Goal: Task Accomplishment & Management: Complete application form

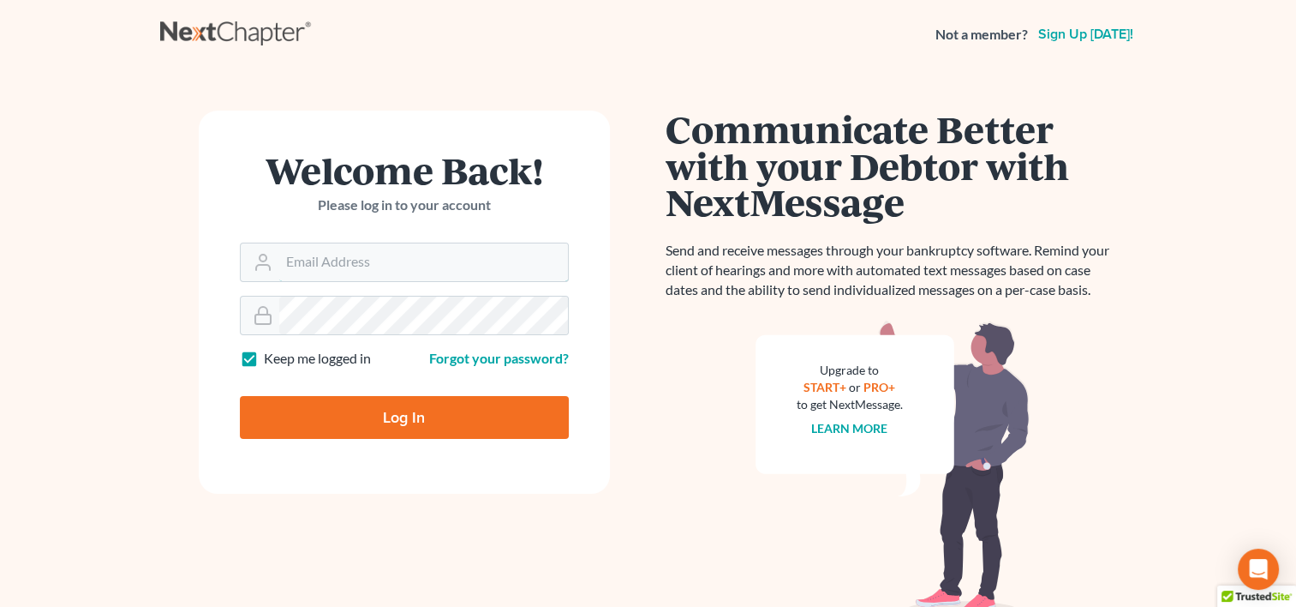
type input "[EMAIL_ADDRESS][DOMAIN_NAME]"
click at [416, 427] on input "Log In" at bounding box center [404, 417] width 329 height 43
type input "Thinking..."
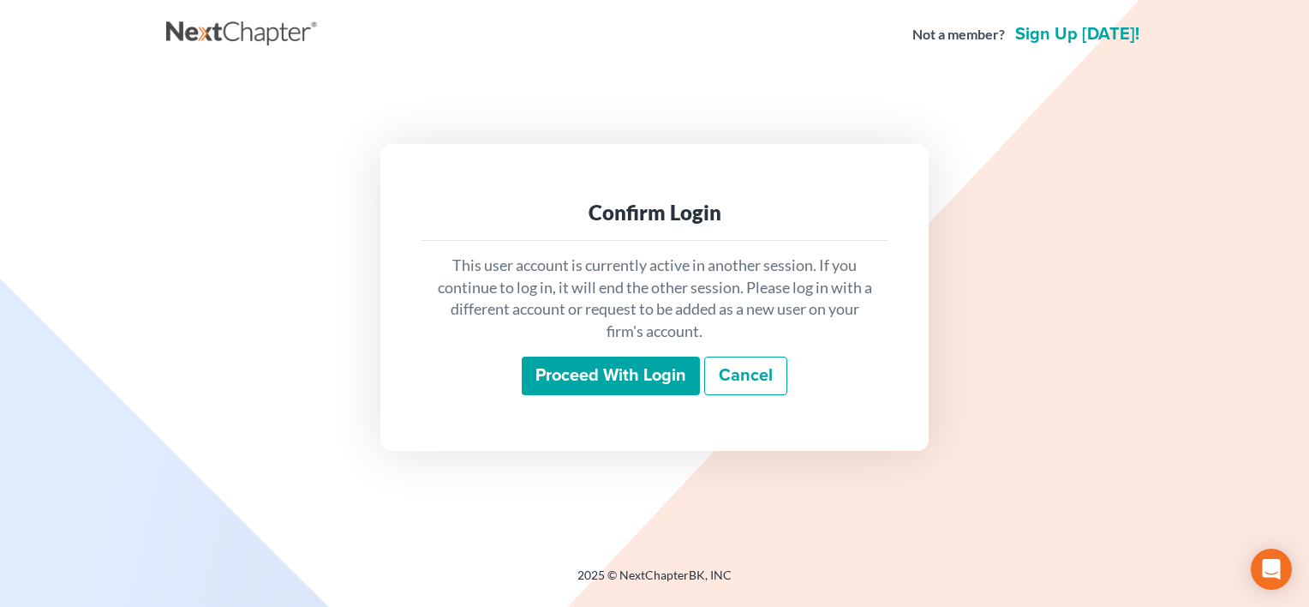
click at [577, 374] on input "Proceed with login" at bounding box center [611, 375] width 178 height 39
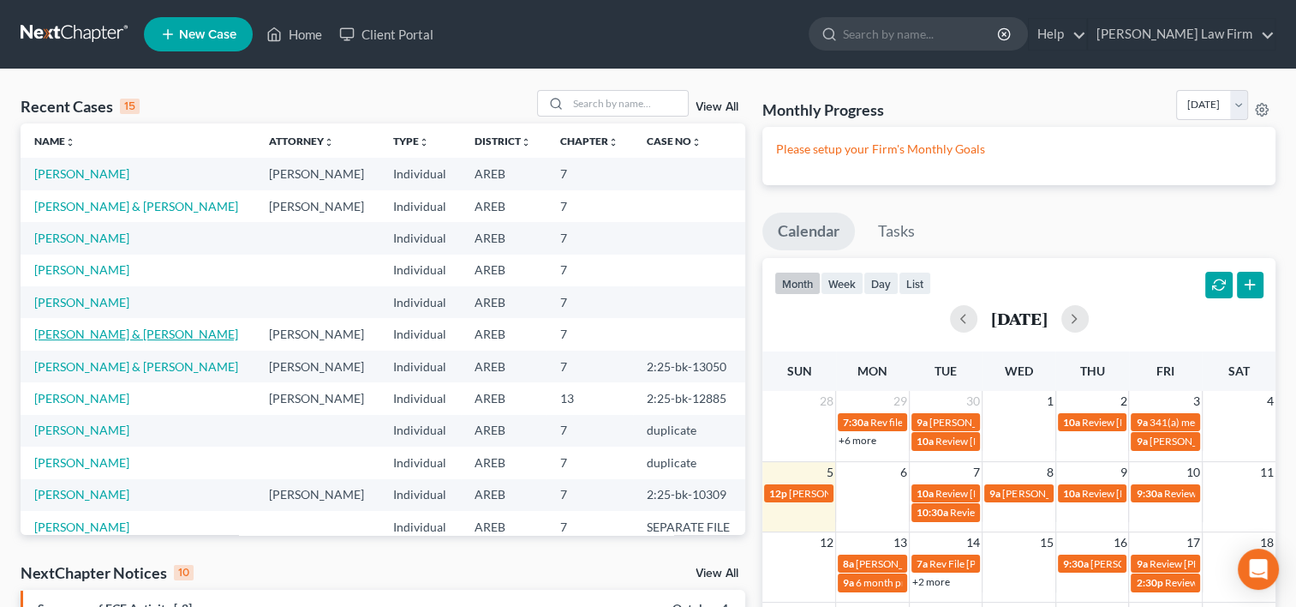
click at [171, 341] on link "[PERSON_NAME] & [PERSON_NAME]" at bounding box center [136, 333] width 204 height 15
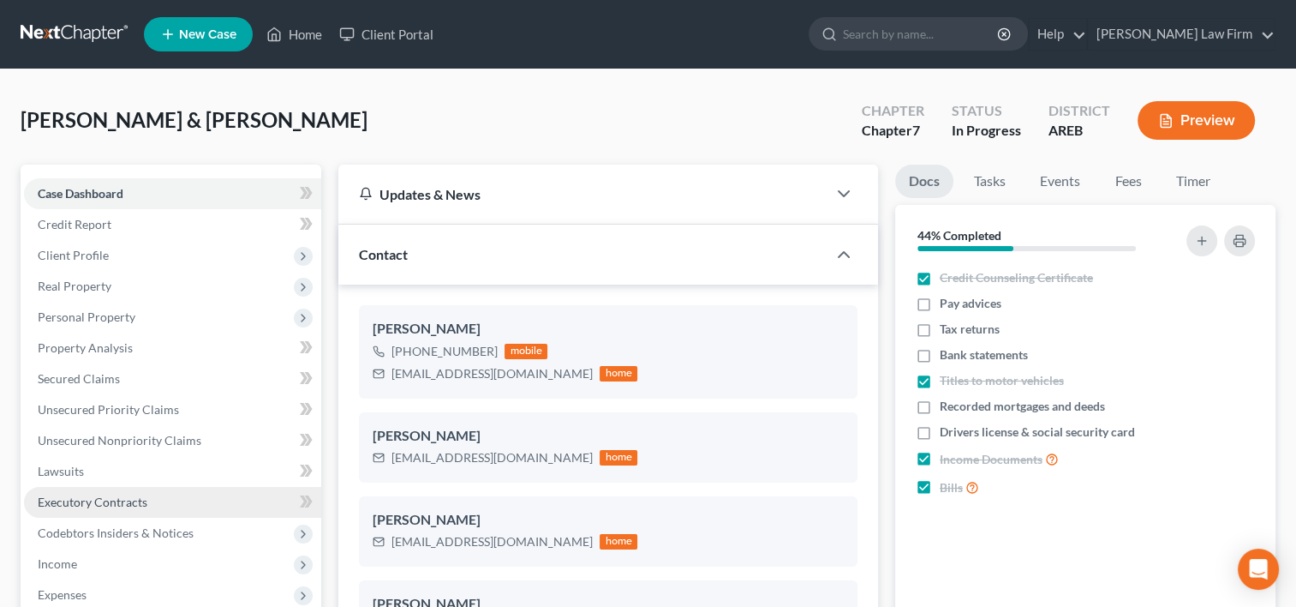
scroll to position [171, 0]
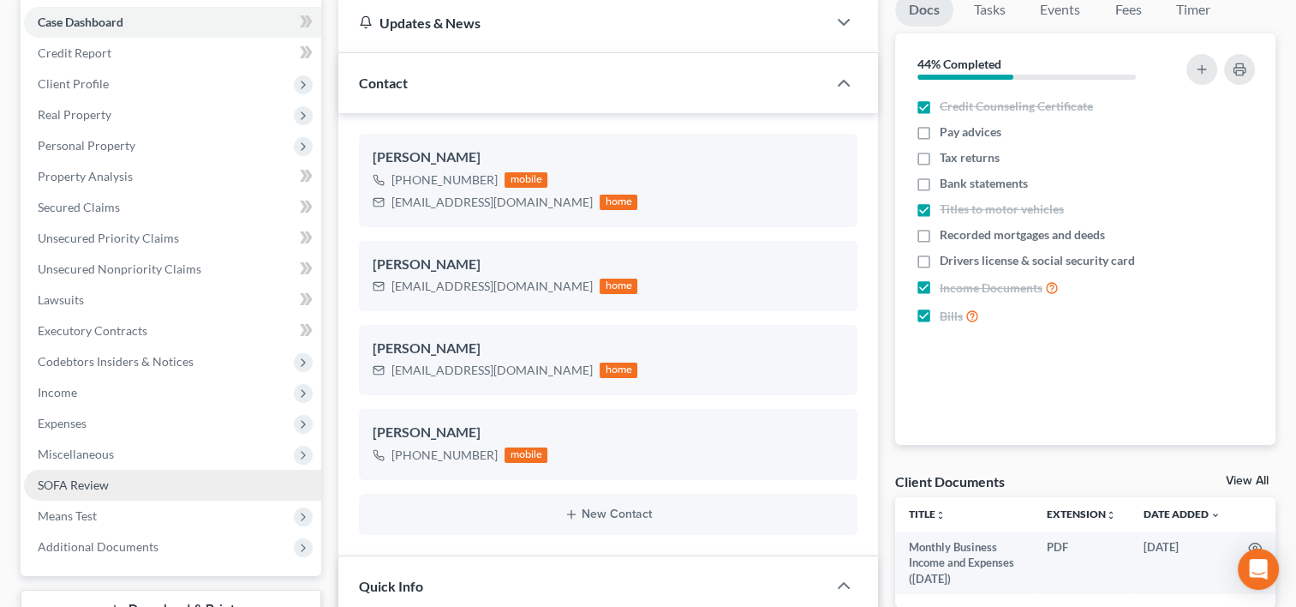
click at [75, 485] on span "SOFA Review" at bounding box center [73, 484] width 71 height 15
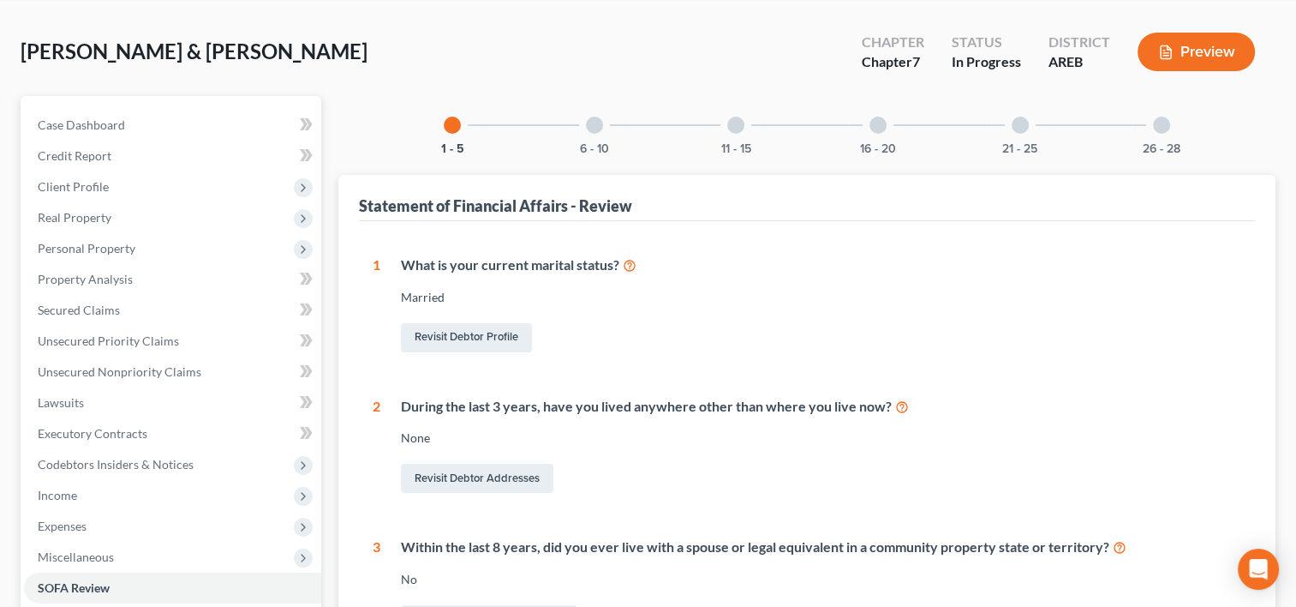
scroll to position [171, 0]
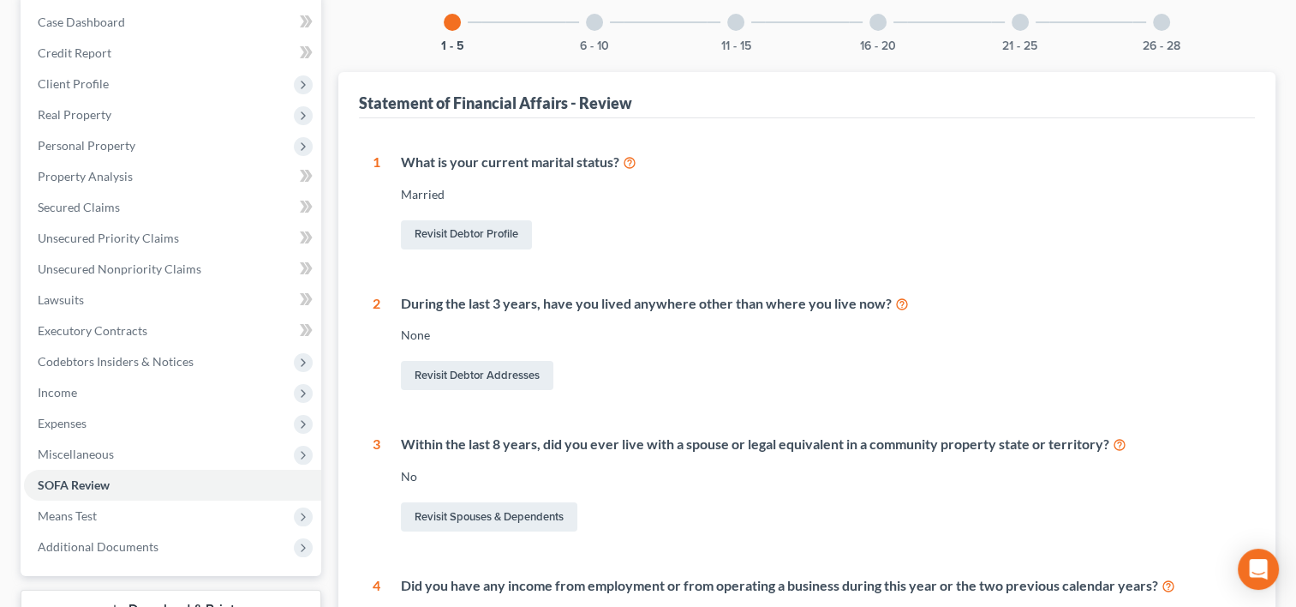
click at [590, 21] on div at bounding box center [594, 22] width 17 height 17
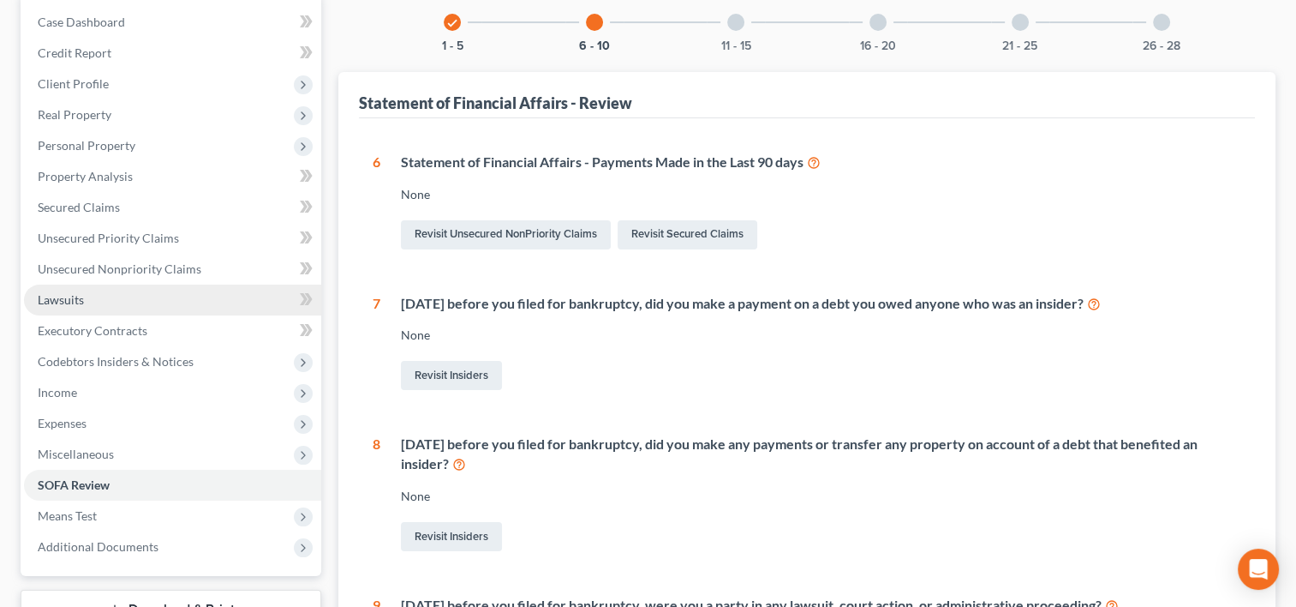
click at [96, 289] on link "Lawsuits" at bounding box center [172, 299] width 297 height 31
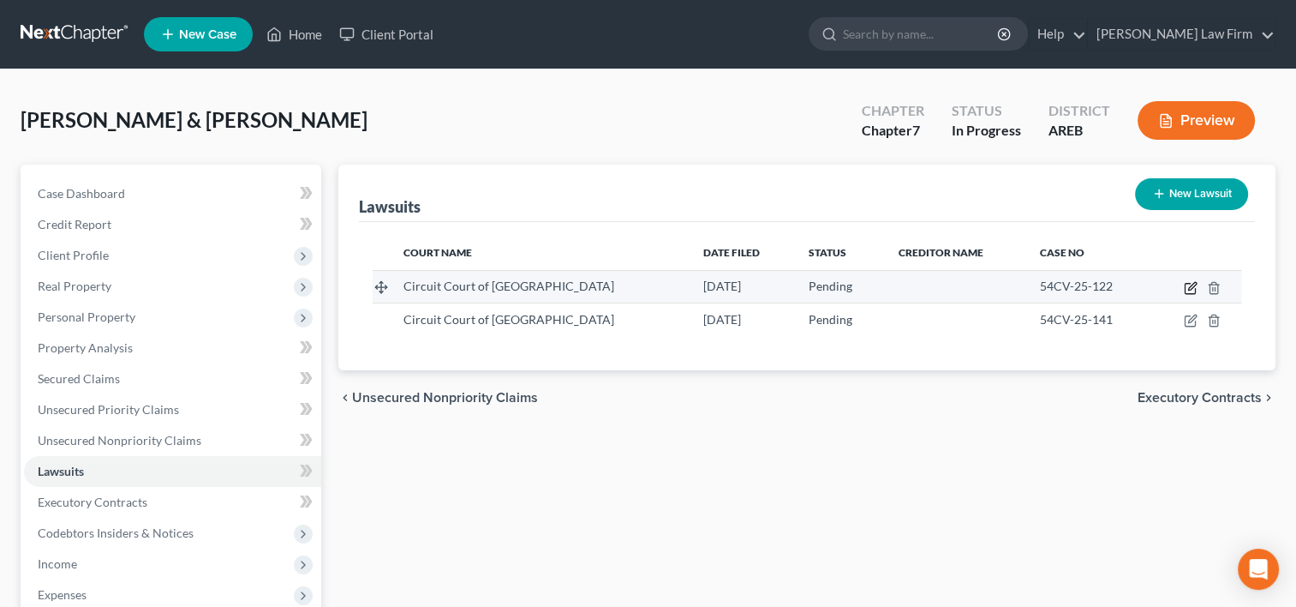
click at [1190, 288] on icon "button" at bounding box center [1191, 288] width 14 height 14
select select "2"
select select "0"
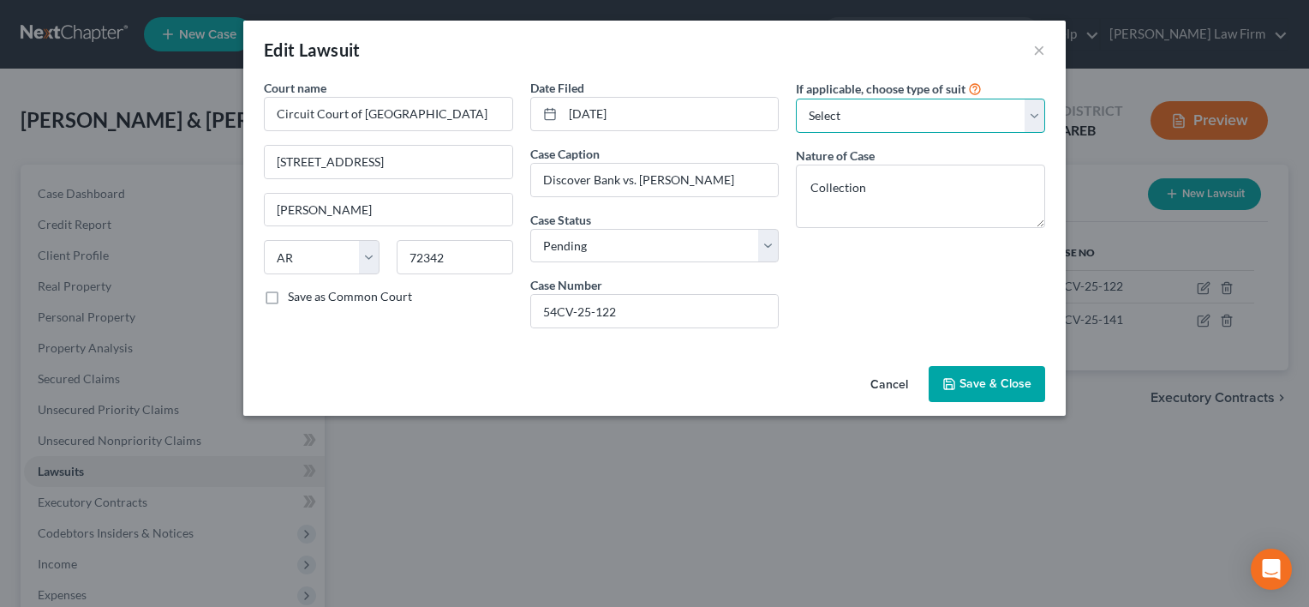
click at [833, 116] on select "Select Repossession Garnishment Foreclosure Attached, Seized, Or Levied Other" at bounding box center [920, 116] width 249 height 34
click at [852, 326] on div "If applicable, choose type of suit Select Repossession Garnishment Foreclosure …" at bounding box center [920, 210] width 266 height 263
click at [892, 385] on button "Cancel" at bounding box center [889, 385] width 65 height 34
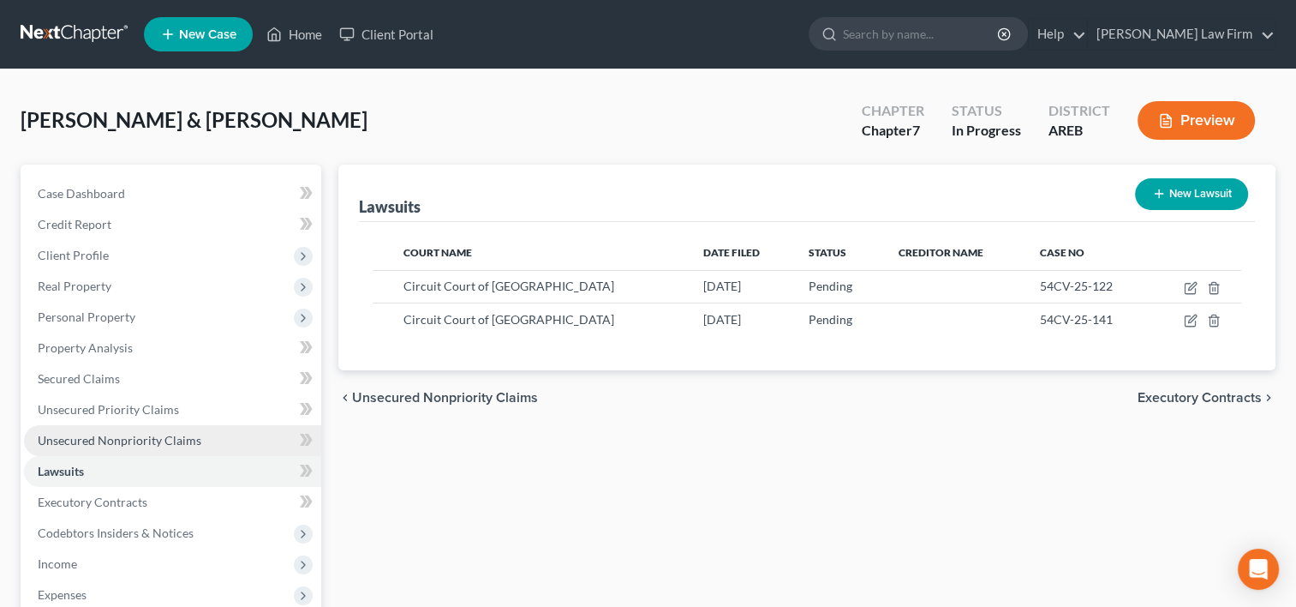
click at [123, 438] on span "Unsecured Nonpriority Claims" at bounding box center [120, 440] width 164 height 15
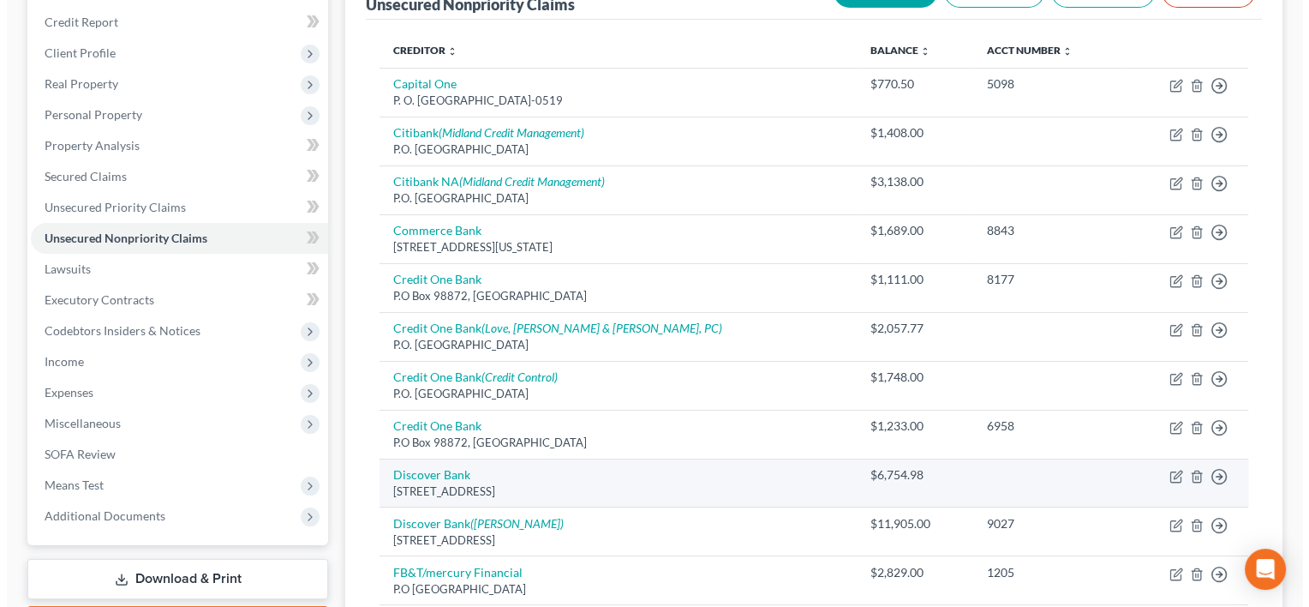
scroll to position [257, 0]
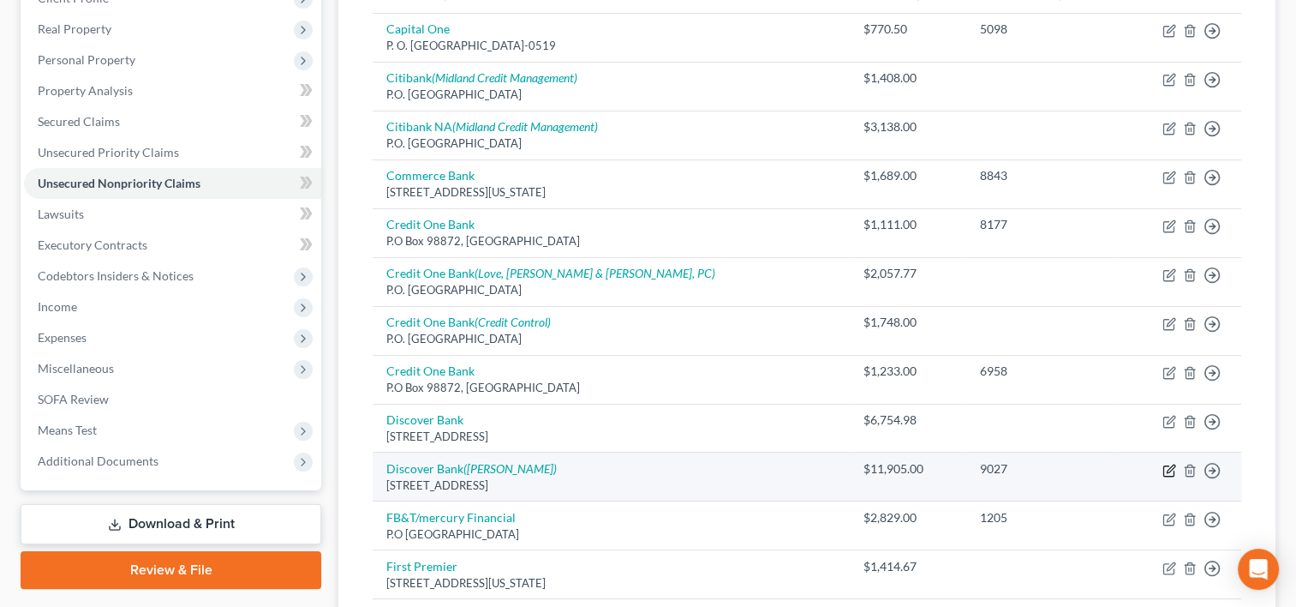
click at [1172, 469] on icon "button" at bounding box center [1170, 471] width 14 height 14
select select "46"
select select "2"
select select "0"
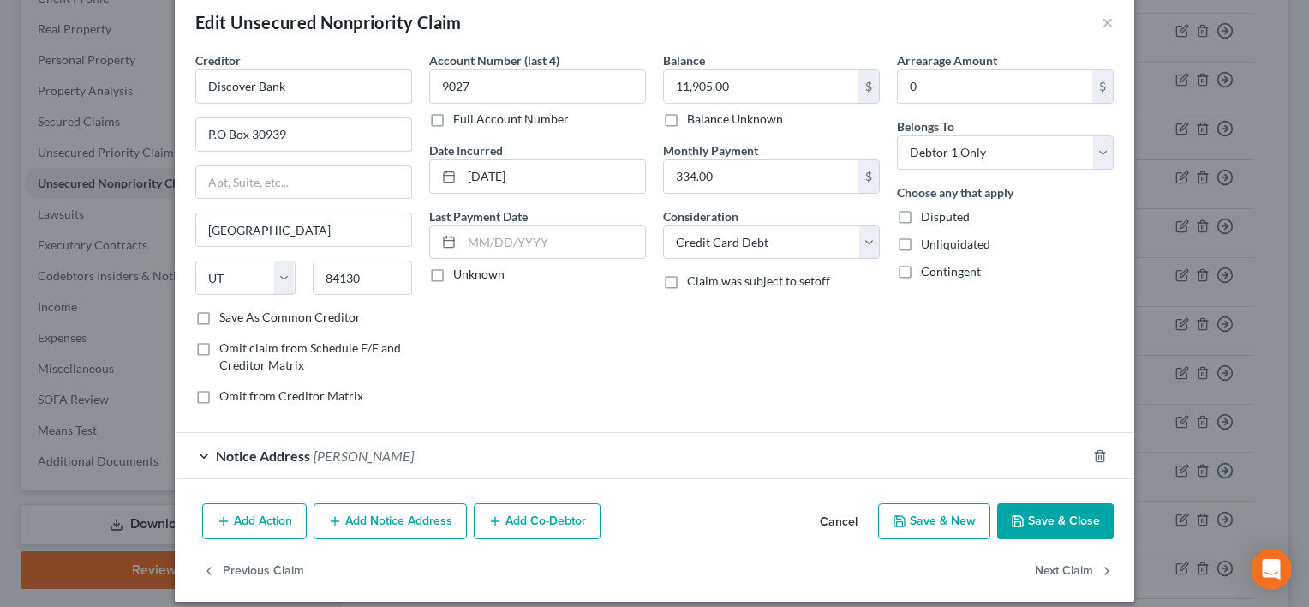
scroll to position [41, 0]
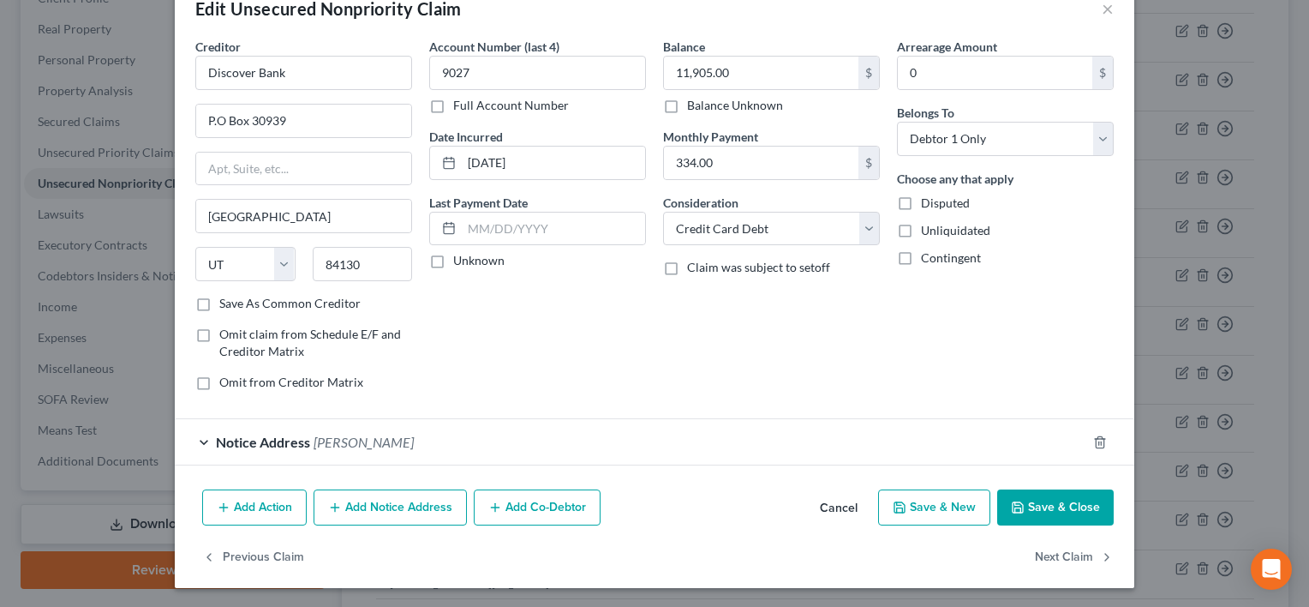
click at [363, 507] on button "Add Notice Address" at bounding box center [390, 507] width 153 height 36
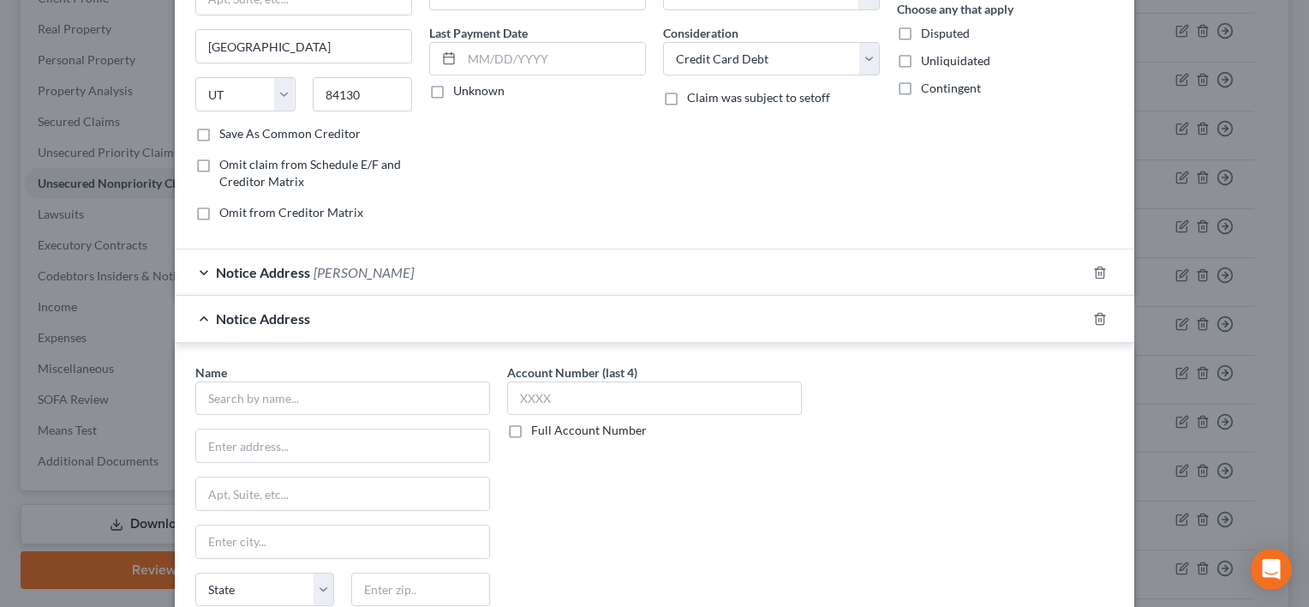
scroll to position [212, 0]
click at [253, 390] on input "text" at bounding box center [342, 397] width 295 height 34
type input "C"
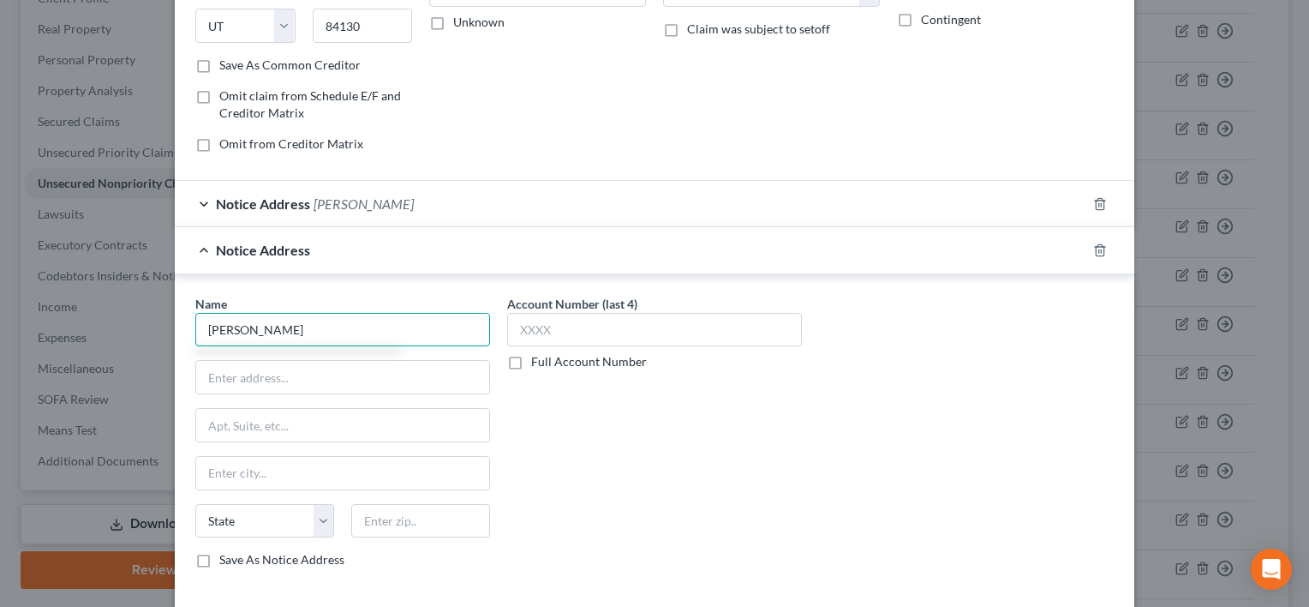
scroll to position [298, 0]
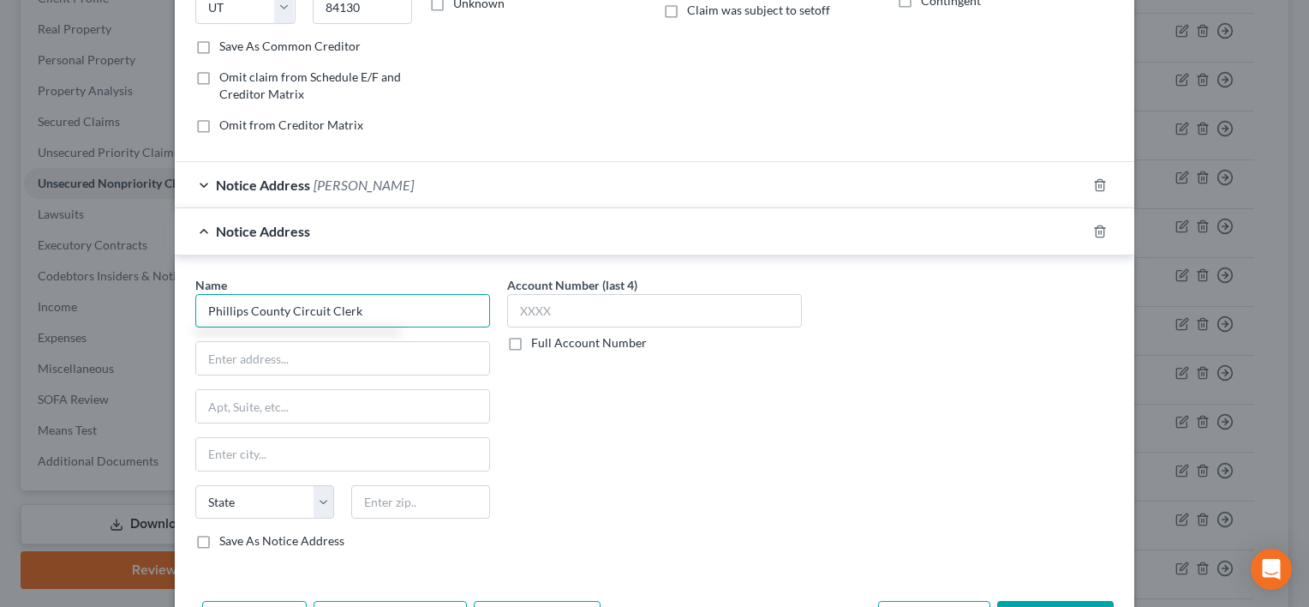
type input "Phillips County Circuit Clerk"
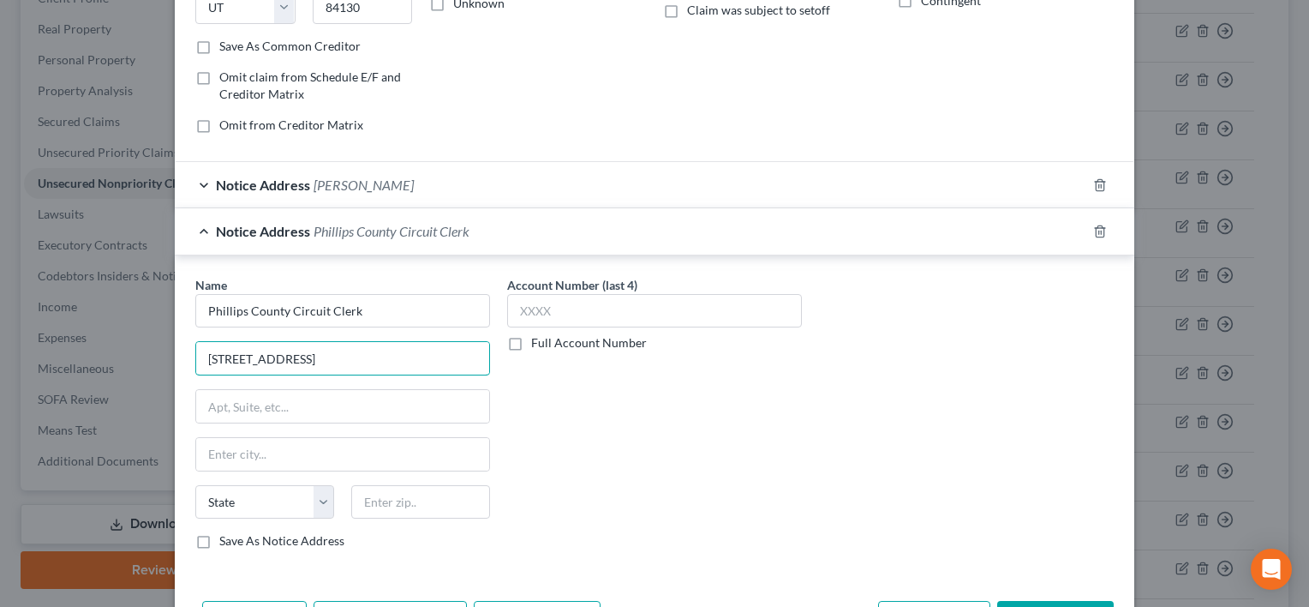
type input "[STREET_ADDRESS]"
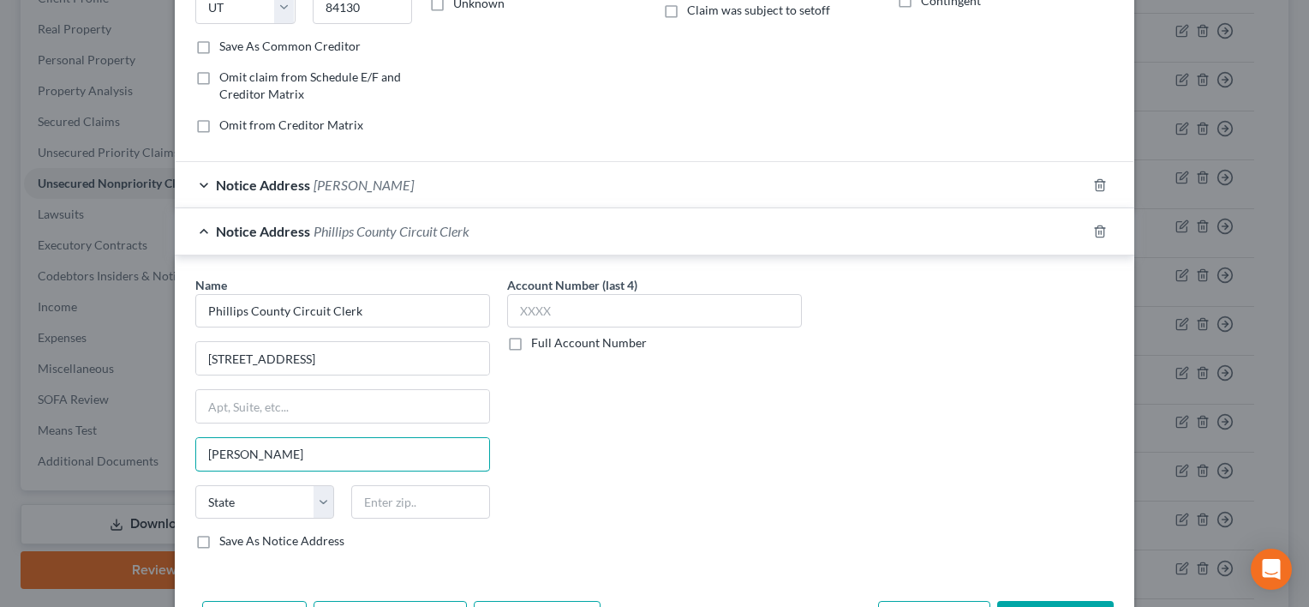
type input "[PERSON_NAME]"
select select "2"
type input "72342"
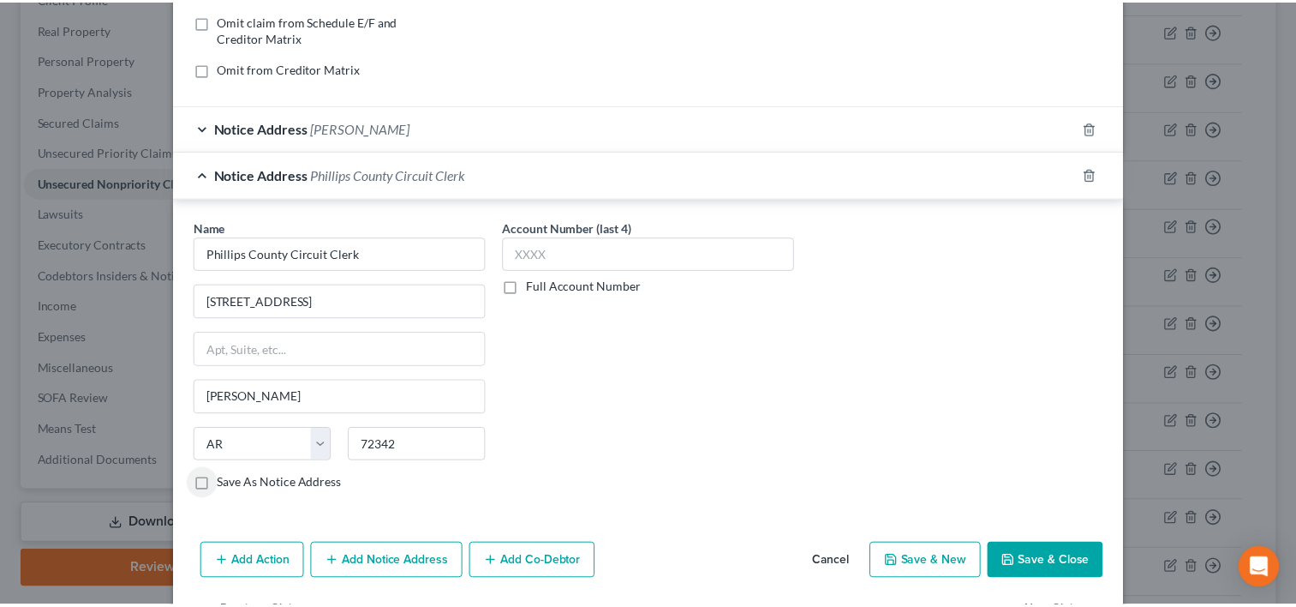
scroll to position [384, 0]
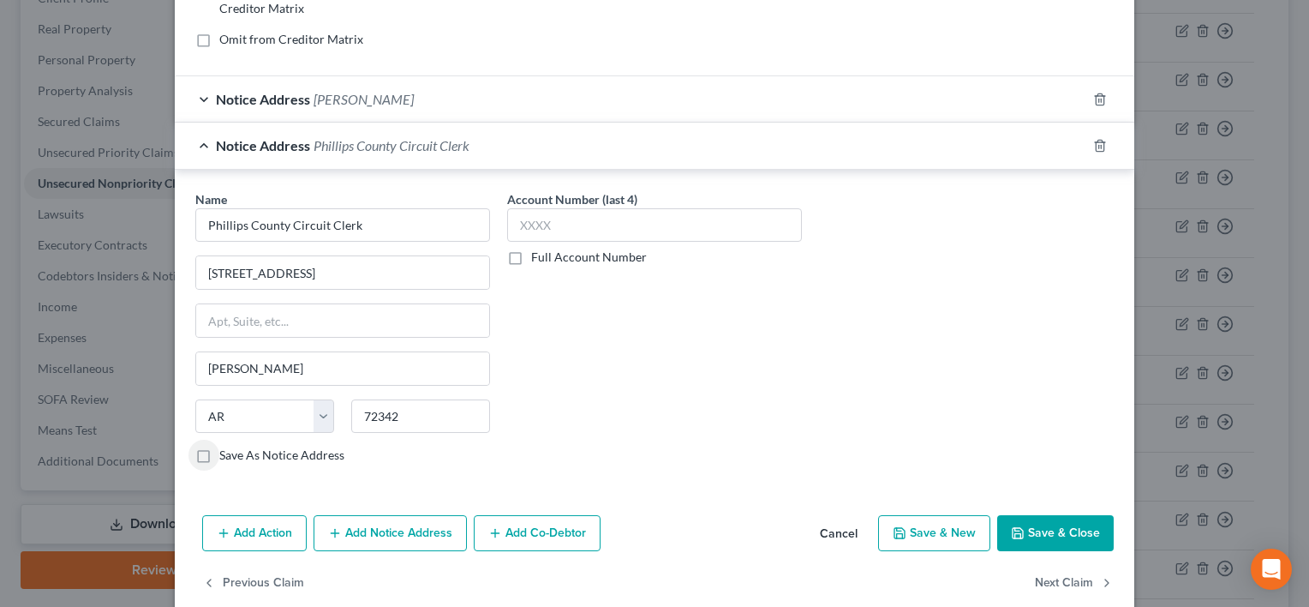
click at [1032, 522] on button "Save & Close" at bounding box center [1055, 533] width 117 height 36
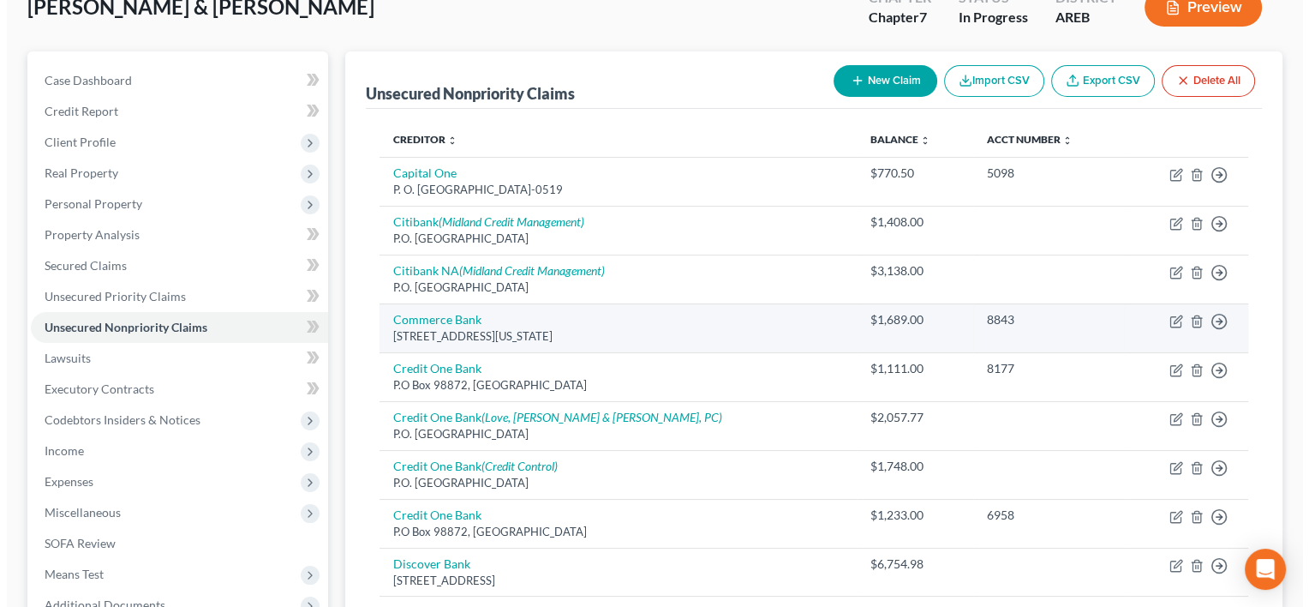
scroll to position [86, 0]
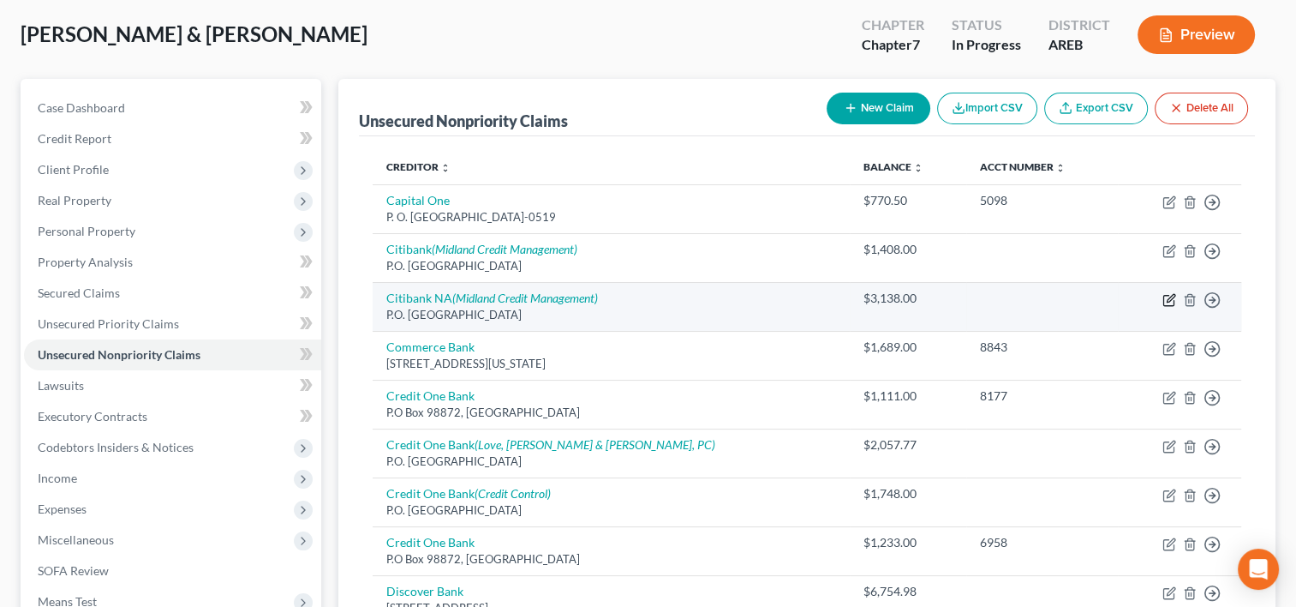
click at [1169, 298] on icon "button" at bounding box center [1170, 300] width 14 height 14
select select "36"
select select "1"
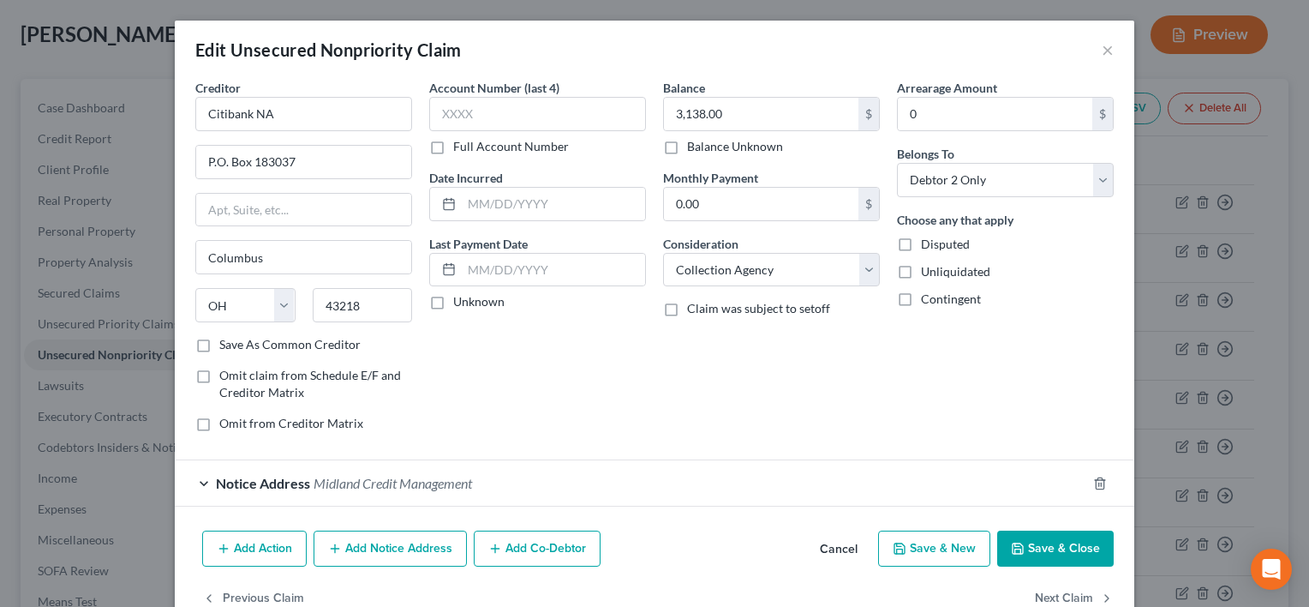
scroll to position [41, 0]
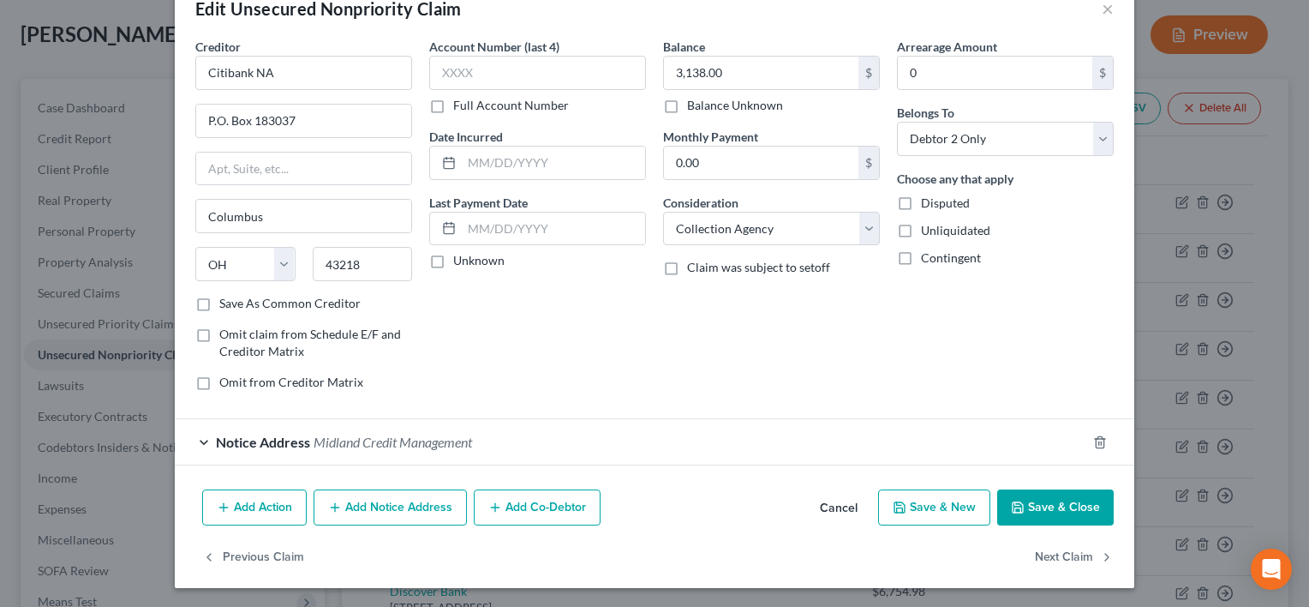
click at [400, 508] on button "Add Notice Address" at bounding box center [390, 507] width 153 height 36
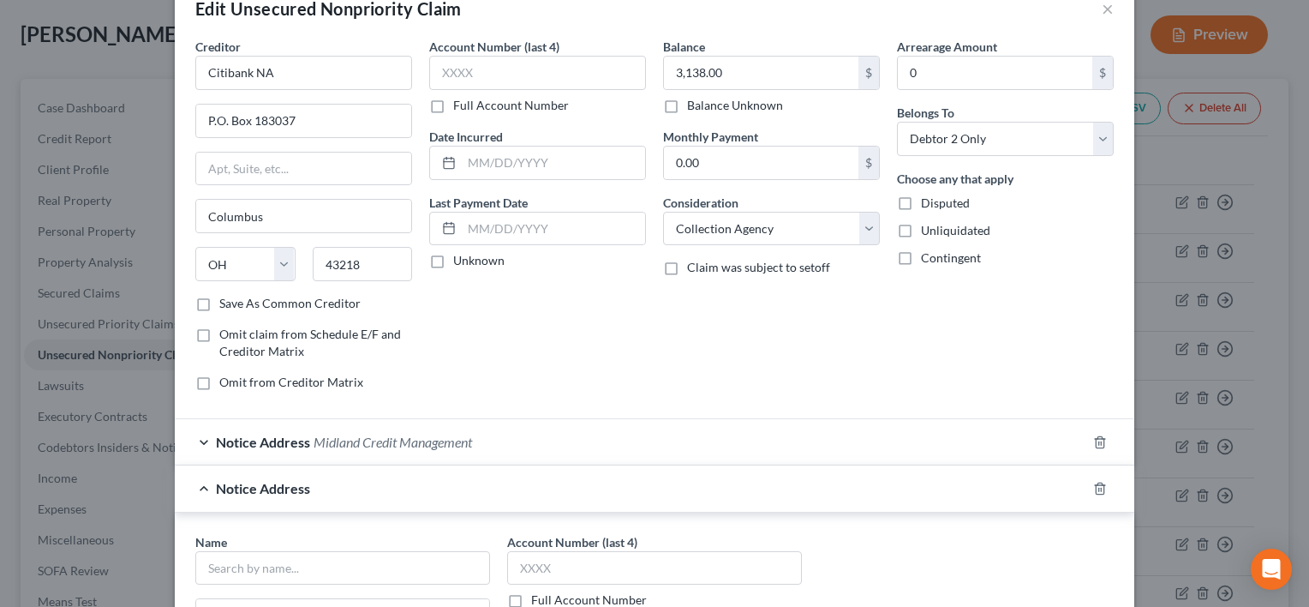
scroll to position [212, 0]
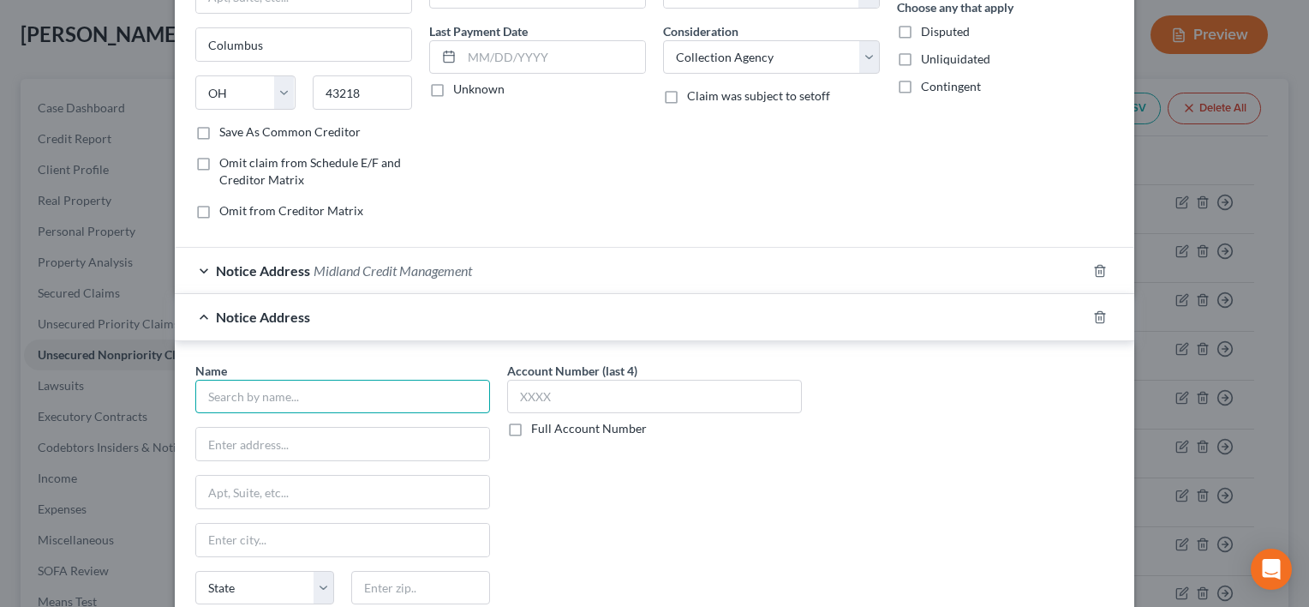
click at [276, 394] on input "text" at bounding box center [342, 397] width 295 height 34
type input "Phillips County Circuit Clerk"
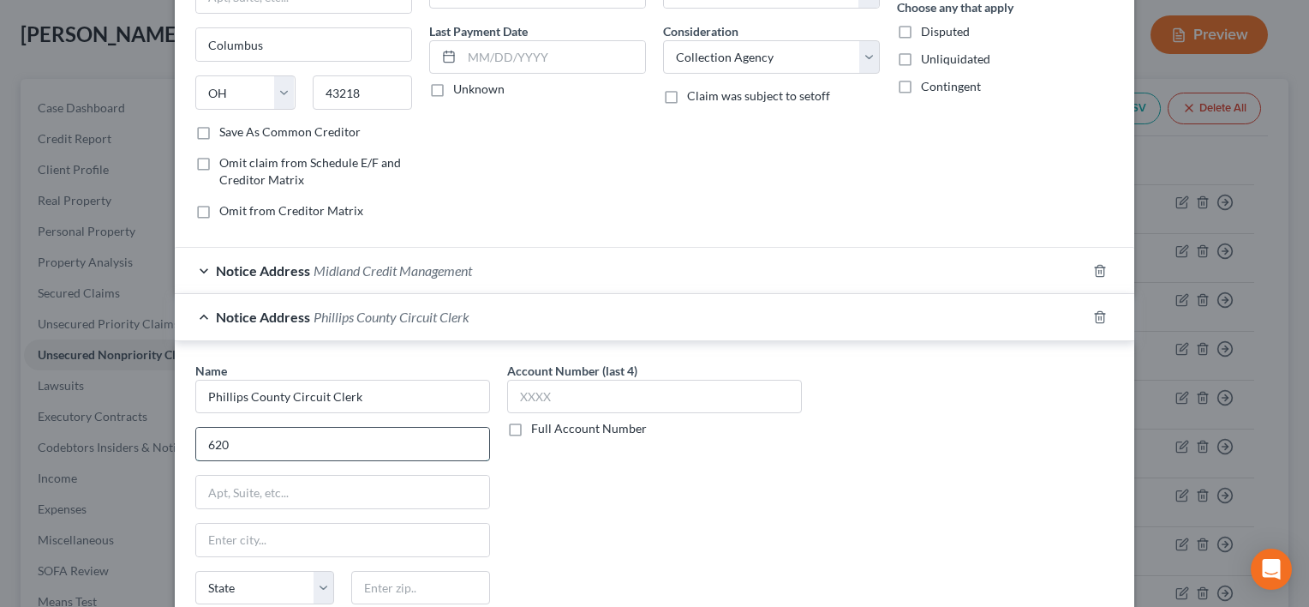
type input "[STREET_ADDRESS]"
type input "[PERSON_NAME]"
select select "2"
type input "72342"
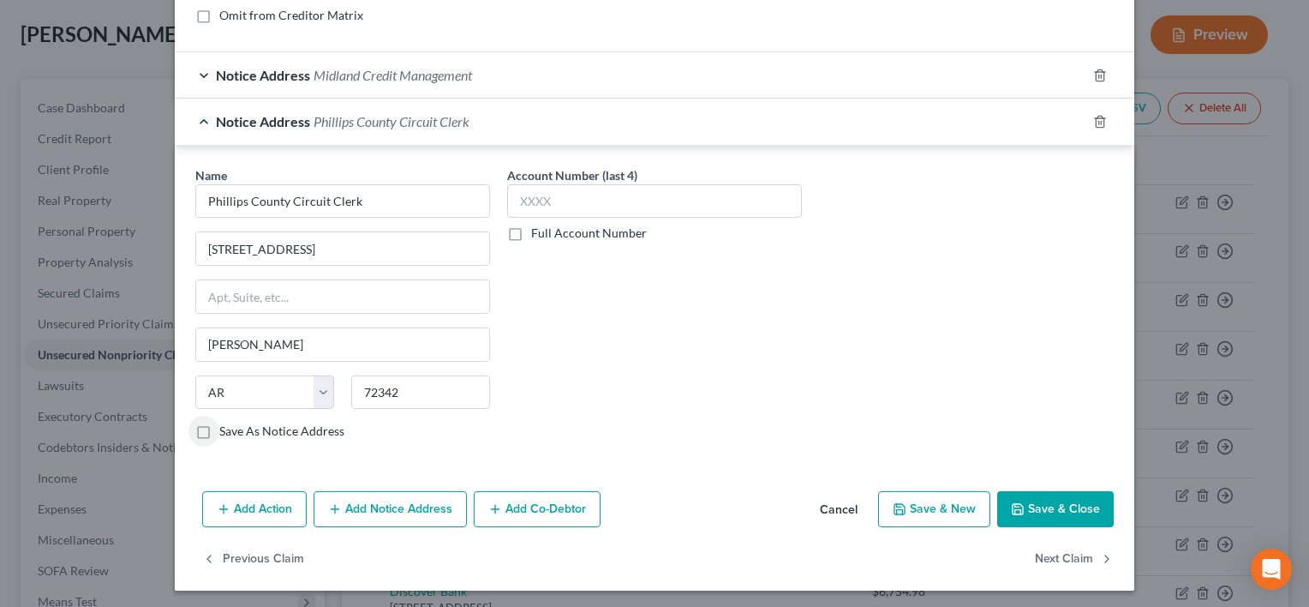
click at [353, 515] on button "Add Notice Address" at bounding box center [390, 509] width 153 height 36
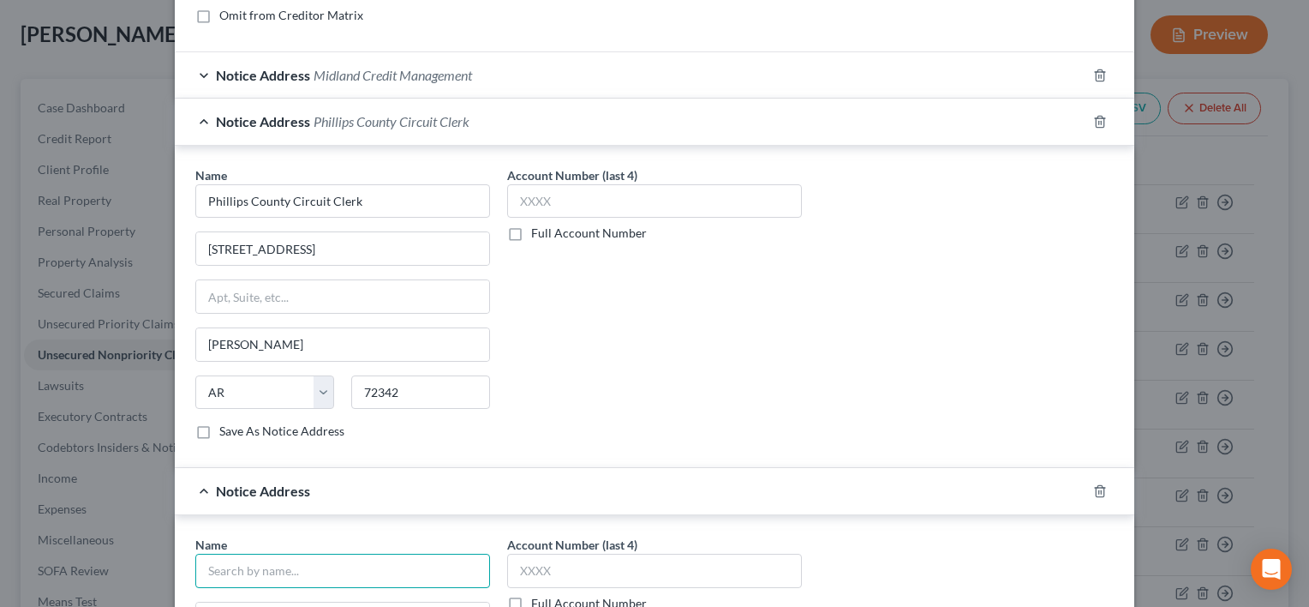
click at [256, 569] on input "text" at bounding box center [342, 570] width 295 height 34
type input "Couch [PERSON_NAME] LLC"
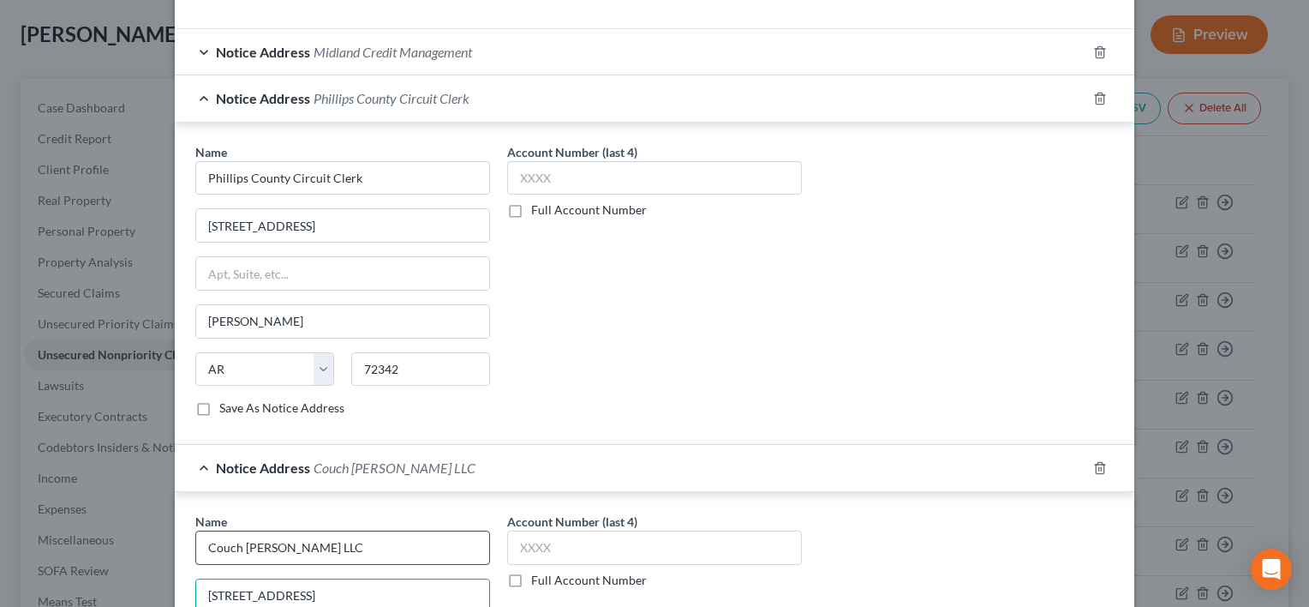
type input "[STREET_ADDRESS]"
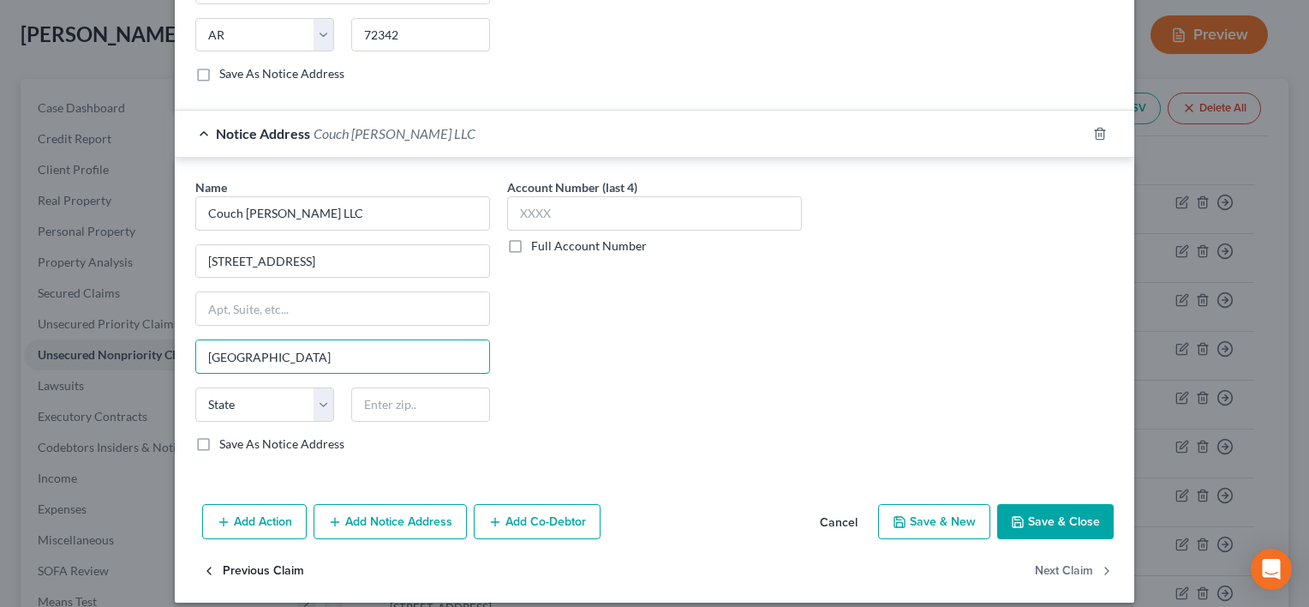
type input "[GEOGRAPHIC_DATA]"
select select "2"
type input "72712"
click at [1067, 504] on button "Save & Close" at bounding box center [1055, 522] width 117 height 36
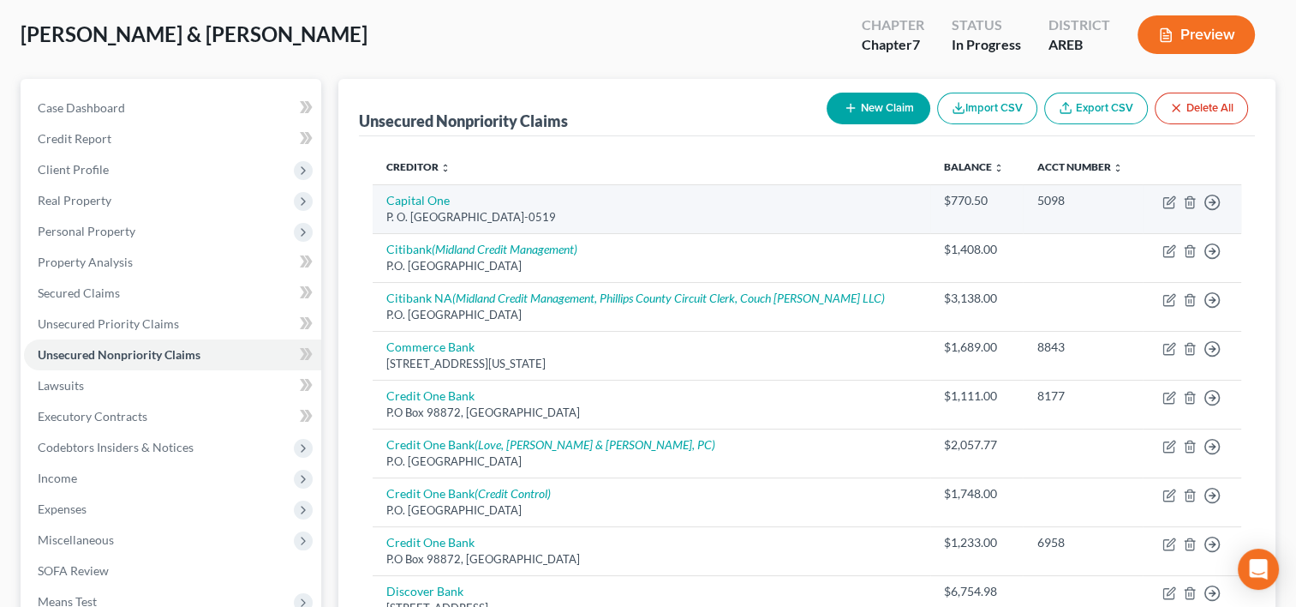
click at [1165, 211] on td "Move to D Move to E Move to G Move to Notice Only" at bounding box center [1192, 208] width 99 height 49
click at [1171, 201] on icon "button" at bounding box center [1171, 200] width 8 height 8
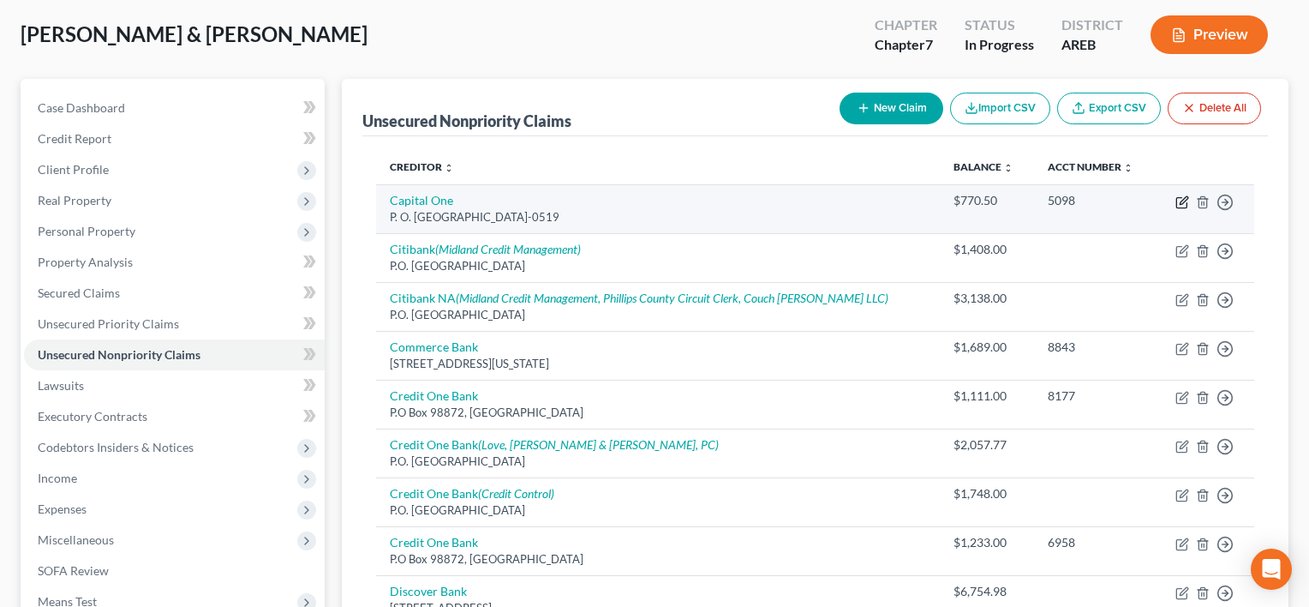
select select "4"
select select "2"
select select "0"
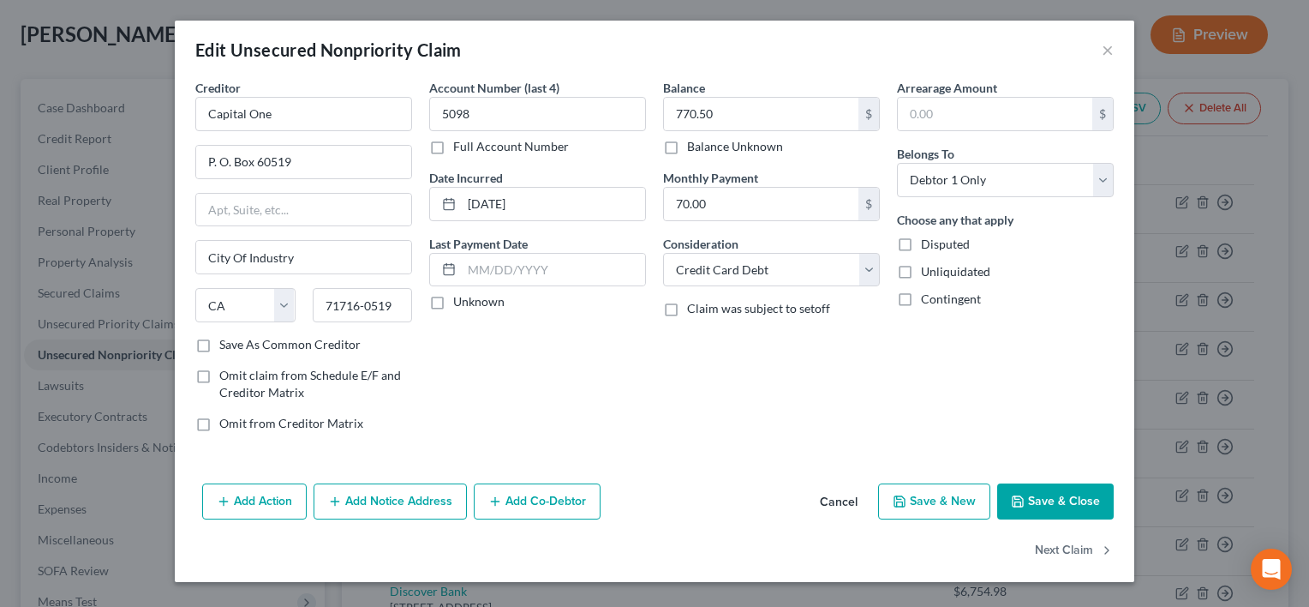
click at [394, 504] on button "Add Notice Address" at bounding box center [390, 501] width 153 height 36
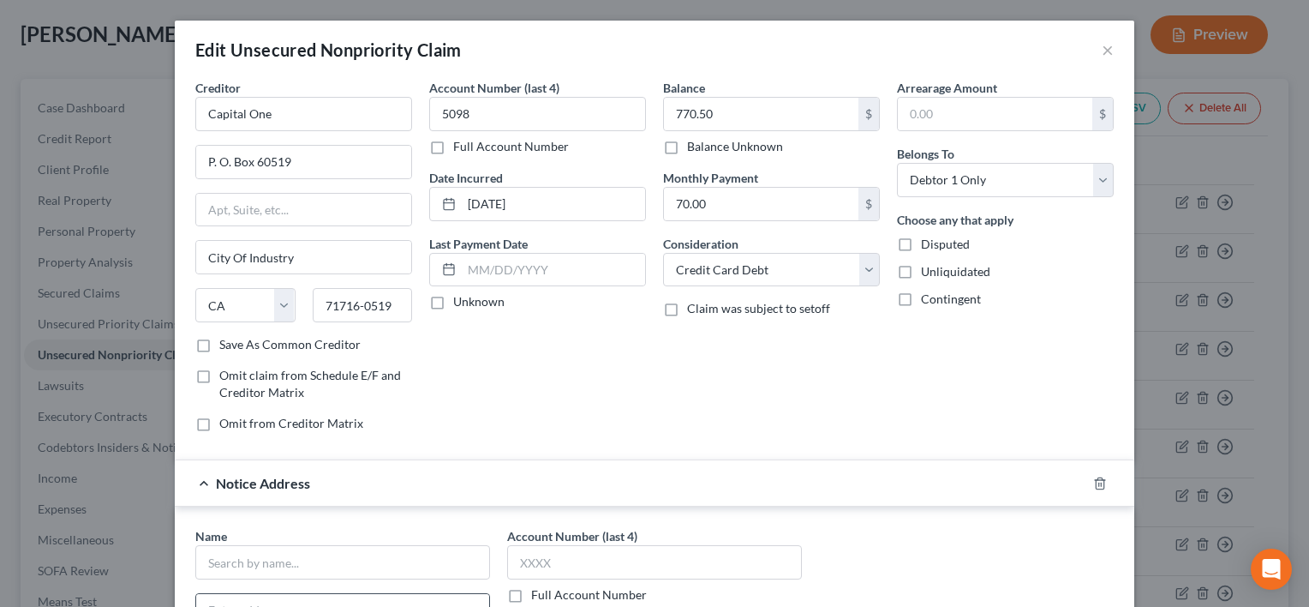
scroll to position [171, 0]
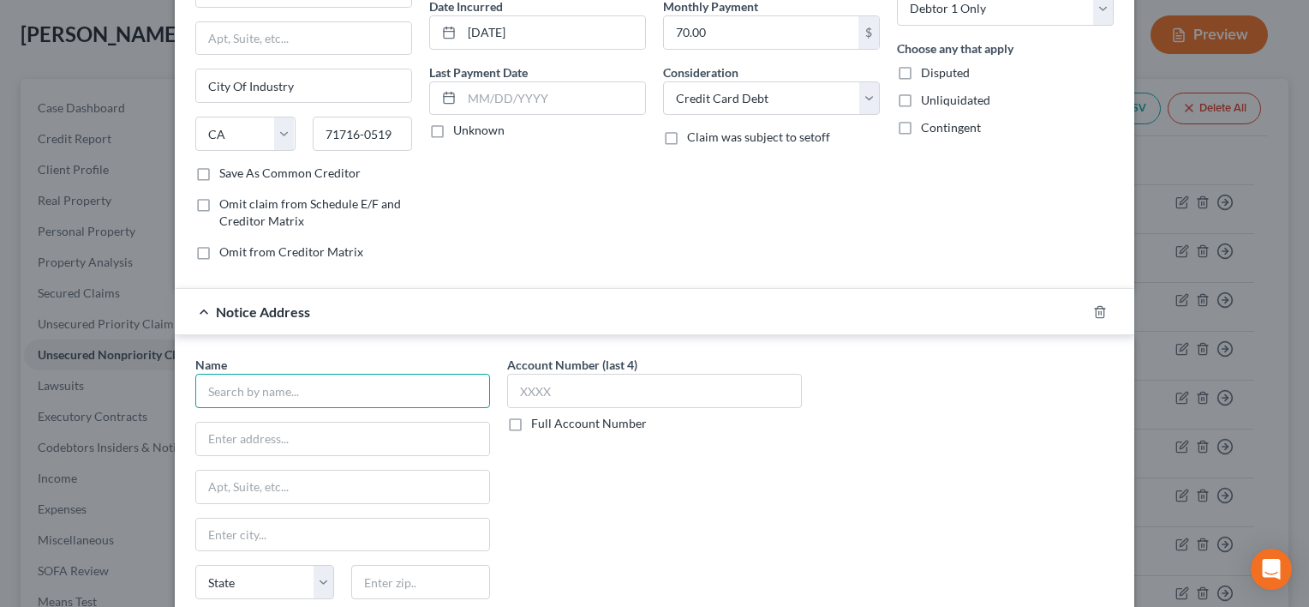
click at [283, 384] on input "text" at bounding box center [342, 391] width 295 height 34
type input "[PERSON_NAME]"
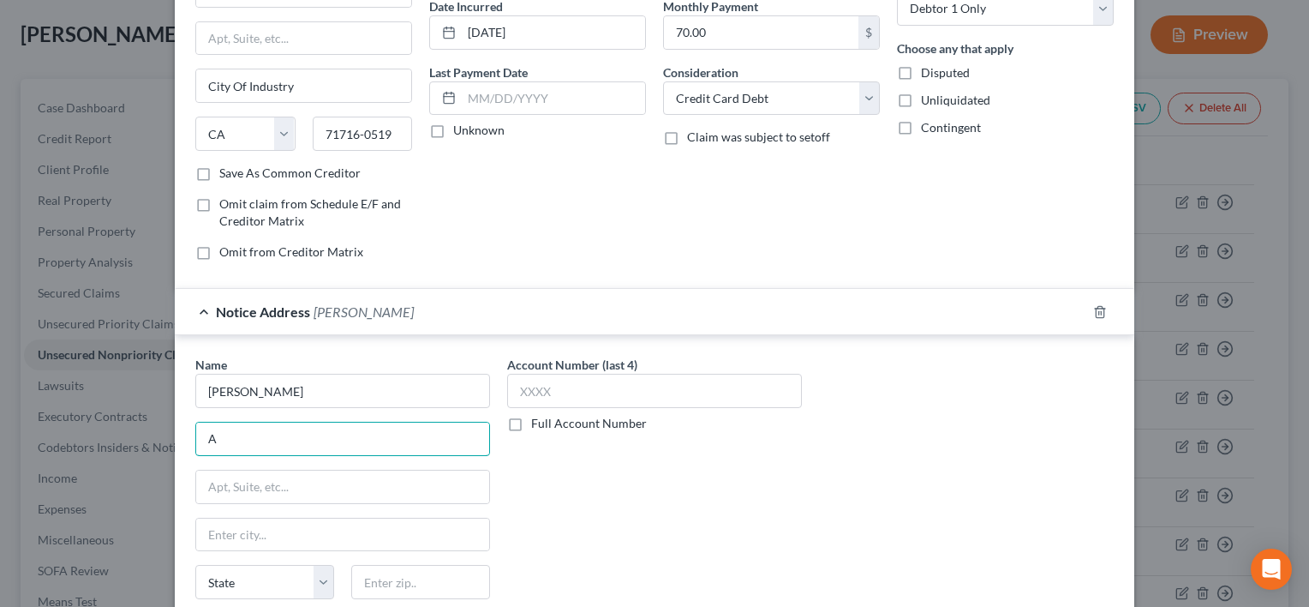
scroll to position [151, 0]
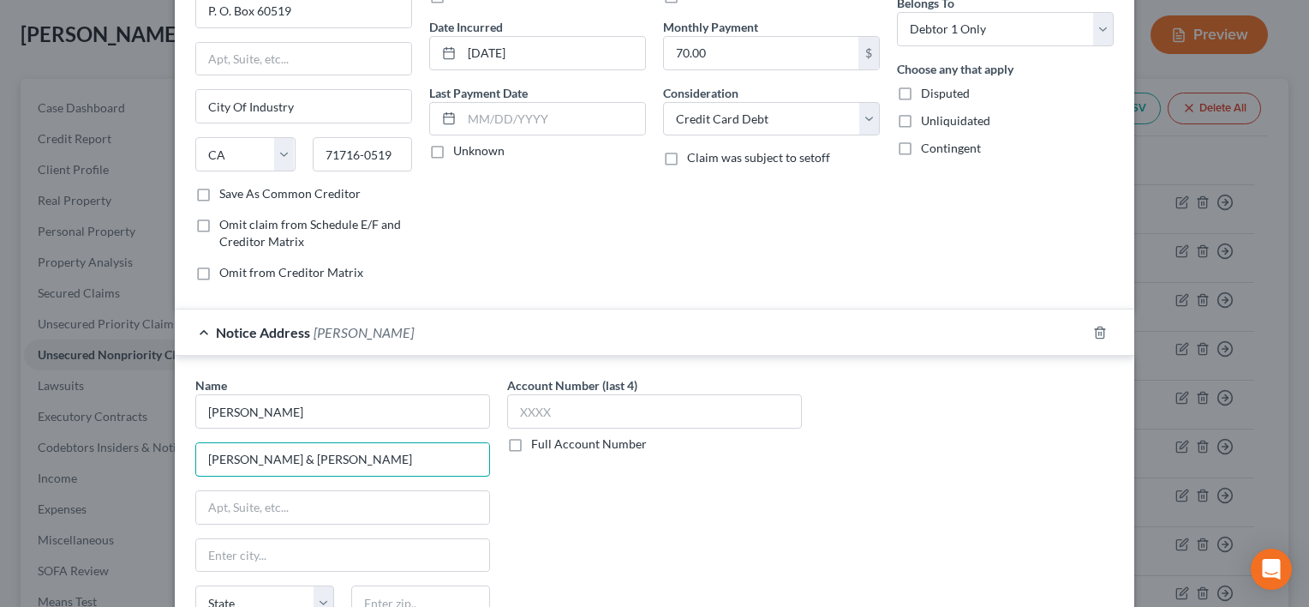
type input "[PERSON_NAME] & [PERSON_NAME]"
type input "PO Box 17248"
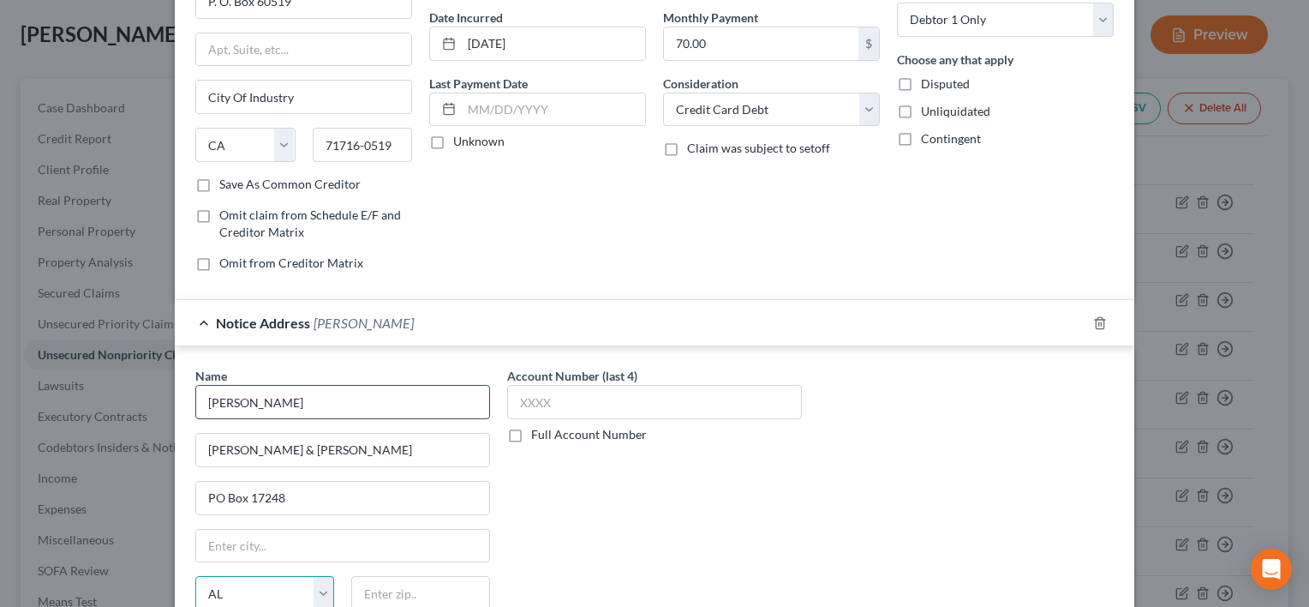
select select "2"
click at [231, 538] on input "text" at bounding box center [342, 546] width 293 height 33
type input "Little Rock"
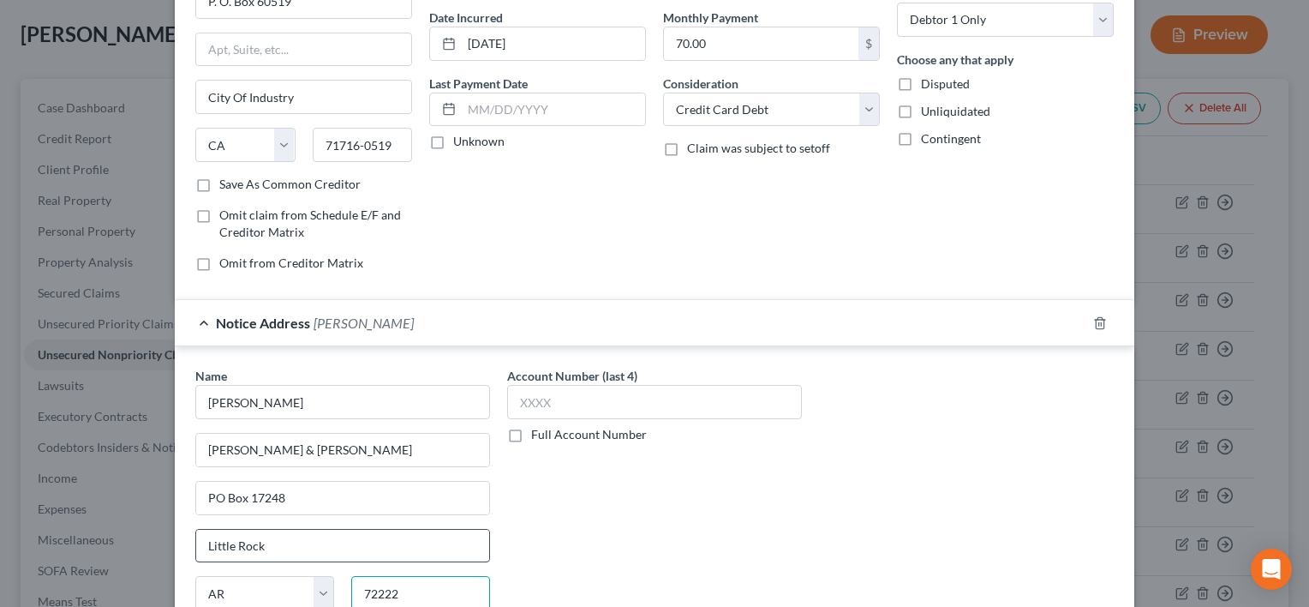
type input "72222"
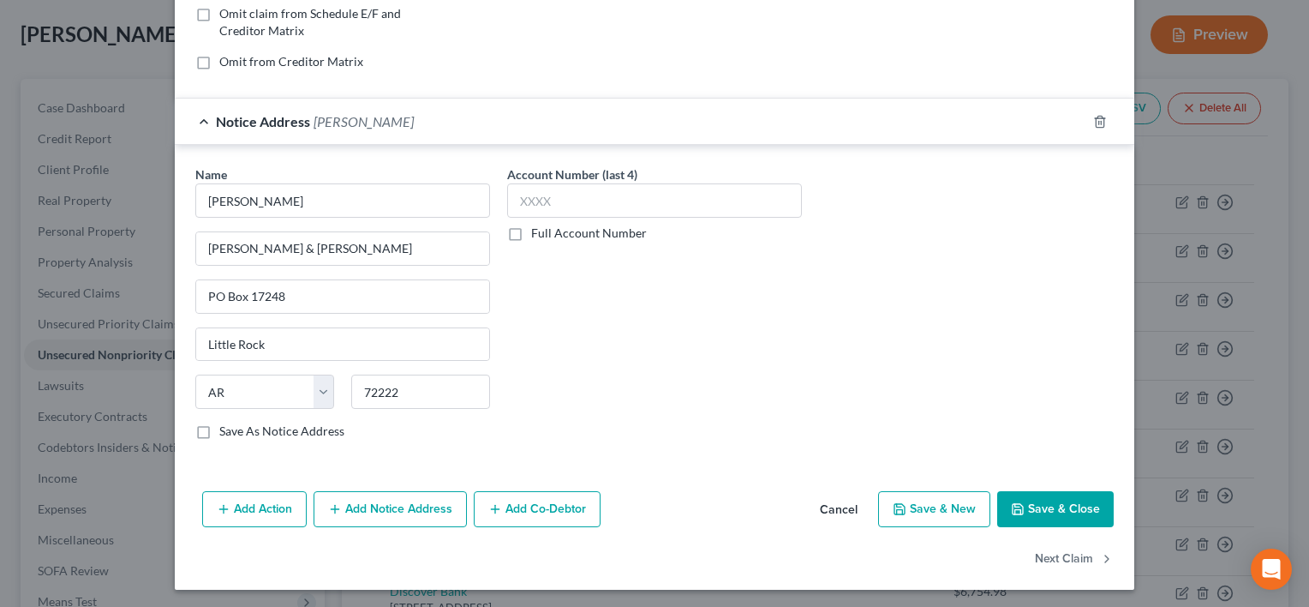
click at [1050, 502] on button "Save & Close" at bounding box center [1055, 509] width 117 height 36
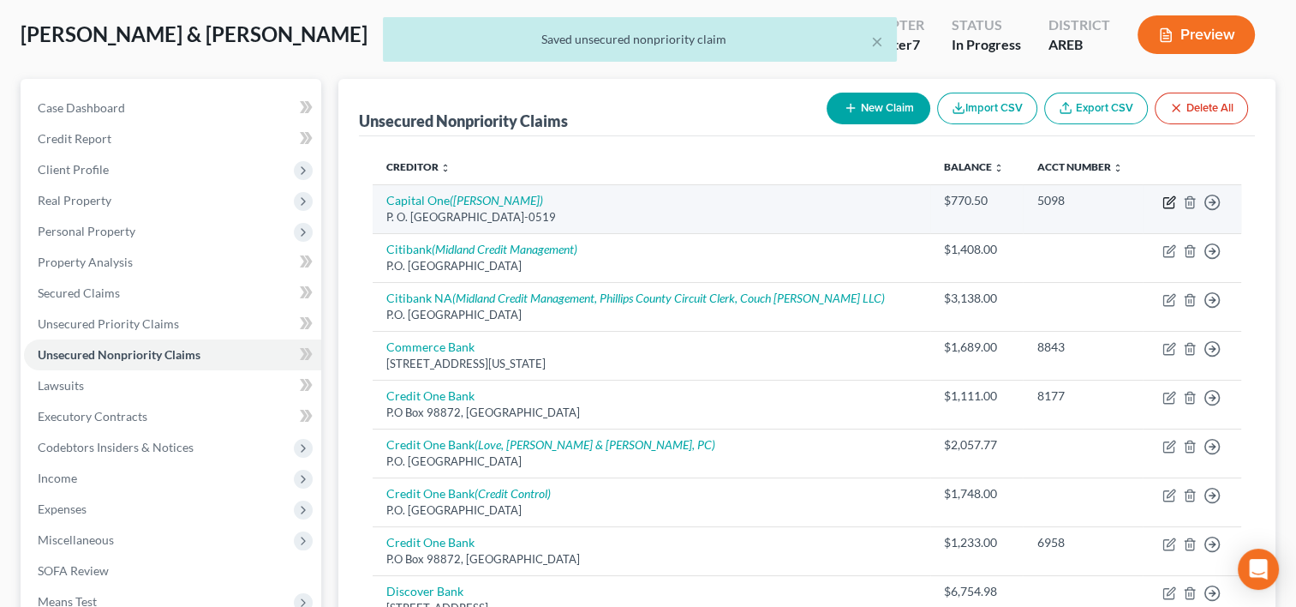
click at [1168, 203] on icon "button" at bounding box center [1171, 200] width 8 height 8
select select "4"
select select "2"
select select "0"
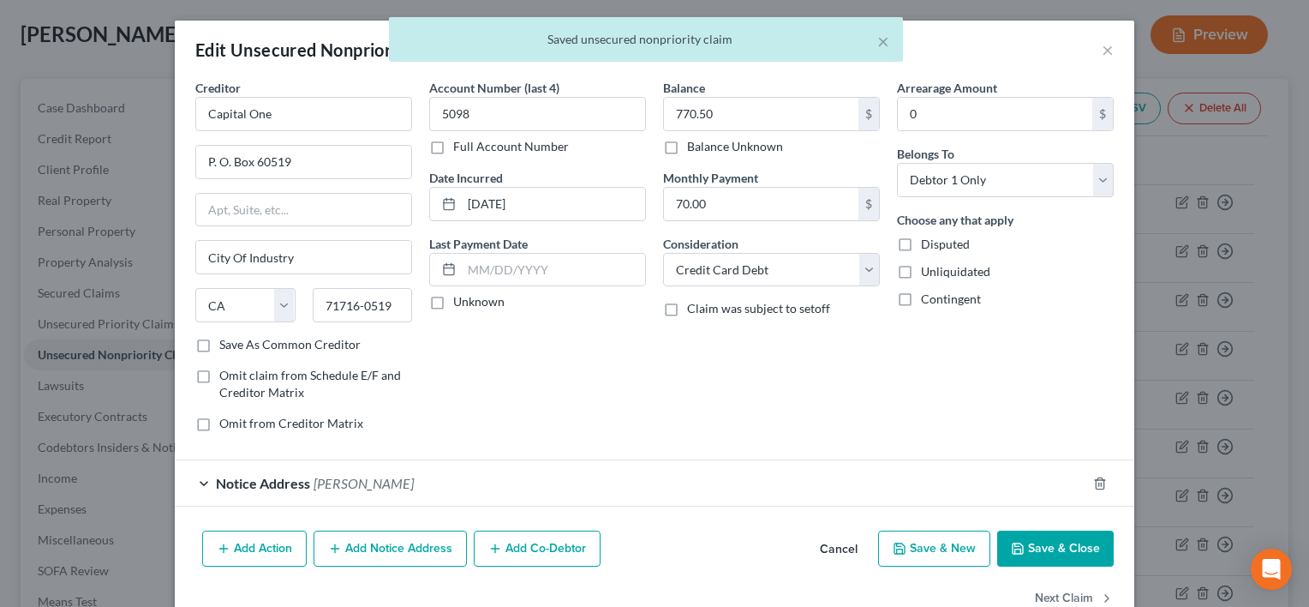
click at [409, 553] on button "Add Notice Address" at bounding box center [390, 548] width 153 height 36
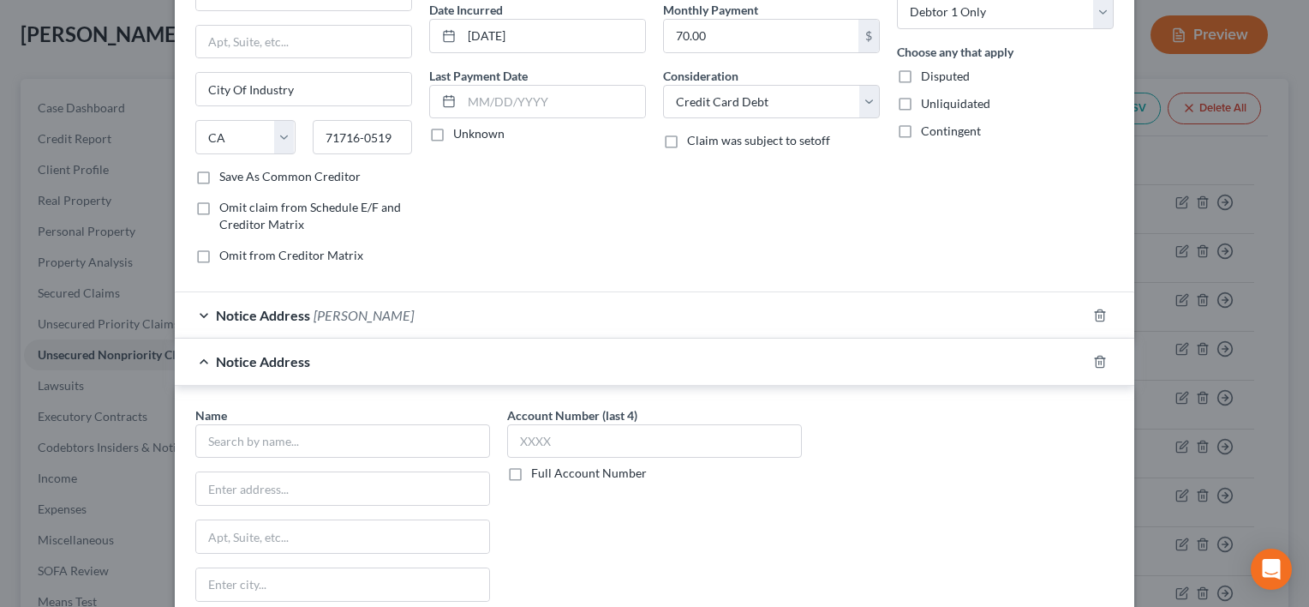
scroll to position [171, 0]
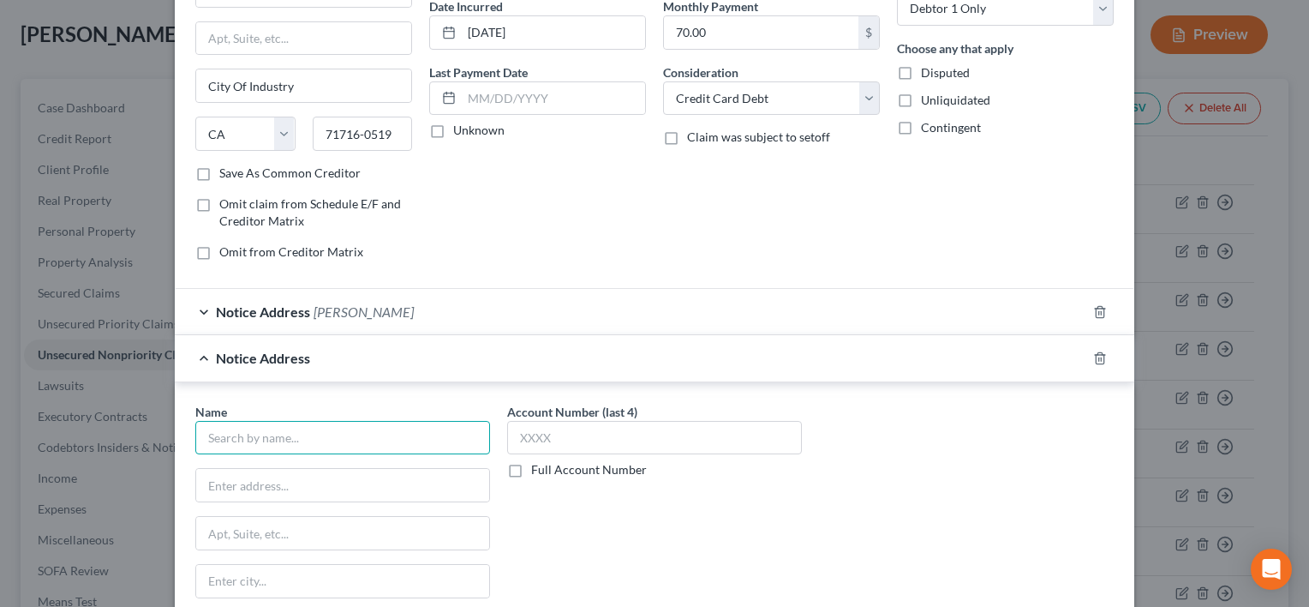
click at [261, 429] on input "text" at bounding box center [342, 438] width 295 height 34
type input "Phillips County Circuit Clerk"
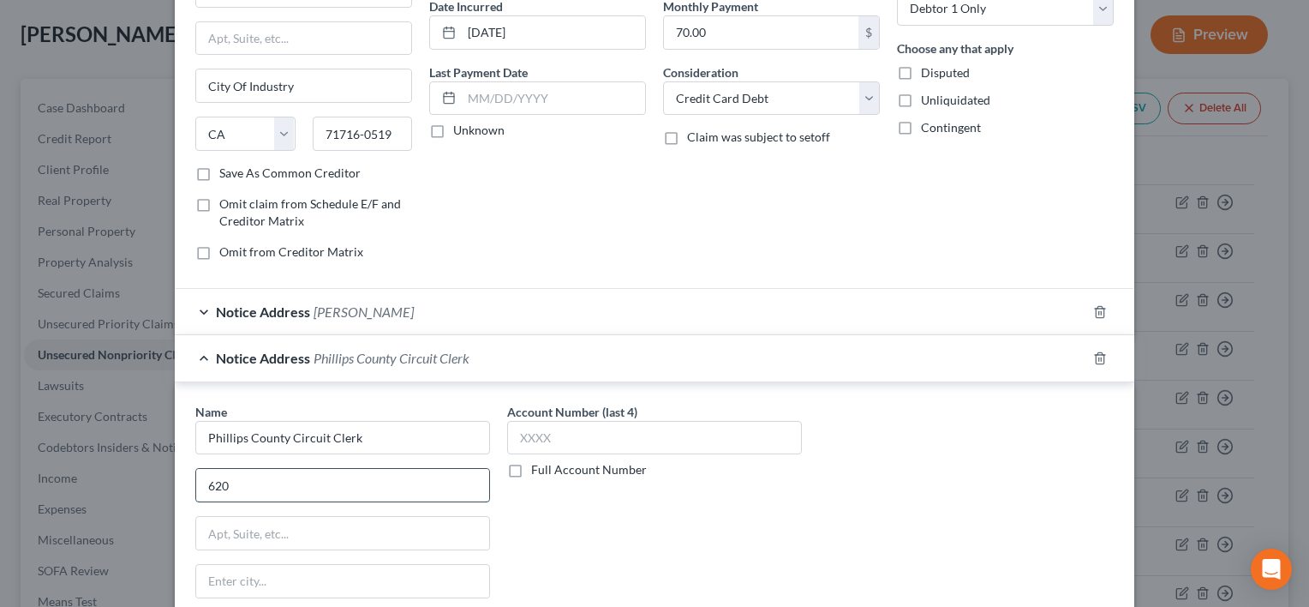
type input "[STREET_ADDRESS]"
type input "[PERSON_NAME]"
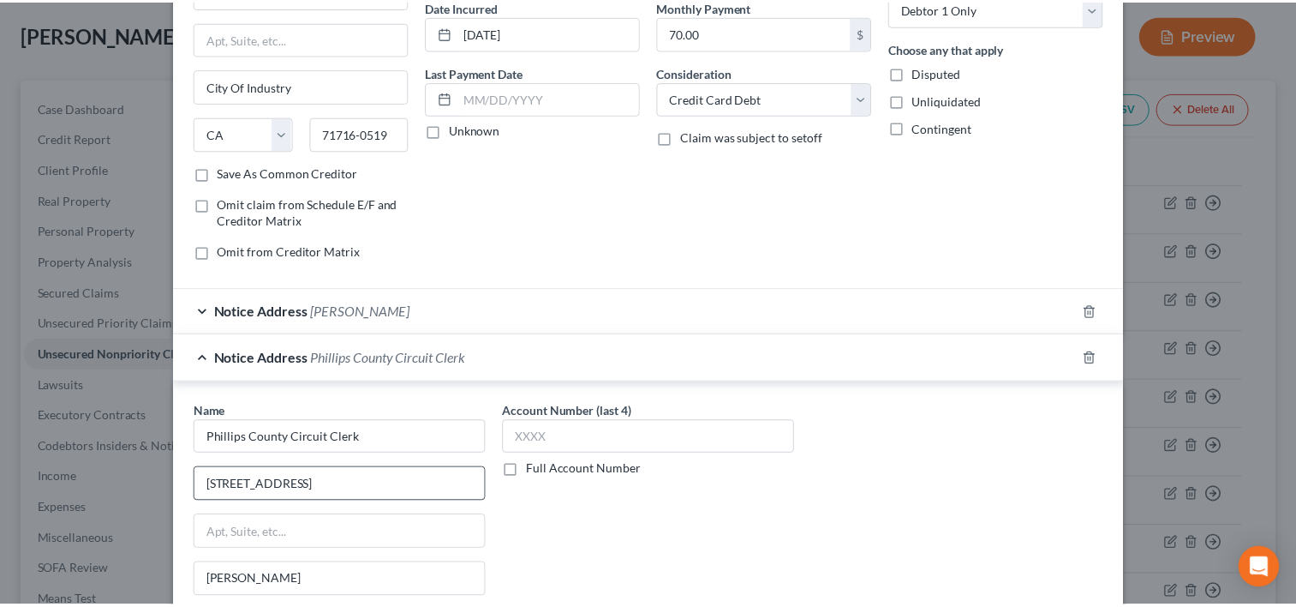
scroll to position [408, 0]
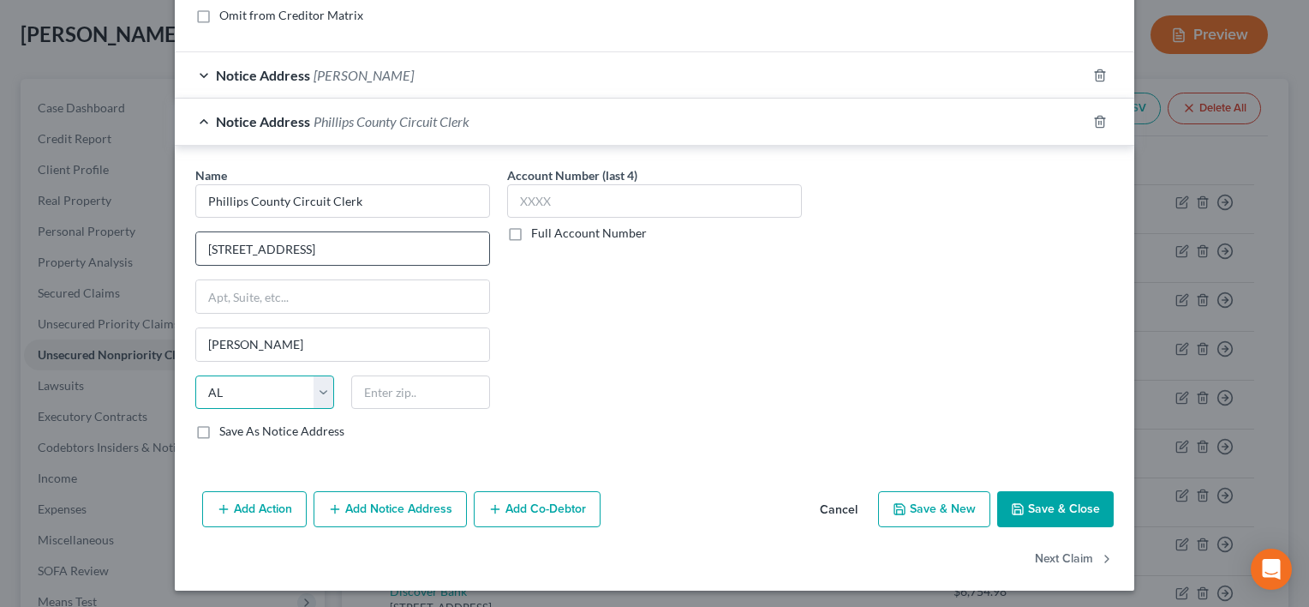
select select "2"
type input "72342"
click at [1079, 500] on button "Save & Close" at bounding box center [1055, 509] width 117 height 36
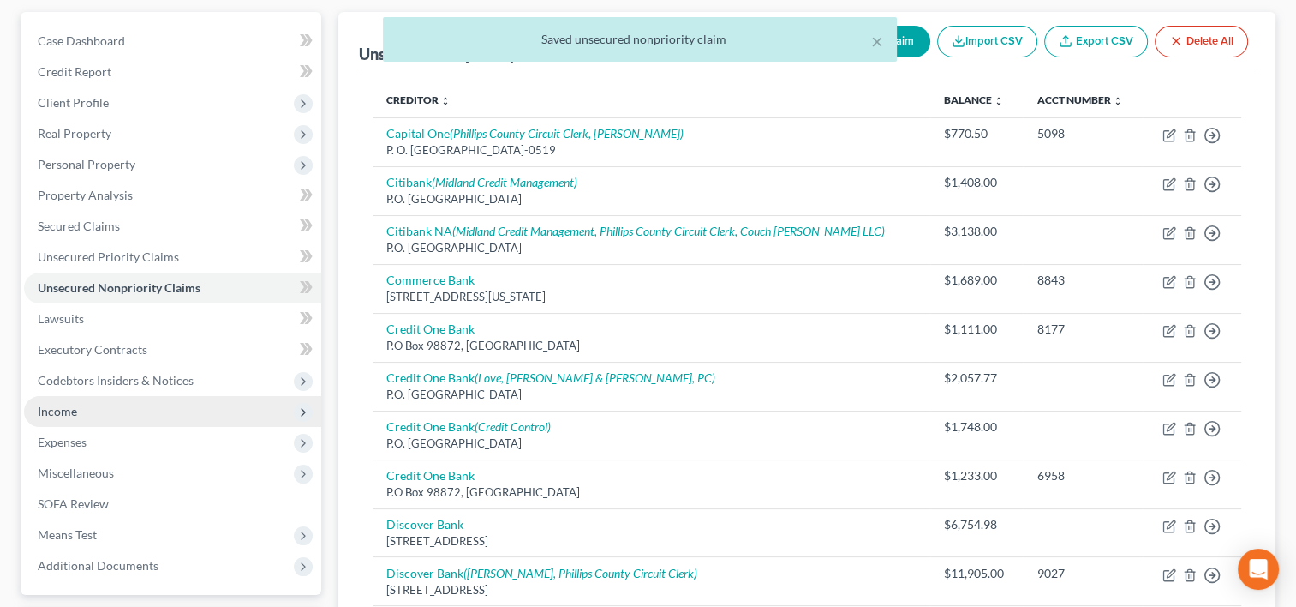
scroll to position [171, 0]
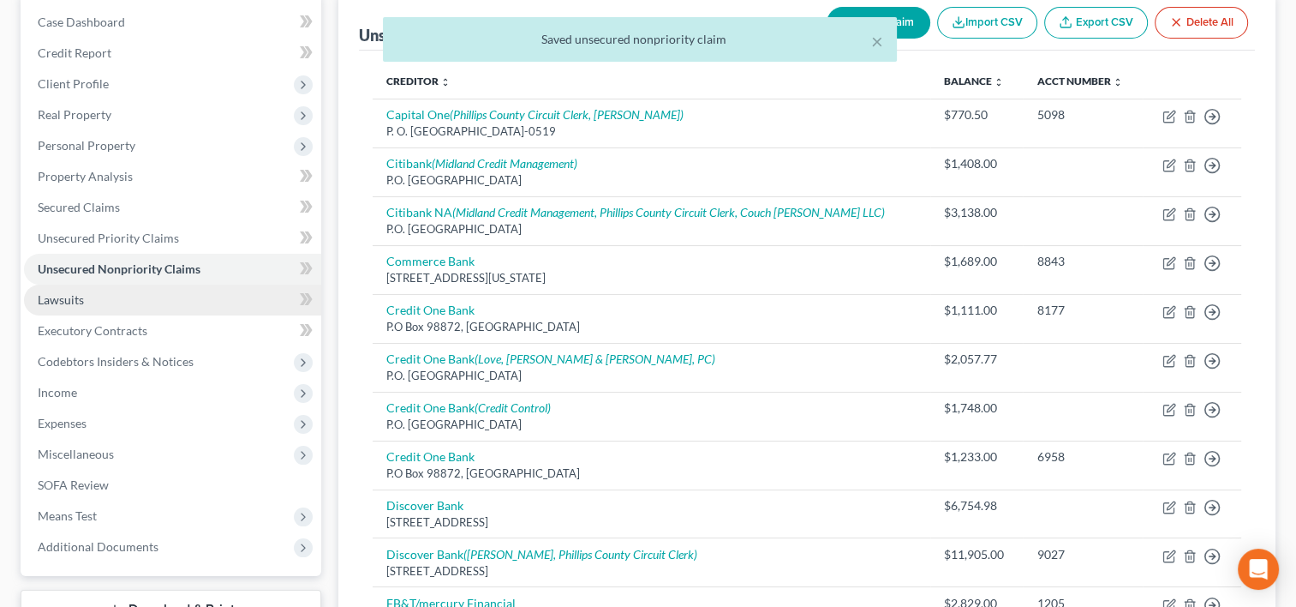
click at [75, 312] on link "Lawsuits" at bounding box center [172, 299] width 297 height 31
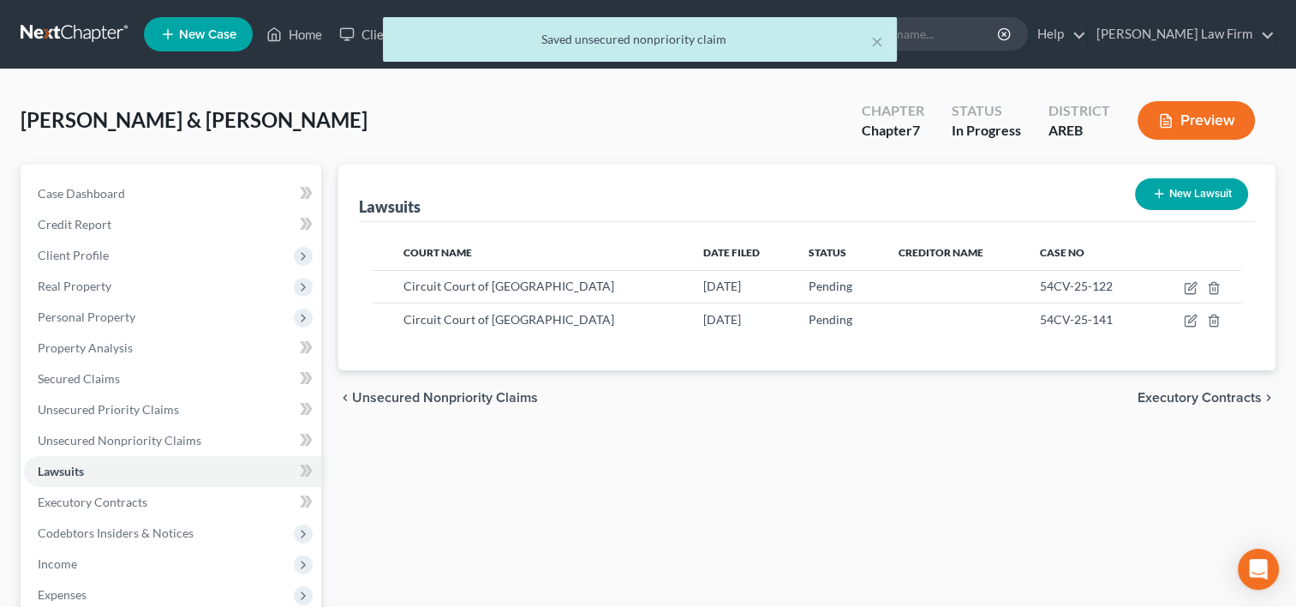
click at [1211, 197] on button "New Lawsuit" at bounding box center [1191, 194] width 113 height 32
select select "0"
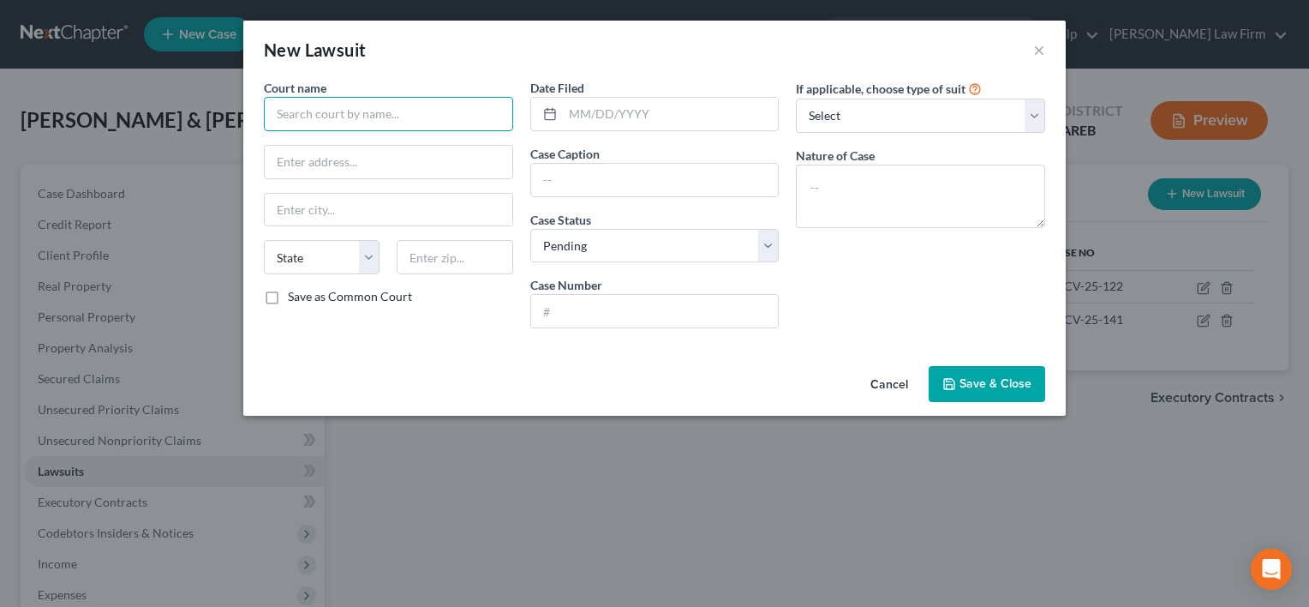
click at [352, 115] on input "text" at bounding box center [388, 114] width 249 height 34
type input "[PERSON_NAME] Circuit Court"
type input "[STREET_ADDRESS]"
type input "[PERSON_NAME]"
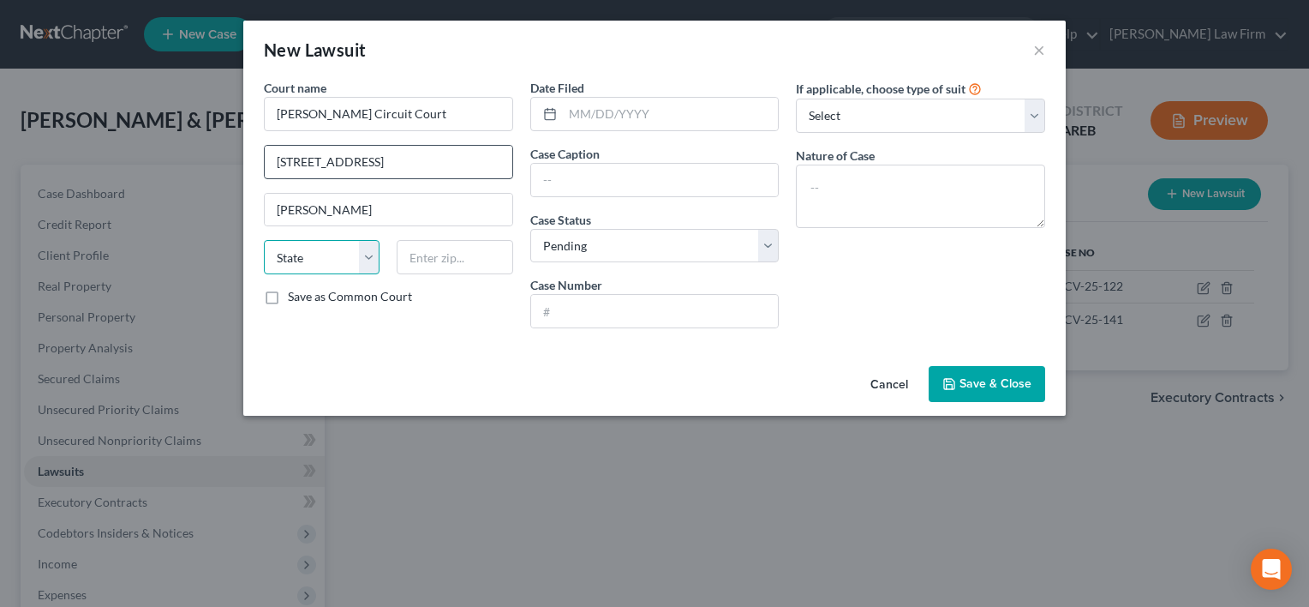
select select "35"
type input "72342"
select select "2"
click at [579, 110] on input "text" at bounding box center [671, 114] width 216 height 33
click at [565, 175] on input "text" at bounding box center [655, 180] width 248 height 33
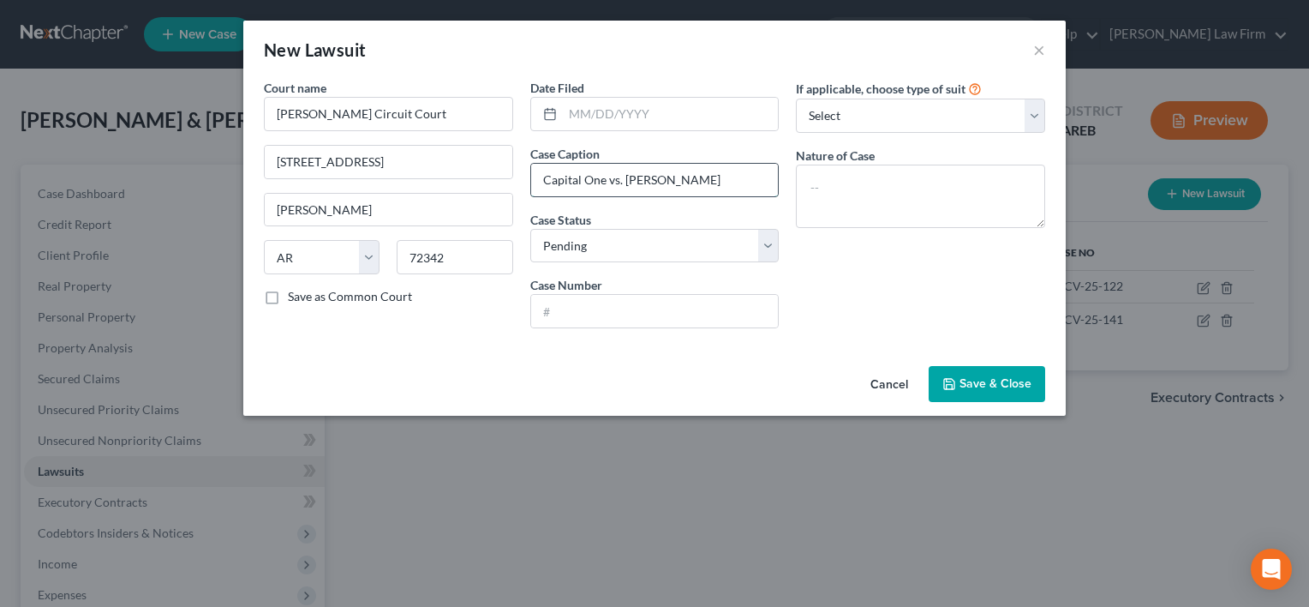
type input "Capital One vs. [PERSON_NAME]"
type input "CV25-122"
click at [992, 105] on select "Select Repossession Garnishment Foreclosure Attached, Seized, Or Levied Other" at bounding box center [920, 116] width 249 height 34
select select "1"
click at [796, 99] on select "Select Repossession Garnishment Foreclosure Attached, Seized, Or Levied Other" at bounding box center [920, 116] width 249 height 34
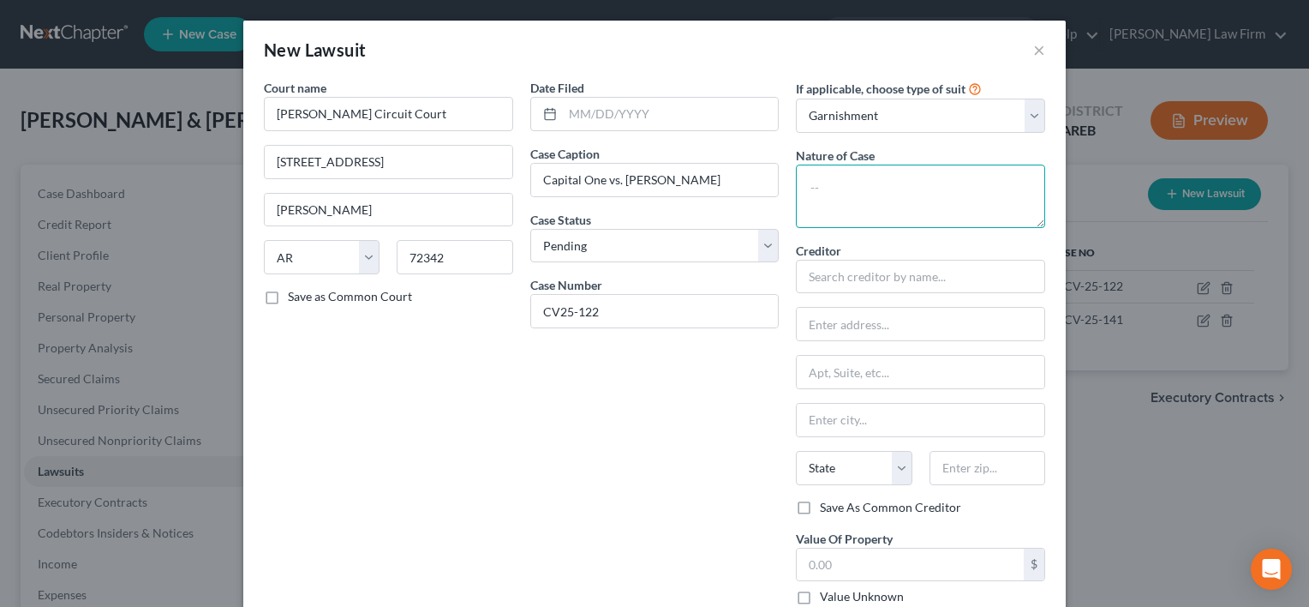
click at [909, 195] on textarea at bounding box center [920, 196] width 249 height 63
type textarea "Collection"
type input "Capital One Bank"
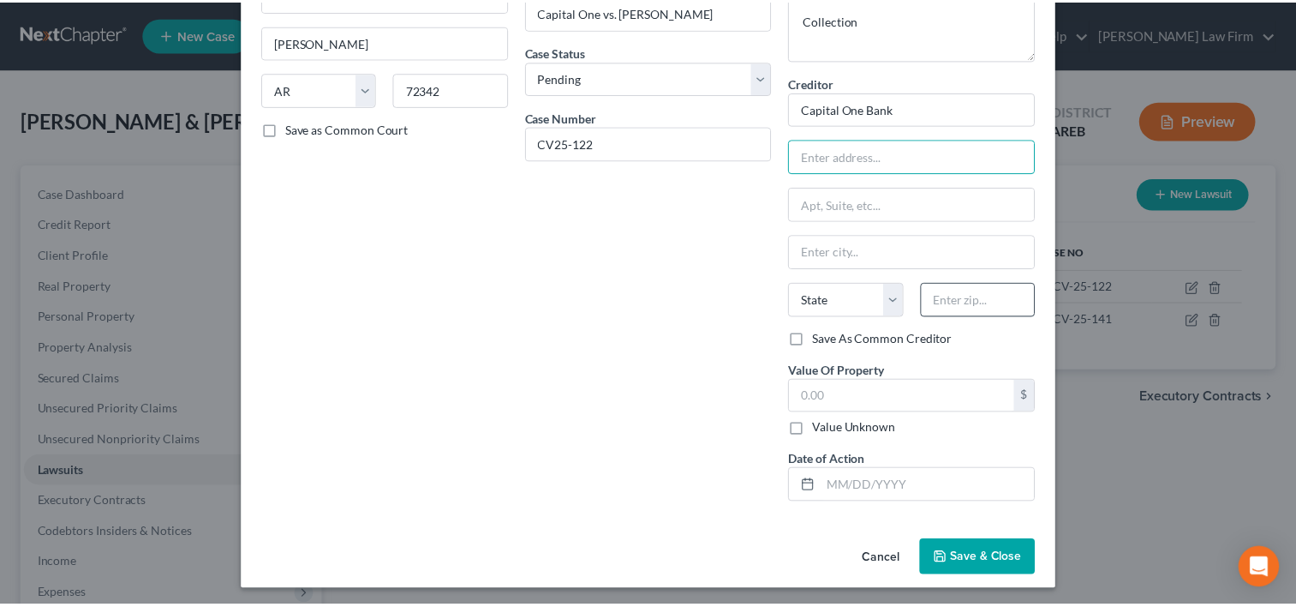
scroll to position [169, 0]
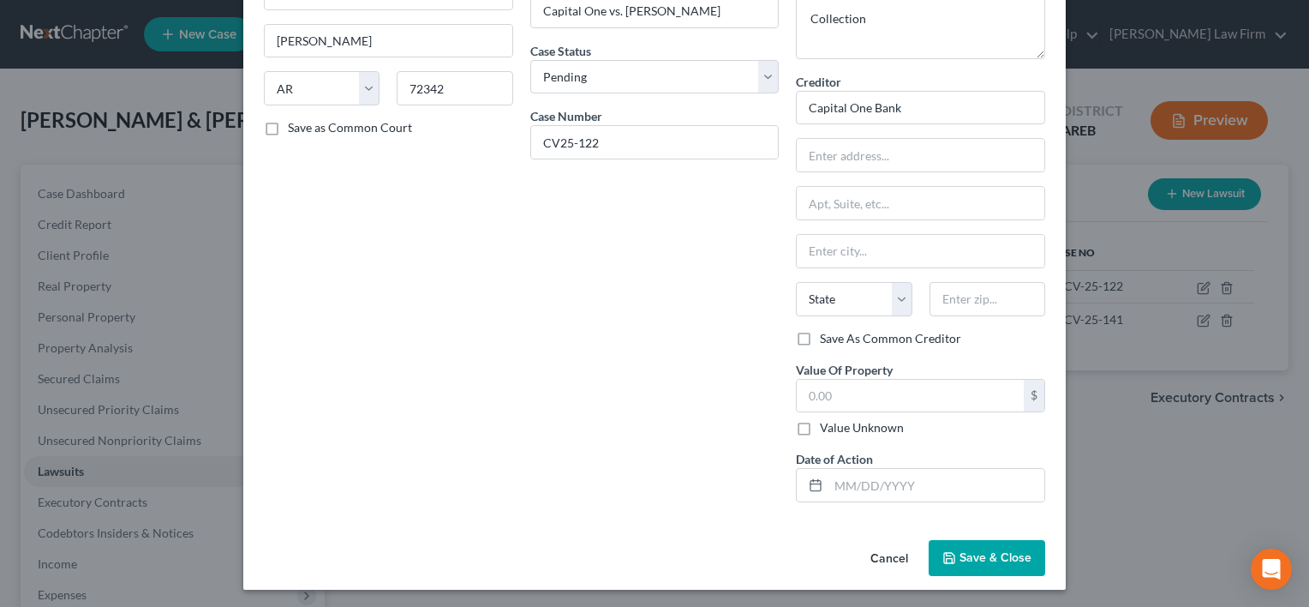
click at [978, 557] on span "Save & Close" at bounding box center [996, 557] width 72 height 15
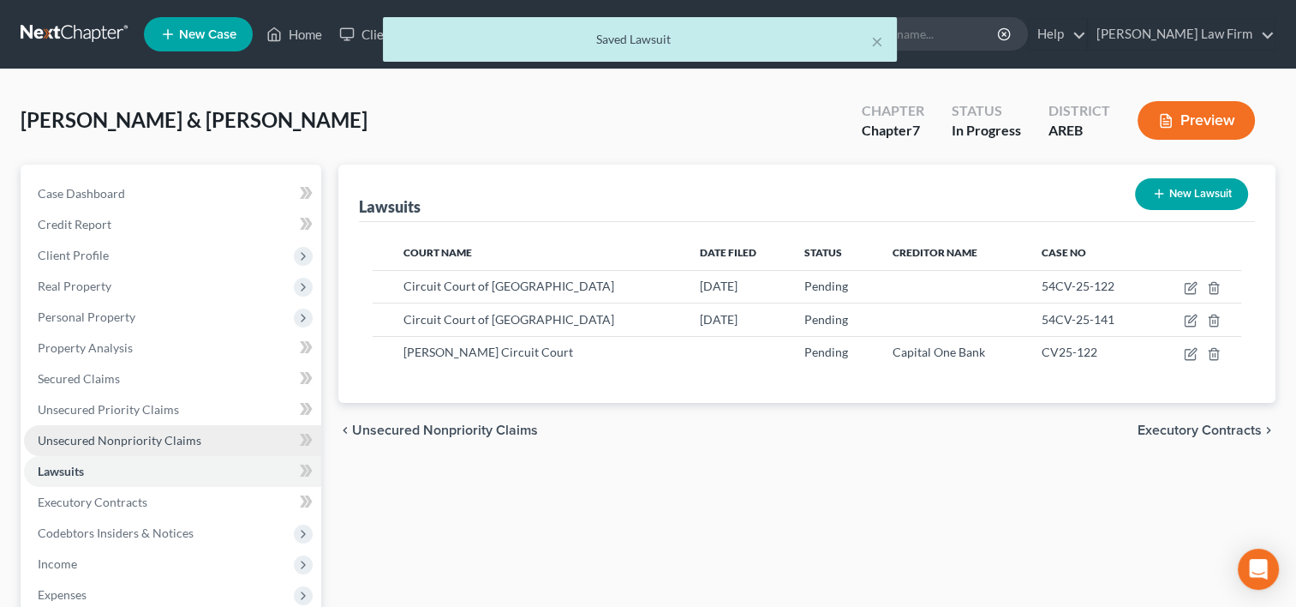
click at [105, 435] on span "Unsecured Nonpriority Claims" at bounding box center [120, 440] width 164 height 15
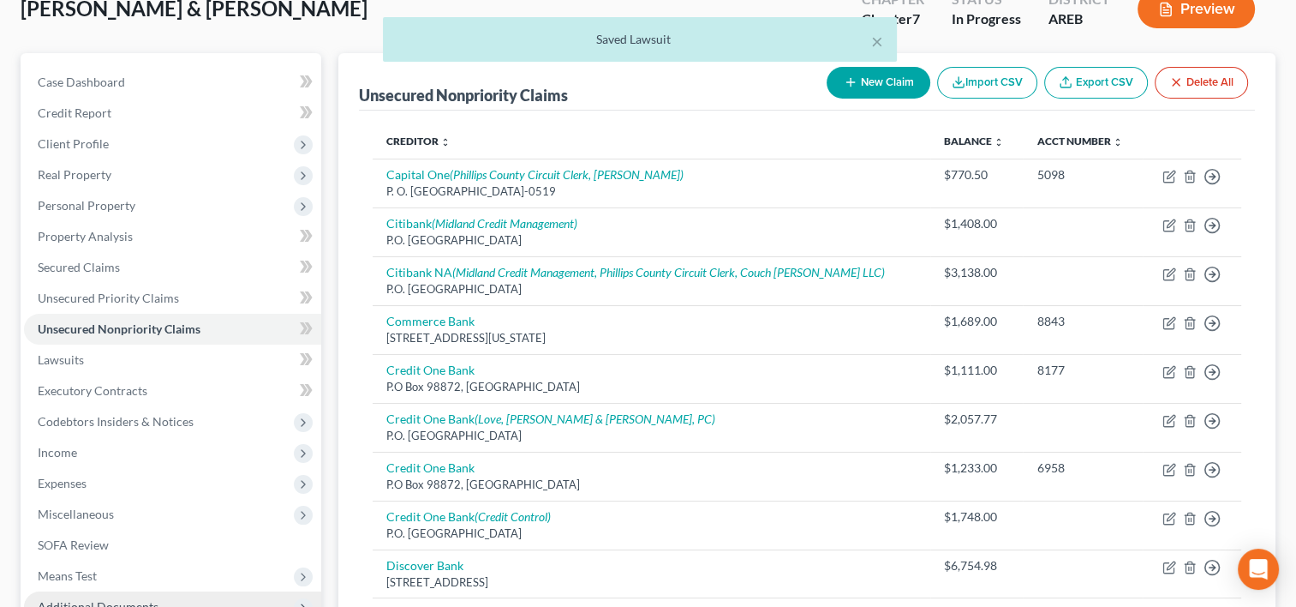
scroll to position [257, 0]
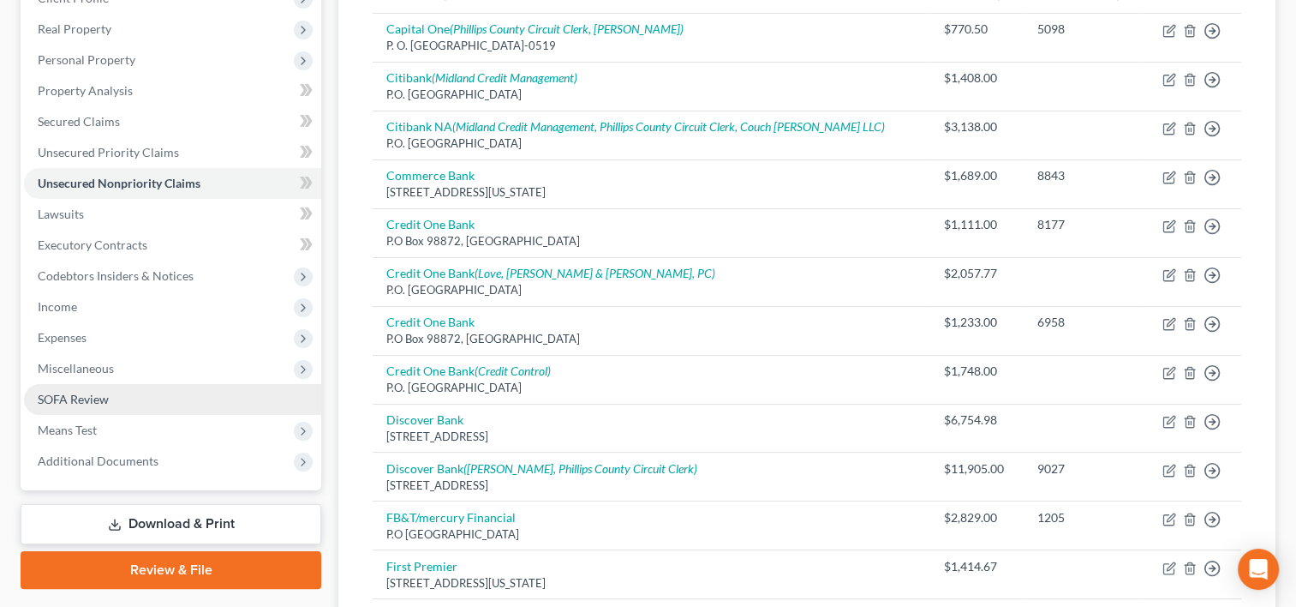
click at [105, 405] on link "SOFA Review" at bounding box center [172, 399] width 297 height 31
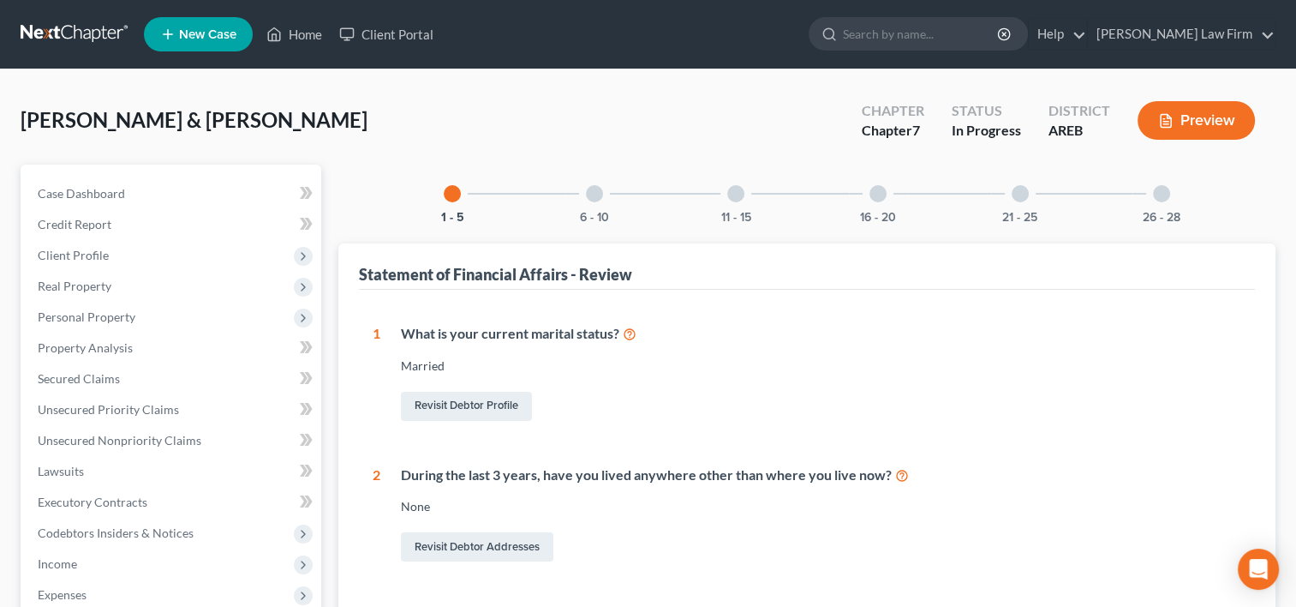
click at [596, 194] on div at bounding box center [594, 193] width 17 height 17
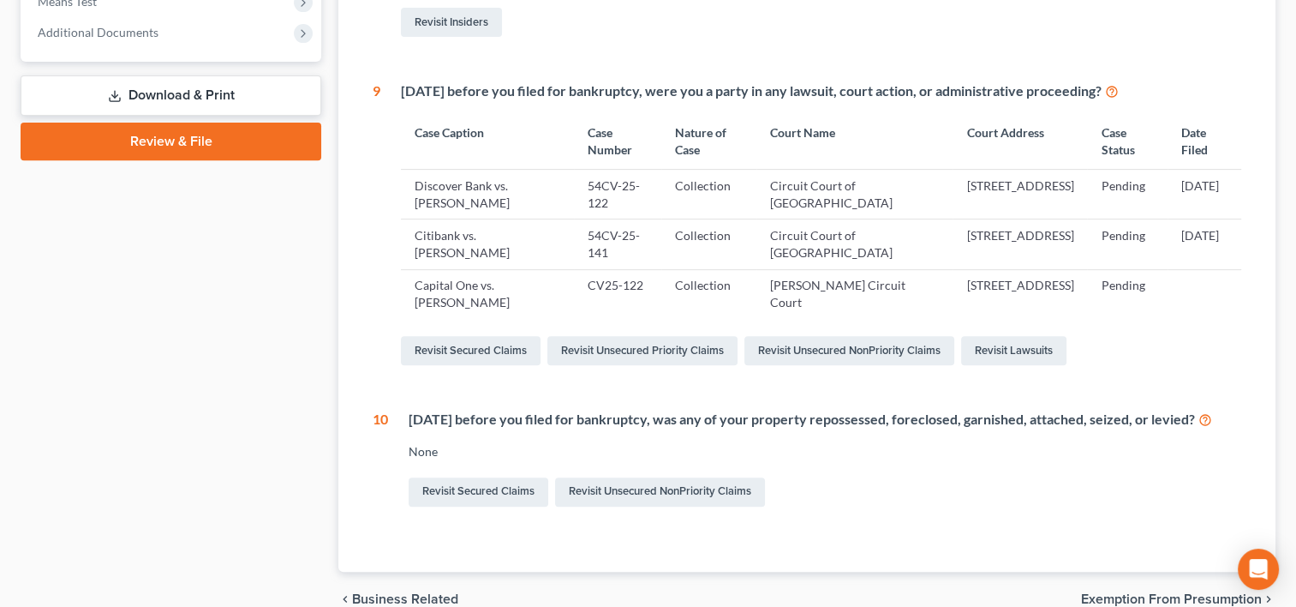
scroll to position [771, 0]
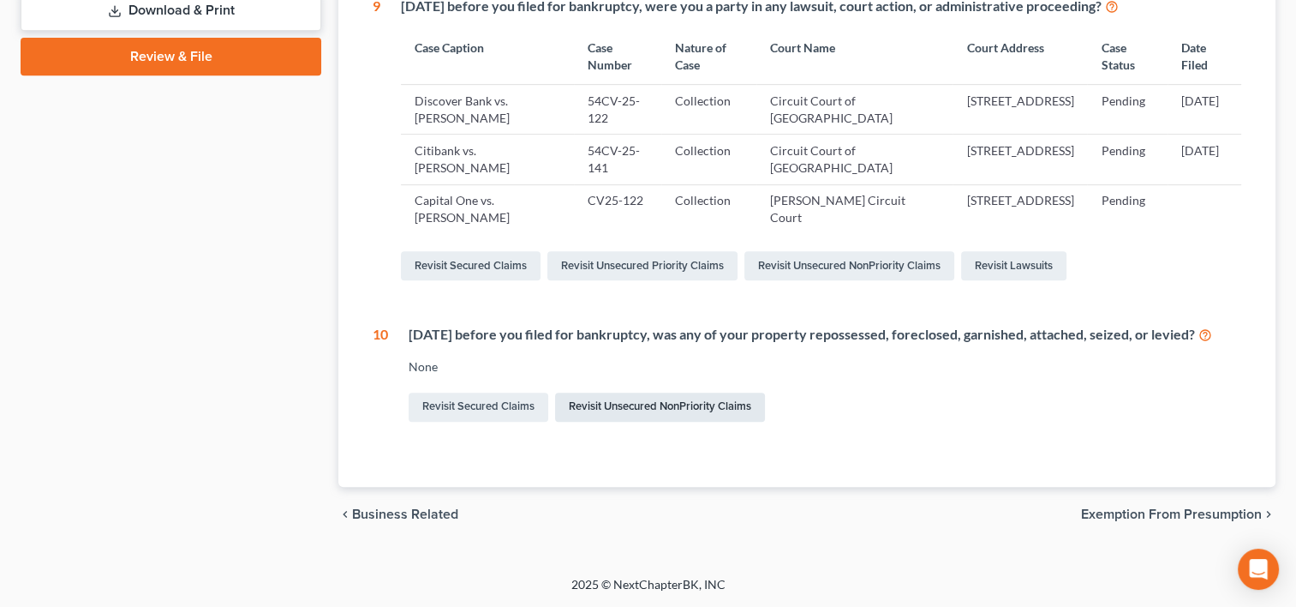
click at [620, 422] on link "Revisit Unsecured NonPriority Claims" at bounding box center [660, 406] width 210 height 29
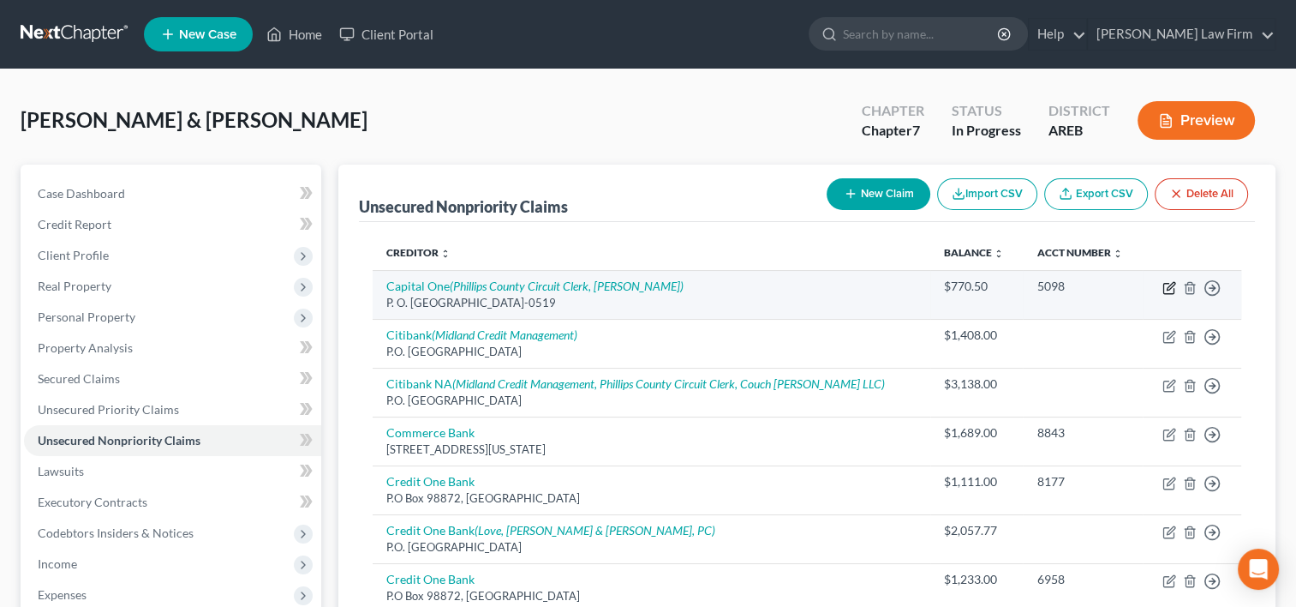
click at [1169, 285] on icon "button" at bounding box center [1171, 286] width 8 height 8
select select "4"
select select "2"
select select "0"
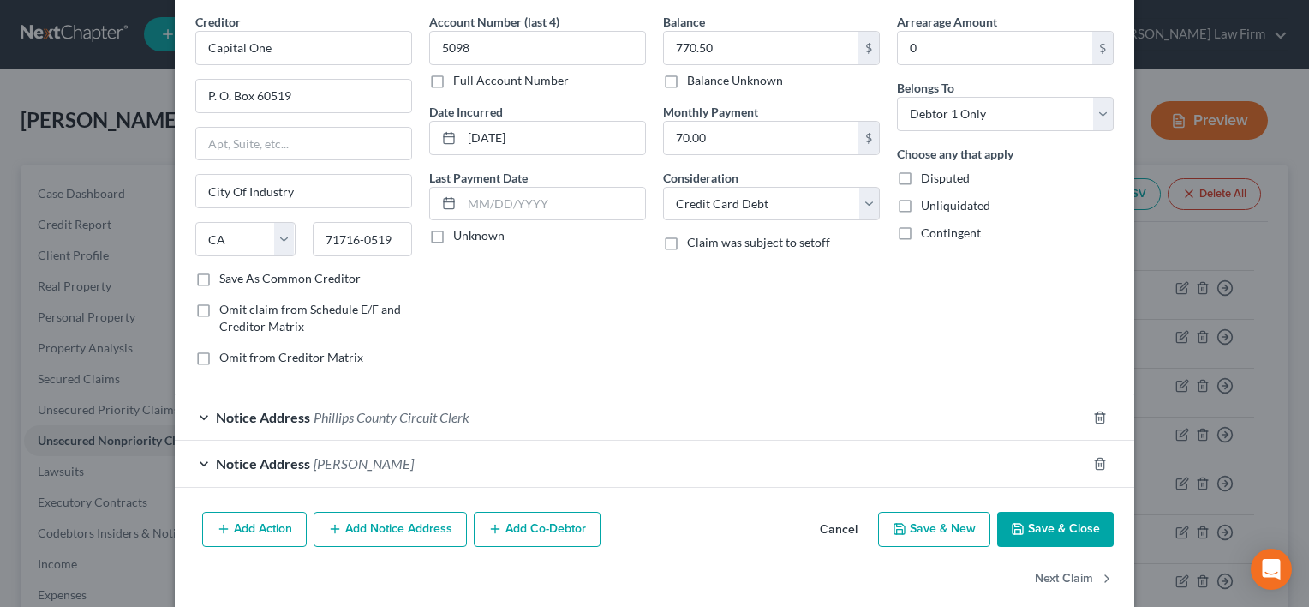
scroll to position [86, 0]
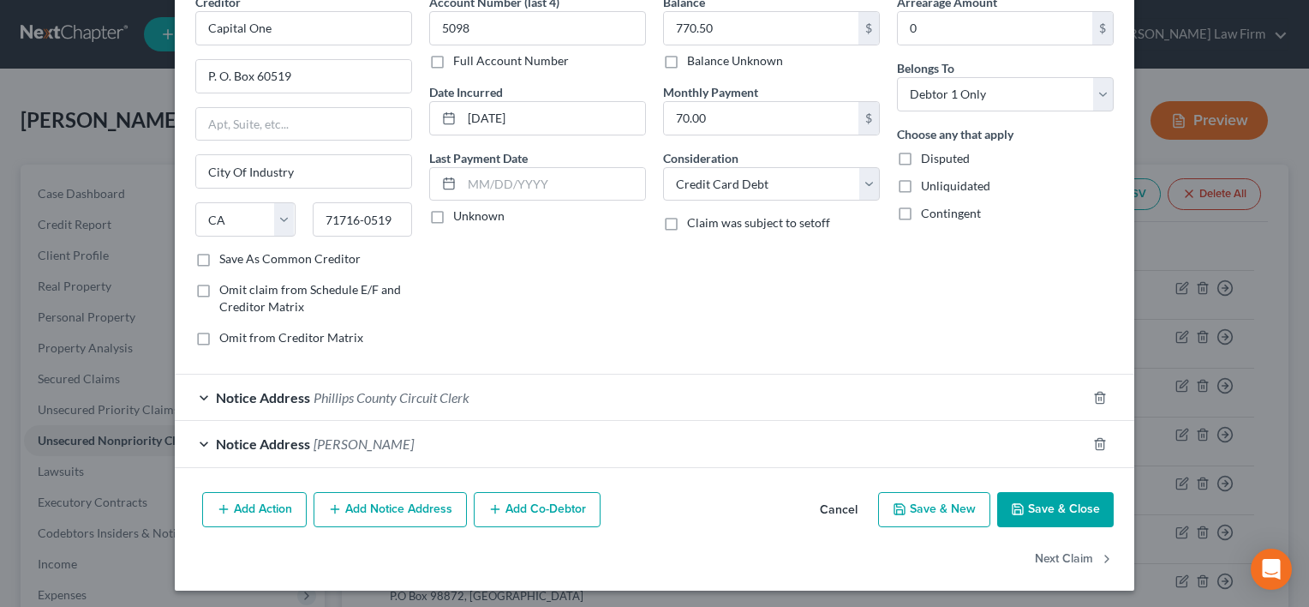
click at [278, 510] on button "Add Action" at bounding box center [254, 510] width 105 height 36
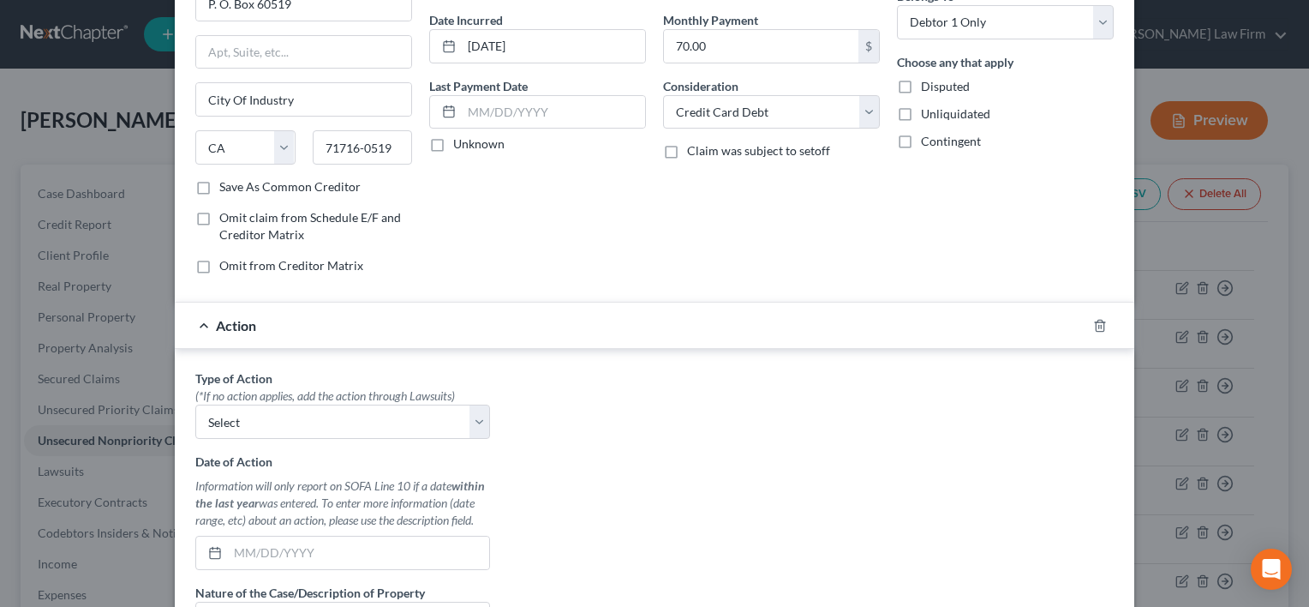
scroll to position [171, 0]
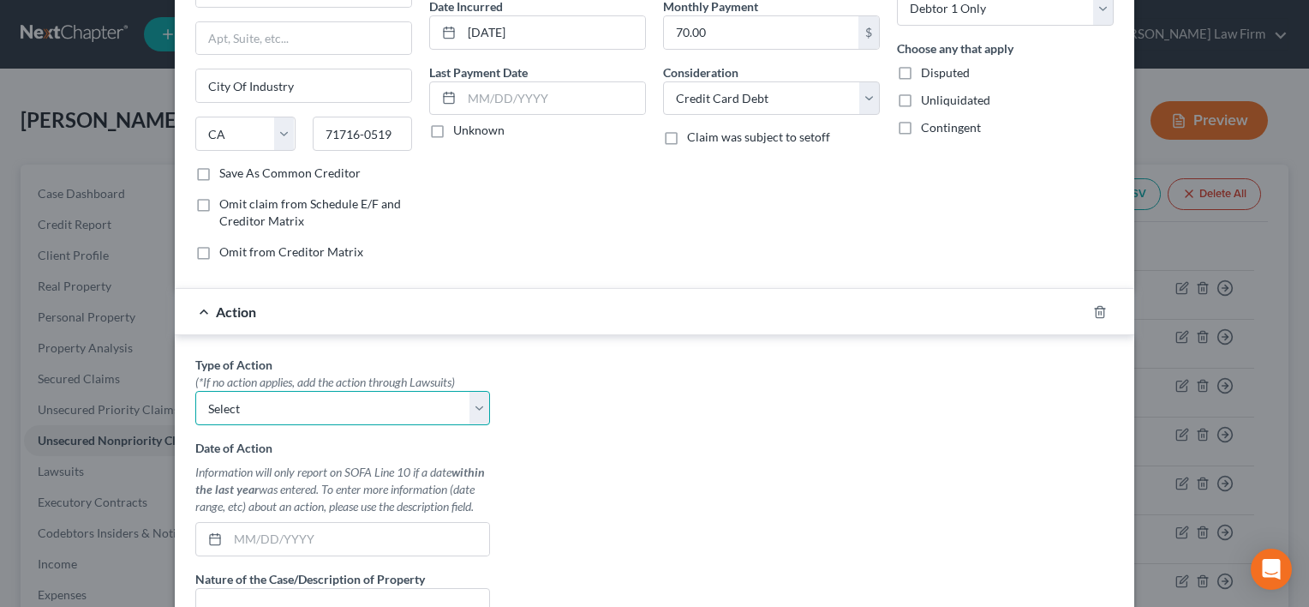
click at [266, 407] on select "Select Repossession Garnishment Foreclosure Personal Injury Attached, Seized, O…" at bounding box center [342, 408] width 295 height 34
select select "1"
click at [195, 391] on select "Select Repossession Garnishment Foreclosure Personal Injury Attached, Seized, O…" at bounding box center [342, 408] width 295 height 34
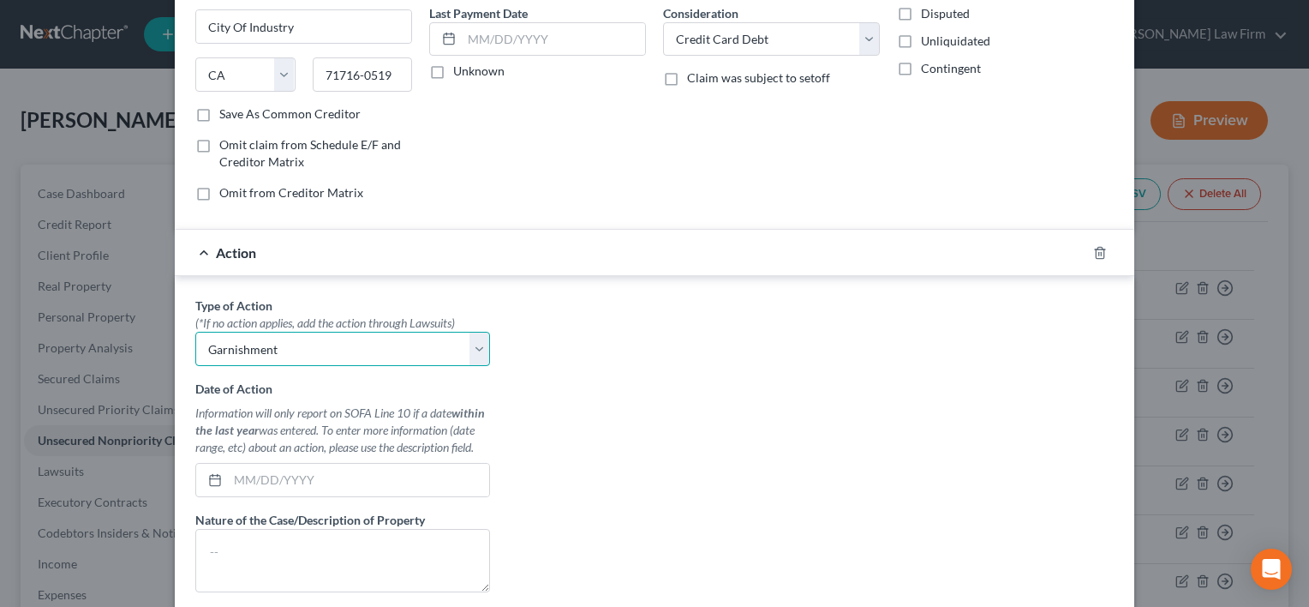
scroll to position [257, 0]
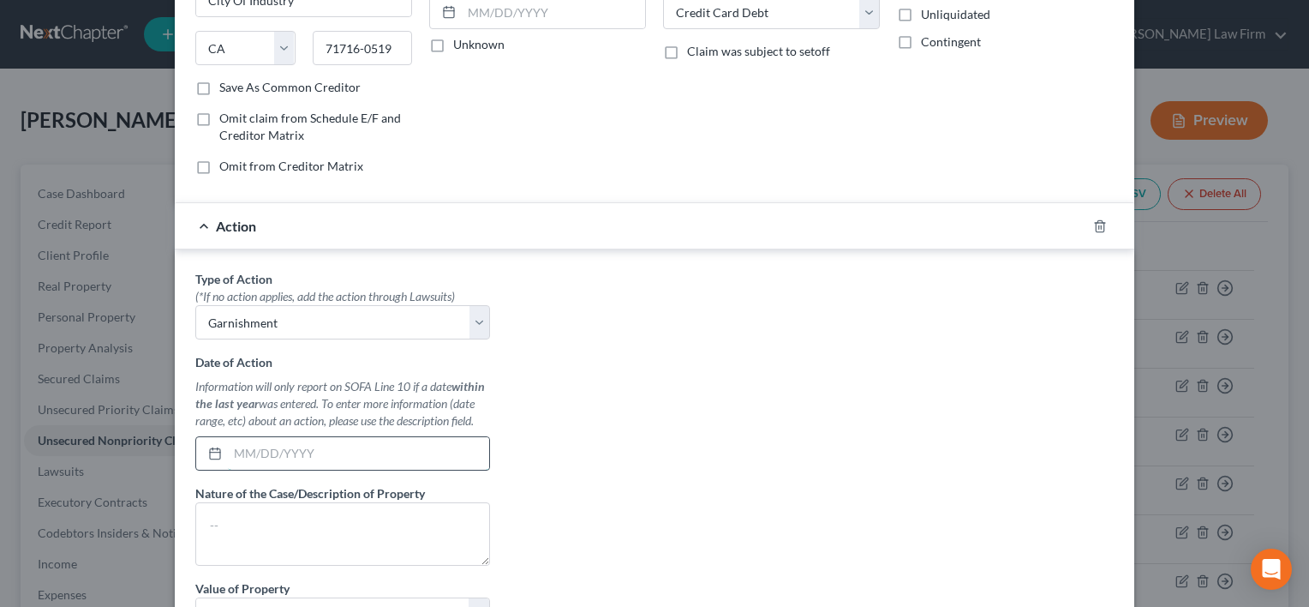
click at [250, 449] on input "text" at bounding box center [358, 453] width 261 height 33
type input "[DATE]"
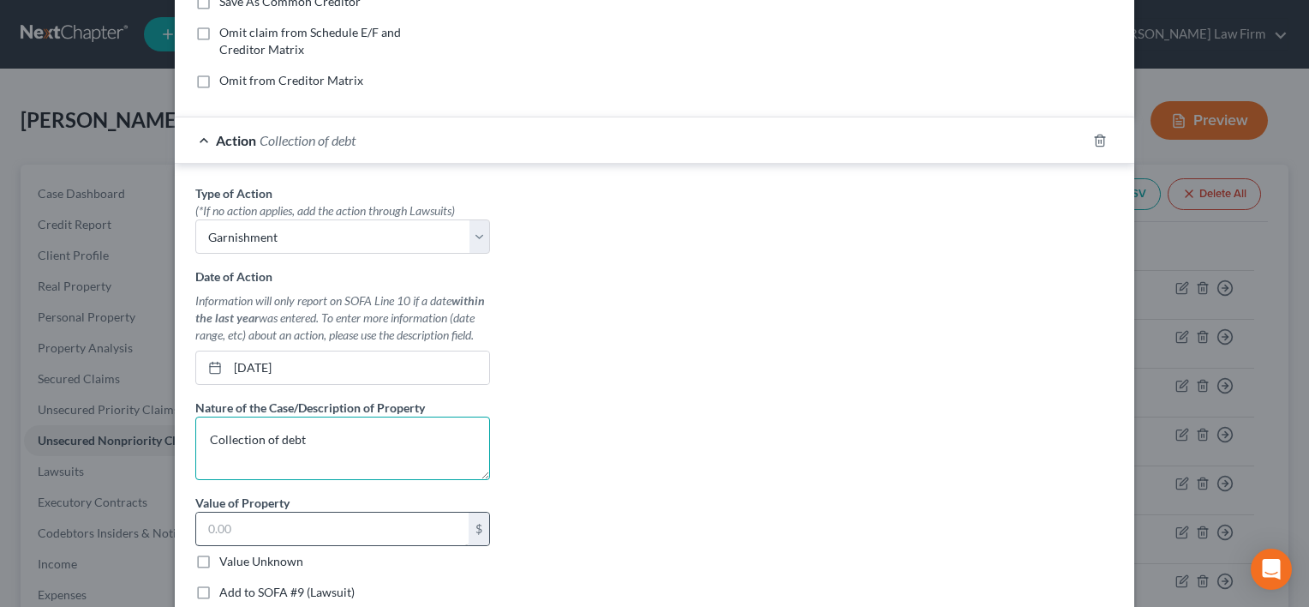
scroll to position [514, 0]
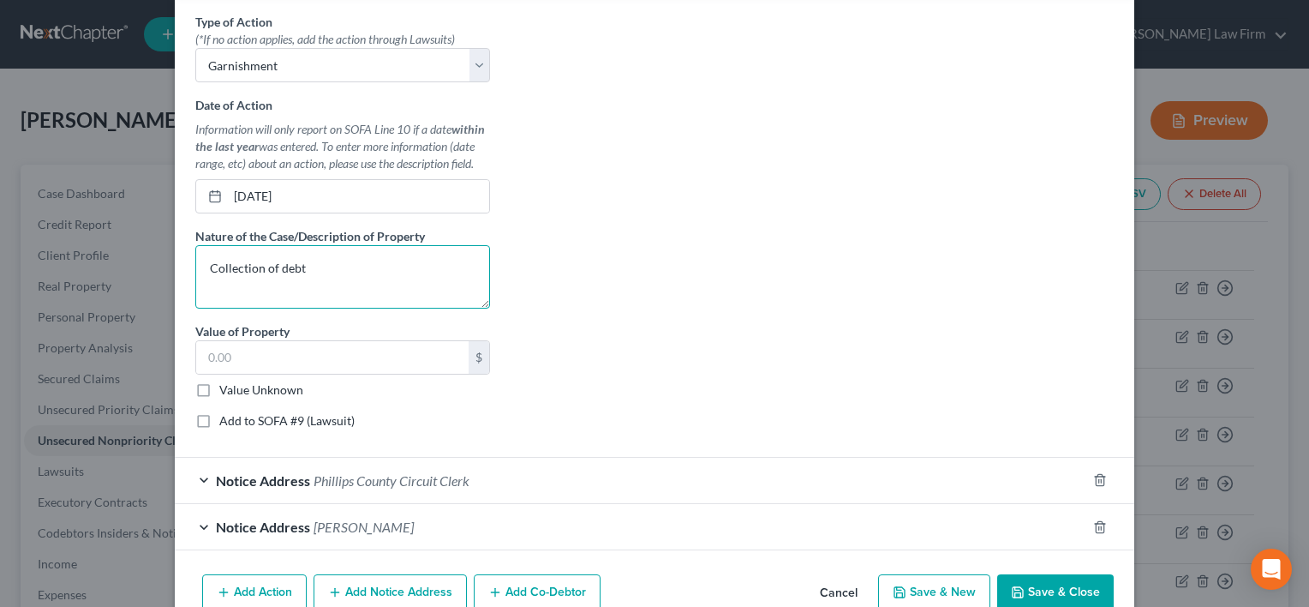
type textarea "Collection of debt"
click at [219, 414] on label "Add to SOFA #9 (Lawsuit)" at bounding box center [286, 420] width 135 height 17
click at [226, 414] on input "Add to SOFA #9 (Lawsuit)" at bounding box center [231, 417] width 11 height 11
checkbox input "true"
select select "0"
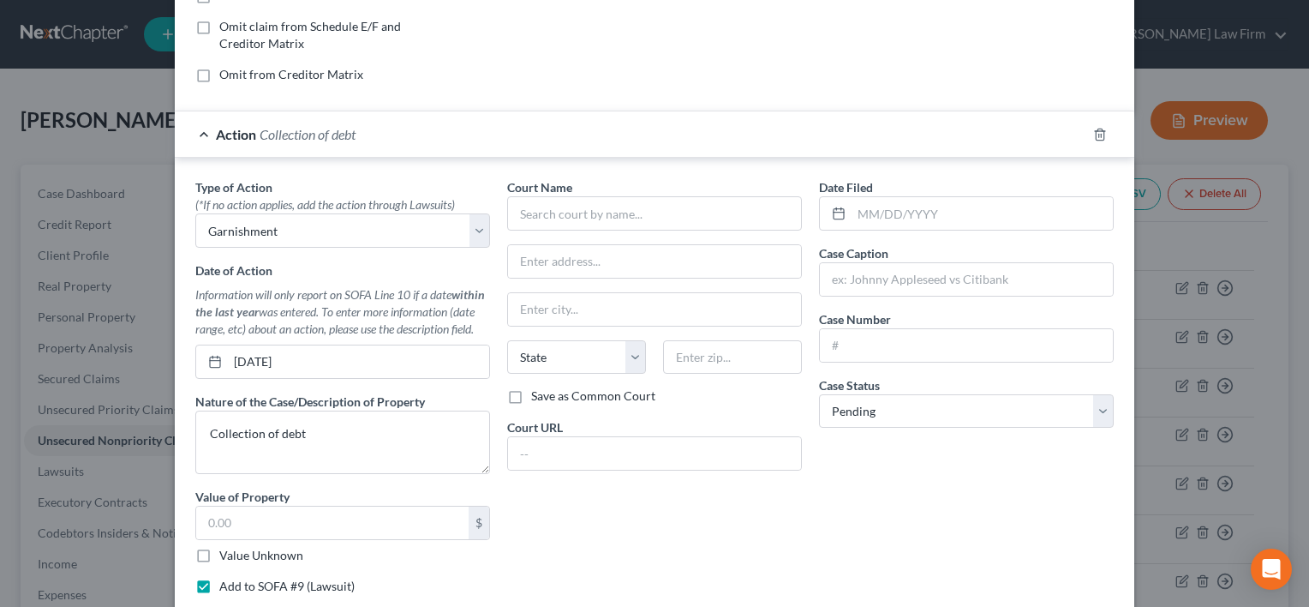
scroll to position [343, 0]
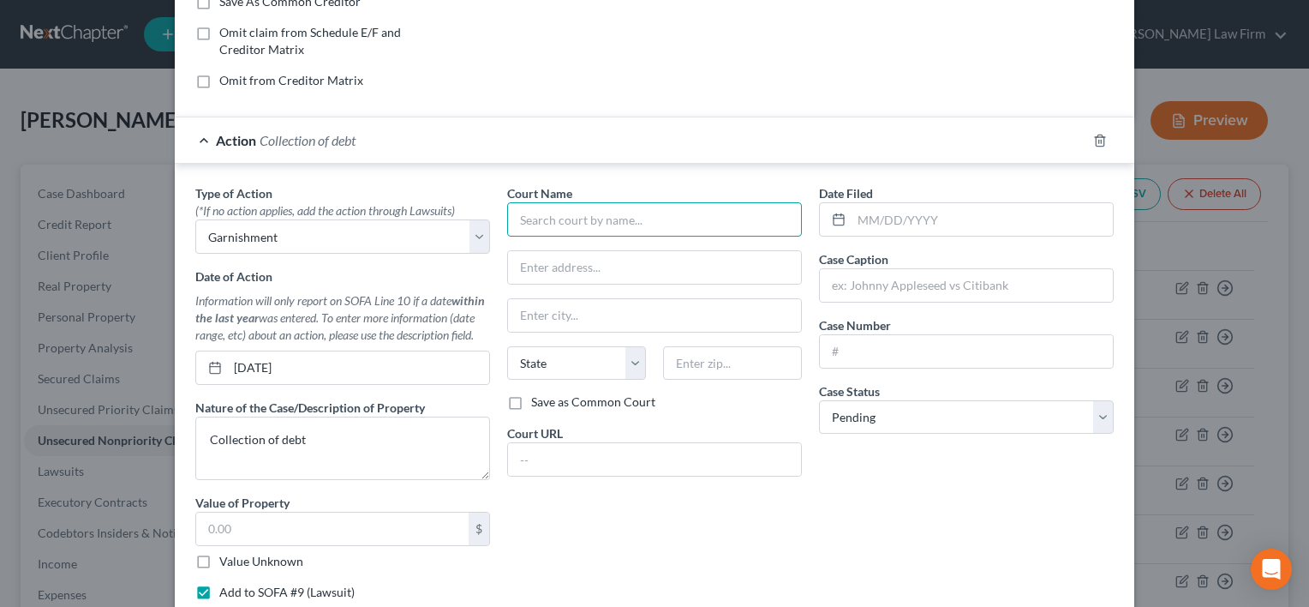
click at [526, 219] on input "text" at bounding box center [654, 219] width 295 height 34
type input "P"
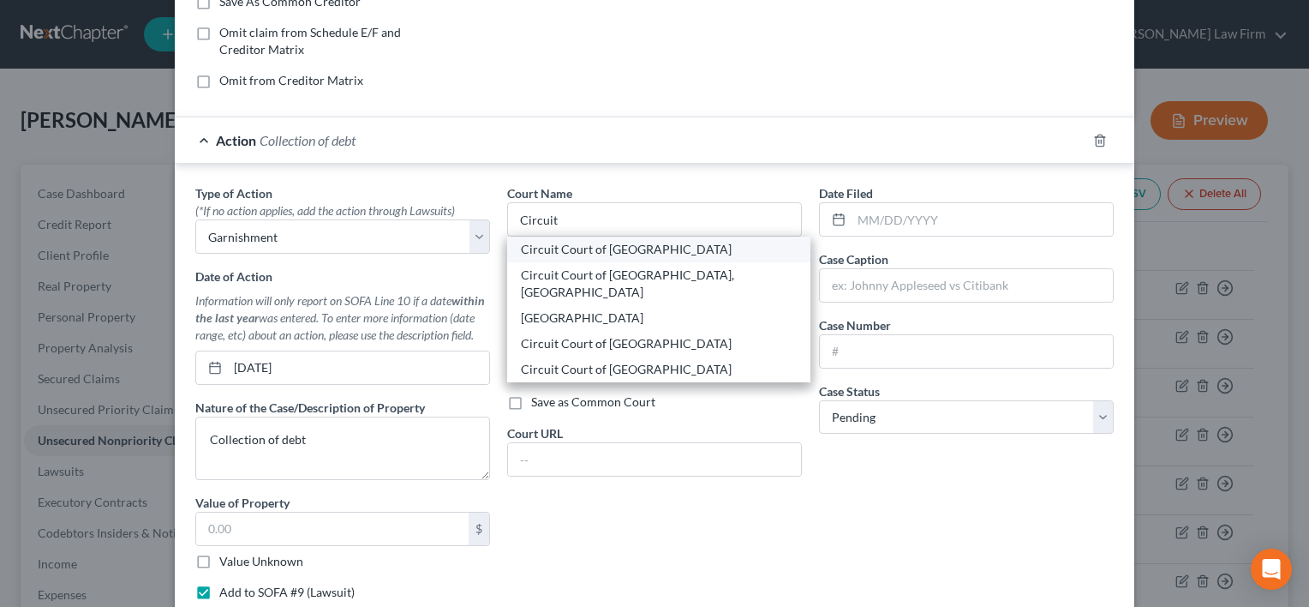
click at [578, 249] on div "Circuit Court of [GEOGRAPHIC_DATA]" at bounding box center [659, 249] width 276 height 17
type input "Circuit Court of [GEOGRAPHIC_DATA]"
type input "[STREET_ADDRESS]"
type input "[PERSON_NAME]"
select select "2"
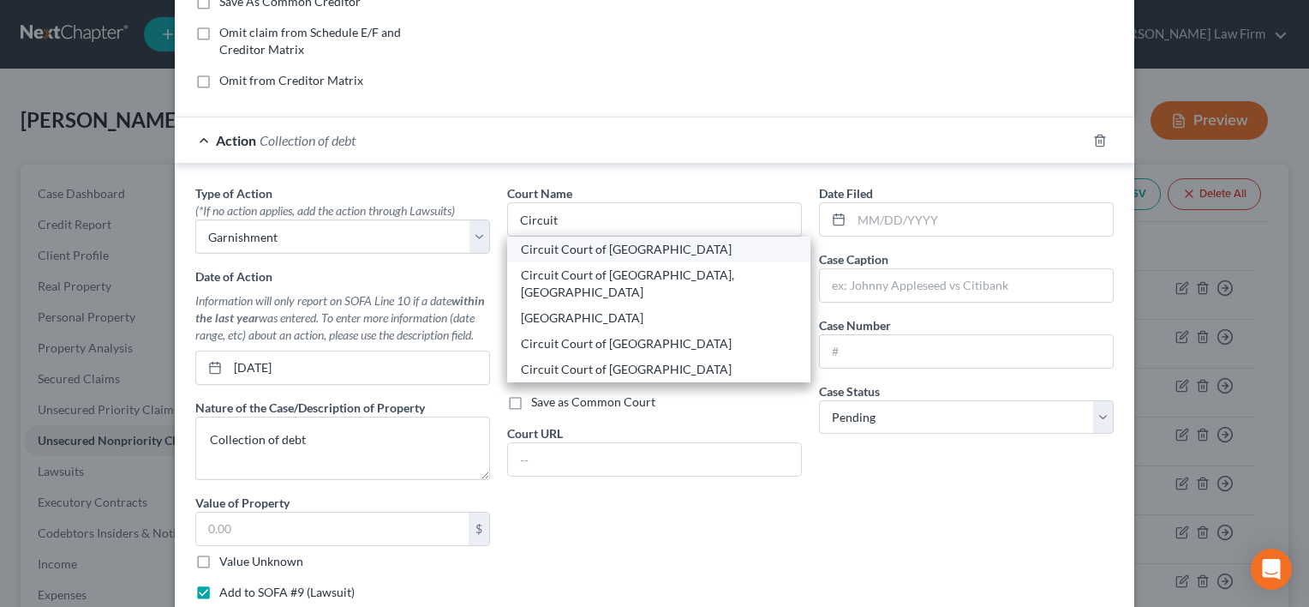
type input "72342"
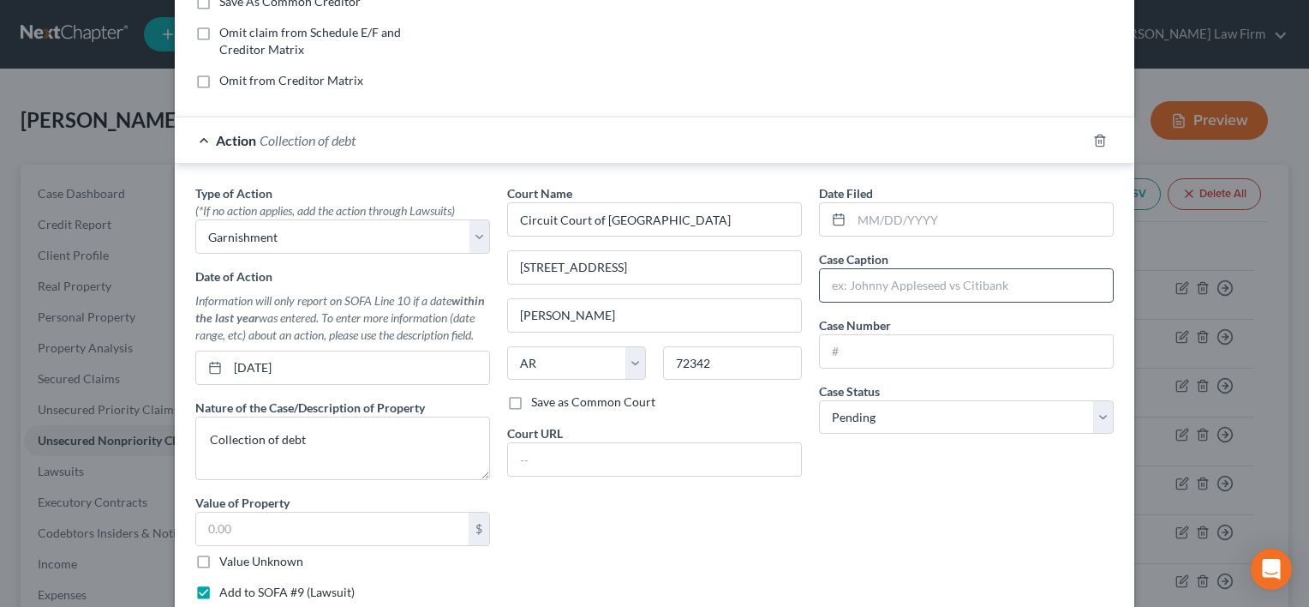
click at [840, 281] on input "text" at bounding box center [966, 285] width 293 height 33
type input "Capital One vs."
type input "CV25-122"
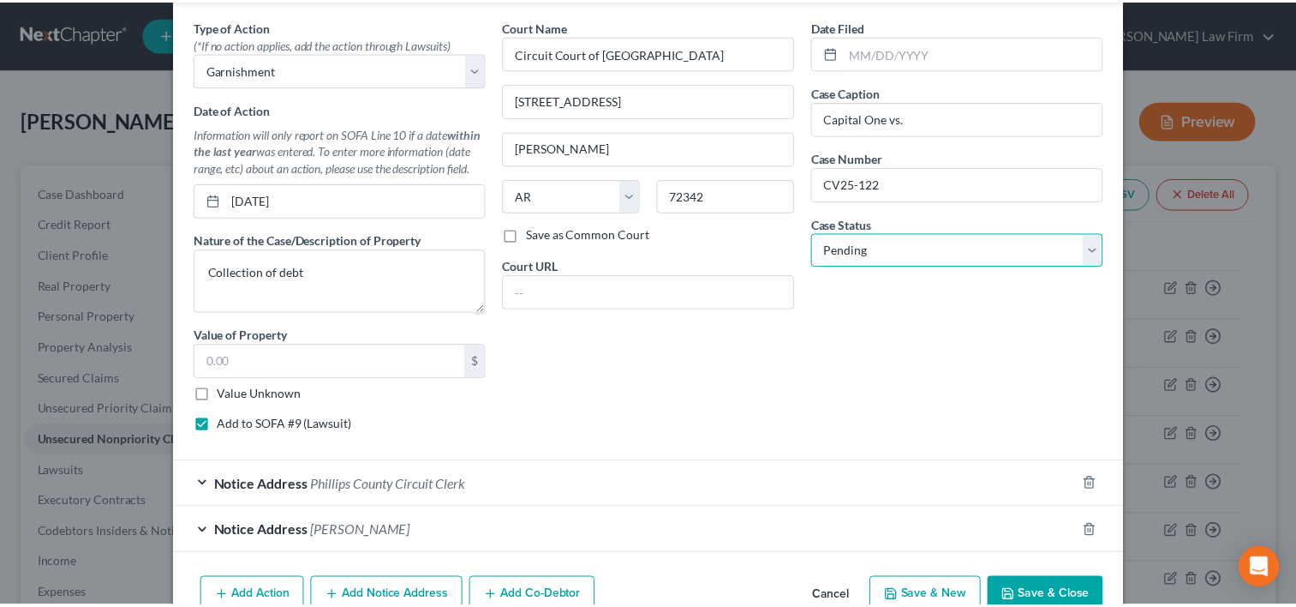
scroll to position [596, 0]
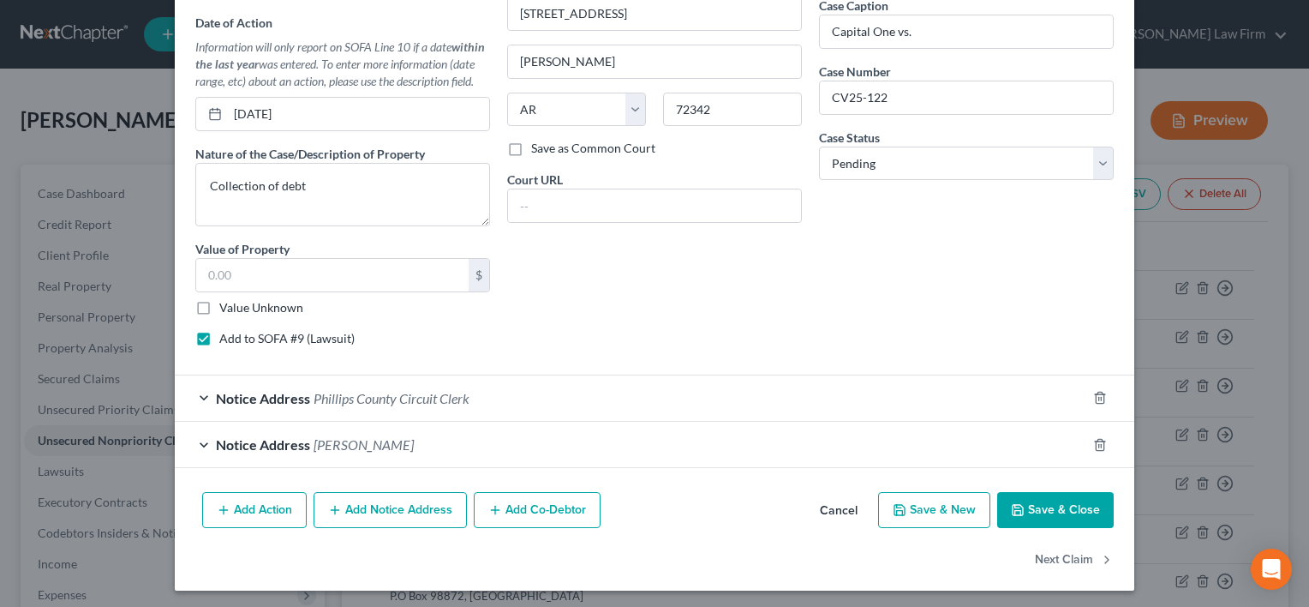
click at [1035, 504] on button "Save & Close" at bounding box center [1055, 510] width 117 height 36
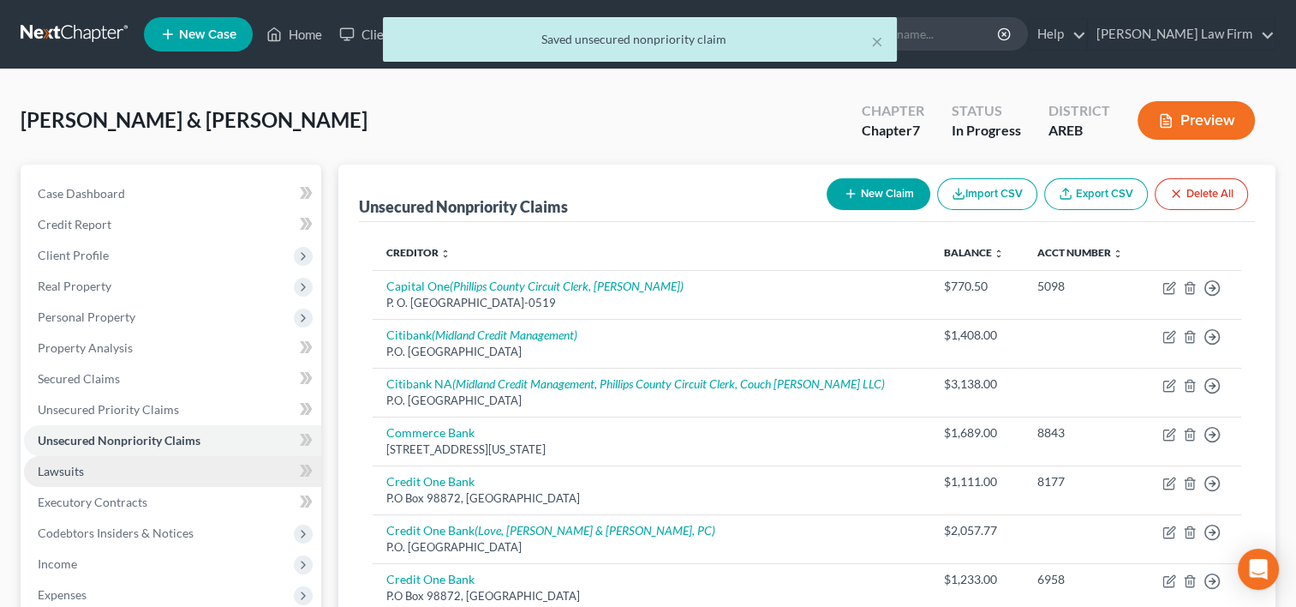
click at [109, 476] on link "Lawsuits" at bounding box center [172, 471] width 297 height 31
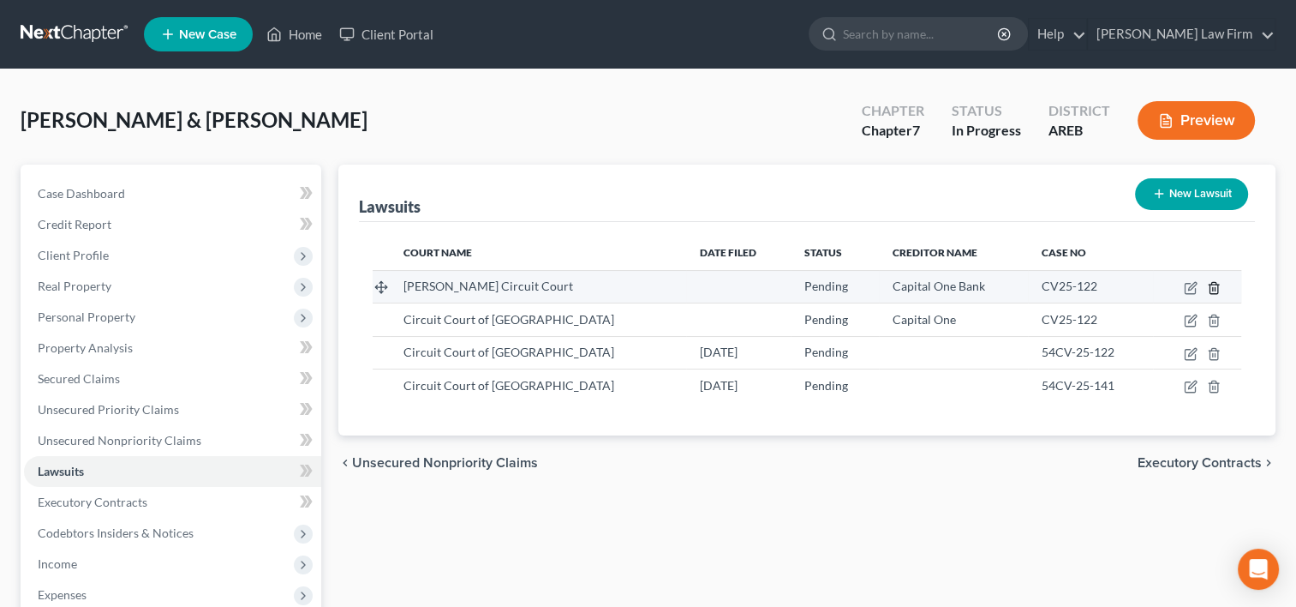
click at [1212, 285] on icon "button" at bounding box center [1214, 288] width 14 height 14
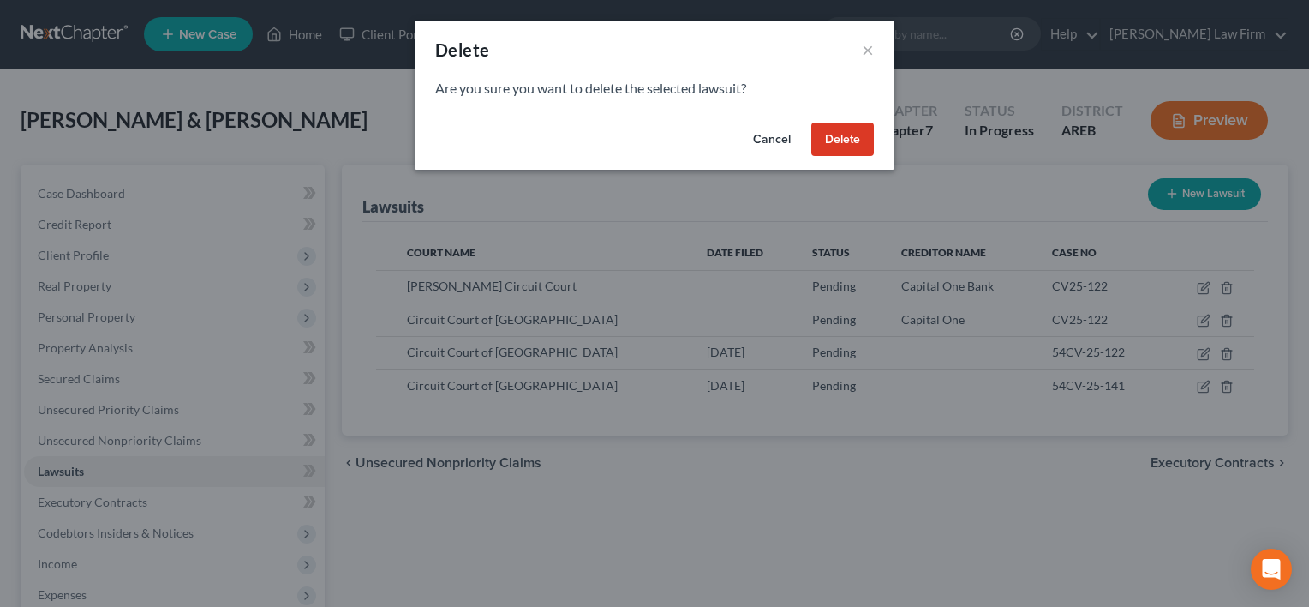
click at [837, 147] on button "Delete" at bounding box center [842, 140] width 63 height 34
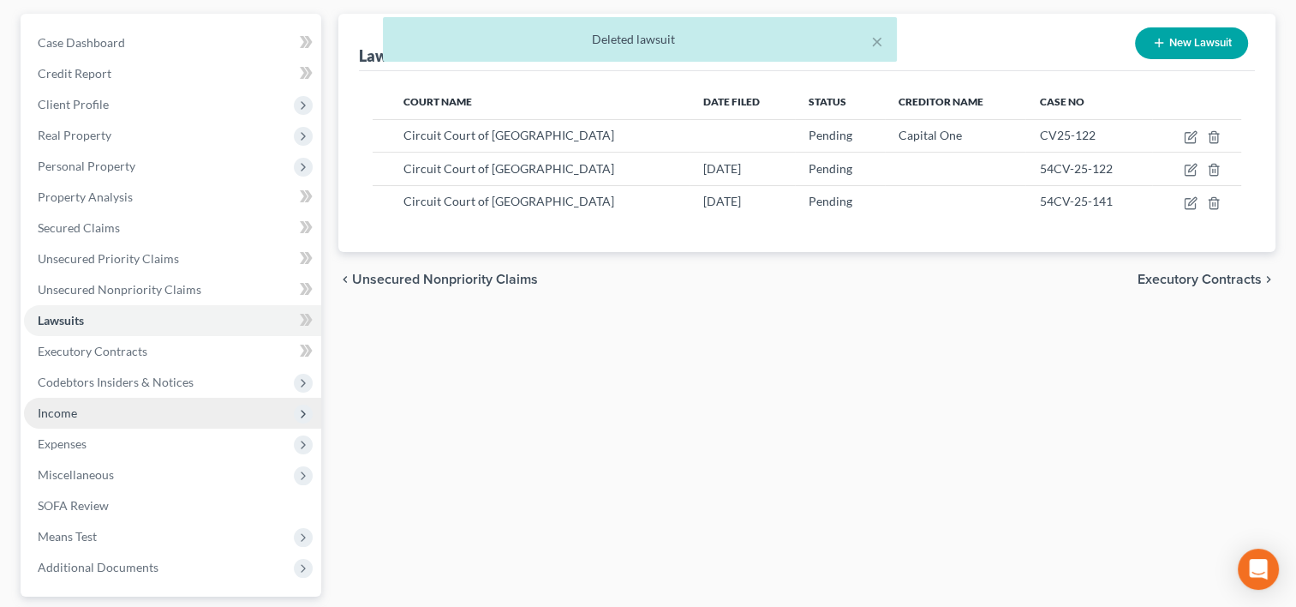
scroll to position [171, 0]
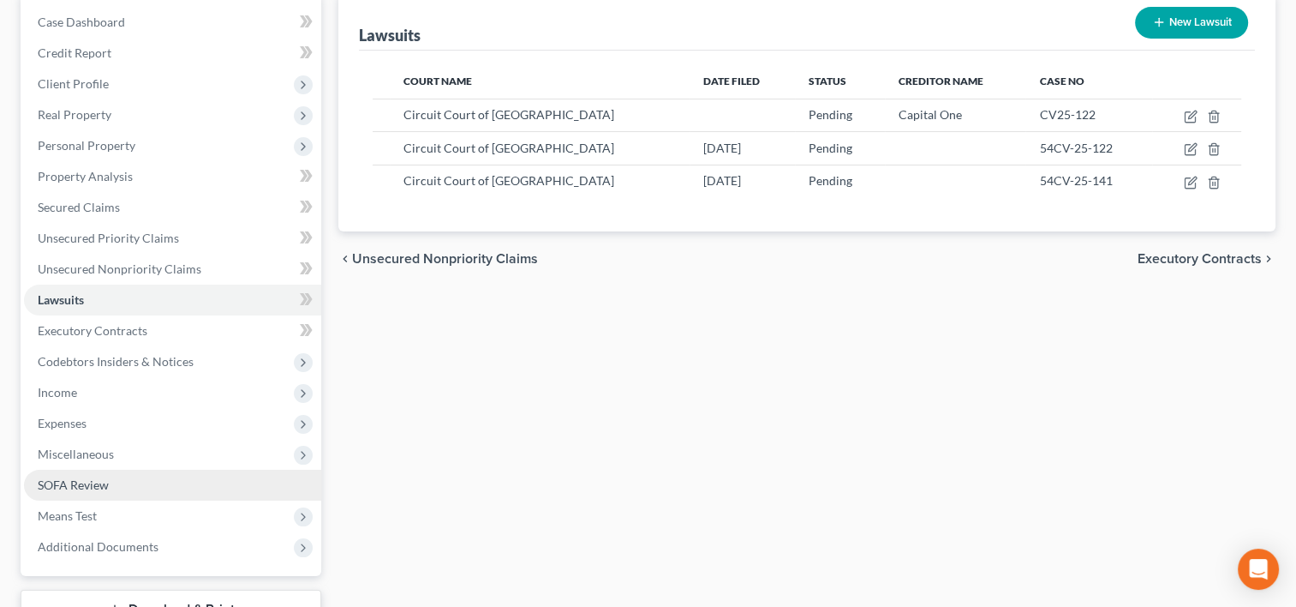
click at [81, 493] on link "SOFA Review" at bounding box center [172, 485] width 297 height 31
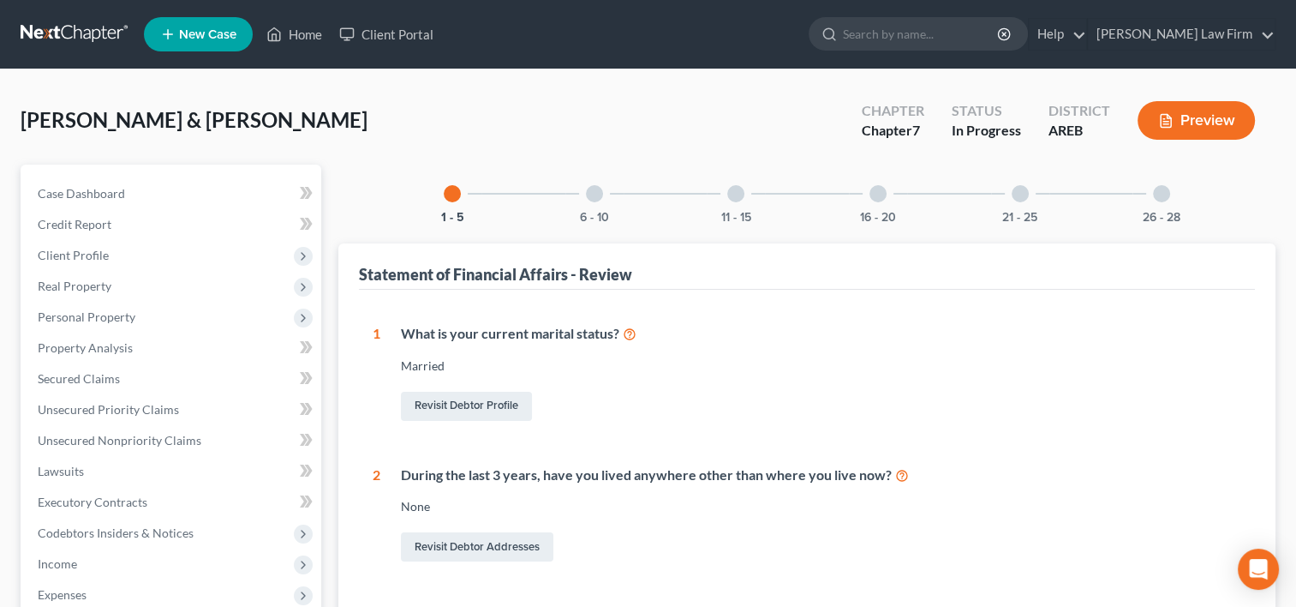
click at [589, 202] on div "6 - 10" at bounding box center [594, 194] width 58 height 58
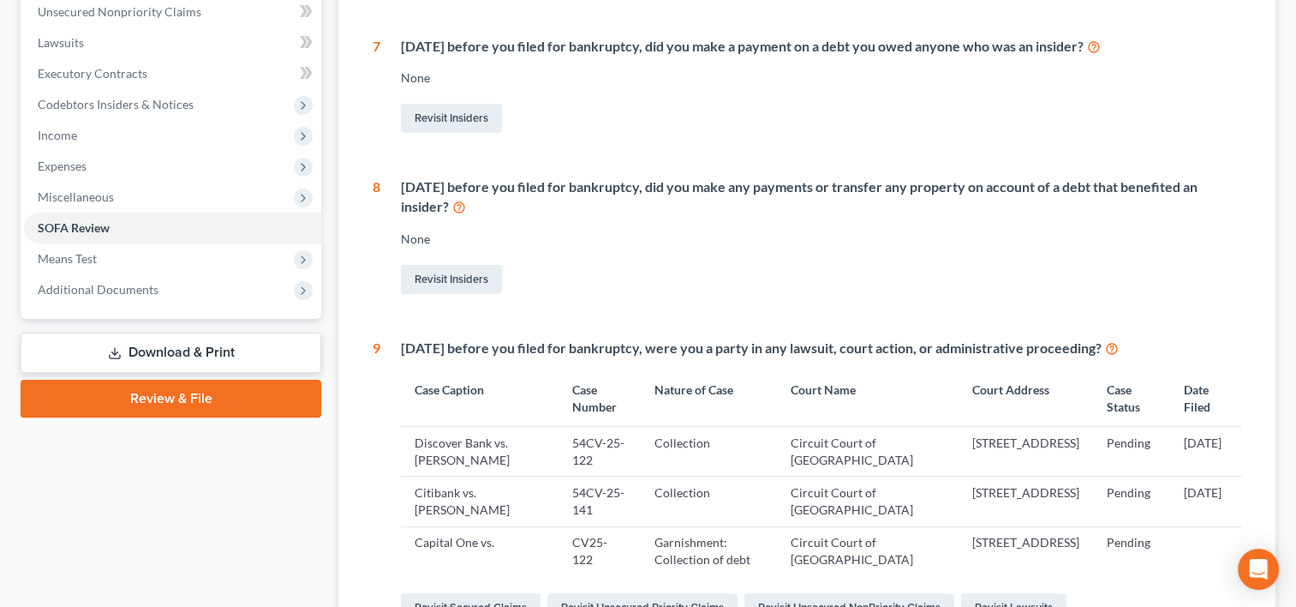
scroll to position [171, 0]
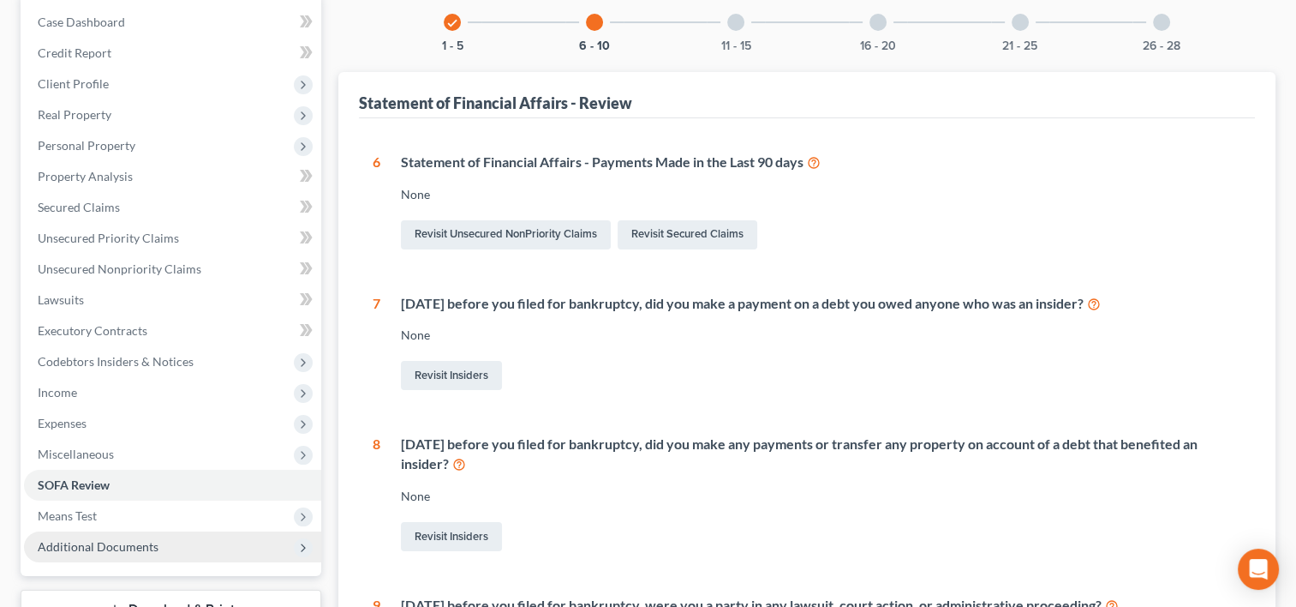
click at [69, 546] on span "Additional Documents" at bounding box center [98, 546] width 121 height 15
click at [72, 539] on span "Additional Documents" at bounding box center [98, 546] width 121 height 15
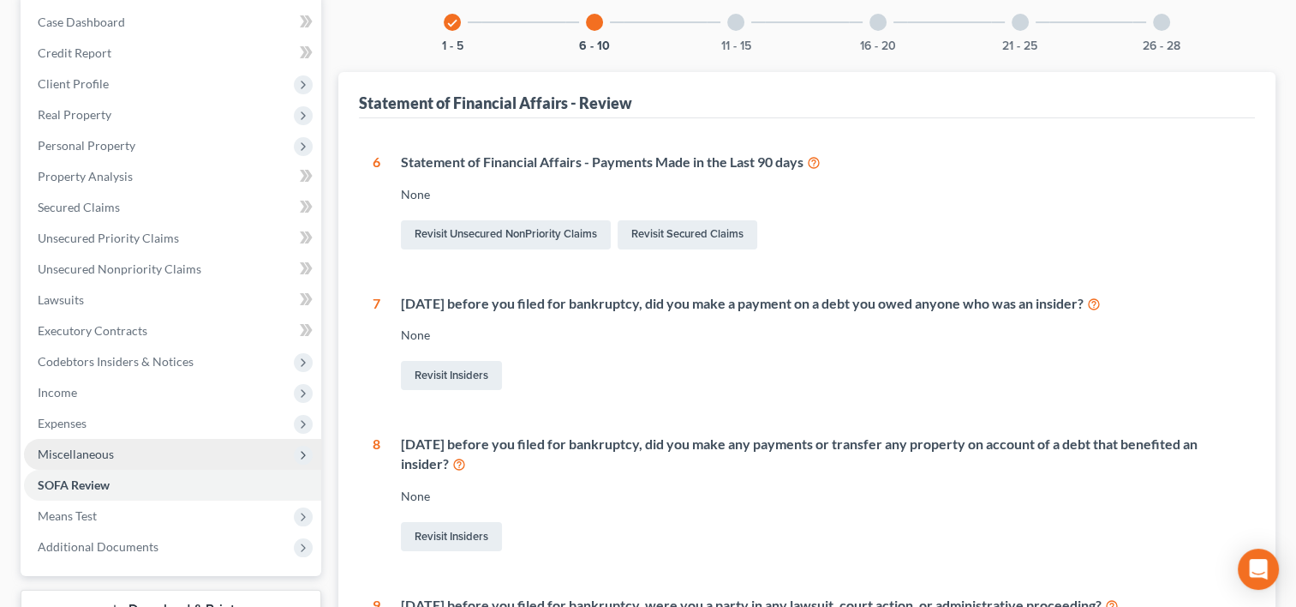
click at [79, 452] on span "Miscellaneous" at bounding box center [76, 453] width 76 height 15
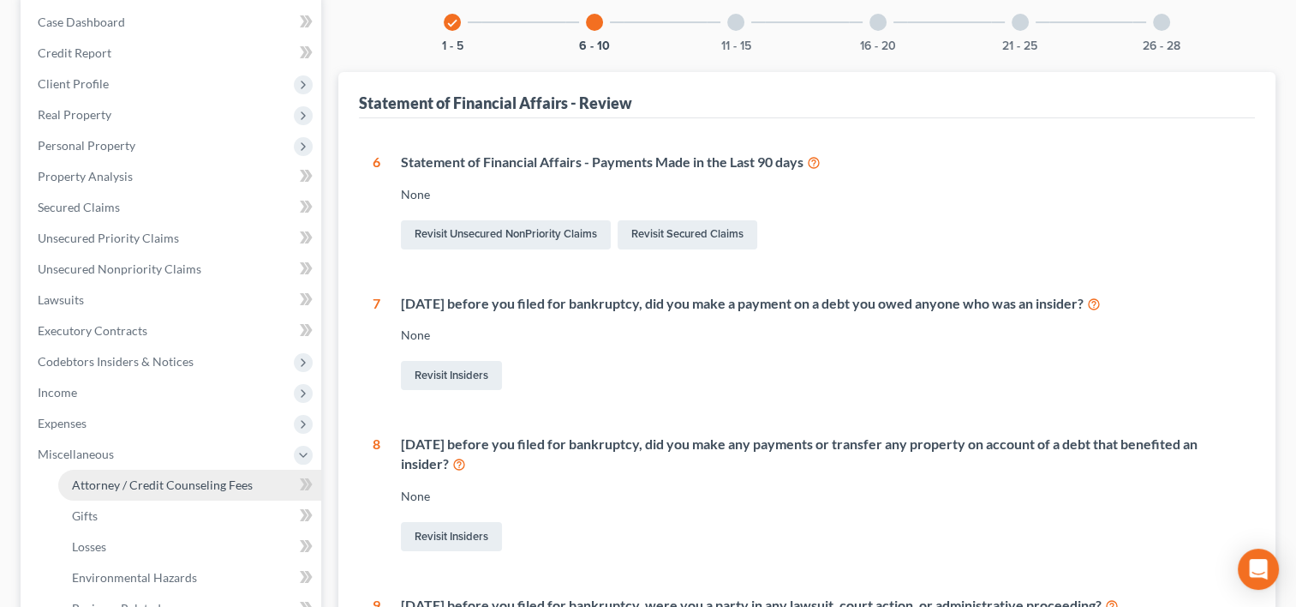
click at [96, 479] on span "Attorney / Credit Counseling Fees" at bounding box center [162, 484] width 181 height 15
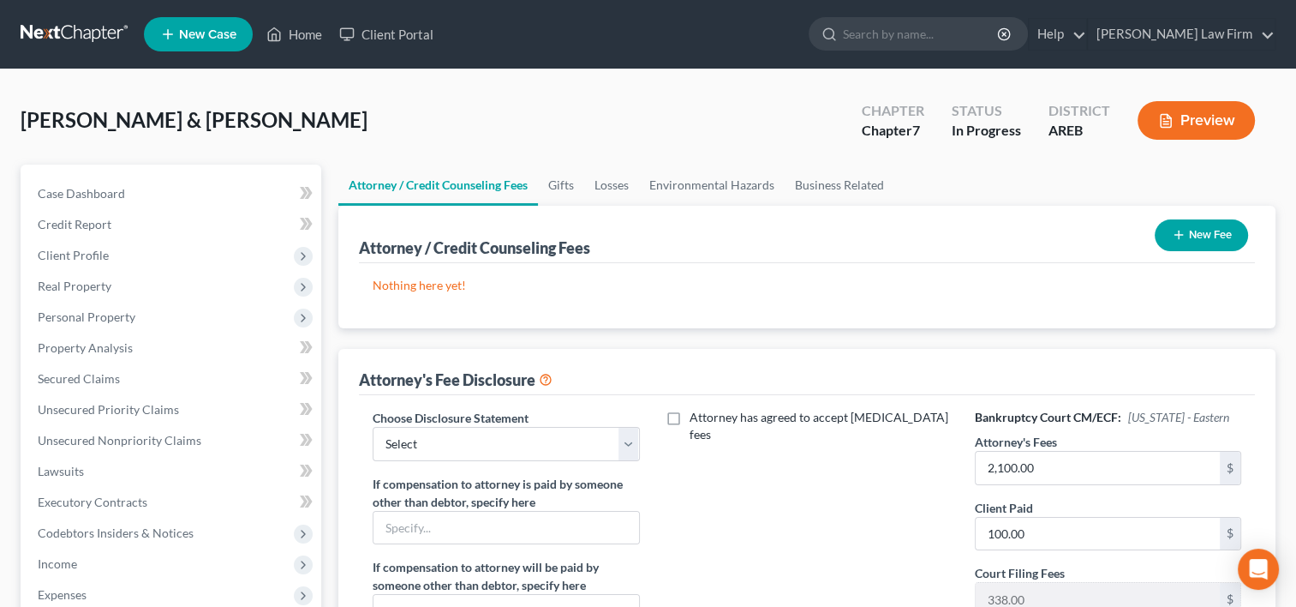
scroll to position [86, 0]
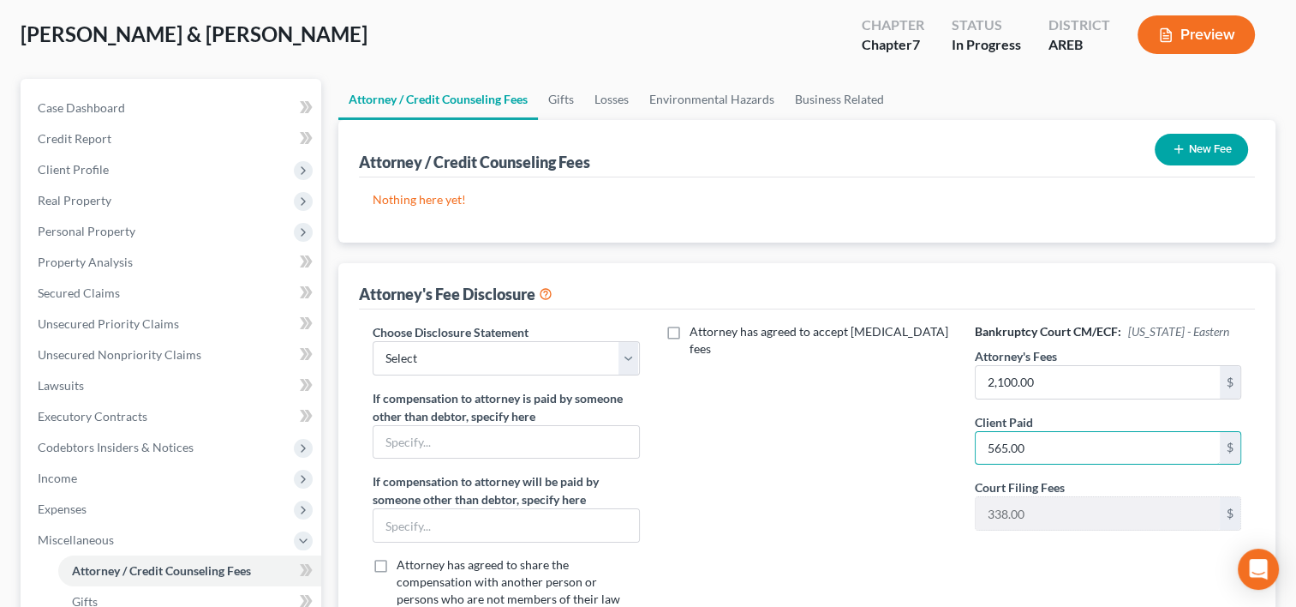
type input "565.00"
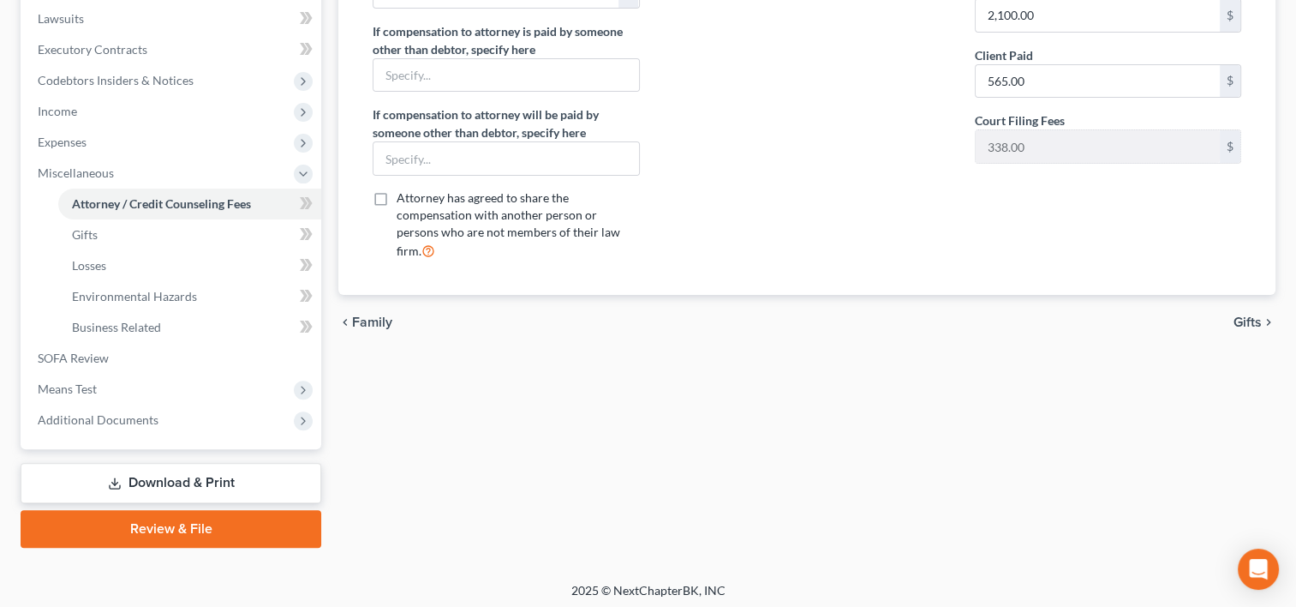
click at [745, 452] on div "Attorney / Credit Counseling Fees Gifts Losses Environmental Hazards Business R…" at bounding box center [807, 129] width 954 height 835
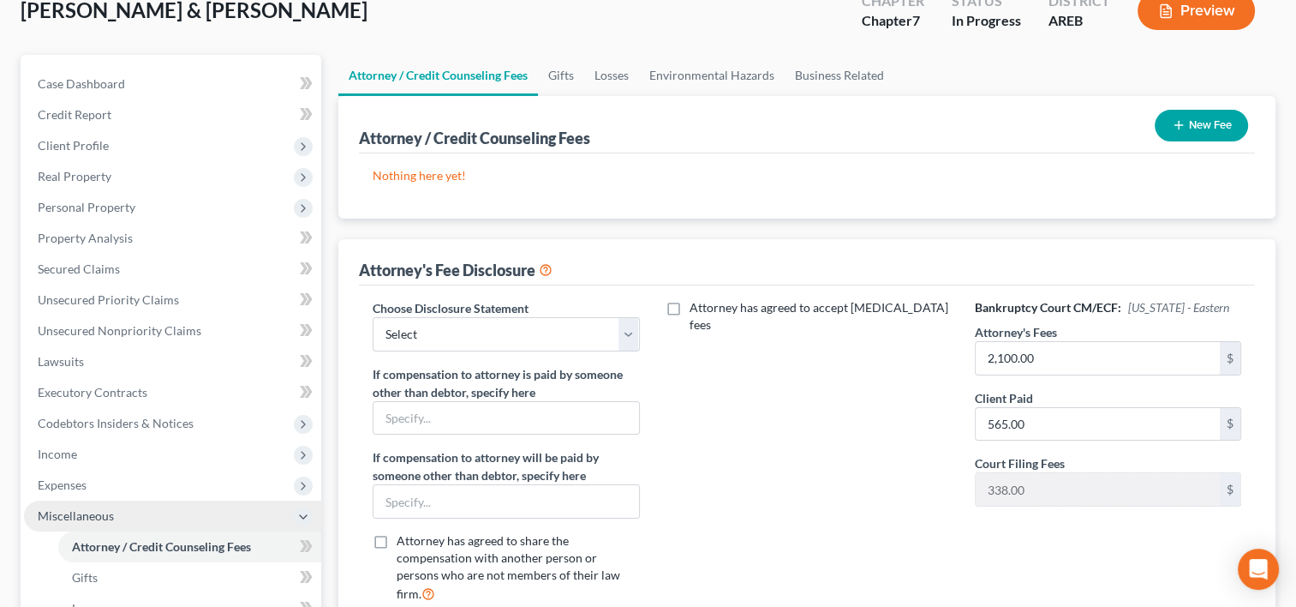
scroll to position [24, 0]
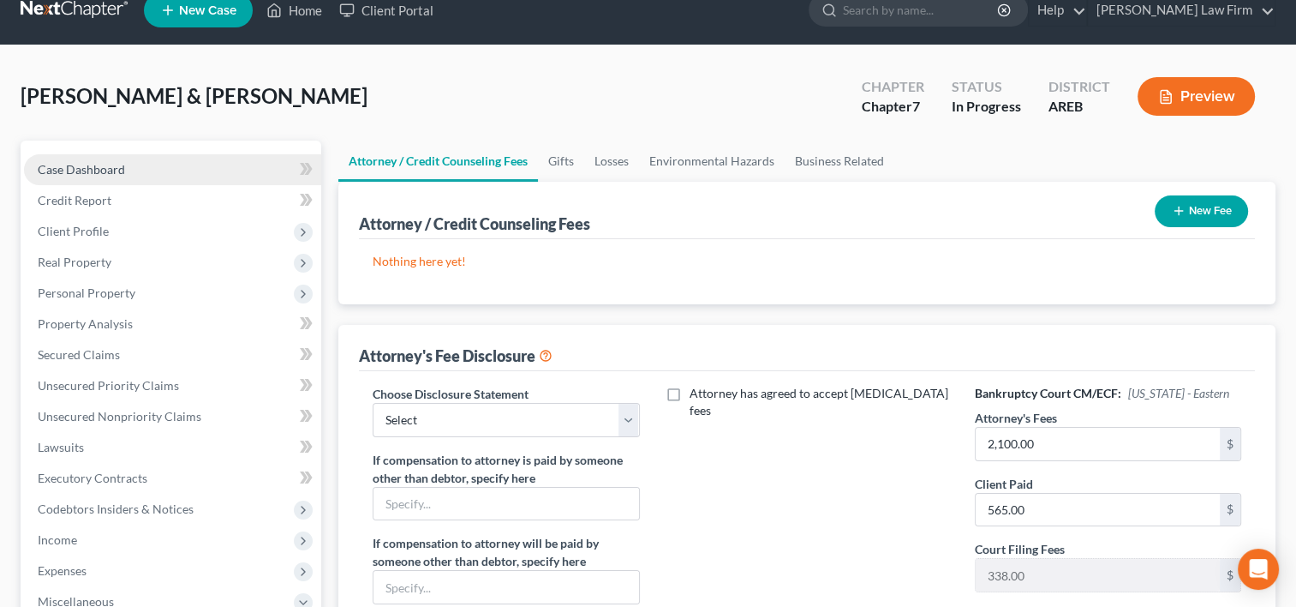
click at [63, 171] on span "Case Dashboard" at bounding box center [81, 169] width 87 height 15
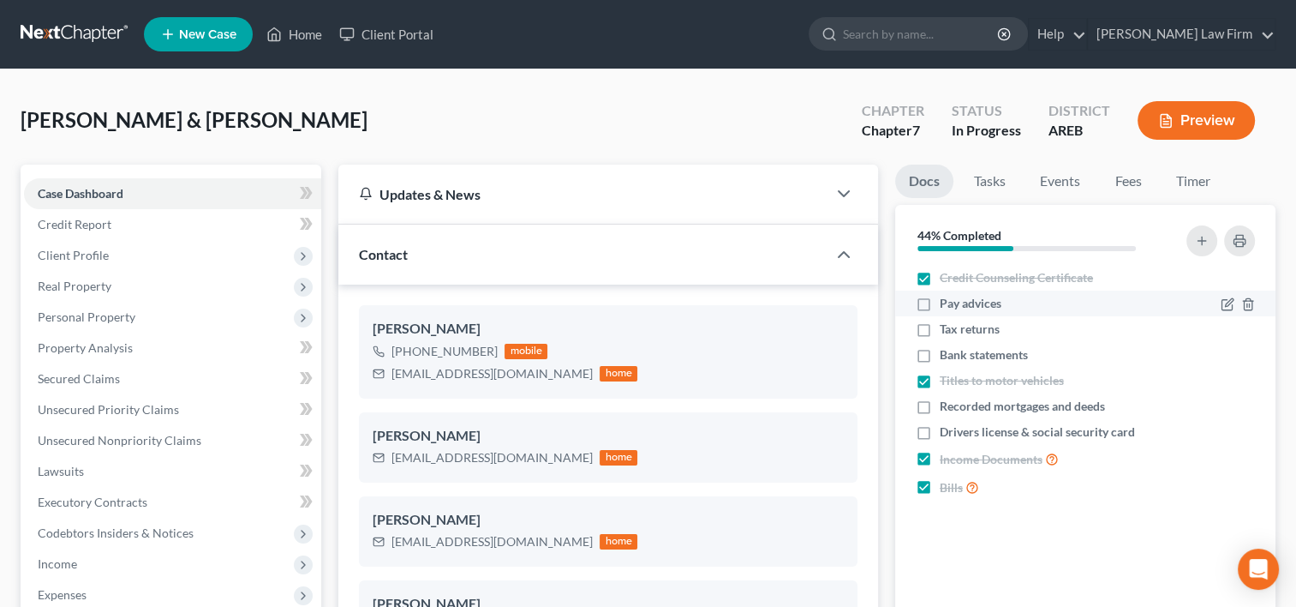
click at [940, 306] on label "Pay advices" at bounding box center [971, 303] width 62 height 17
click at [947, 306] on input "Pay advices" at bounding box center [952, 300] width 11 height 11
checkbox input "true"
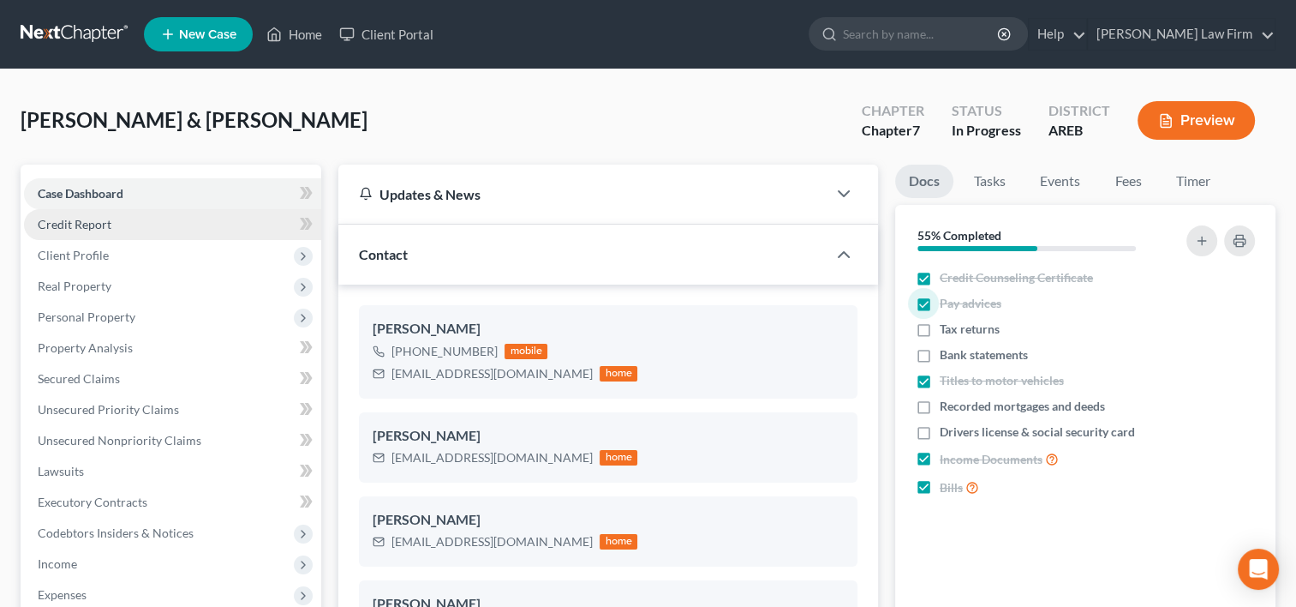
click at [79, 224] on span "Credit Report" at bounding box center [75, 224] width 74 height 15
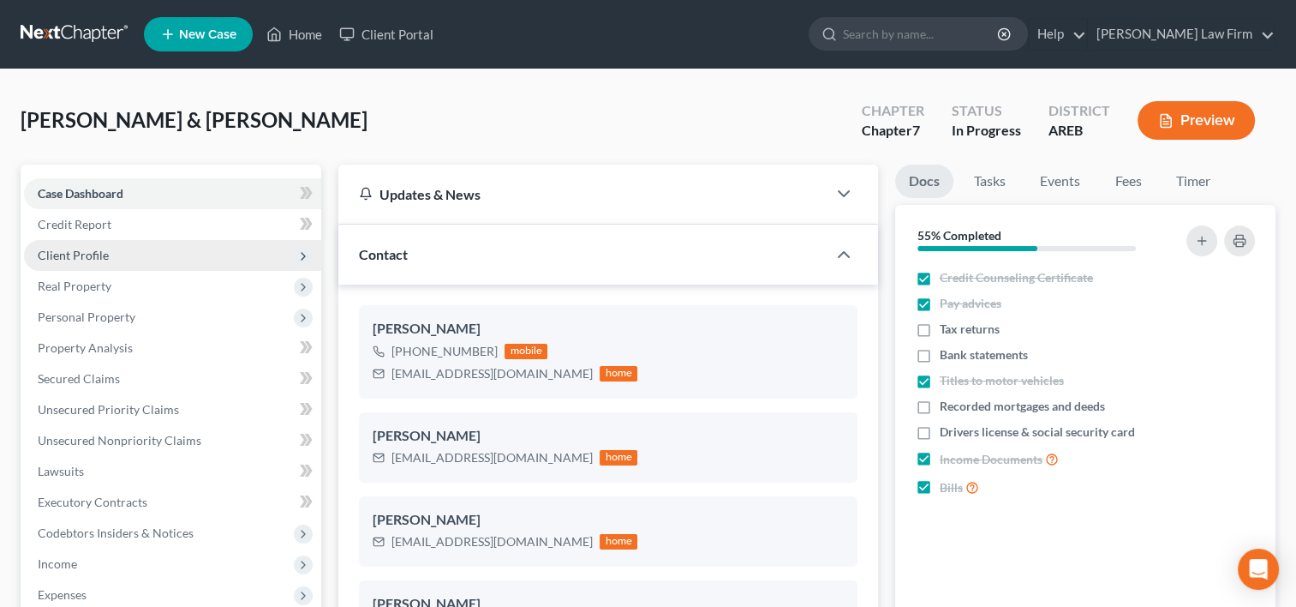
click at [80, 249] on span "Client Profile" at bounding box center [73, 255] width 71 height 15
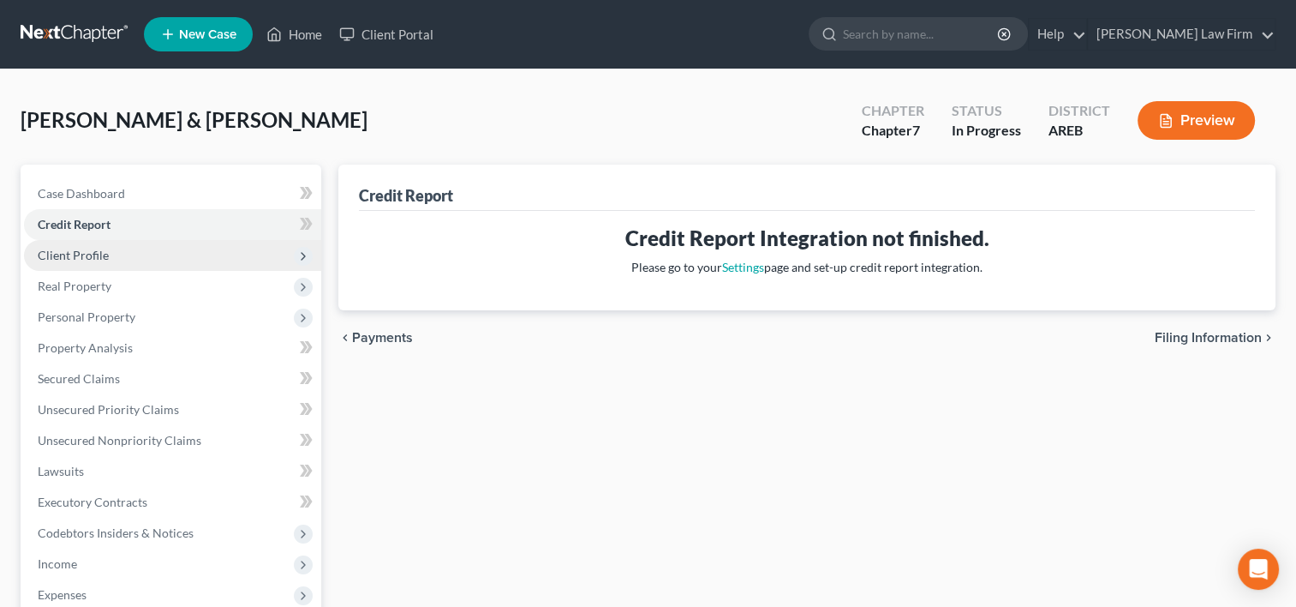
click at [74, 251] on span "Client Profile" at bounding box center [73, 255] width 71 height 15
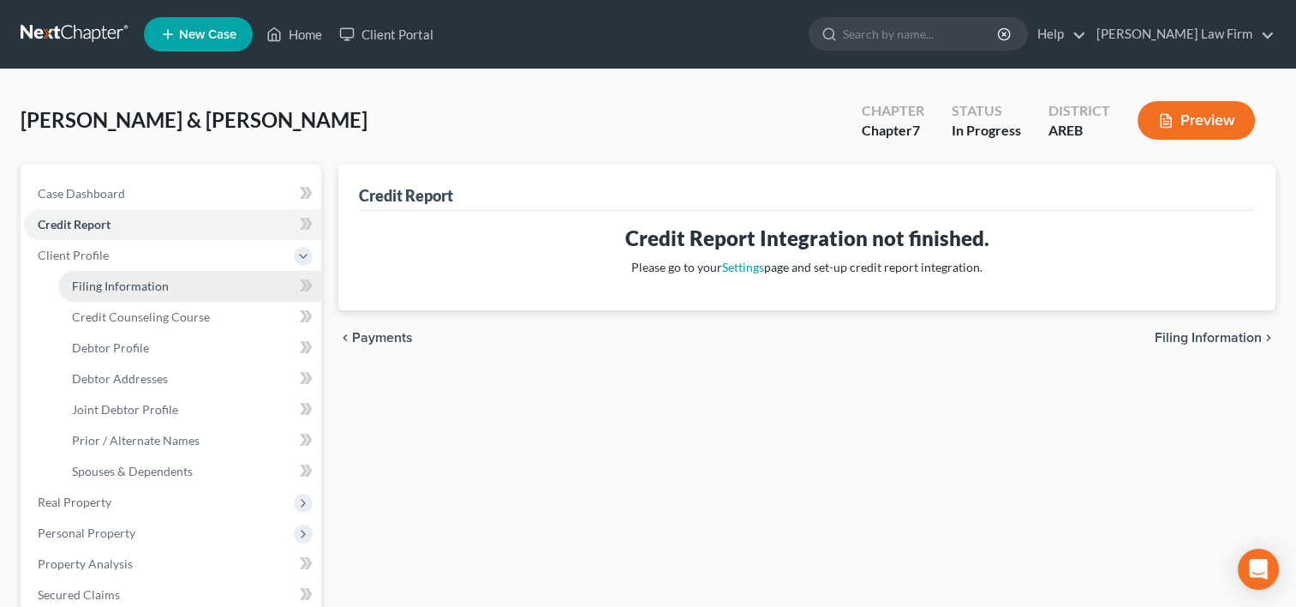
click at [101, 281] on span "Filing Information" at bounding box center [120, 285] width 97 height 15
select select "1"
select select "0"
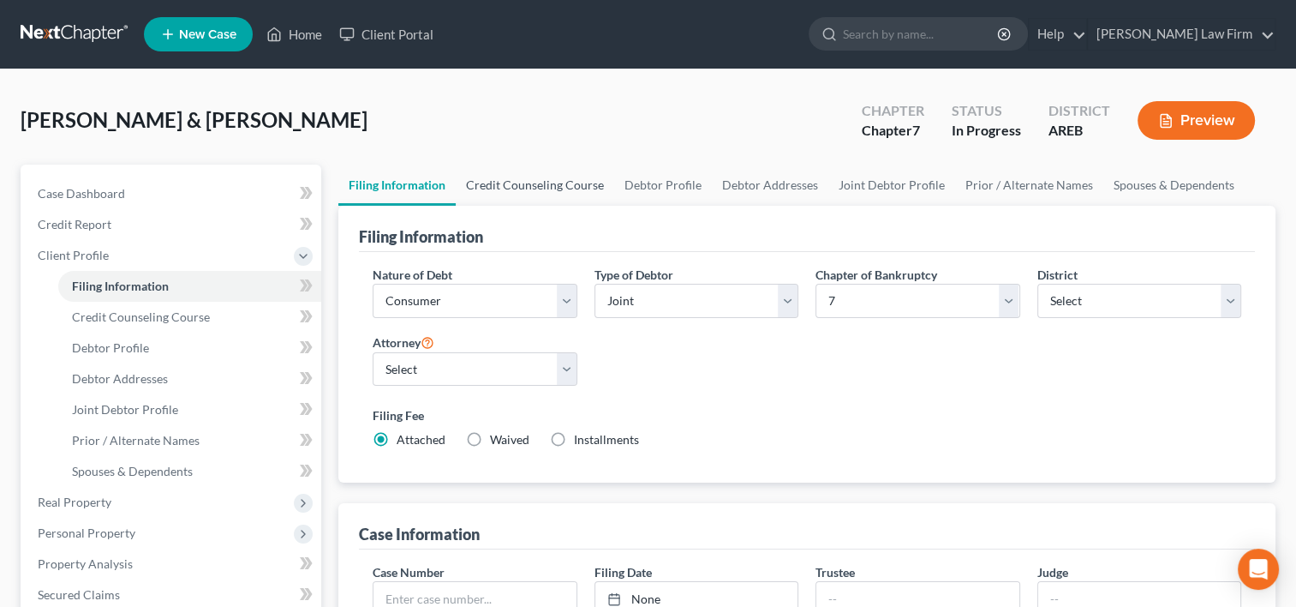
click at [554, 182] on link "Credit Counseling Course" at bounding box center [535, 185] width 159 height 41
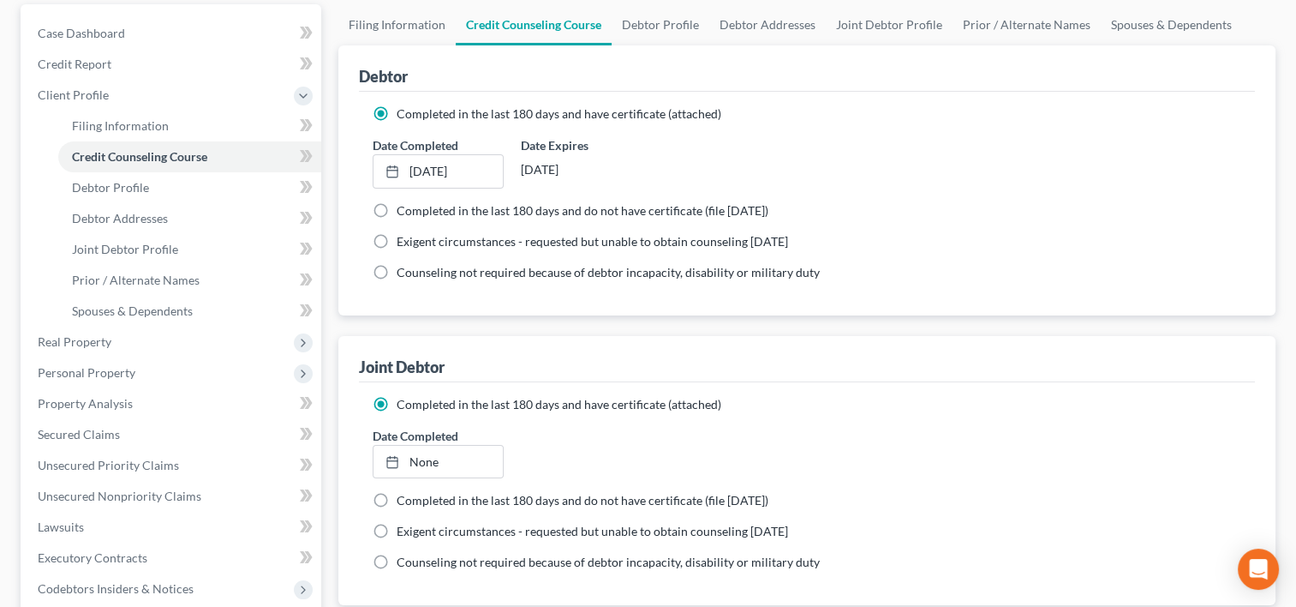
scroll to position [171, 0]
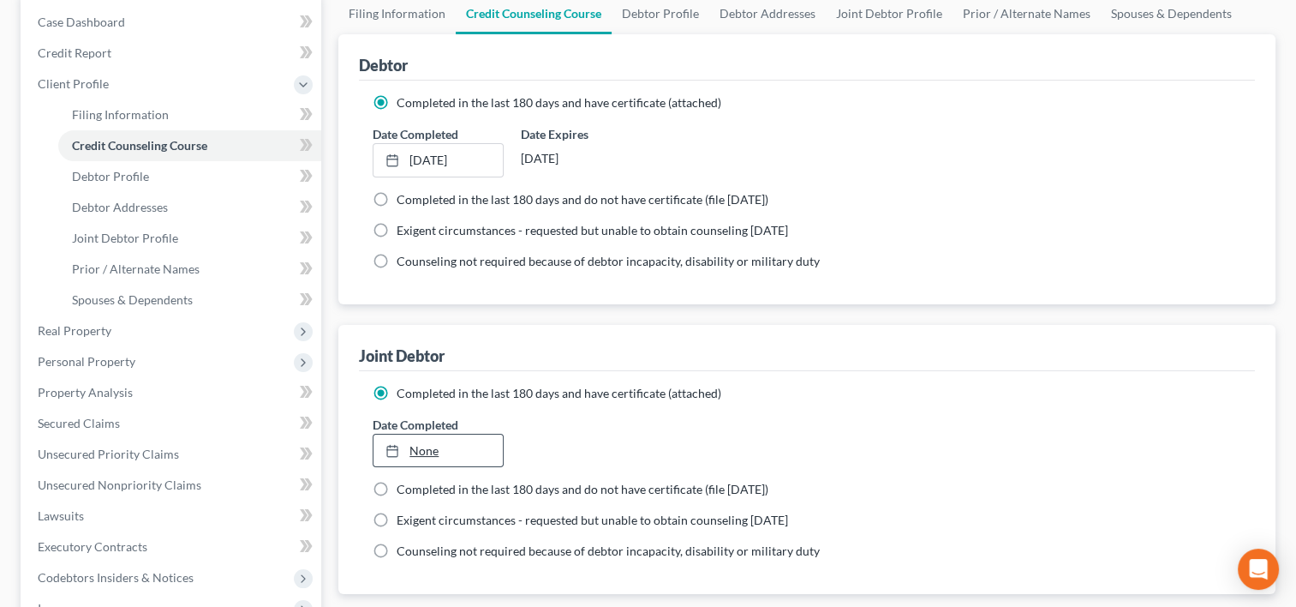
type input "[DATE]"
click at [441, 454] on link "[DATE]" at bounding box center [438, 450] width 129 height 33
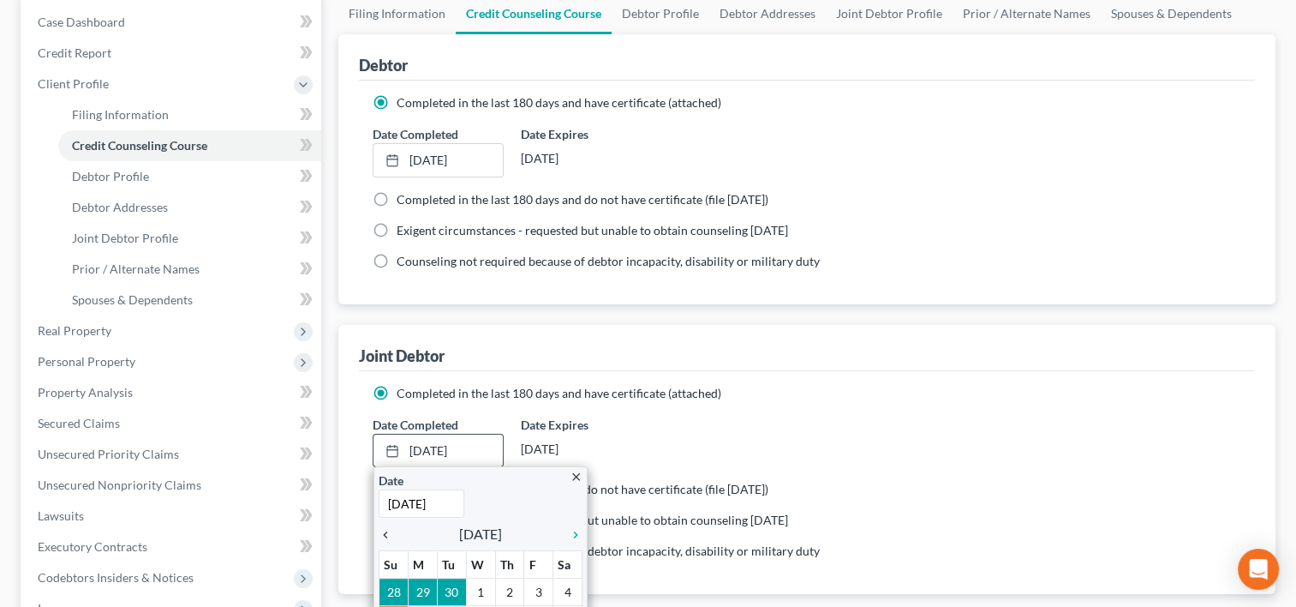
click at [386, 535] on icon "chevron_left" at bounding box center [390, 535] width 22 height 14
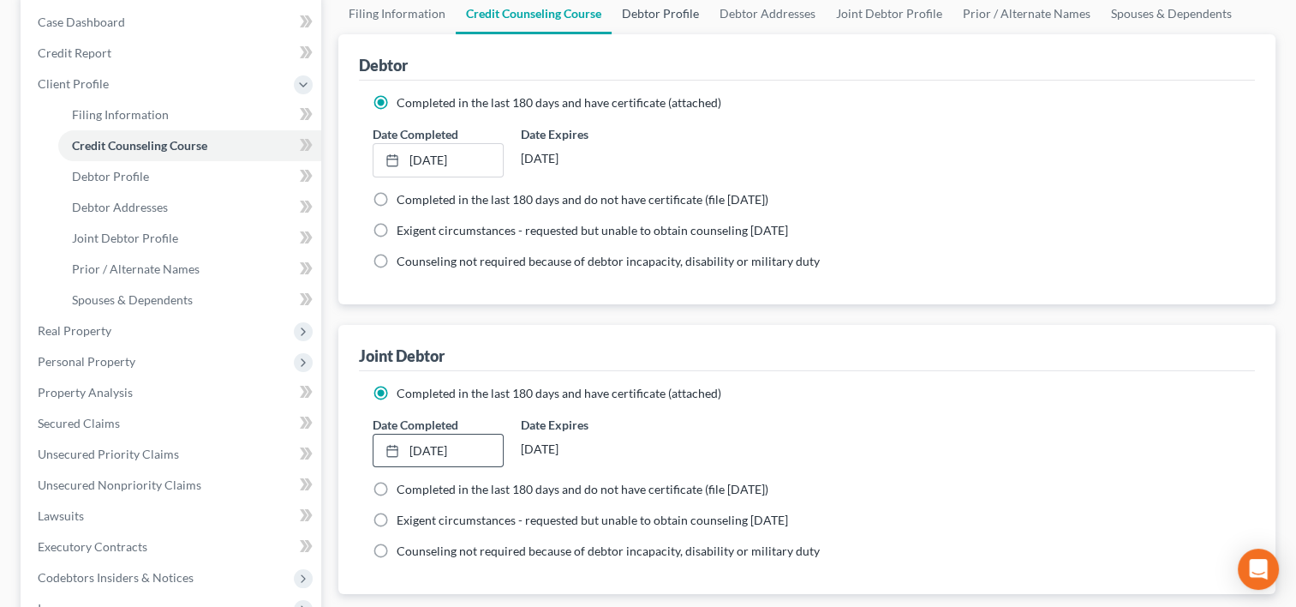
click at [672, 11] on link "Debtor Profile" at bounding box center [661, 13] width 98 height 41
select select "1"
select select "4"
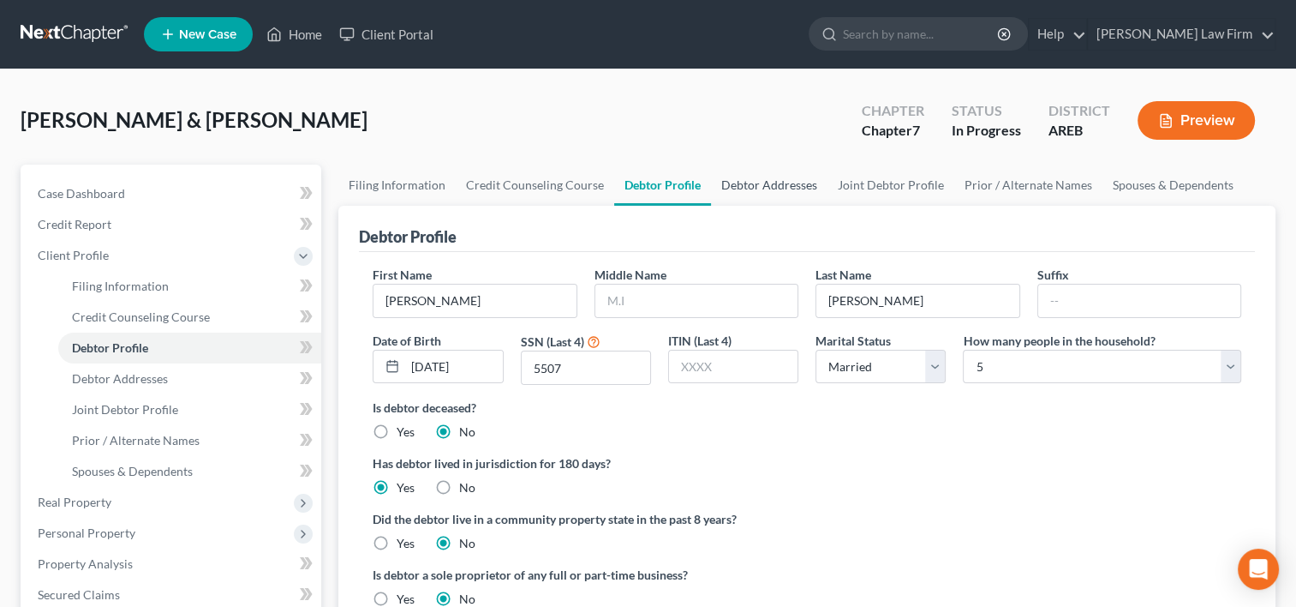
click at [764, 182] on link "Debtor Addresses" at bounding box center [769, 185] width 117 height 41
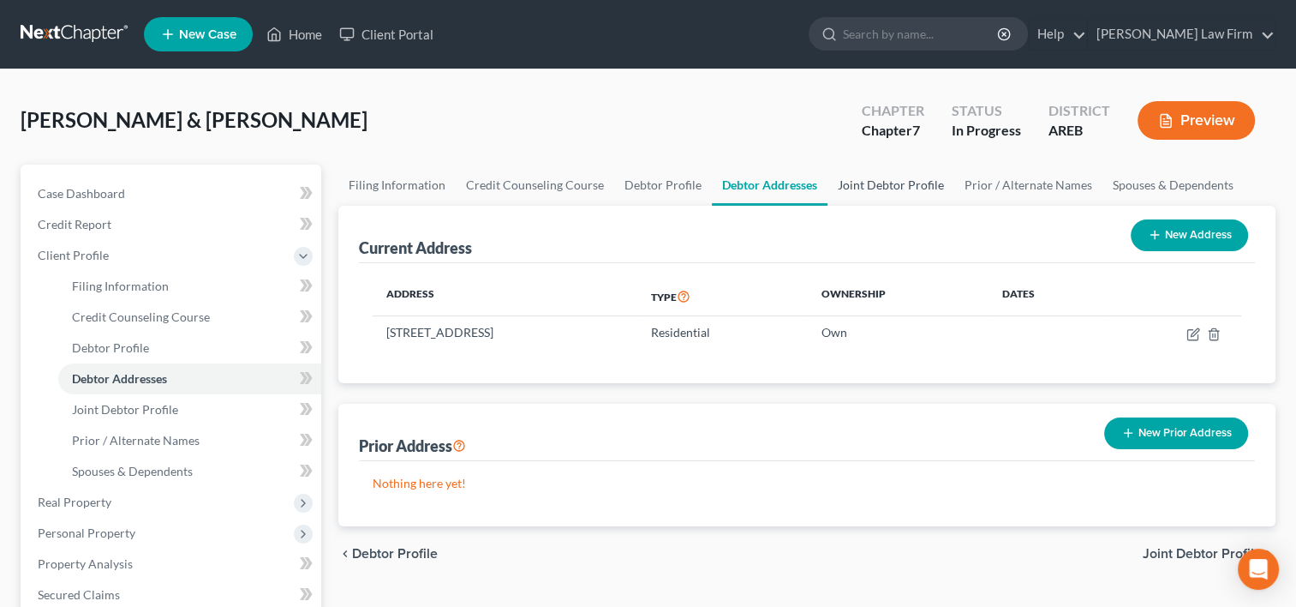
click at [906, 180] on link "Joint Debtor Profile" at bounding box center [891, 185] width 127 height 41
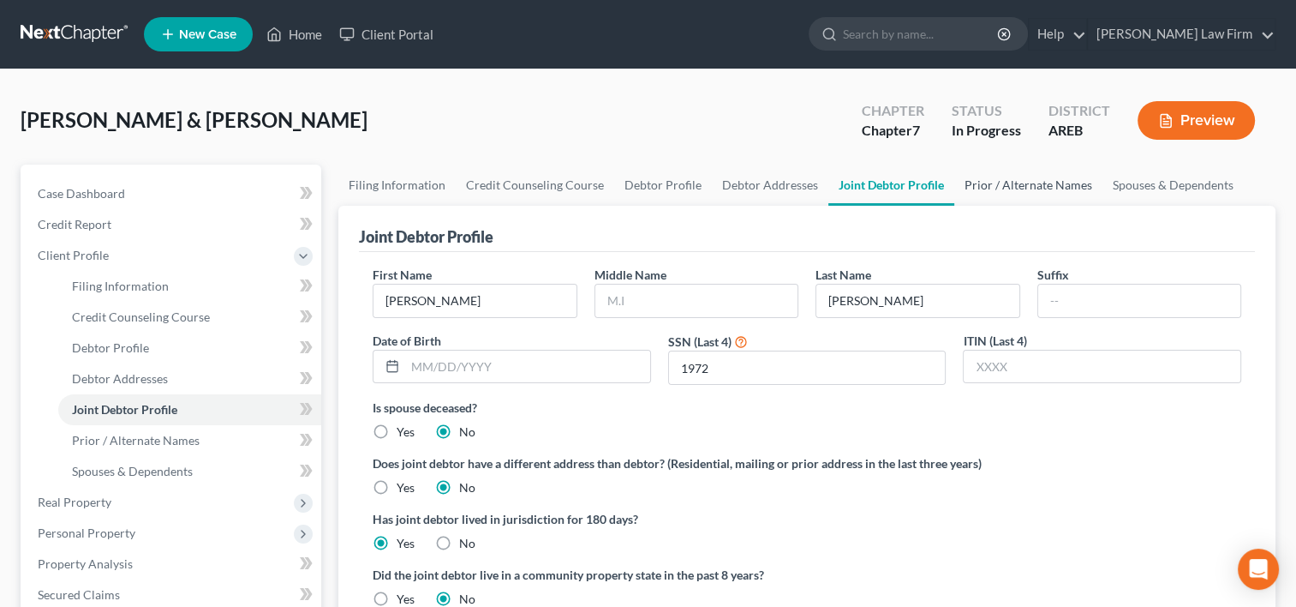
click at [1004, 183] on link "Prior / Alternate Names" at bounding box center [1028, 185] width 148 height 41
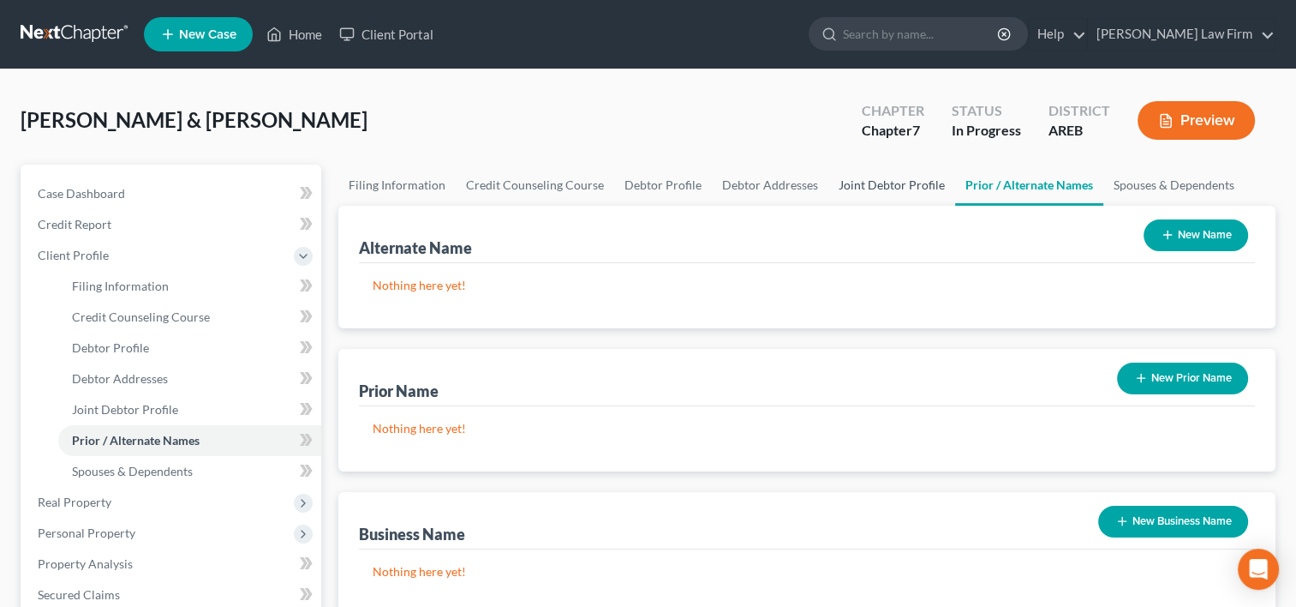
click at [887, 190] on link "Joint Debtor Profile" at bounding box center [892, 185] width 127 height 41
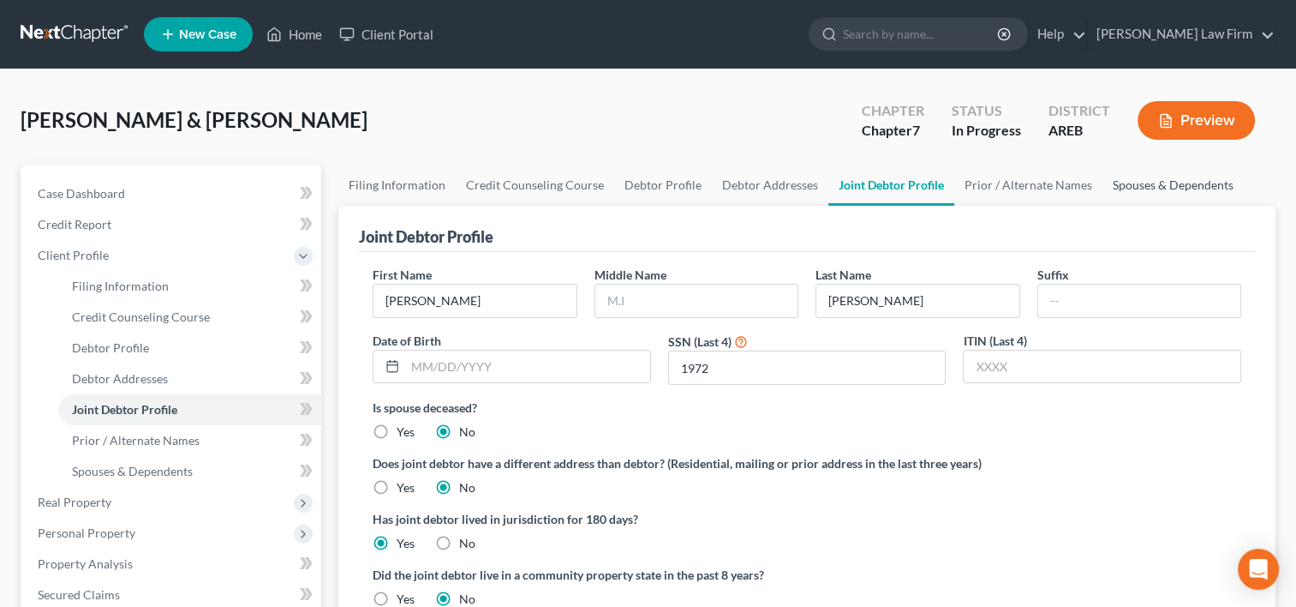
click at [1141, 191] on link "Spouses & Dependents" at bounding box center [1173, 185] width 141 height 41
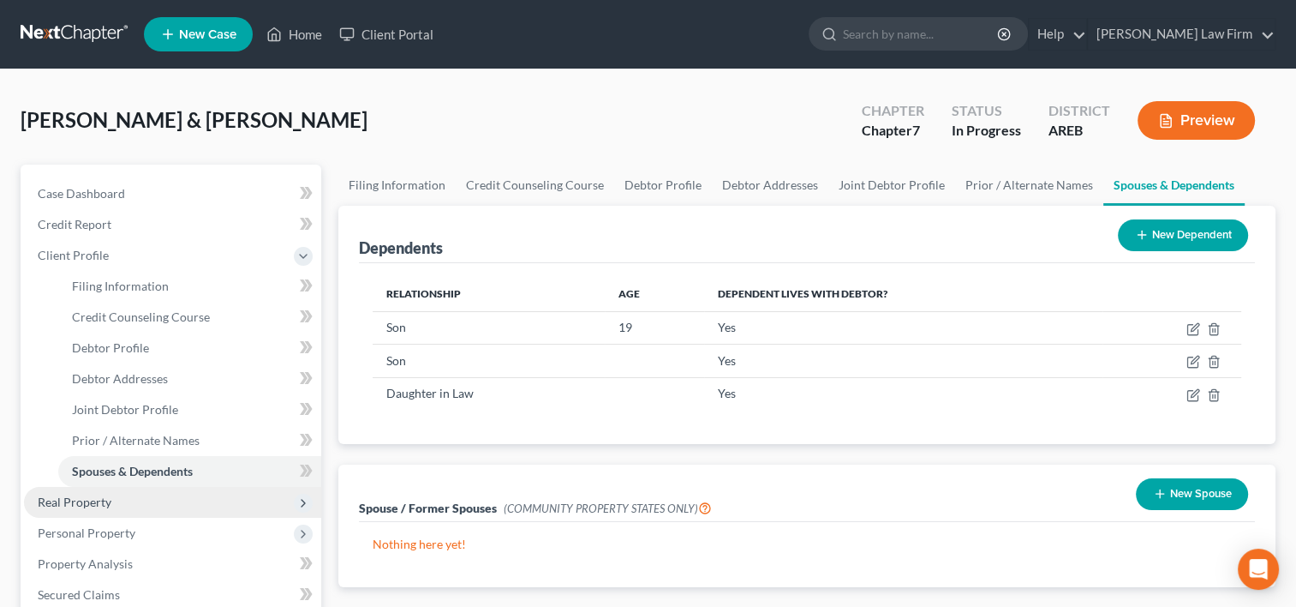
click at [81, 497] on span "Real Property" at bounding box center [75, 501] width 74 height 15
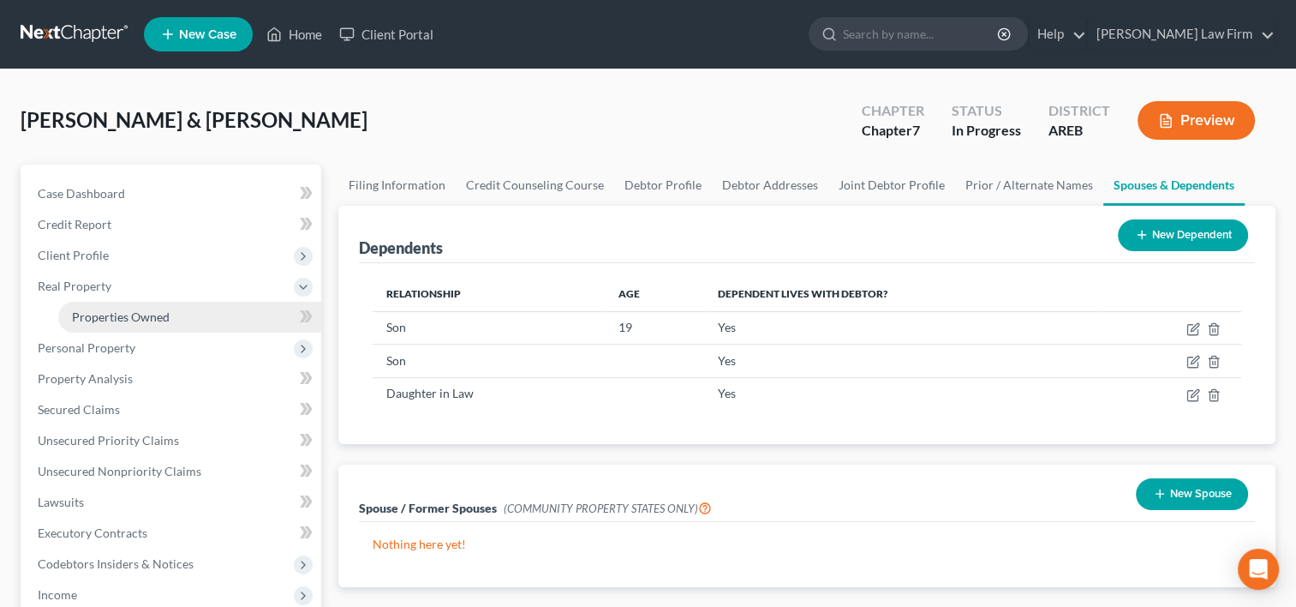
click at [96, 319] on span "Properties Owned" at bounding box center [121, 316] width 98 height 15
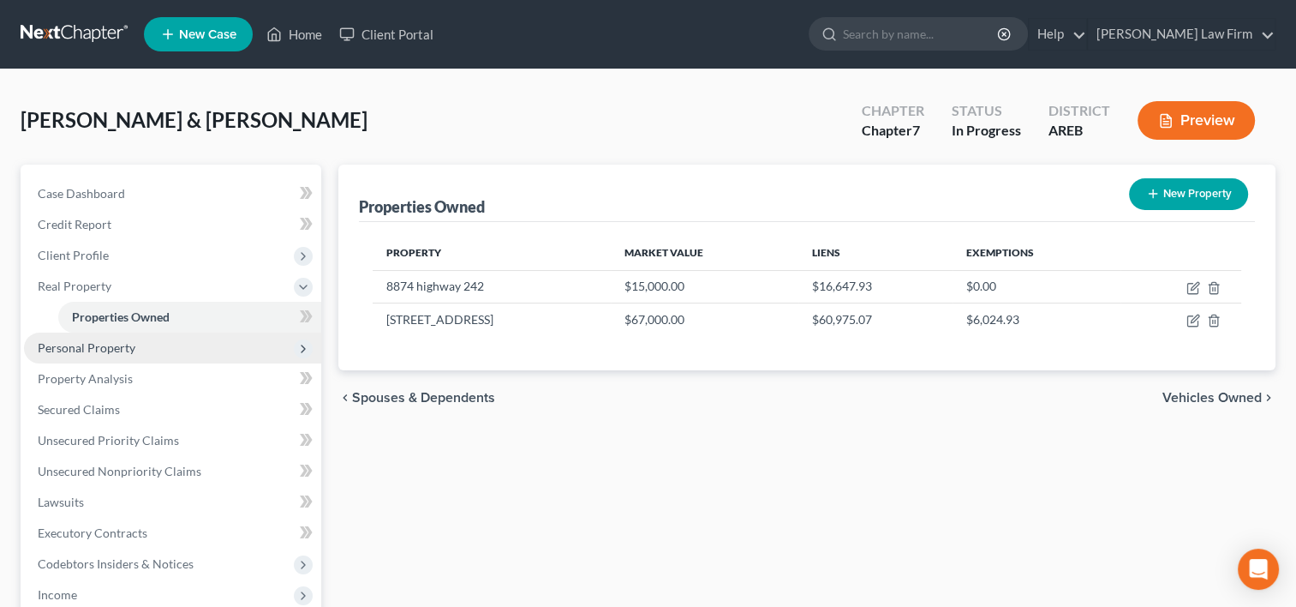
click at [95, 353] on span "Personal Property" at bounding box center [87, 347] width 98 height 15
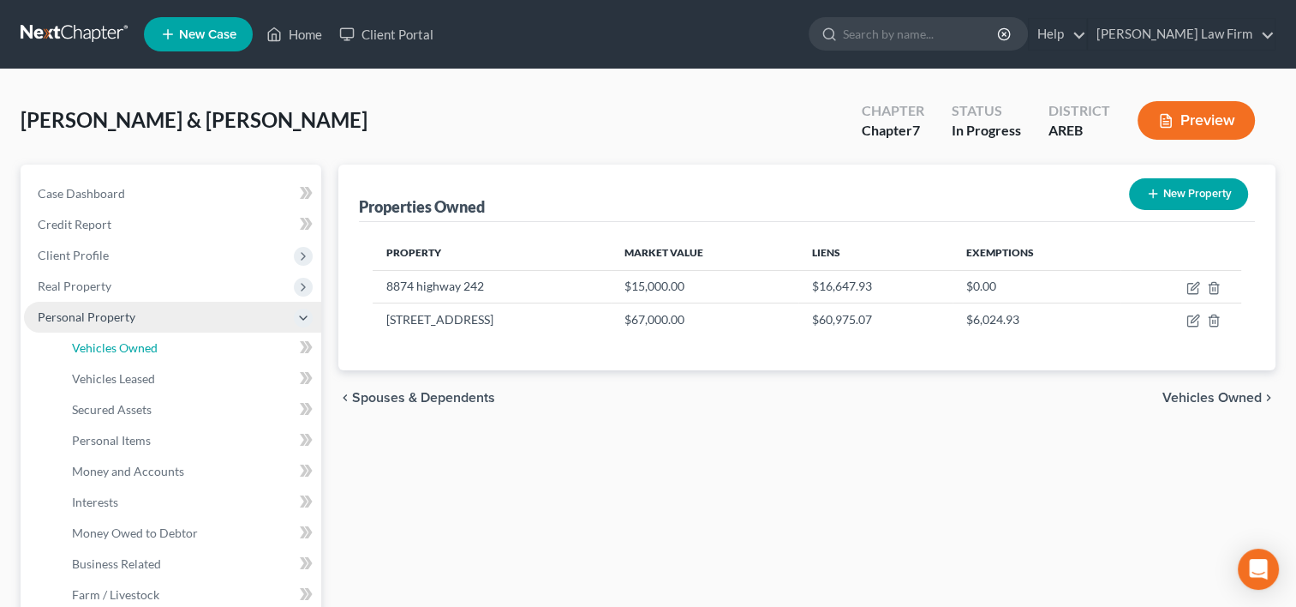
click at [95, 353] on span "Vehicles Owned" at bounding box center [115, 347] width 86 height 15
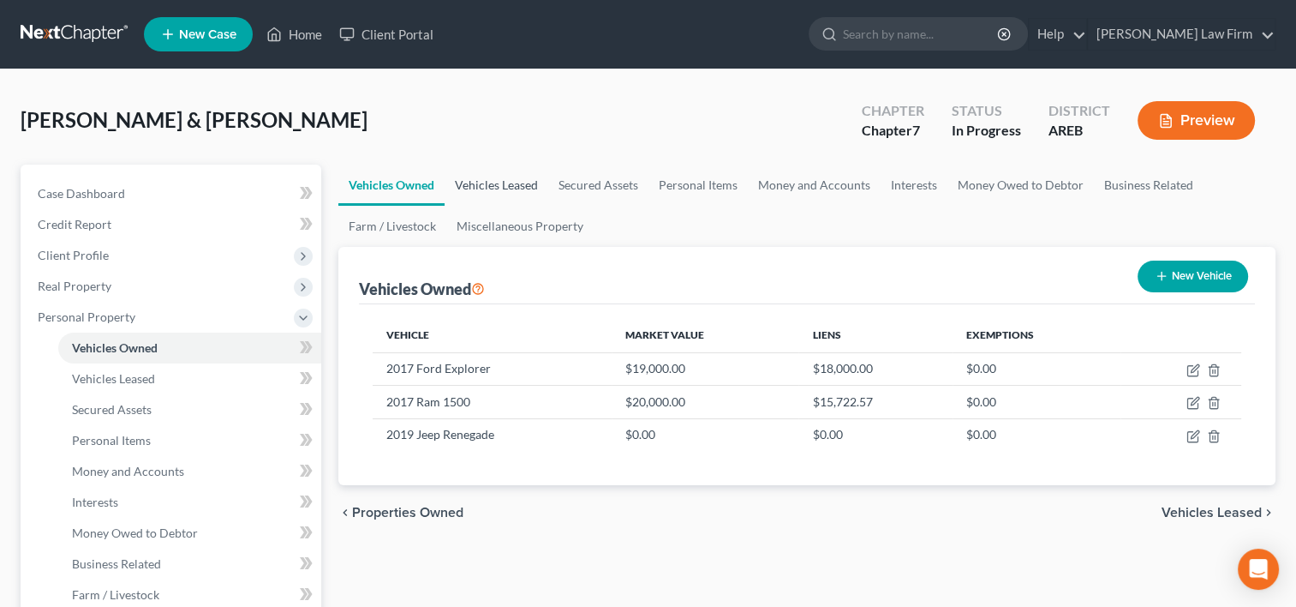
click at [486, 195] on link "Vehicles Leased" at bounding box center [497, 185] width 104 height 41
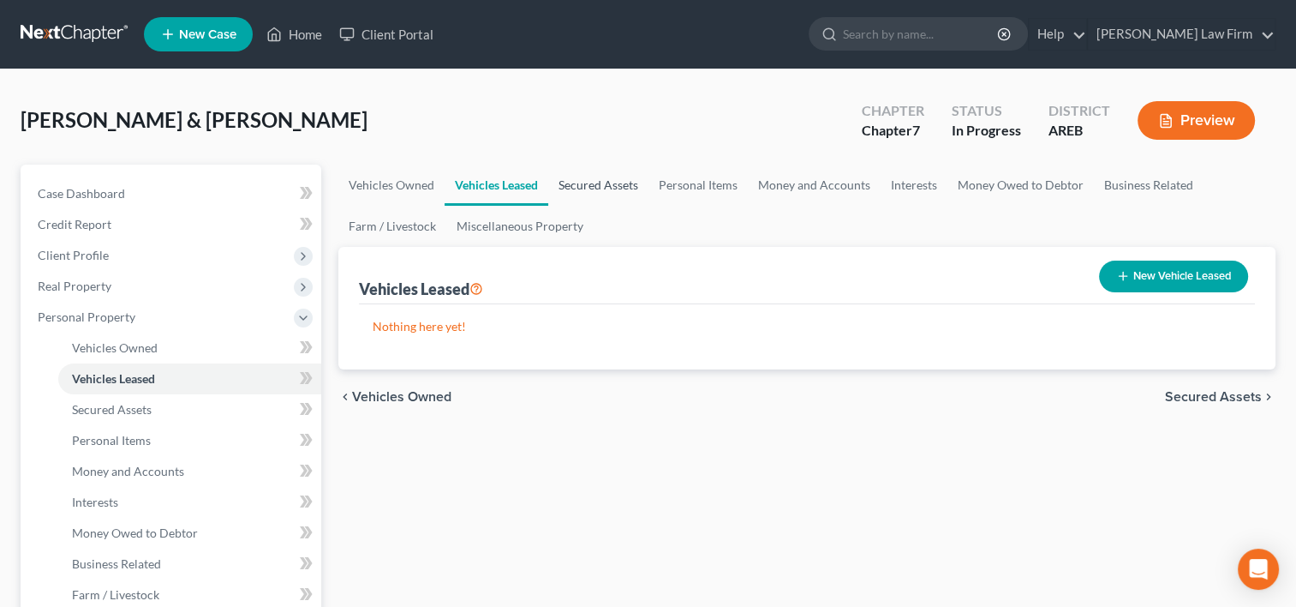
click at [602, 192] on link "Secured Assets" at bounding box center [598, 185] width 100 height 41
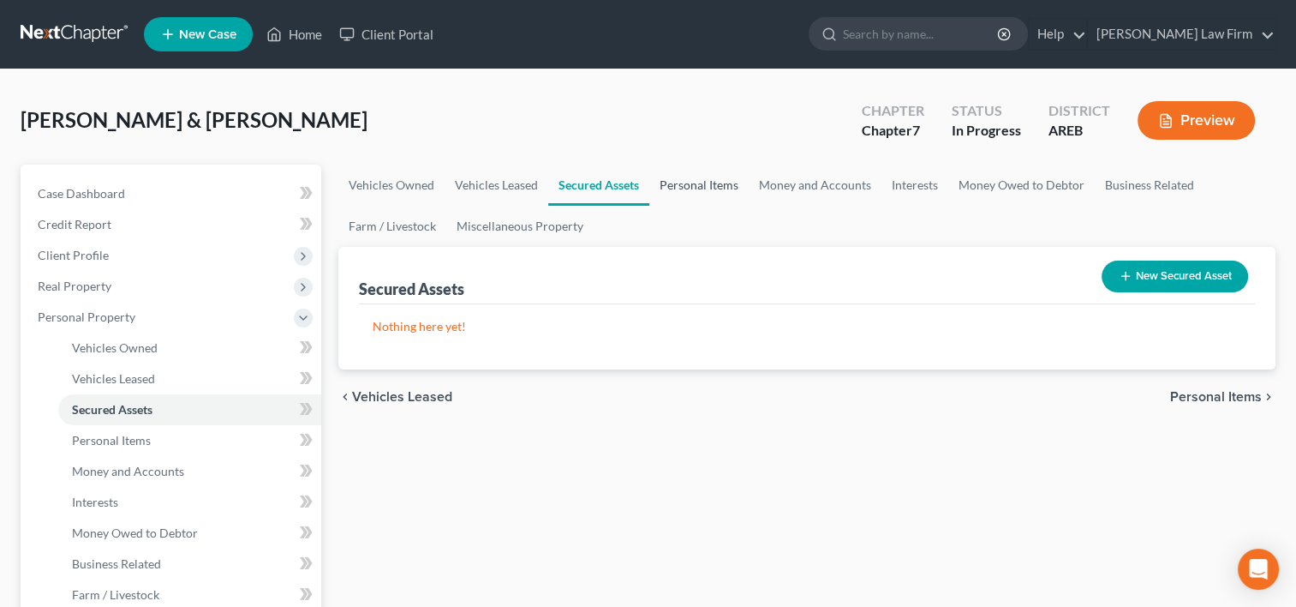
click at [736, 180] on link "Personal Items" at bounding box center [698, 185] width 99 height 41
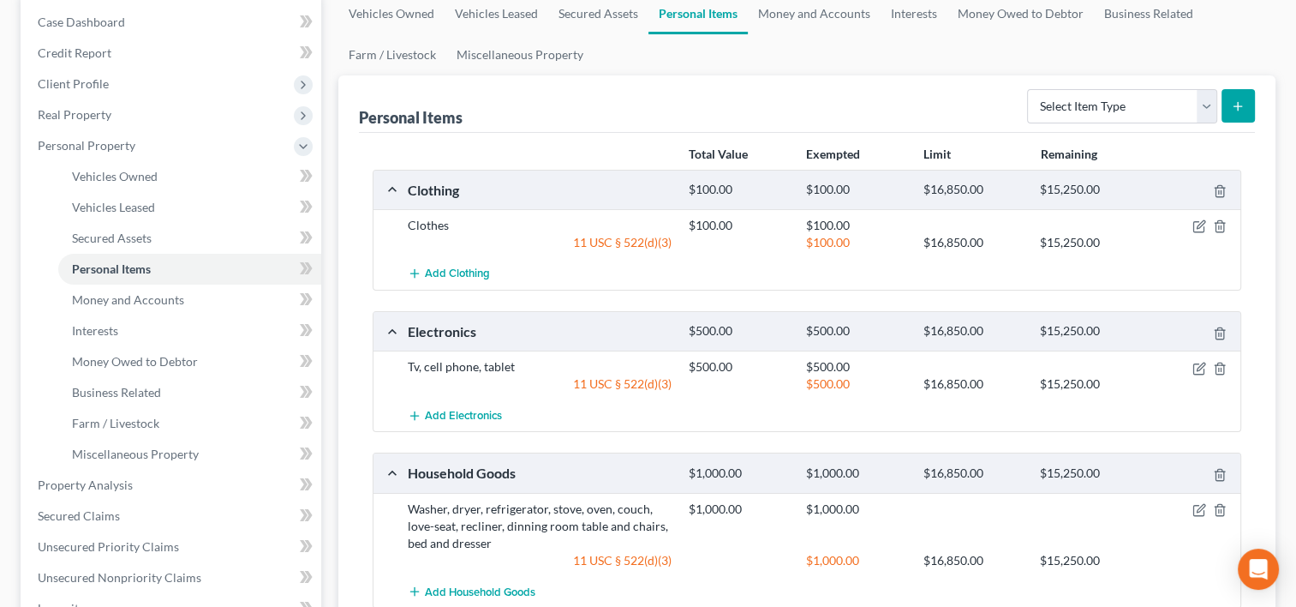
scroll to position [171, 0]
click at [812, 14] on link "Money and Accounts" at bounding box center [814, 13] width 133 height 41
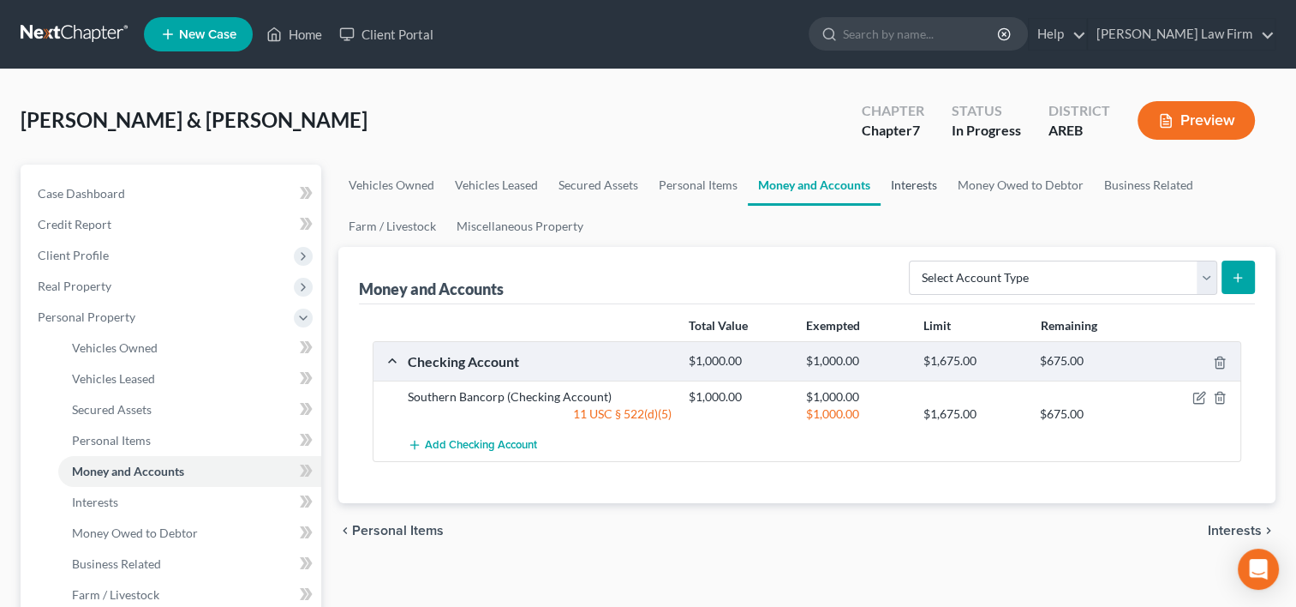
click at [914, 184] on link "Interests" at bounding box center [914, 185] width 67 height 41
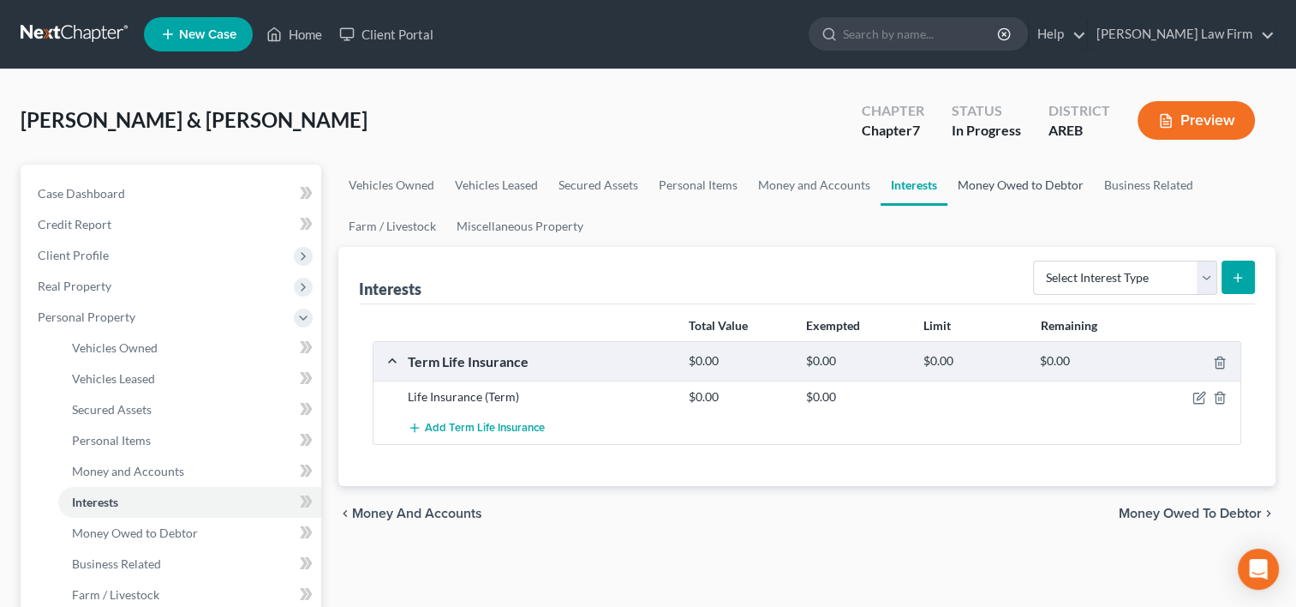
click at [1002, 182] on link "Money Owed to Debtor" at bounding box center [1021, 185] width 147 height 41
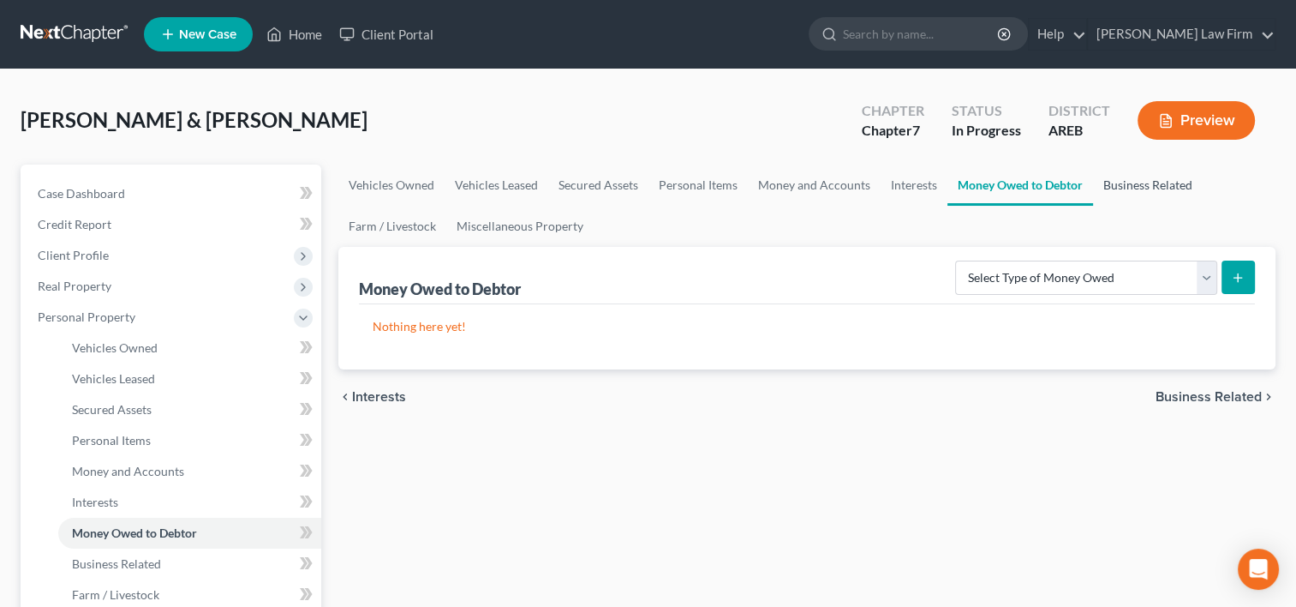
click at [1160, 178] on link "Business Related" at bounding box center [1148, 185] width 110 height 41
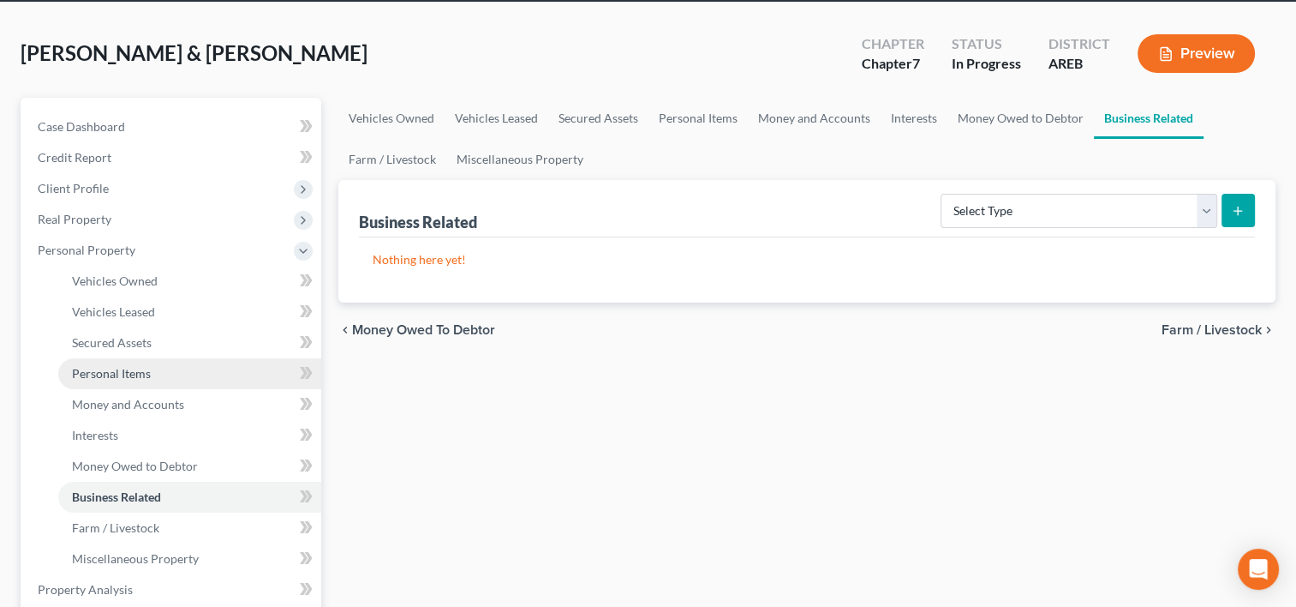
scroll to position [86, 0]
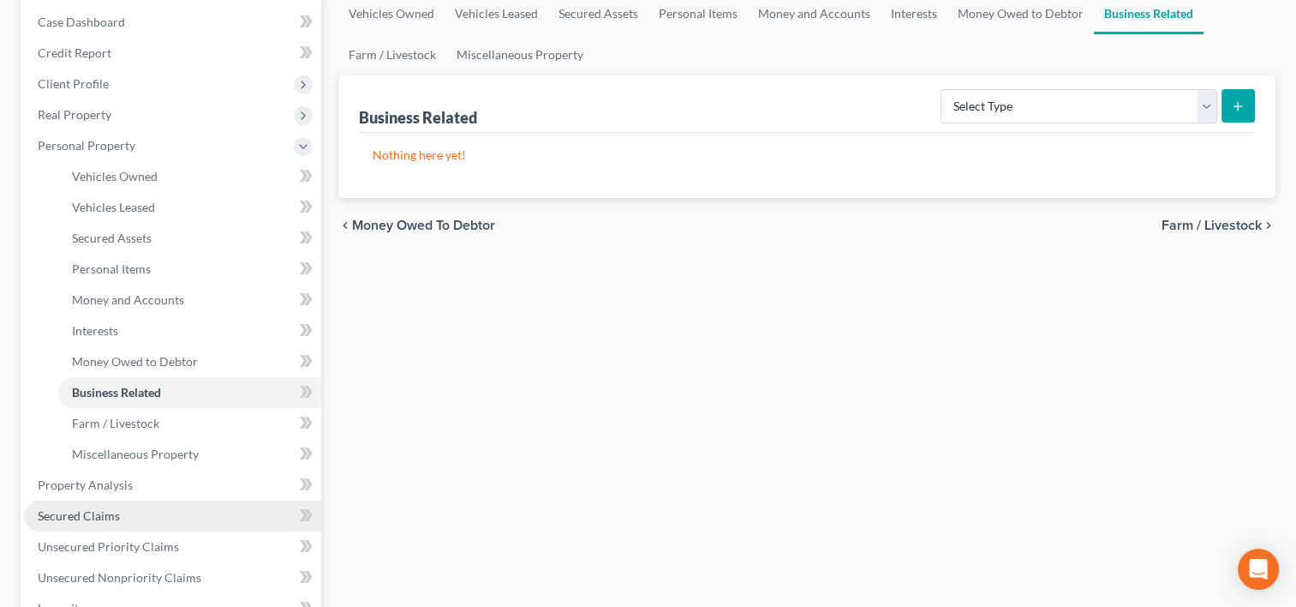
click at [96, 512] on span "Secured Claims" at bounding box center [79, 515] width 82 height 15
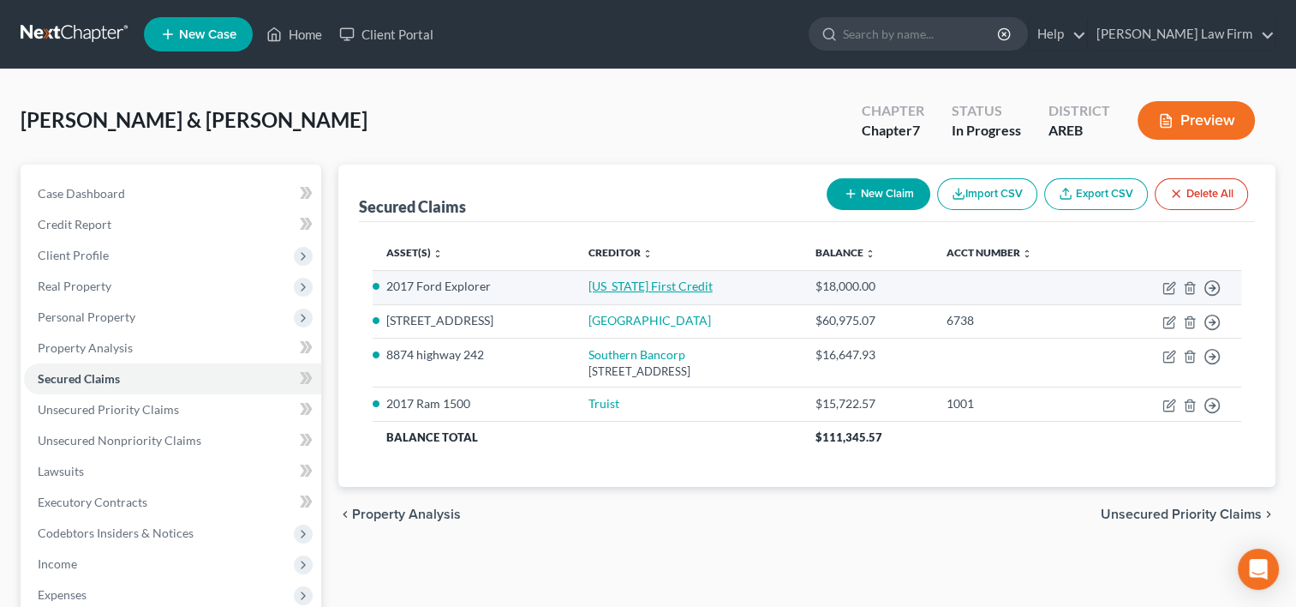
click at [665, 280] on link "[US_STATE] First Credit" at bounding box center [651, 285] width 124 height 15
select select "2"
select select "3"
select select "0"
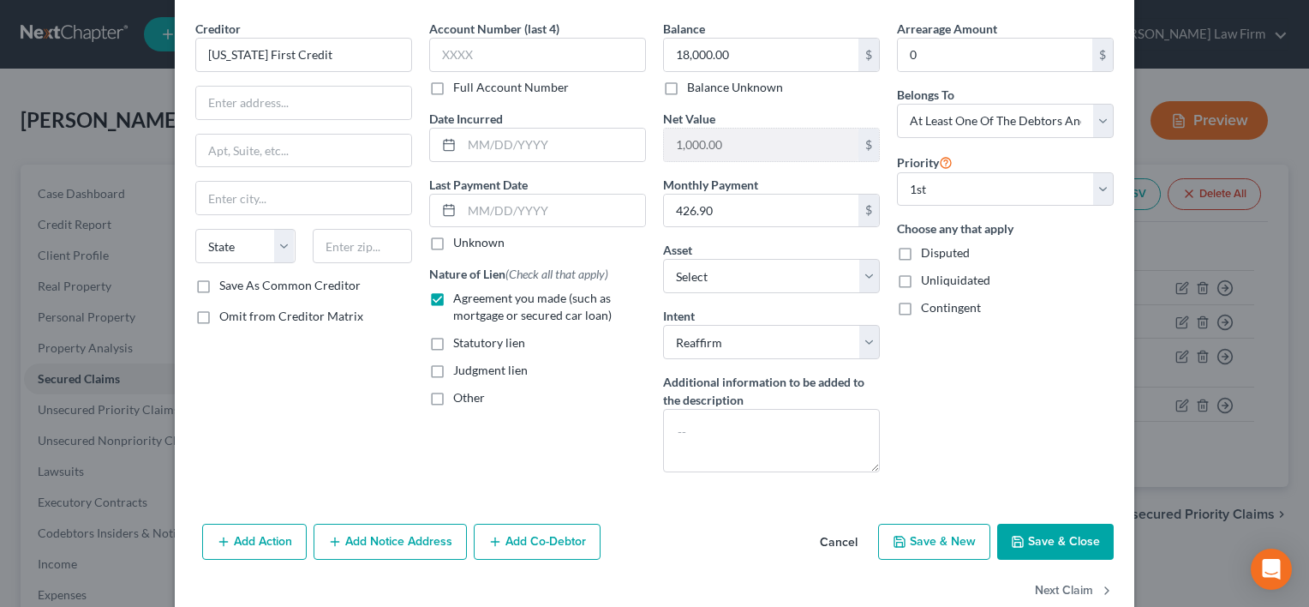
scroll to position [86, 0]
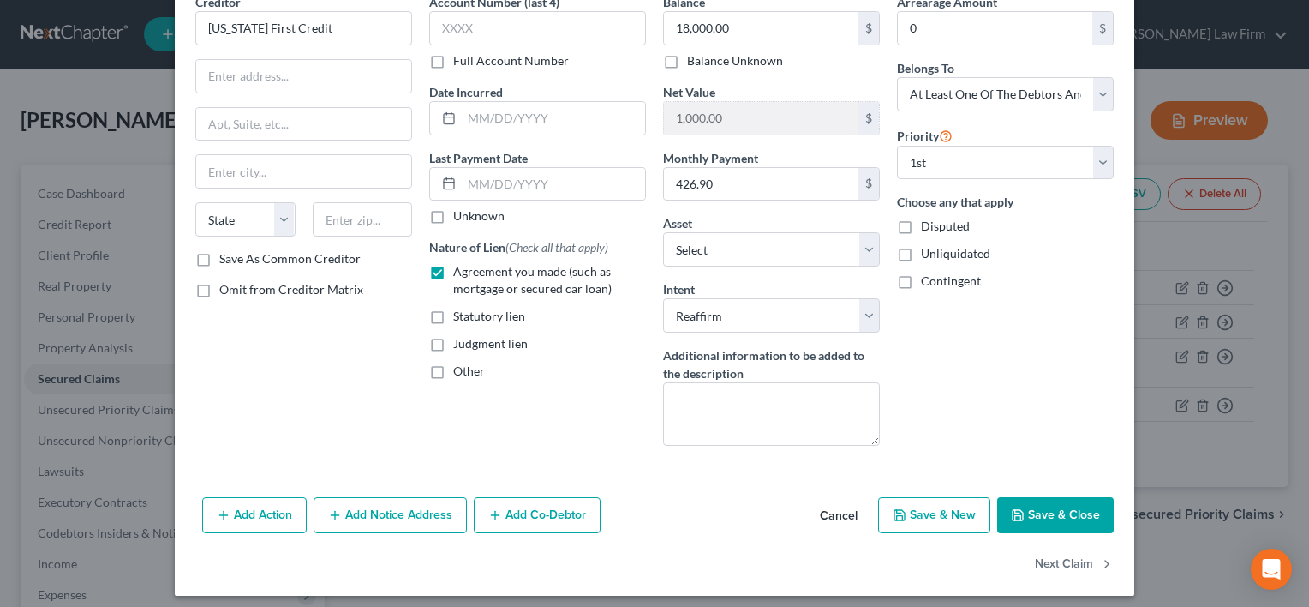
click at [835, 516] on button "Cancel" at bounding box center [838, 516] width 65 height 34
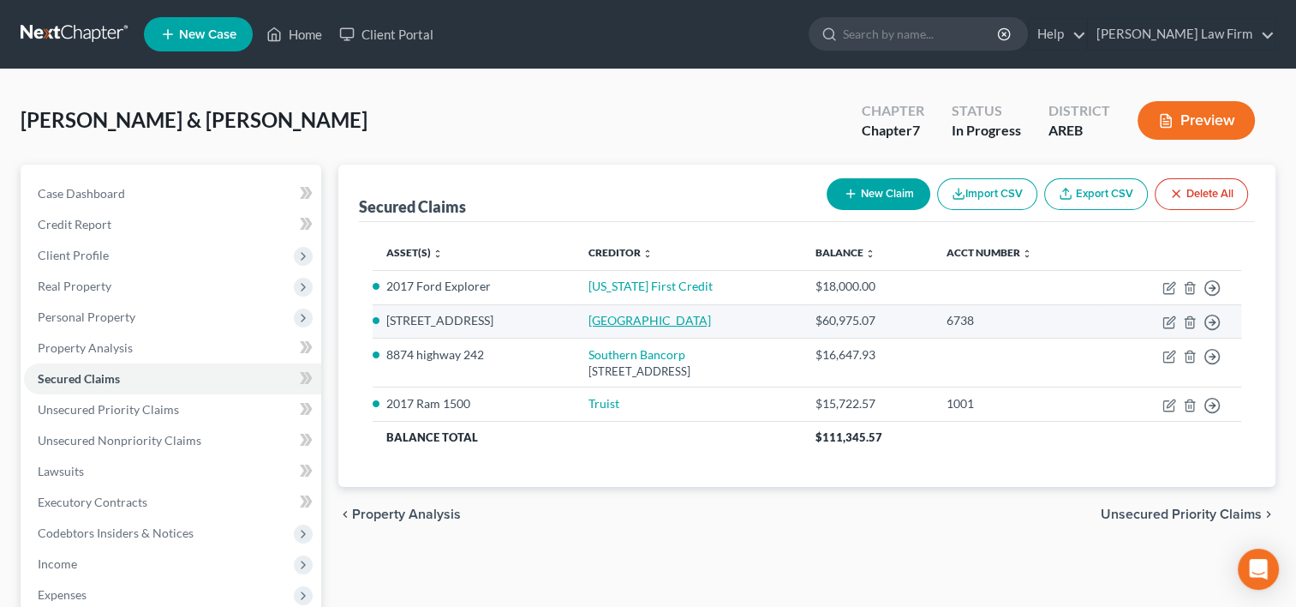
click at [589, 320] on link "[GEOGRAPHIC_DATA]" at bounding box center [650, 320] width 123 height 15
select select "11"
select select "2"
select select "0"
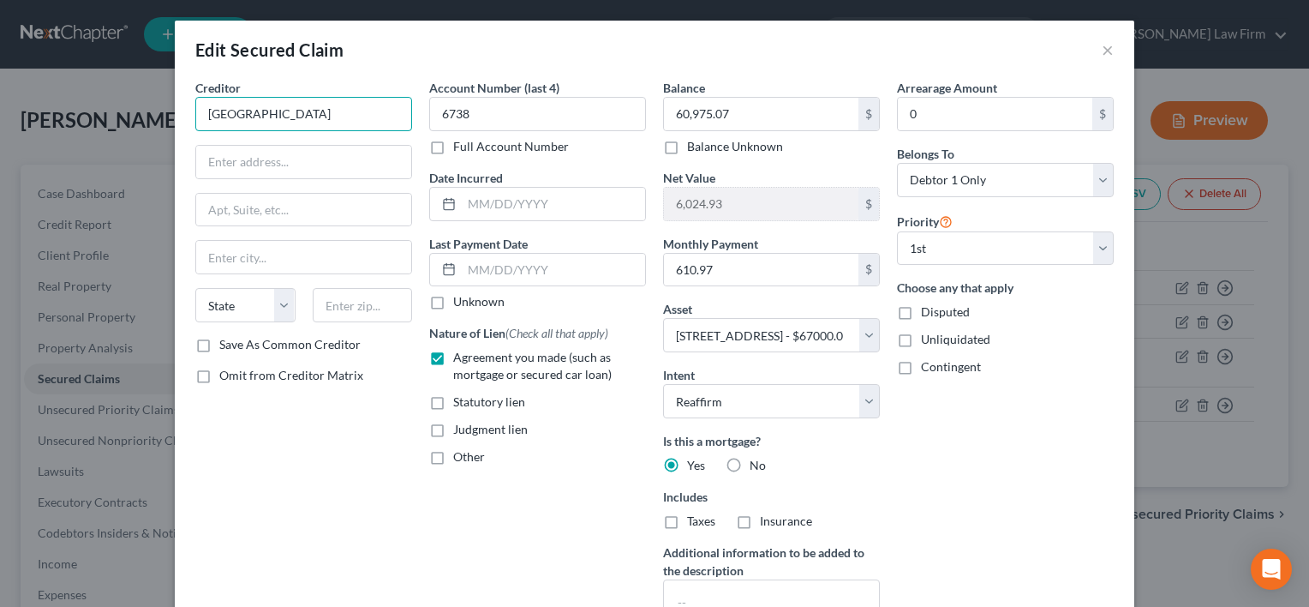
click at [285, 111] on input "[GEOGRAPHIC_DATA]" at bounding box center [303, 114] width 217 height 34
type input "Lakeview Loan"
click at [313, 161] on input "text" at bounding box center [303, 162] width 215 height 33
paste input "PO Box 650783"
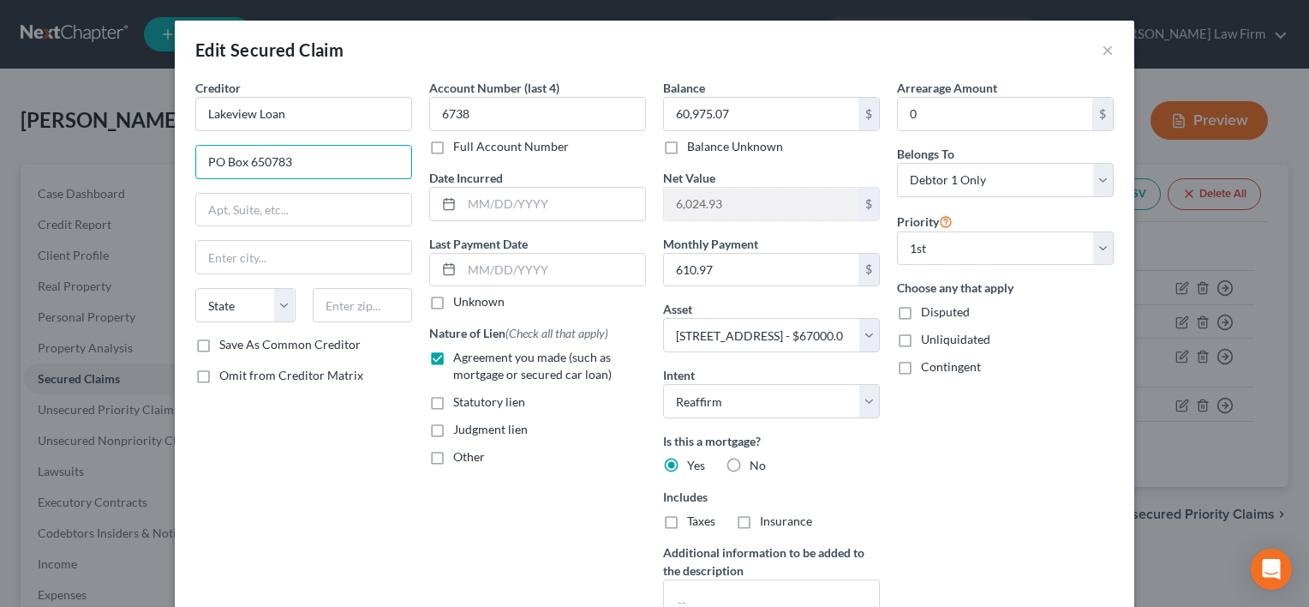
type input "PO Box 650783"
click at [249, 247] on input "text" at bounding box center [303, 257] width 215 height 33
type input "[GEOGRAPHIC_DATA]"
select select "45"
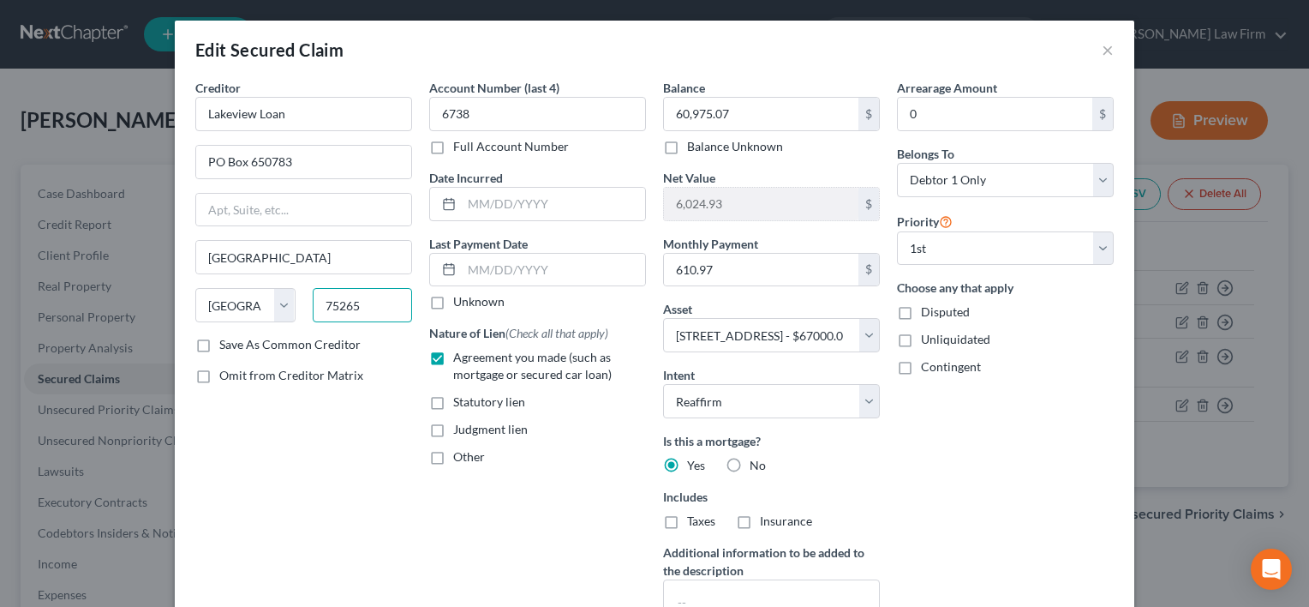
type input "75265"
click at [948, 459] on div "Arrearage Amount 0 $ Belongs To * Select Debtor 1 Only Debtor 2 Only Debtor 1 A…" at bounding box center [1006, 367] width 234 height 577
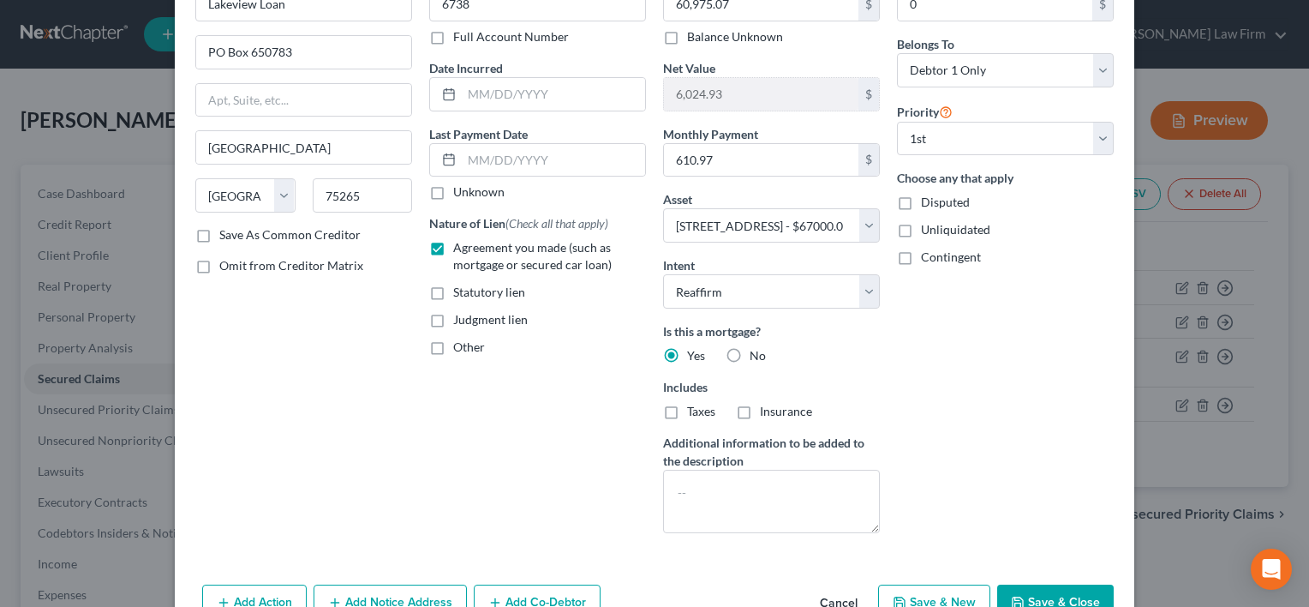
scroll to position [171, 0]
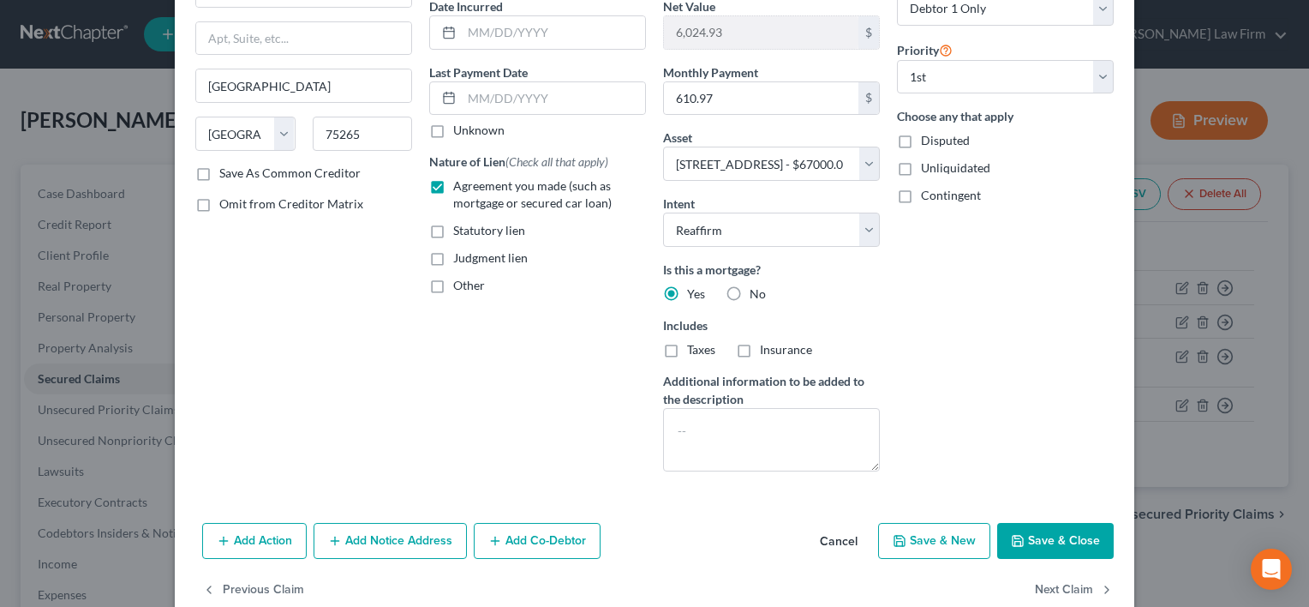
click at [1046, 536] on button "Save & Close" at bounding box center [1055, 541] width 117 height 36
select select
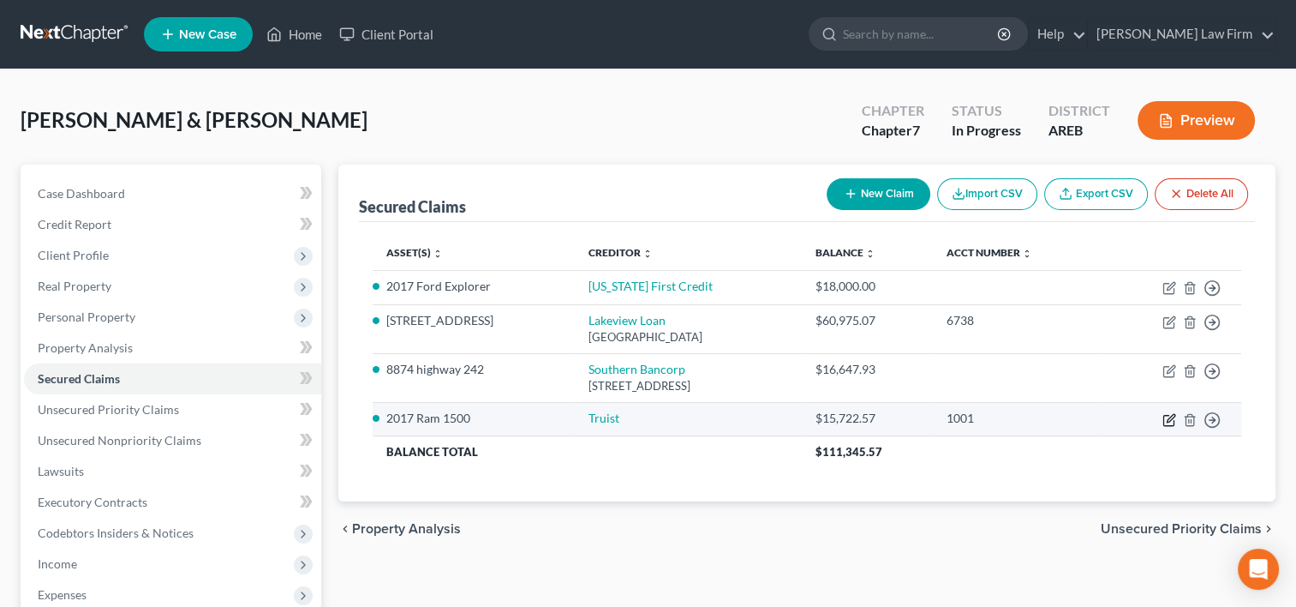
click at [1169, 415] on icon "button" at bounding box center [1170, 420] width 14 height 14
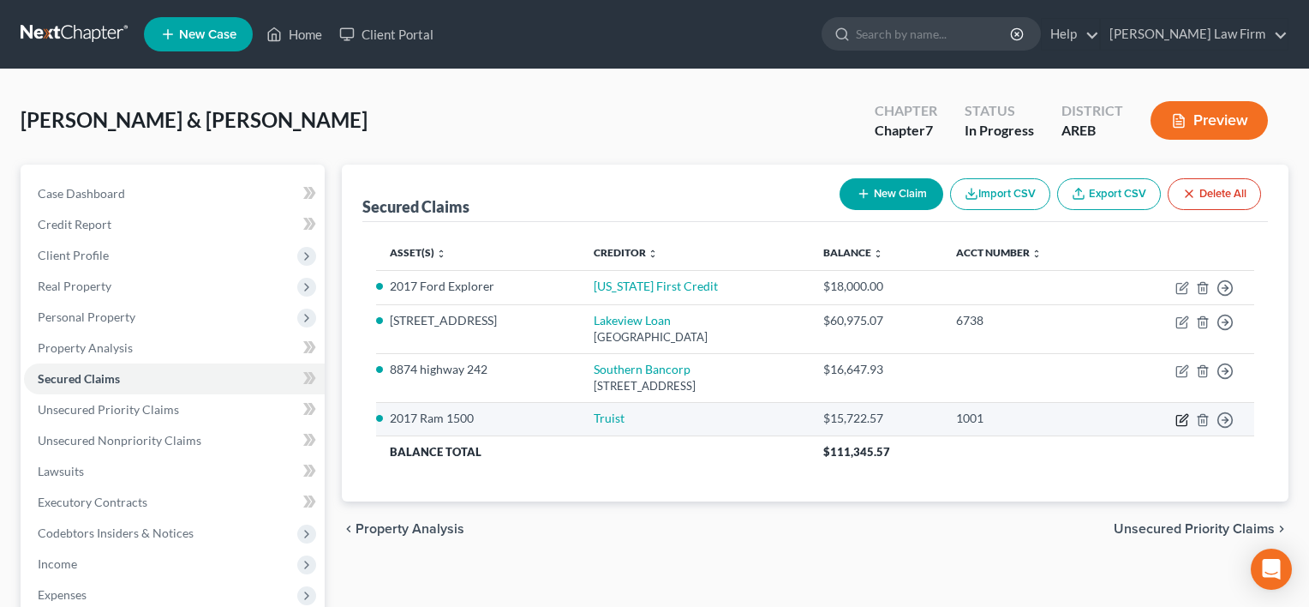
select select "2"
select select "0"
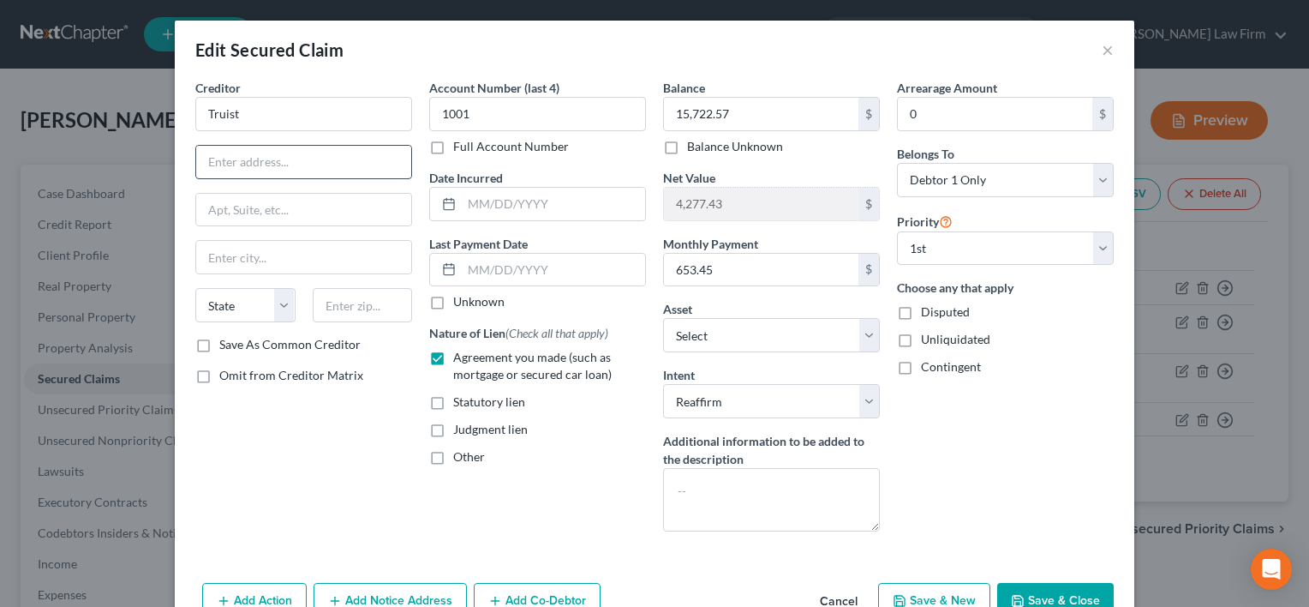
click at [340, 158] on input "text" at bounding box center [303, 162] width 215 height 33
paste input "PO Box 580223"
type input "PO Box 580223"
click at [248, 250] on input "text" at bounding box center [303, 257] width 215 height 33
type input "Charlotte"
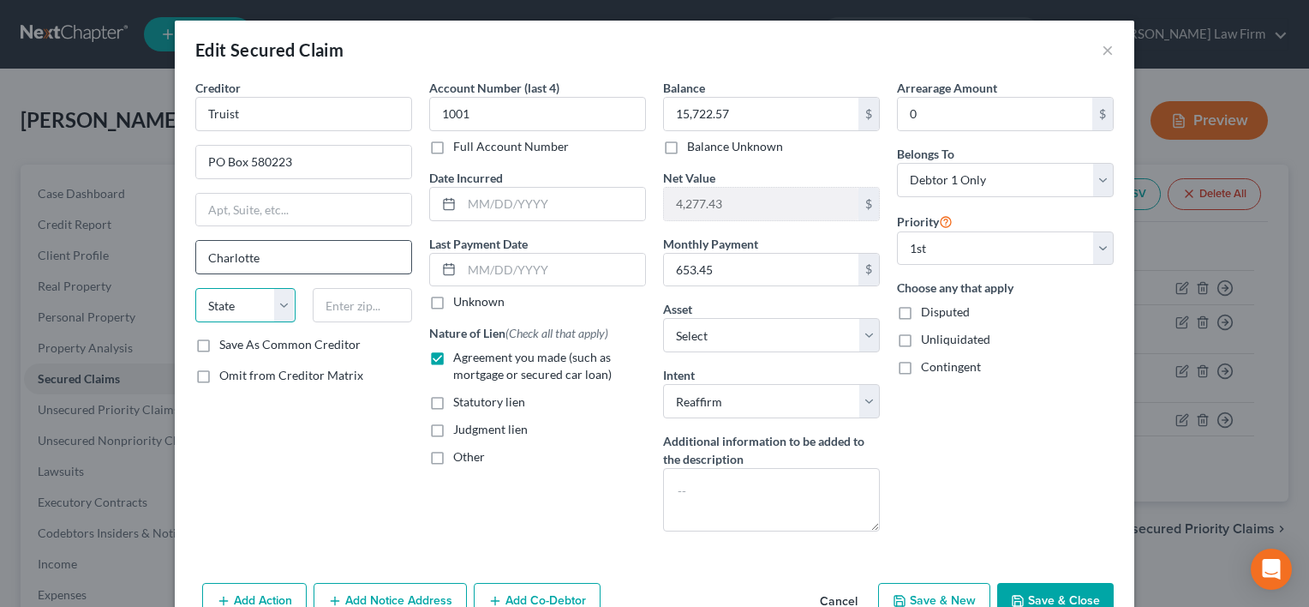
select select "28"
paste input "28258"
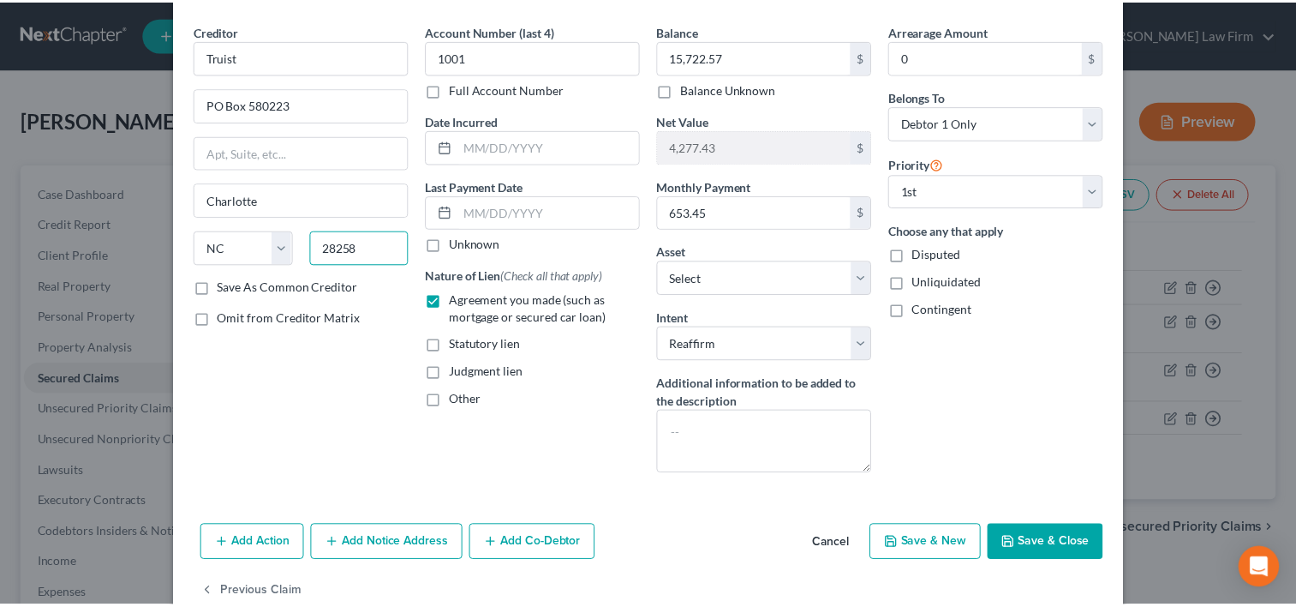
scroll to position [93, 0]
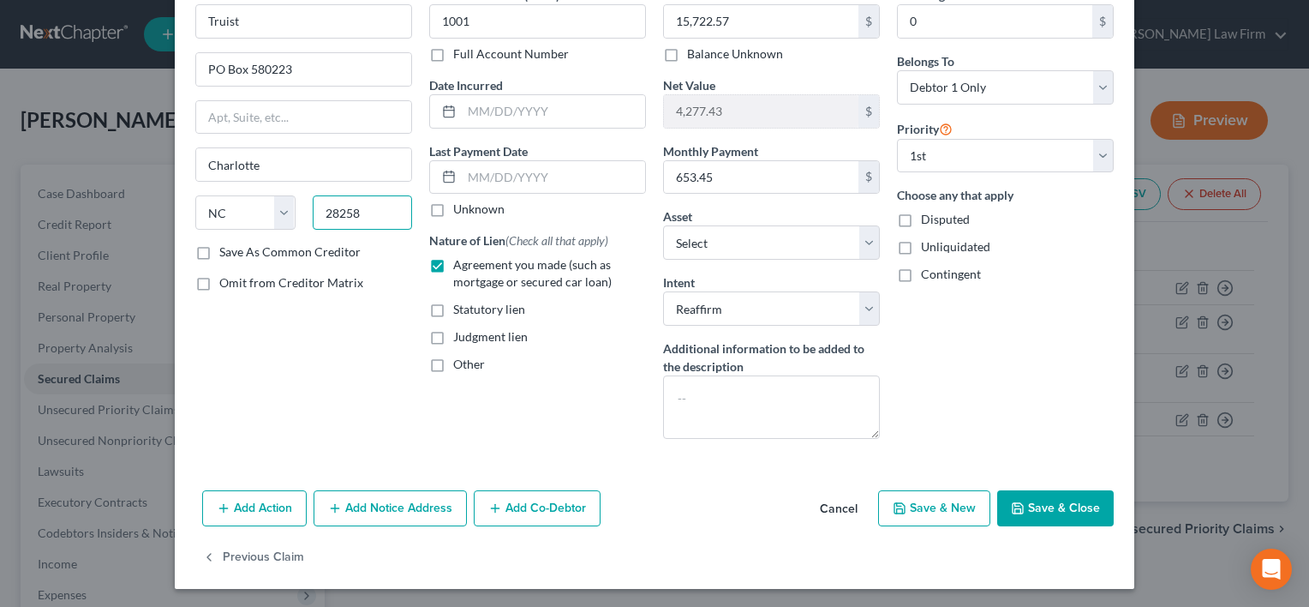
type input "28258"
click at [1025, 493] on button "Save & Close" at bounding box center [1055, 508] width 117 height 36
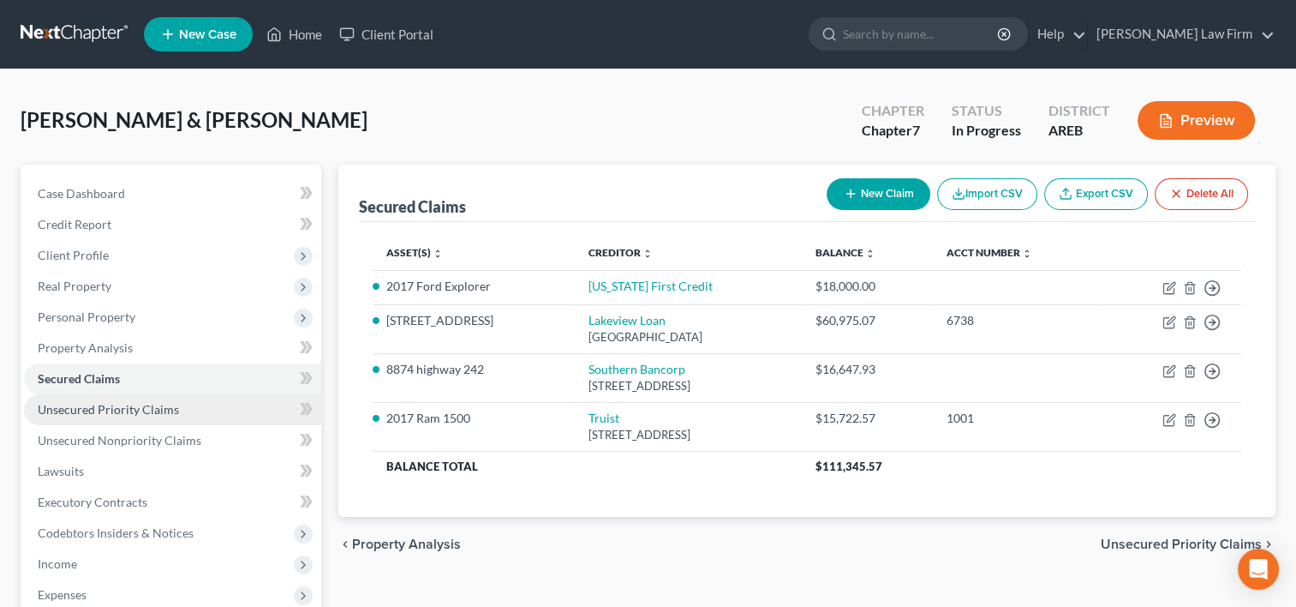
click at [191, 411] on link "Unsecured Priority Claims" at bounding box center [172, 409] width 297 height 31
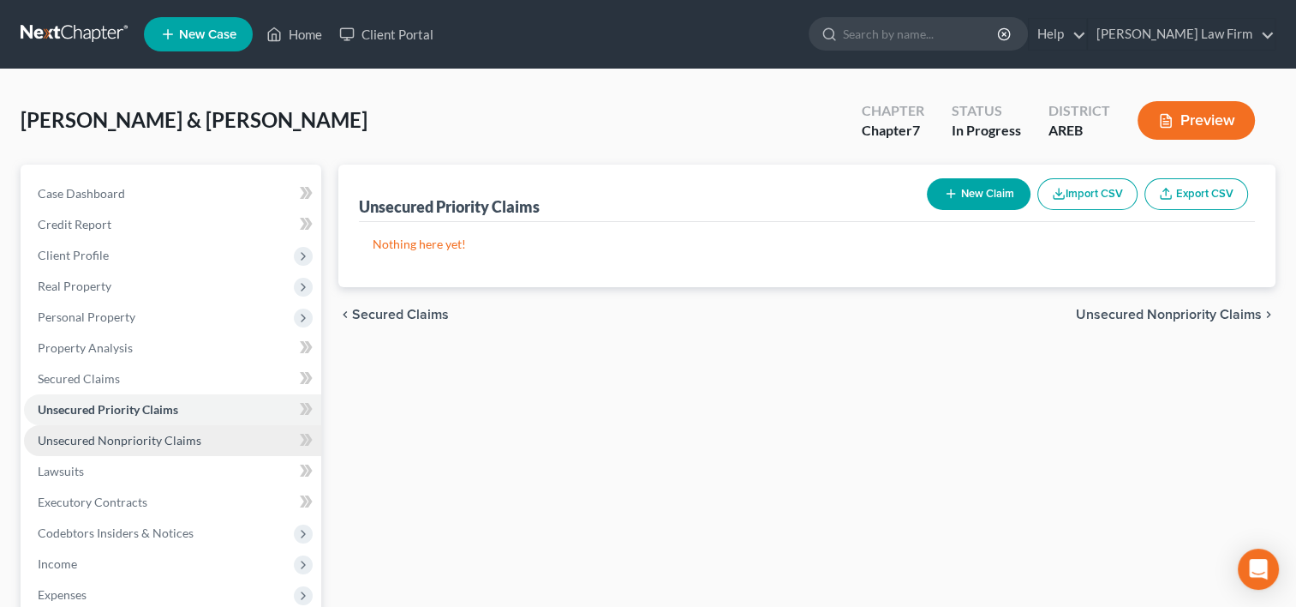
click at [188, 440] on span "Unsecured Nonpriority Claims" at bounding box center [120, 440] width 164 height 15
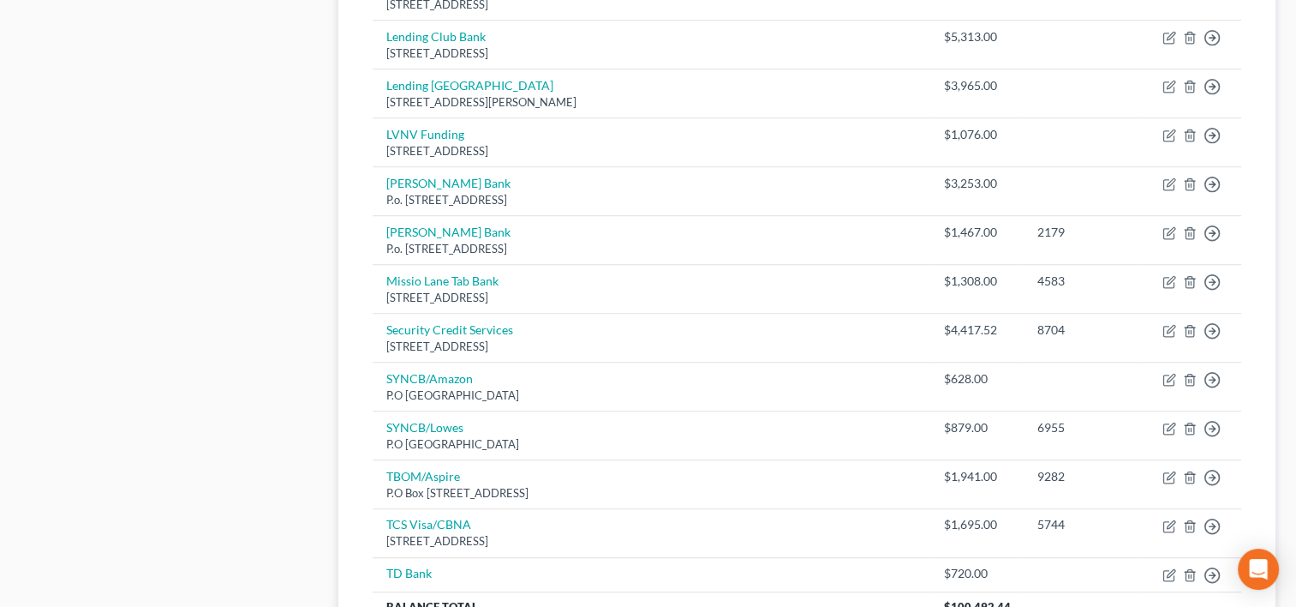
scroll to position [1285, 0]
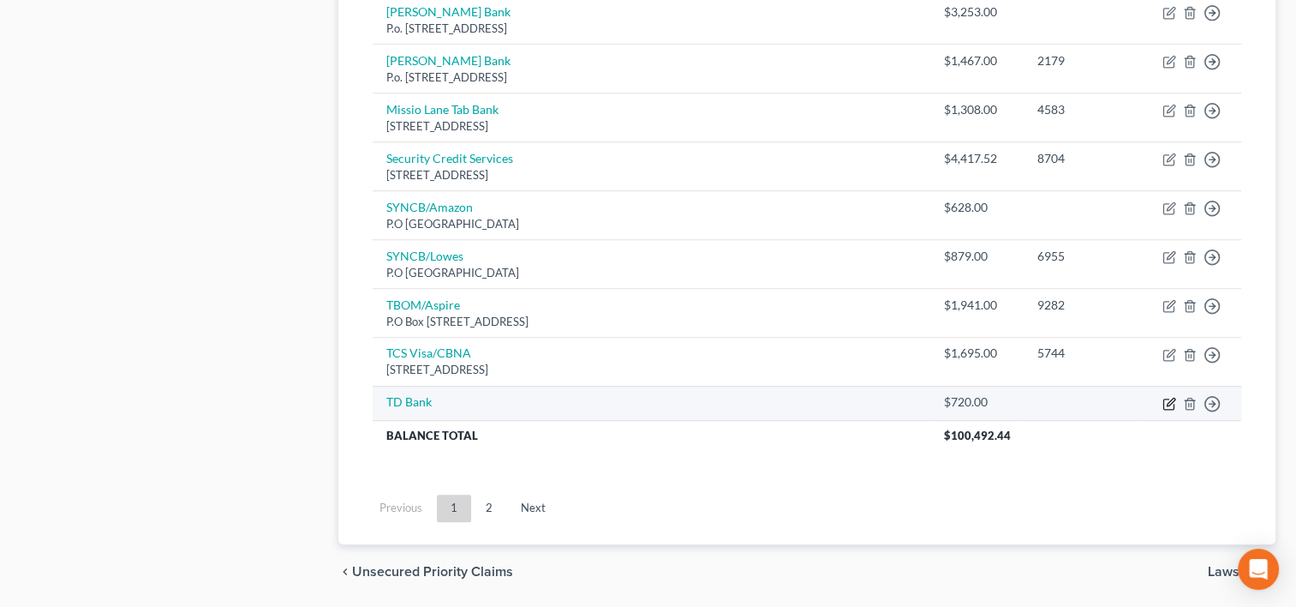
click at [1165, 397] on icon "button" at bounding box center [1170, 404] width 14 height 14
select select "1"
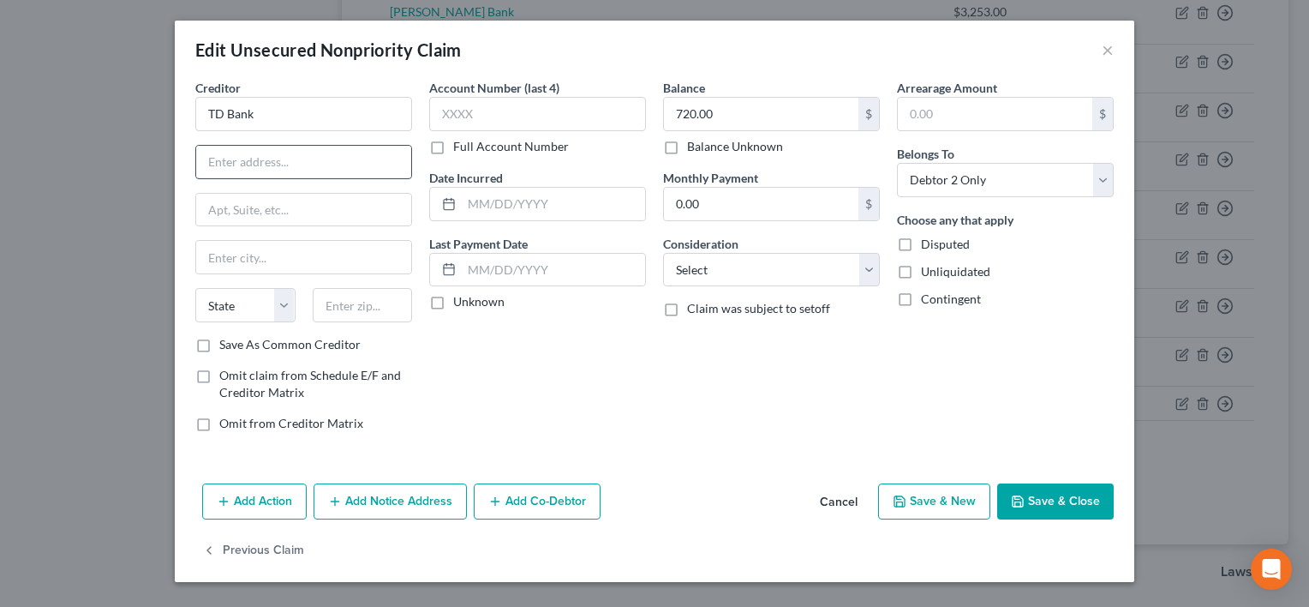
click at [239, 157] on input "text" at bounding box center [303, 162] width 215 height 33
type input "PO Box 2302"
select select "10"
click at [233, 243] on input "text" at bounding box center [303, 257] width 215 height 33
type input "Columbus"
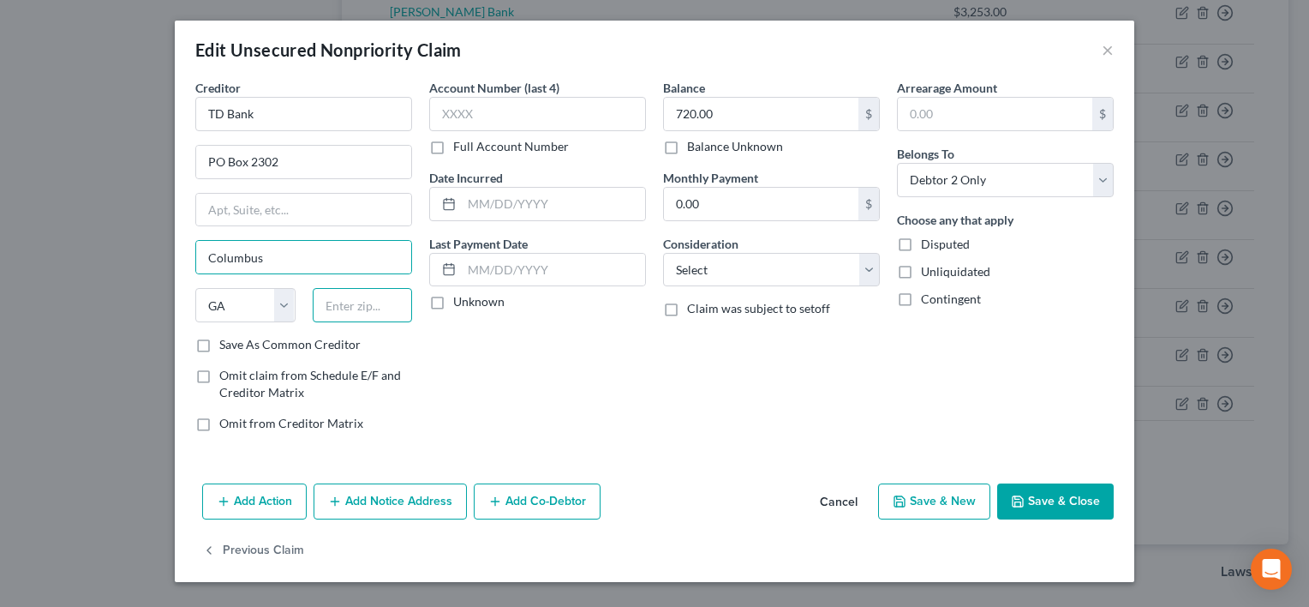
click at [322, 302] on input "text" at bounding box center [363, 305] width 100 height 34
type input "31902"
click at [1046, 500] on button "Save & Close" at bounding box center [1055, 501] width 117 height 36
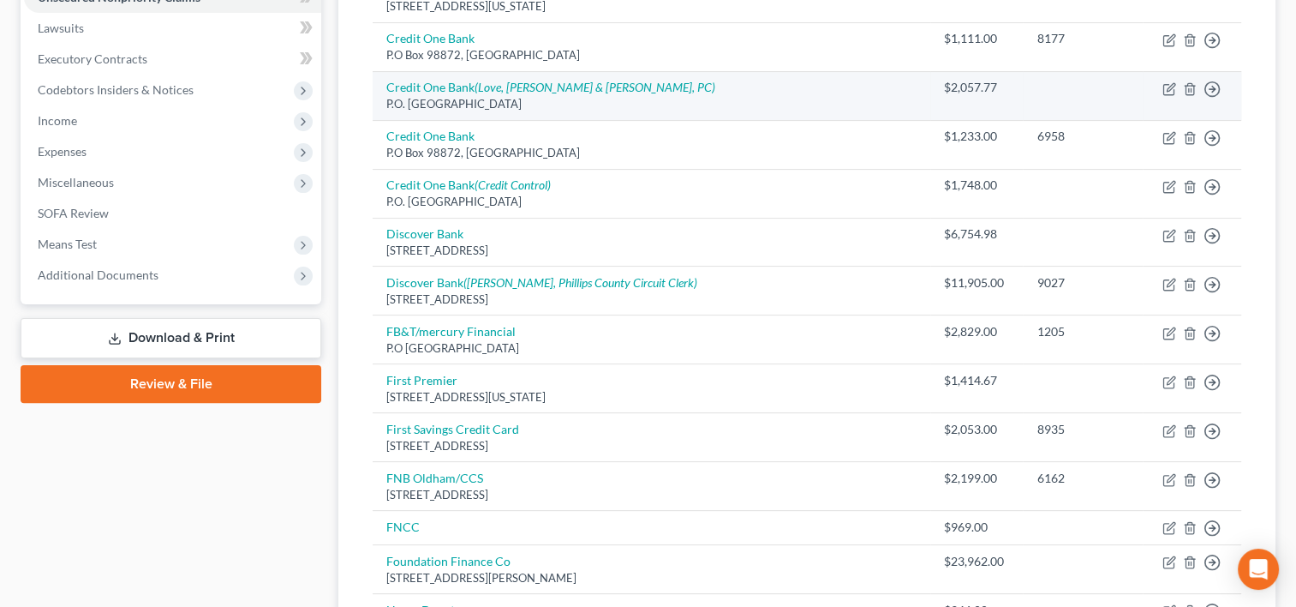
scroll to position [428, 0]
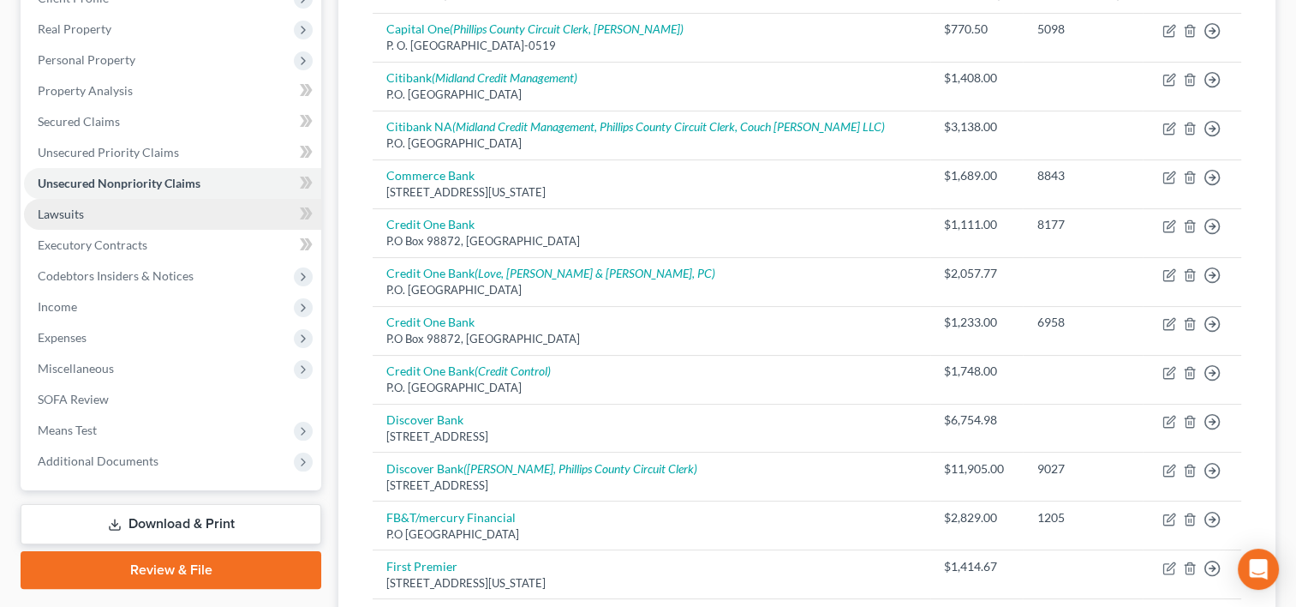
click at [69, 209] on span "Lawsuits" at bounding box center [61, 213] width 46 height 15
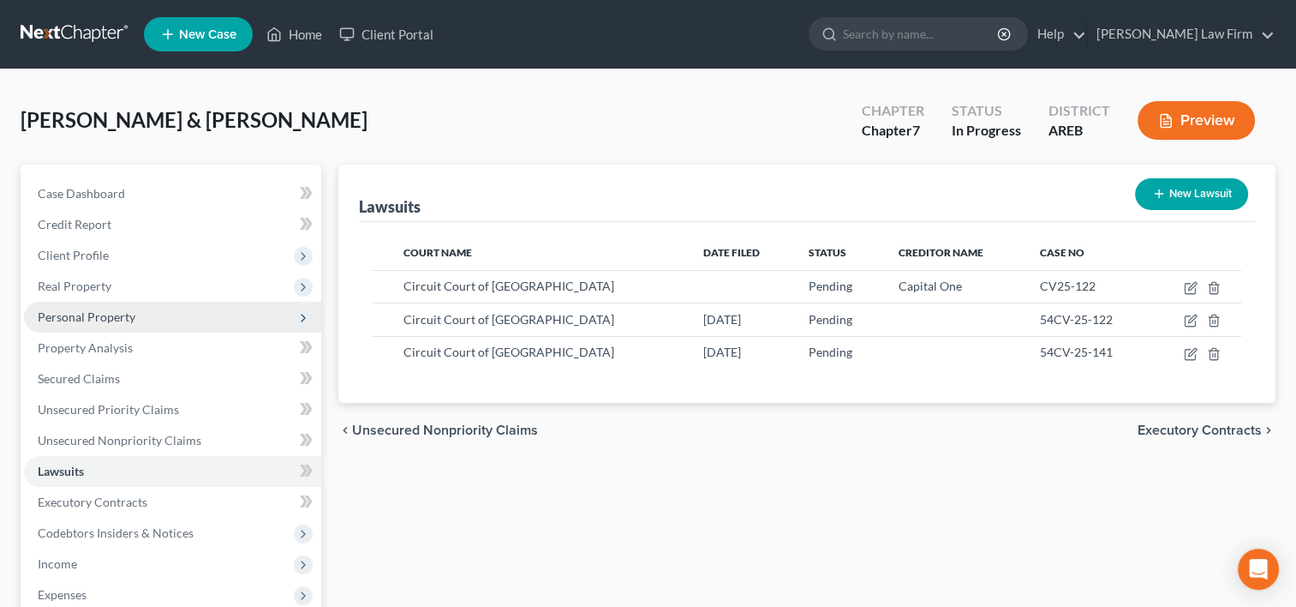
scroll to position [86, 0]
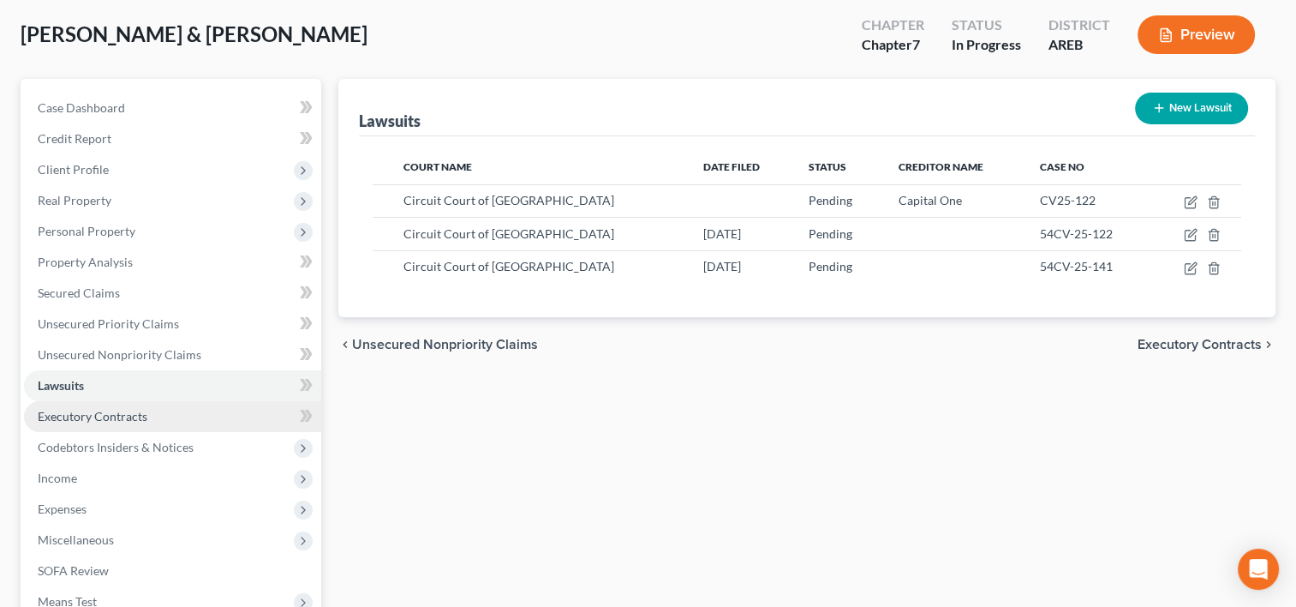
click at [57, 421] on span "Executory Contracts" at bounding box center [93, 416] width 110 height 15
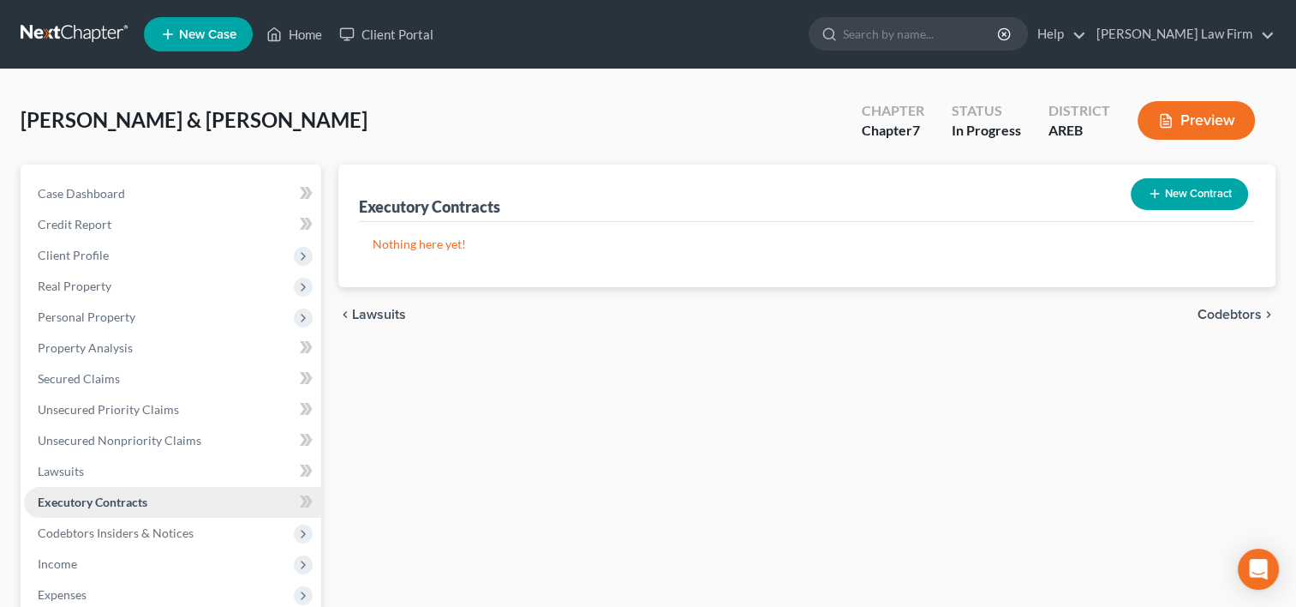
scroll to position [86, 0]
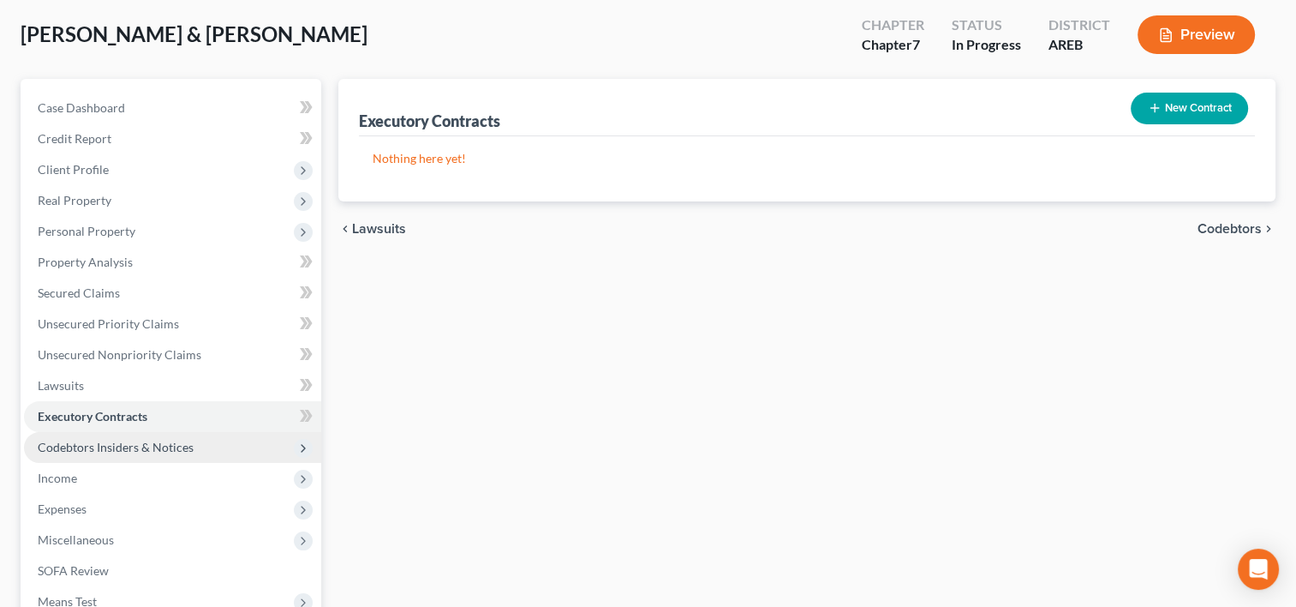
click at [72, 452] on span "Codebtors Insiders & Notices" at bounding box center [116, 447] width 156 height 15
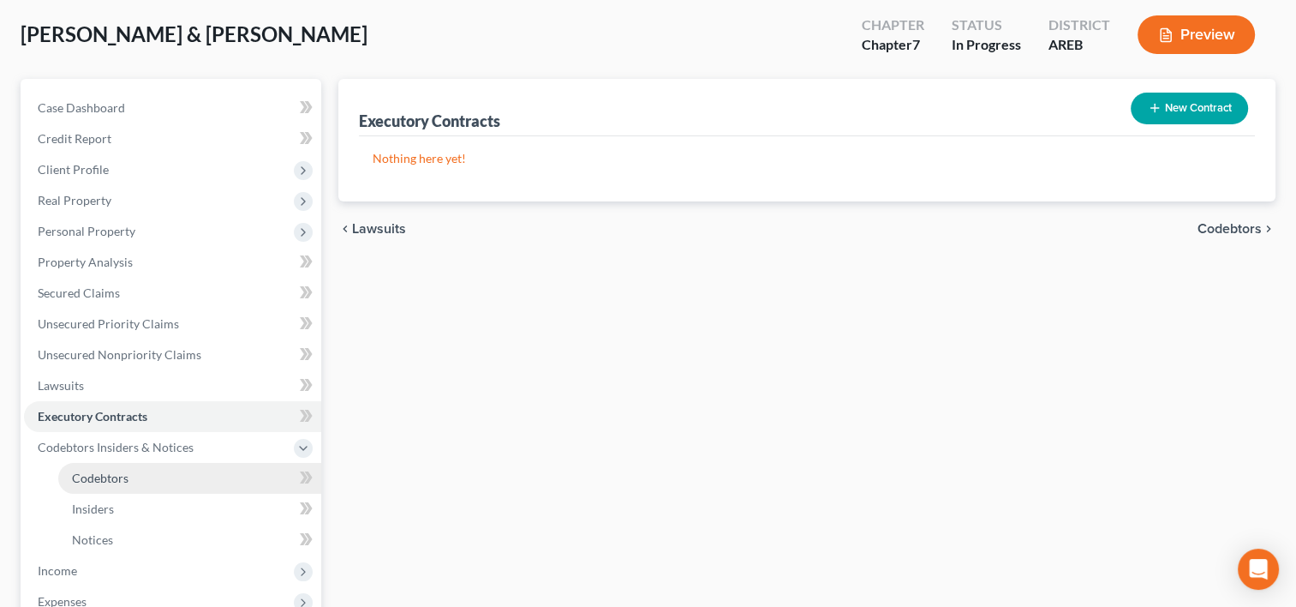
click at [76, 476] on span "Codebtors" at bounding box center [100, 477] width 57 height 15
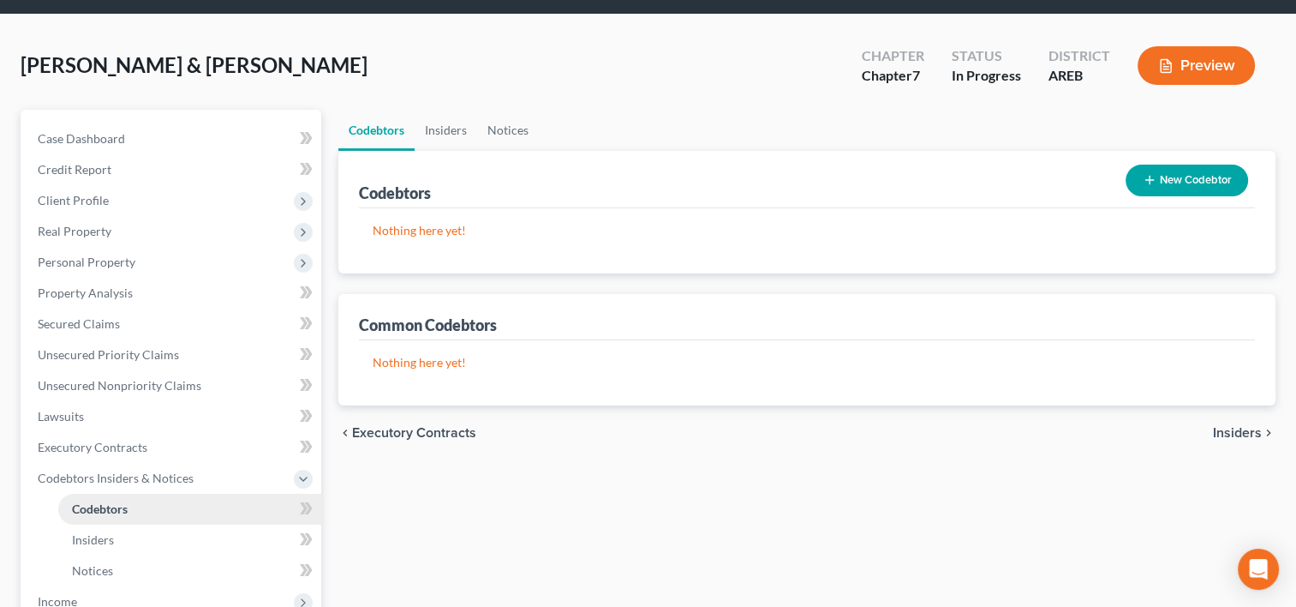
scroll to position [86, 0]
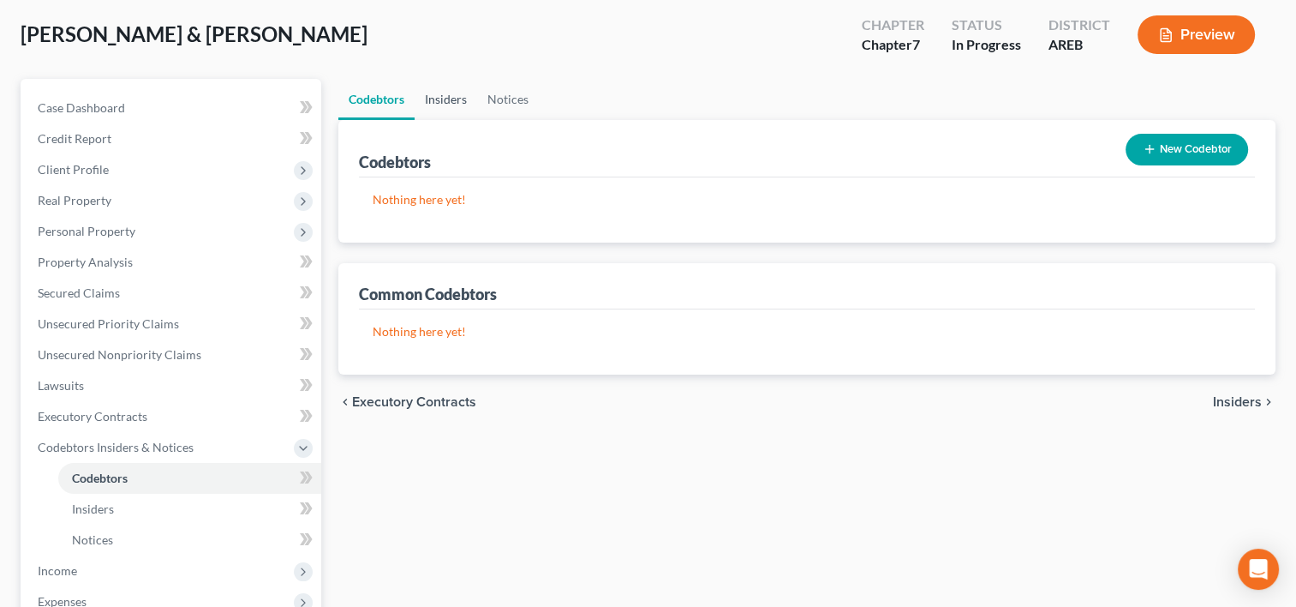
click at [452, 87] on link "Insiders" at bounding box center [446, 99] width 63 height 41
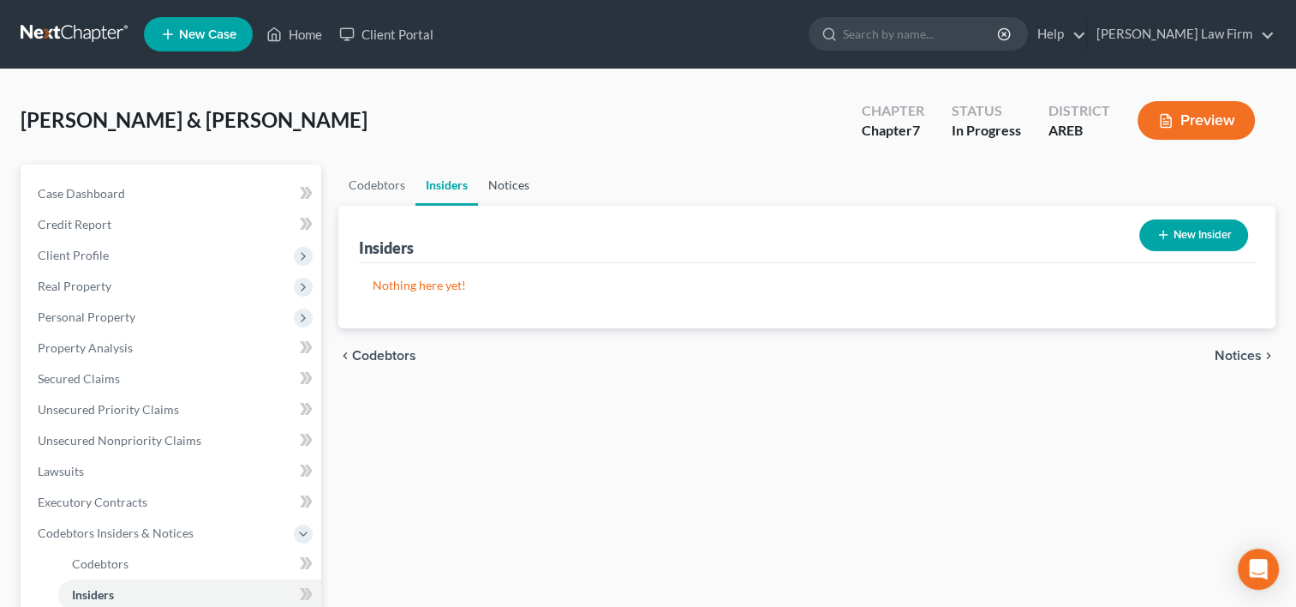
click at [497, 191] on link "Notices" at bounding box center [509, 185] width 62 height 41
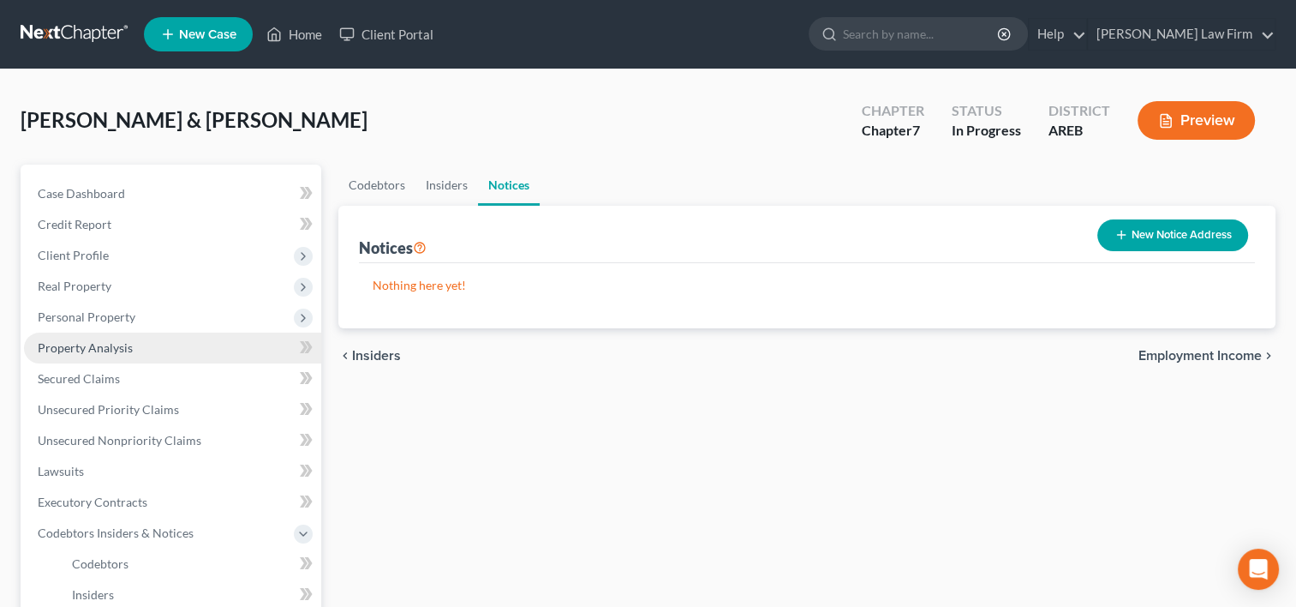
scroll to position [171, 0]
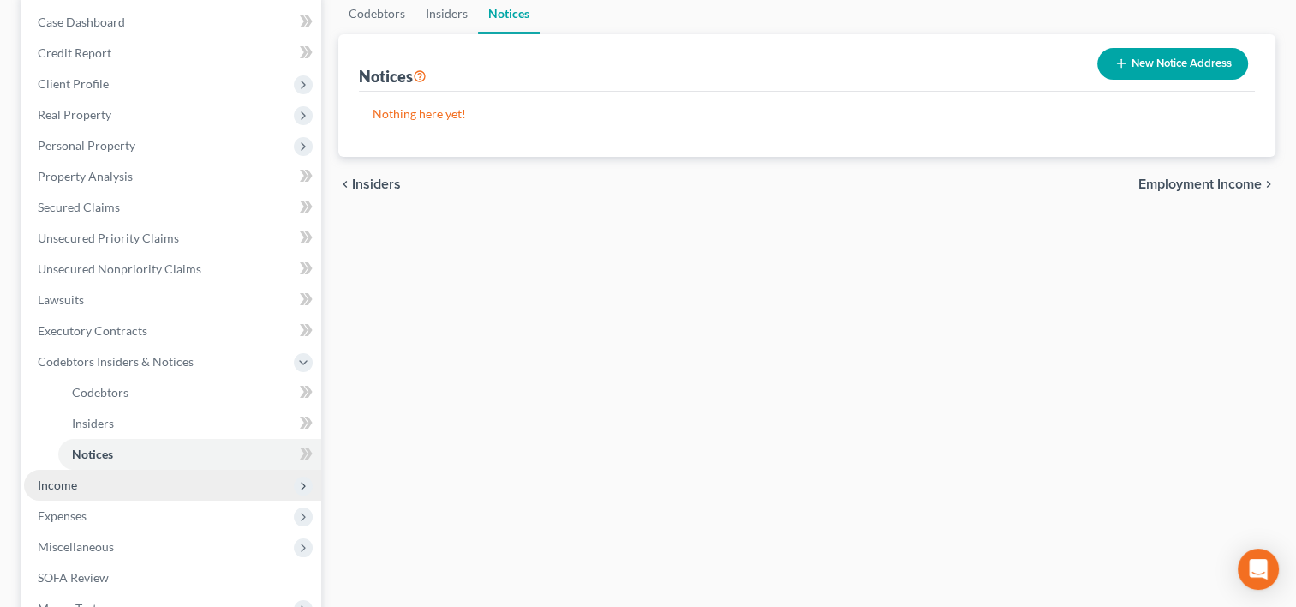
click at [57, 488] on span "Income" at bounding box center [57, 484] width 39 height 15
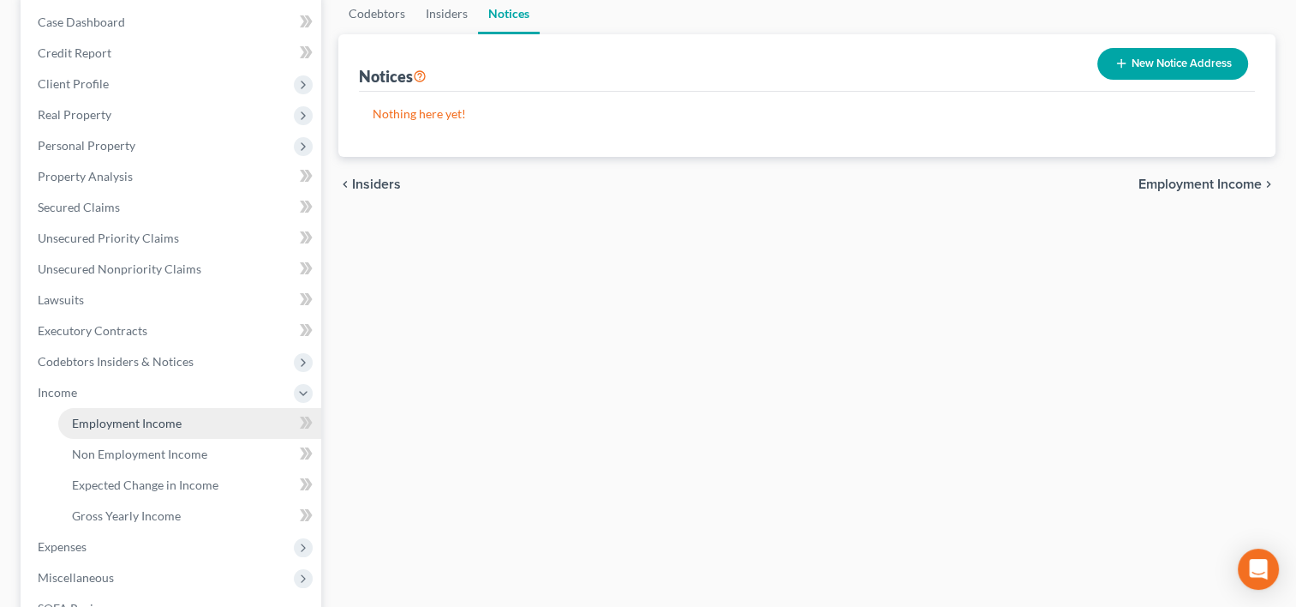
click at [105, 430] on link "Employment Income" at bounding box center [189, 423] width 263 height 31
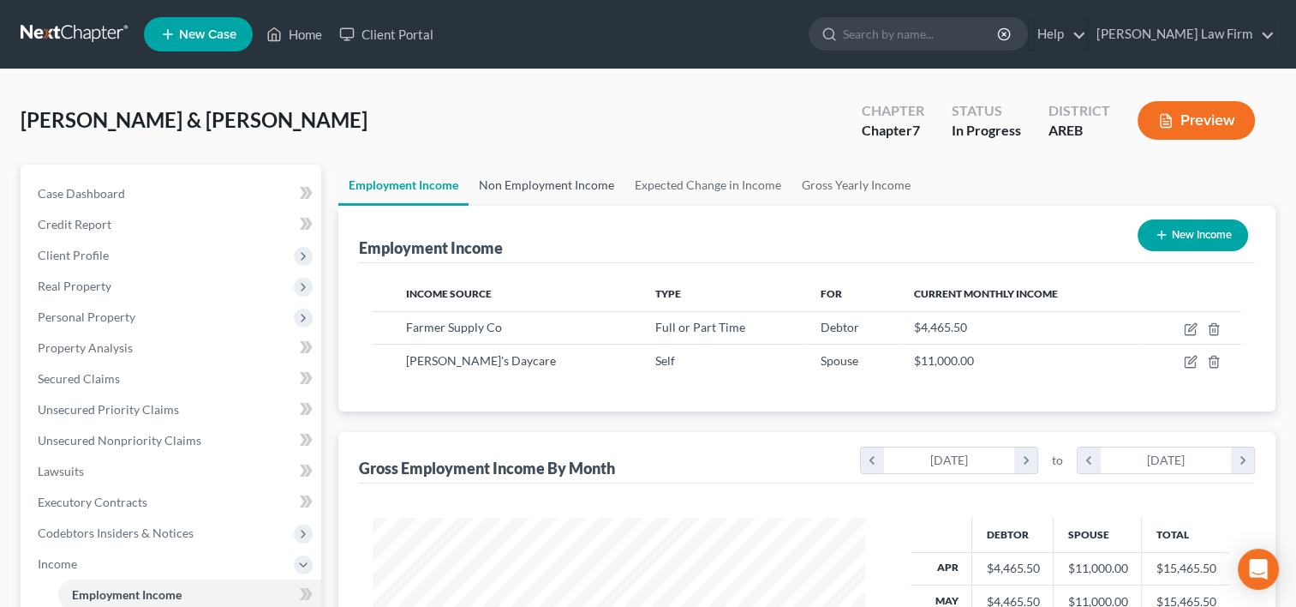
scroll to position [305, 527]
click at [548, 188] on link "Non Employment Income" at bounding box center [547, 185] width 156 height 41
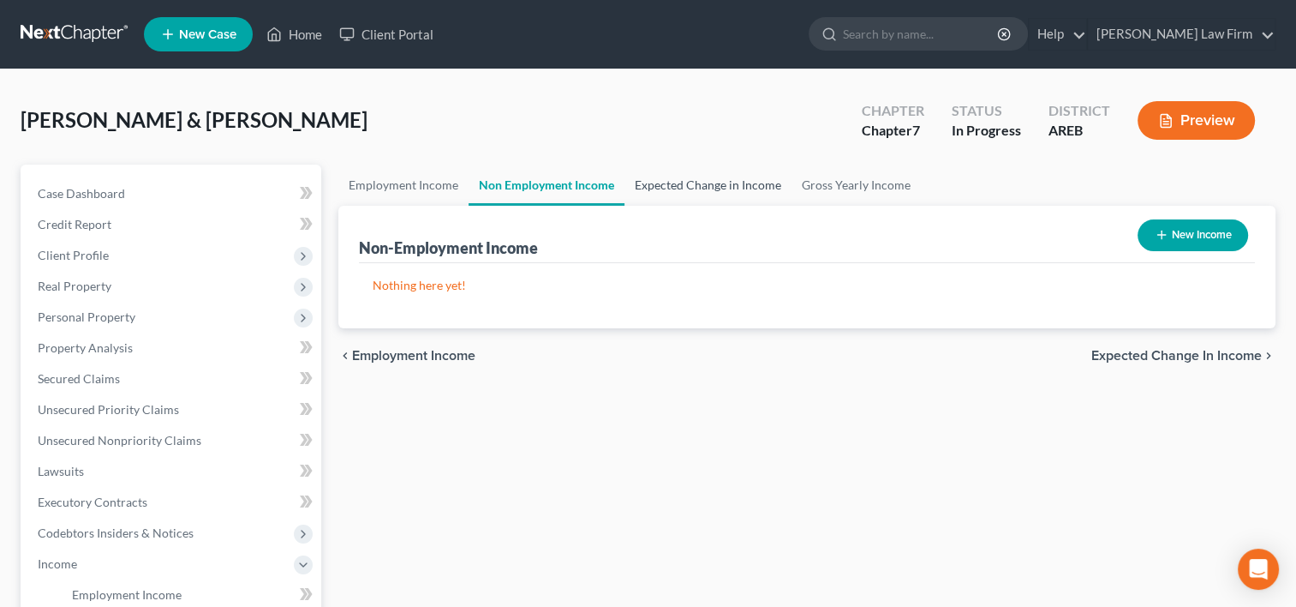
click at [665, 182] on link "Expected Change in Income" at bounding box center [708, 185] width 167 height 41
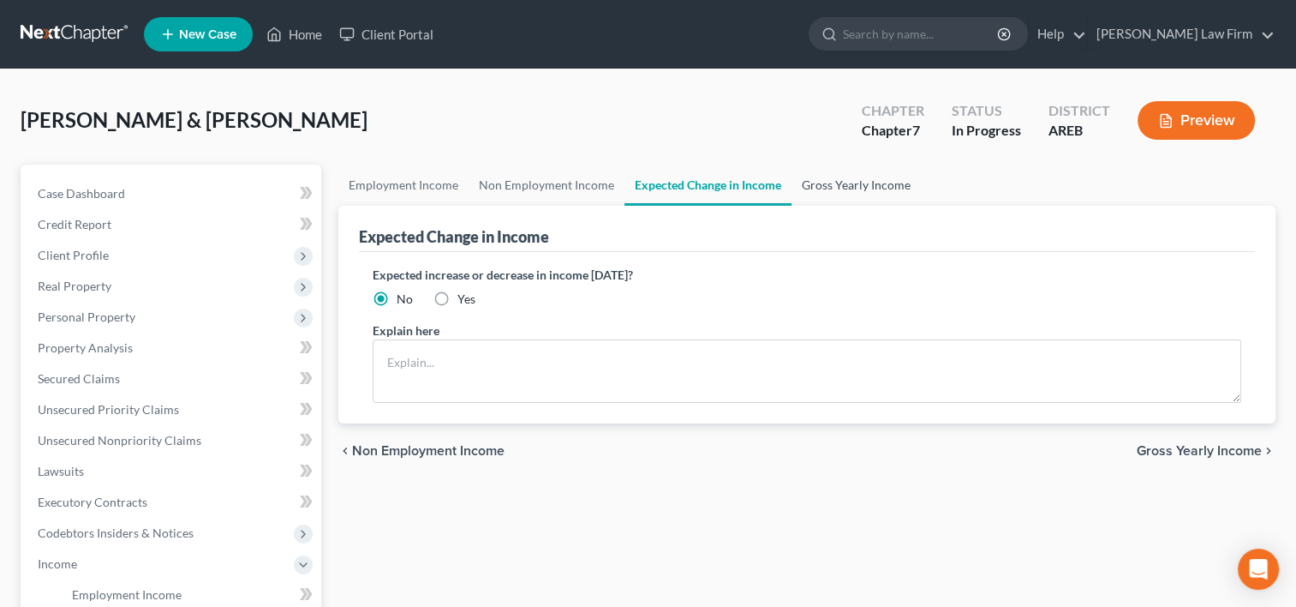
click at [850, 182] on link "Gross Yearly Income" at bounding box center [856, 185] width 129 height 41
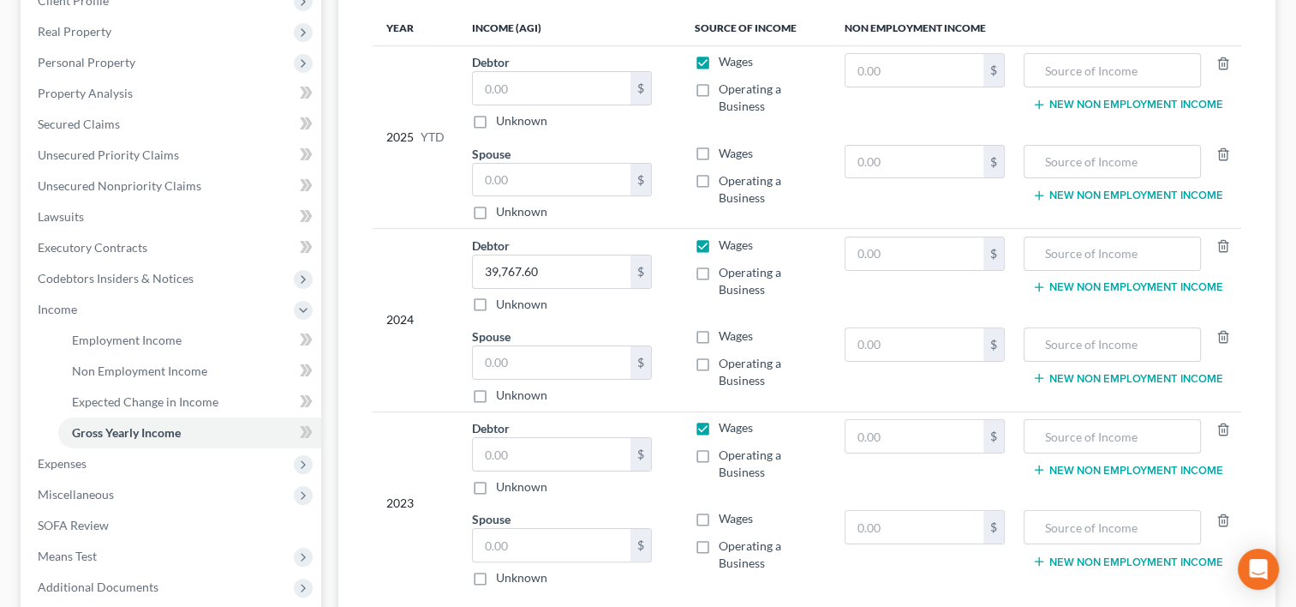
scroll to position [340, 0]
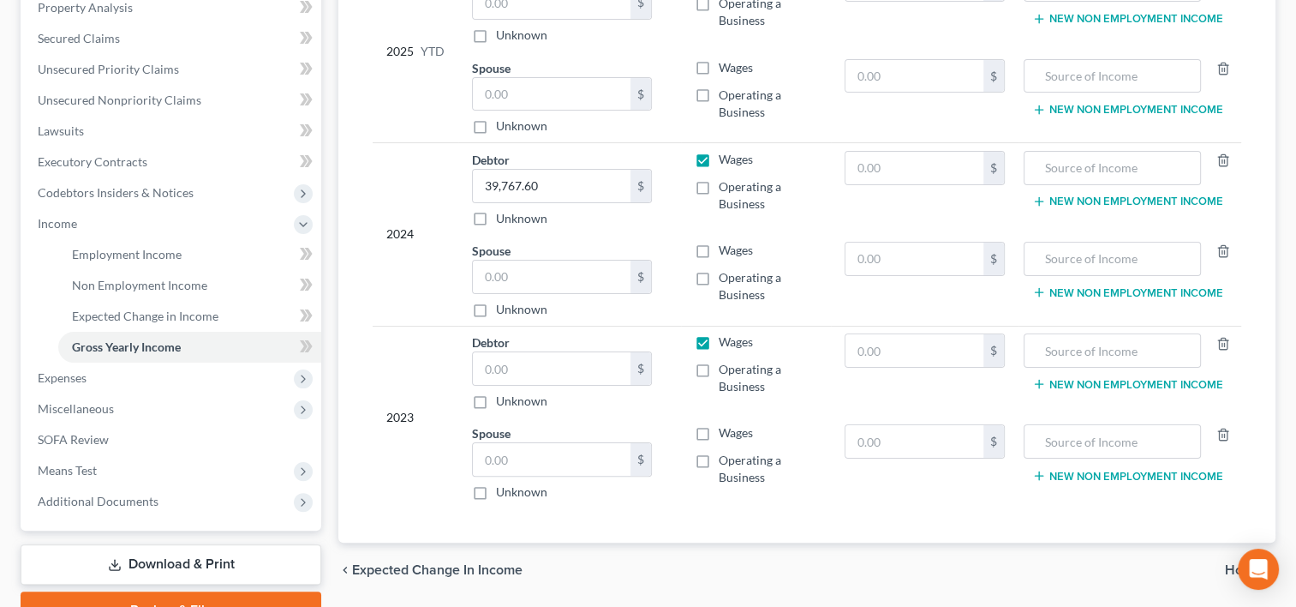
click at [719, 454] on label "Operating a Business" at bounding box center [768, 469] width 99 height 34
click at [726, 454] on input "Operating a Business" at bounding box center [731, 457] width 11 height 11
checkbox input "true"
click at [719, 269] on label "Operating a Business" at bounding box center [768, 286] width 99 height 34
click at [726, 269] on input "Operating a Business" at bounding box center [731, 274] width 11 height 11
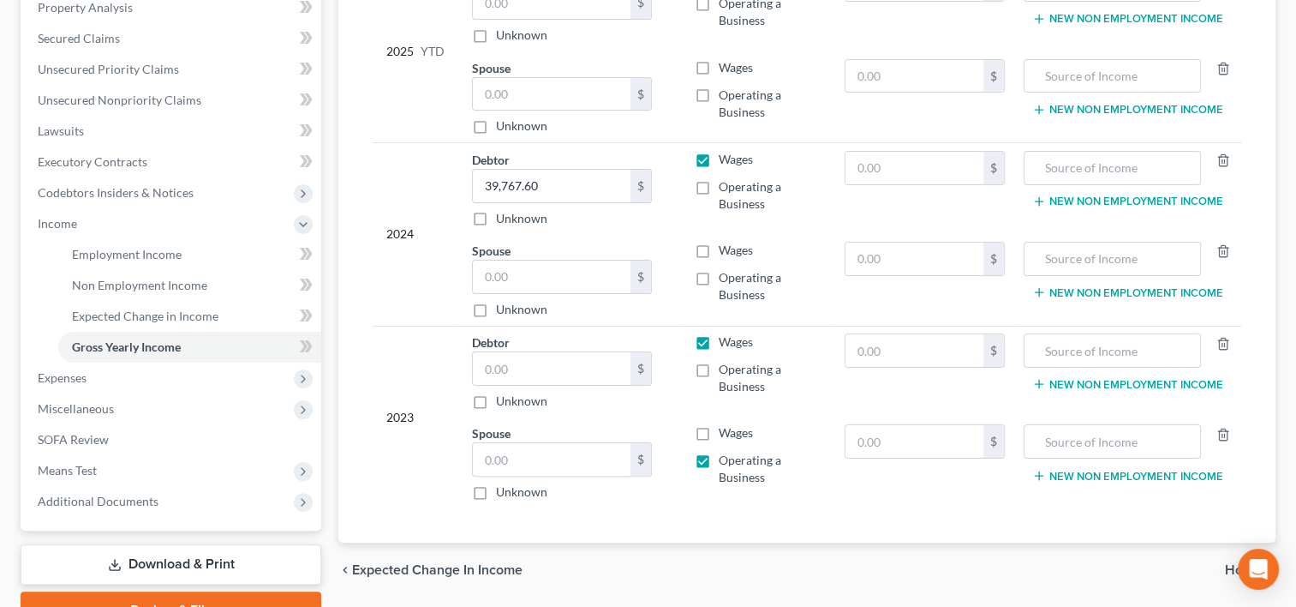
checkbox input "true"
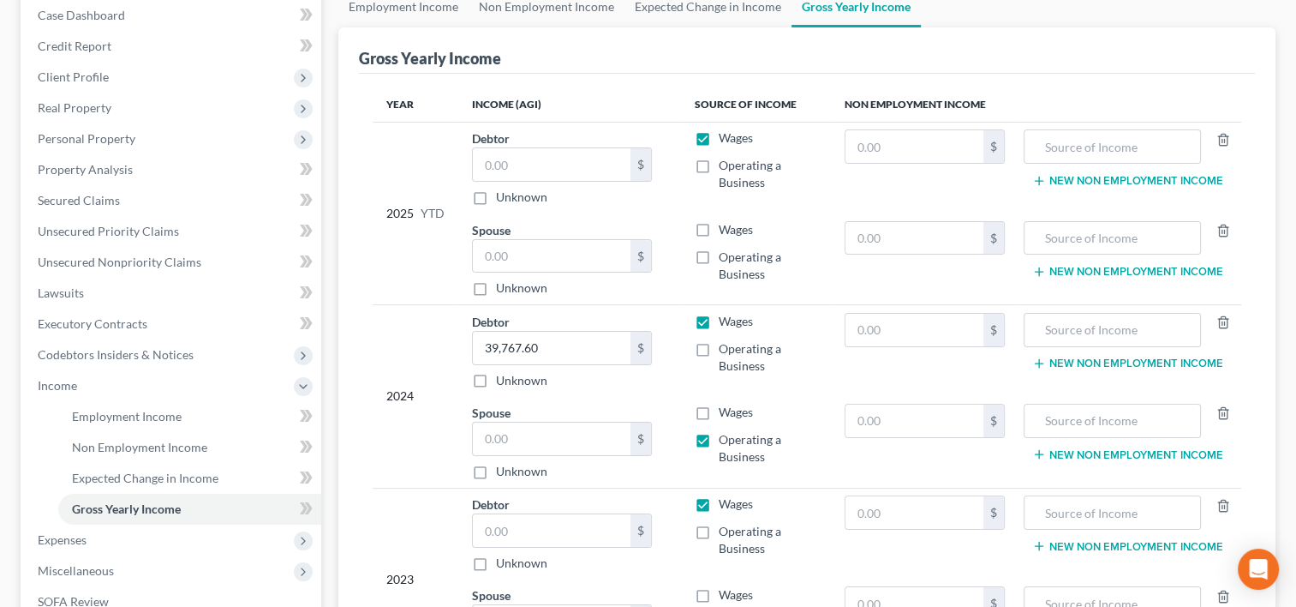
scroll to position [169, 0]
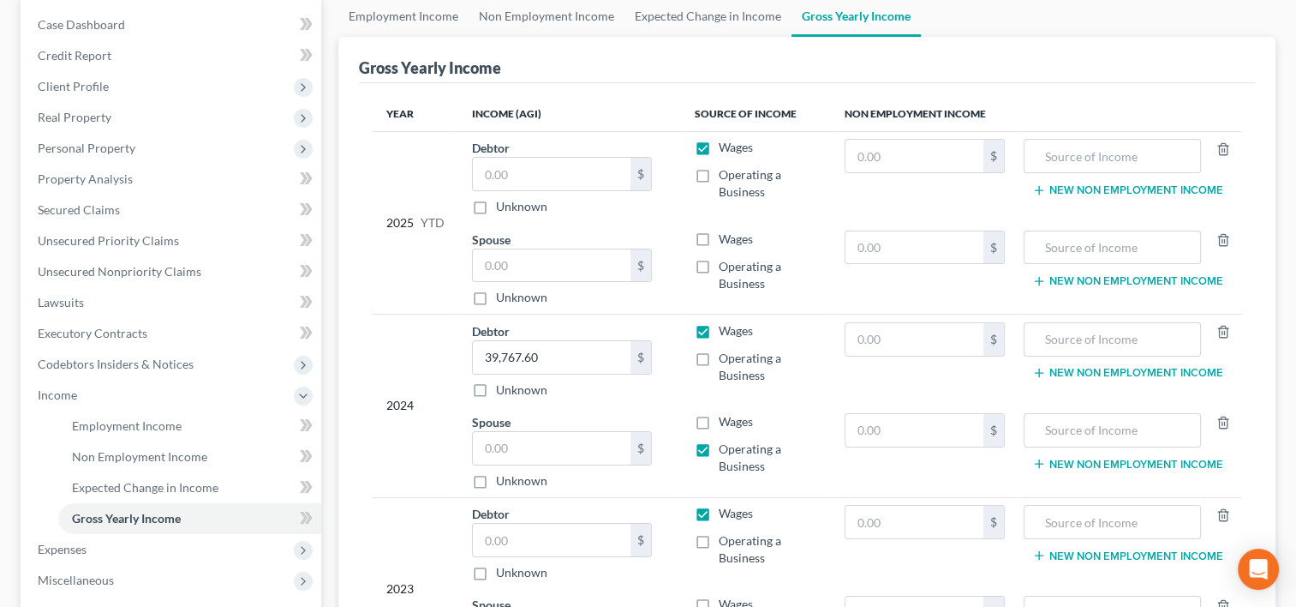
click at [719, 267] on label "Operating a Business" at bounding box center [768, 275] width 99 height 34
click at [726, 267] on input "Operating a Business" at bounding box center [731, 263] width 11 height 11
checkbox input "true"
click at [571, 260] on input "text" at bounding box center [552, 265] width 158 height 33
type input "110,000"
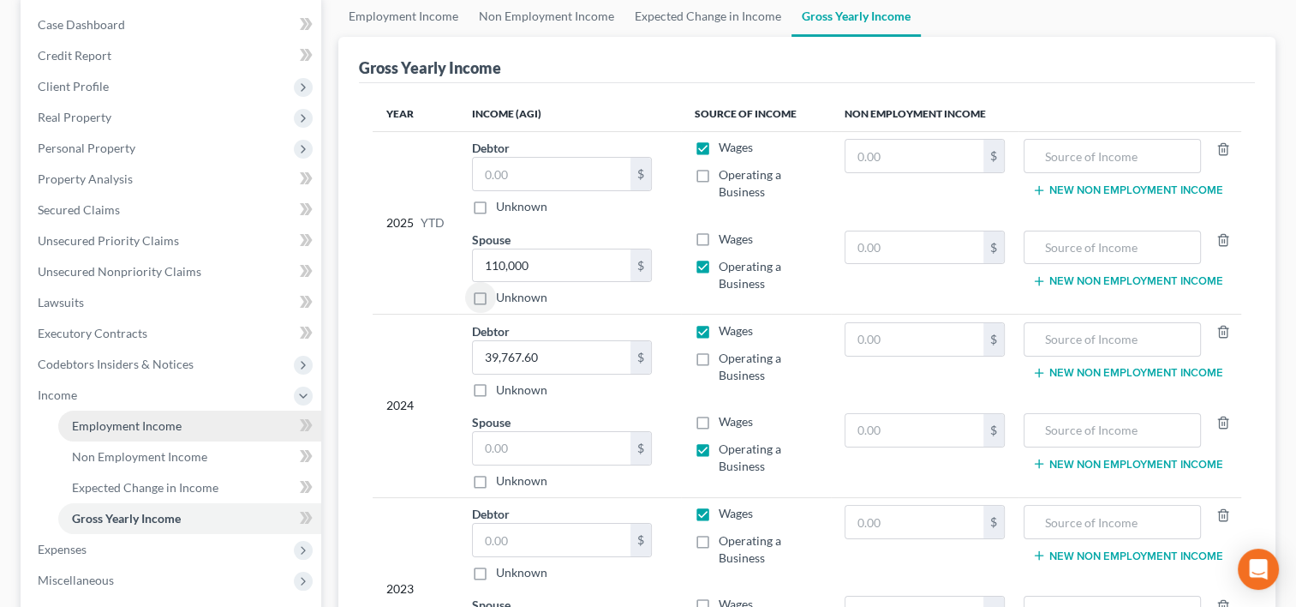
click at [87, 425] on span "Employment Income" at bounding box center [127, 425] width 110 height 15
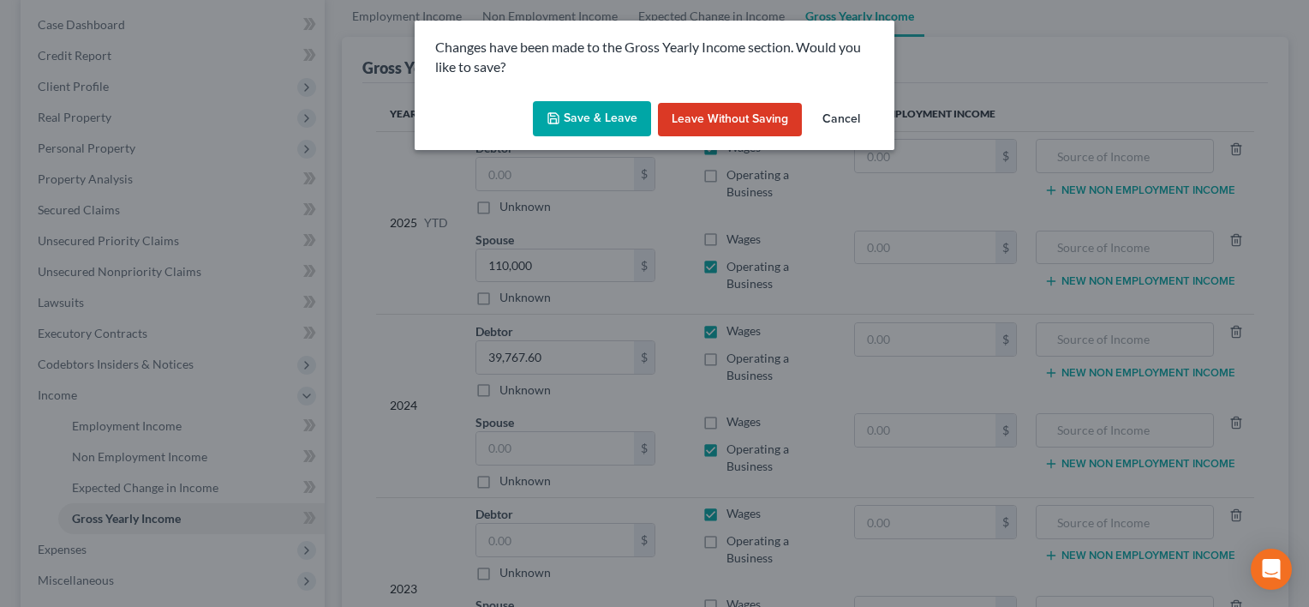
click at [621, 127] on button "Save & Leave" at bounding box center [592, 119] width 118 height 36
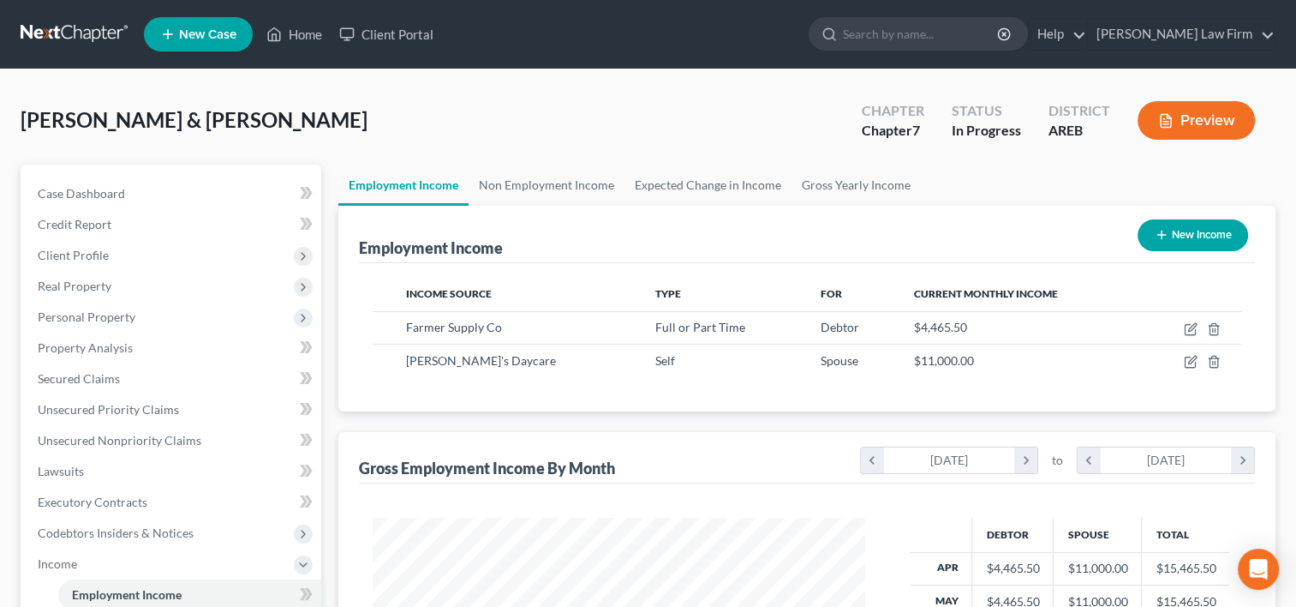
scroll to position [305, 527]
click at [837, 175] on link "Gross Yearly Income" at bounding box center [856, 185] width 129 height 41
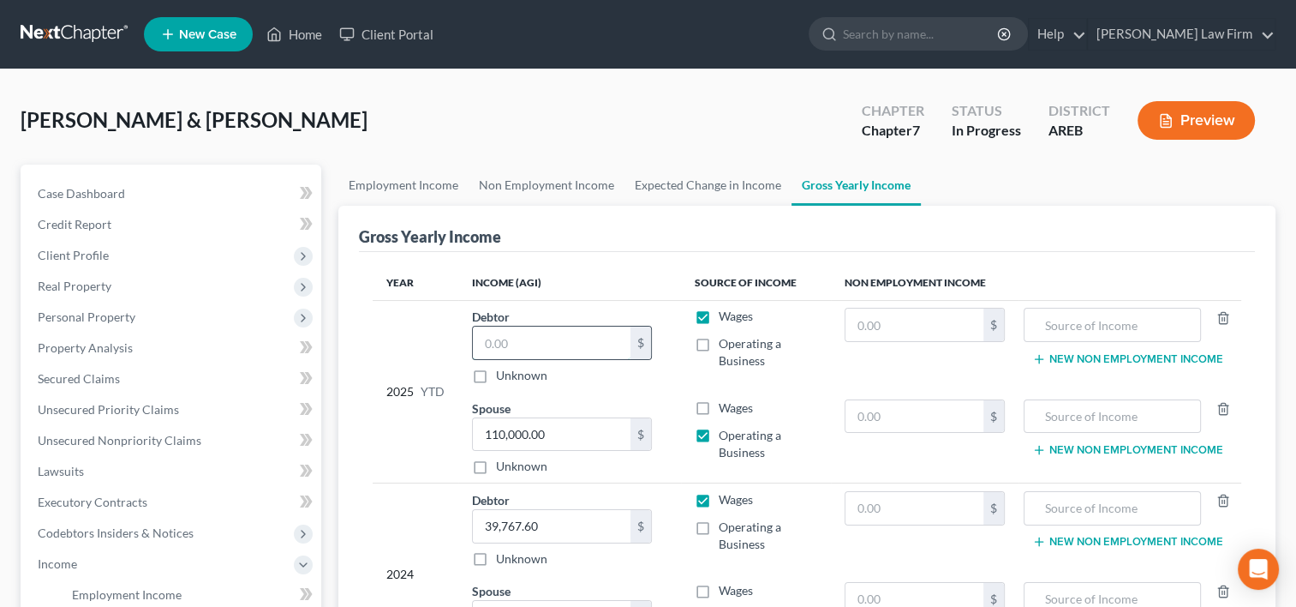
click at [538, 346] on input "text" at bounding box center [552, 342] width 158 height 33
type input "44,655"
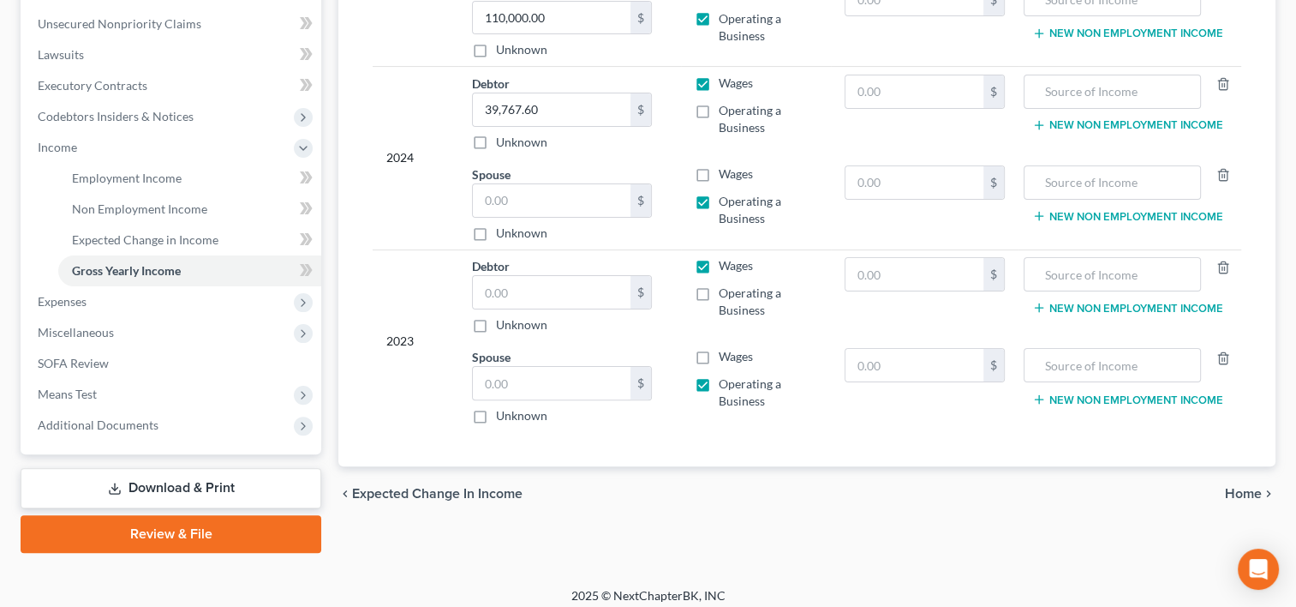
scroll to position [426, 0]
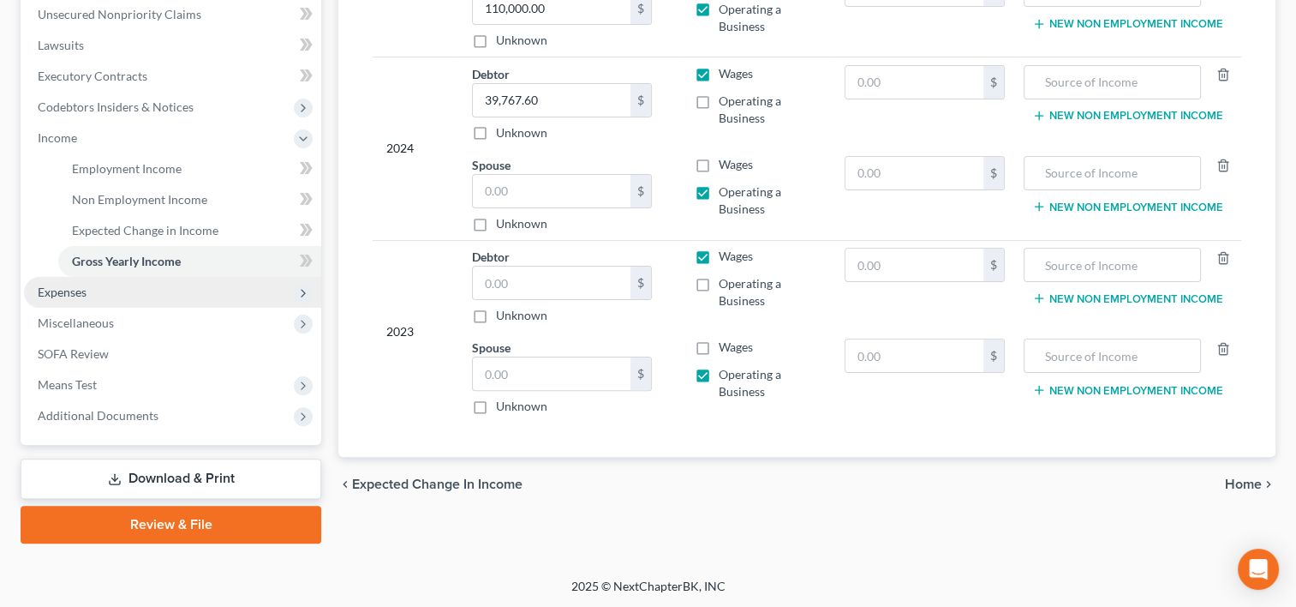
click at [85, 292] on span "Expenses" at bounding box center [62, 291] width 49 height 15
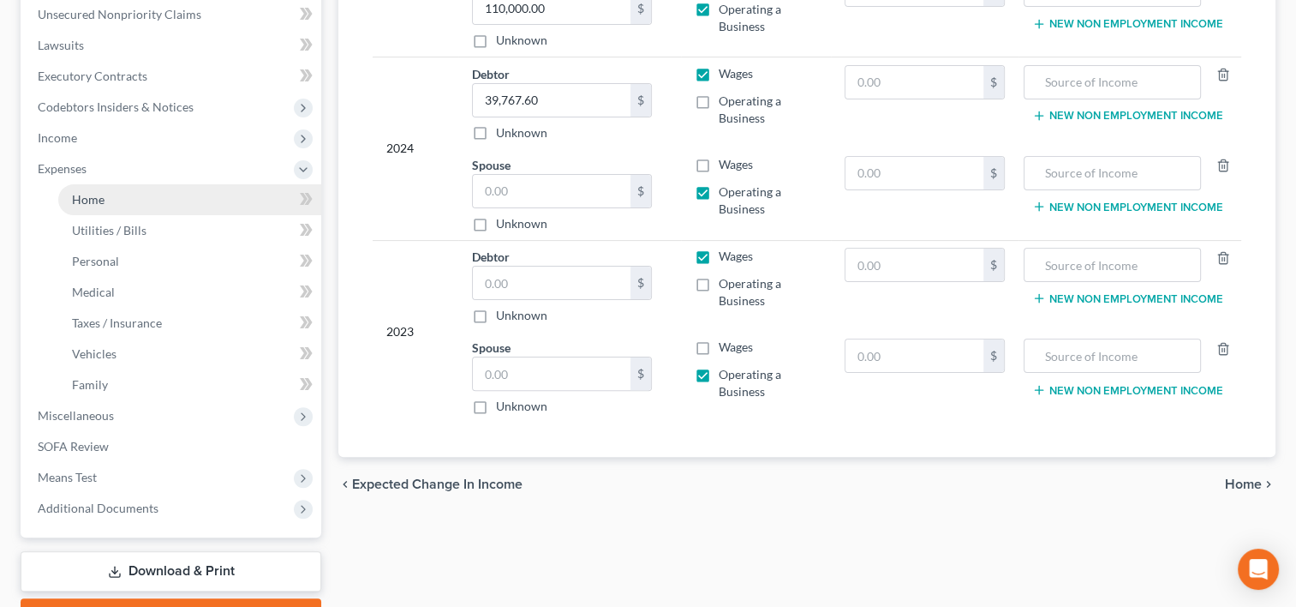
click at [101, 201] on span "Home" at bounding box center [88, 199] width 33 height 15
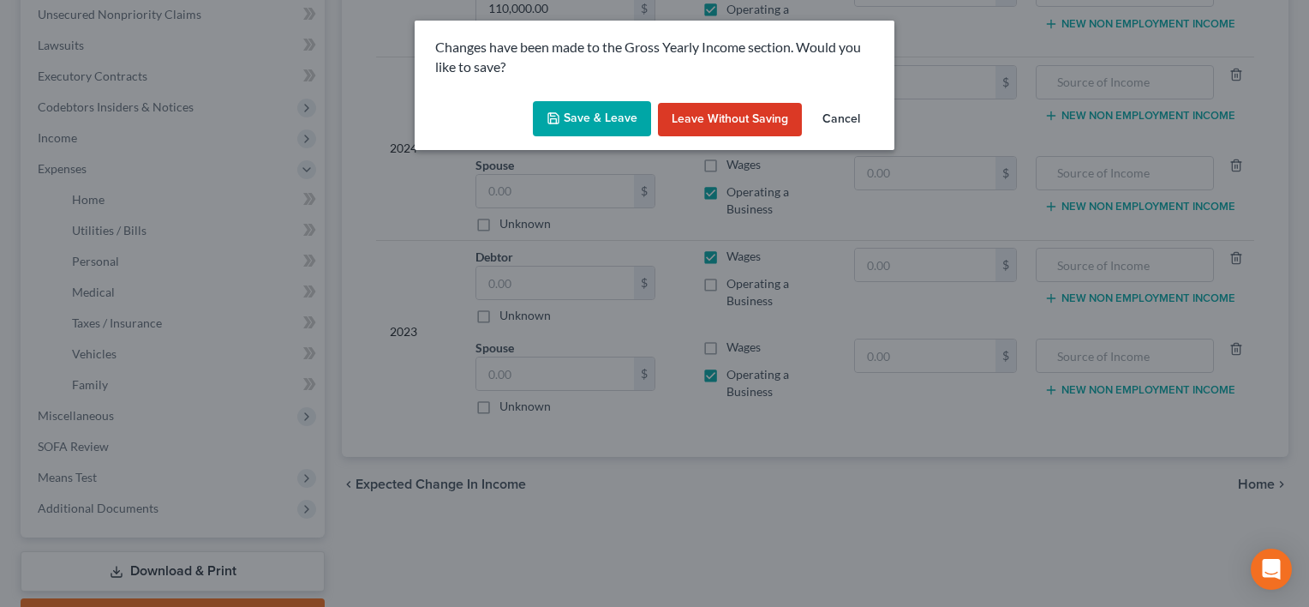
click at [619, 120] on button "Save & Leave" at bounding box center [592, 119] width 118 height 36
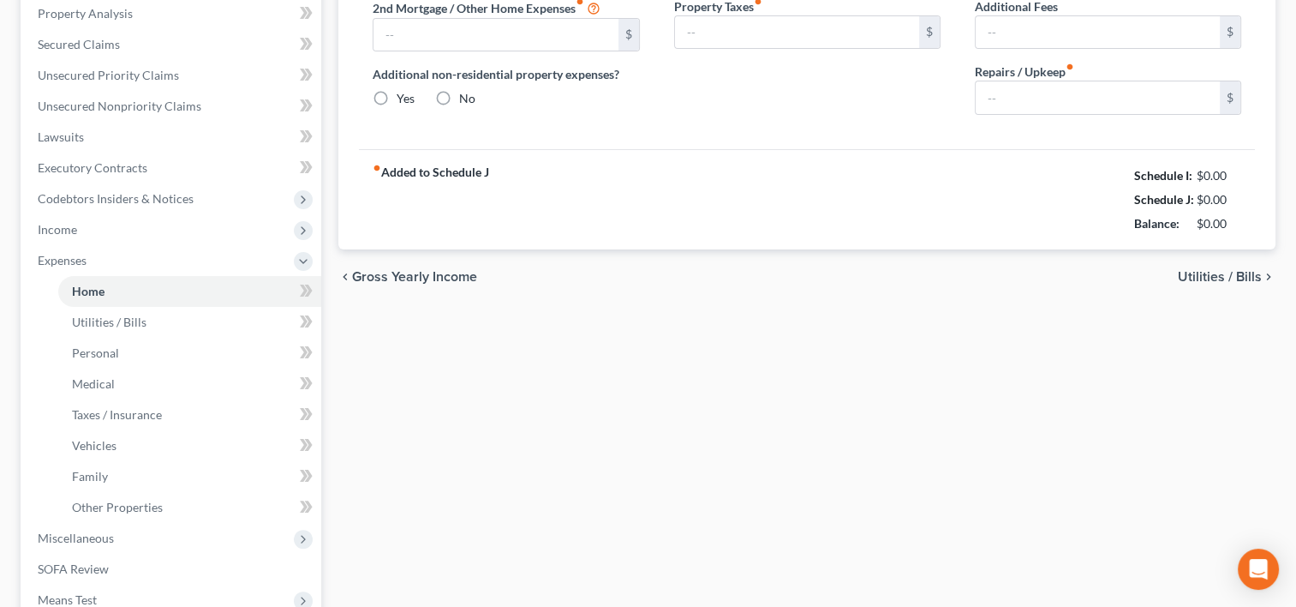
type input "704.00"
type input "0.00"
radio input "true"
type input "0.00"
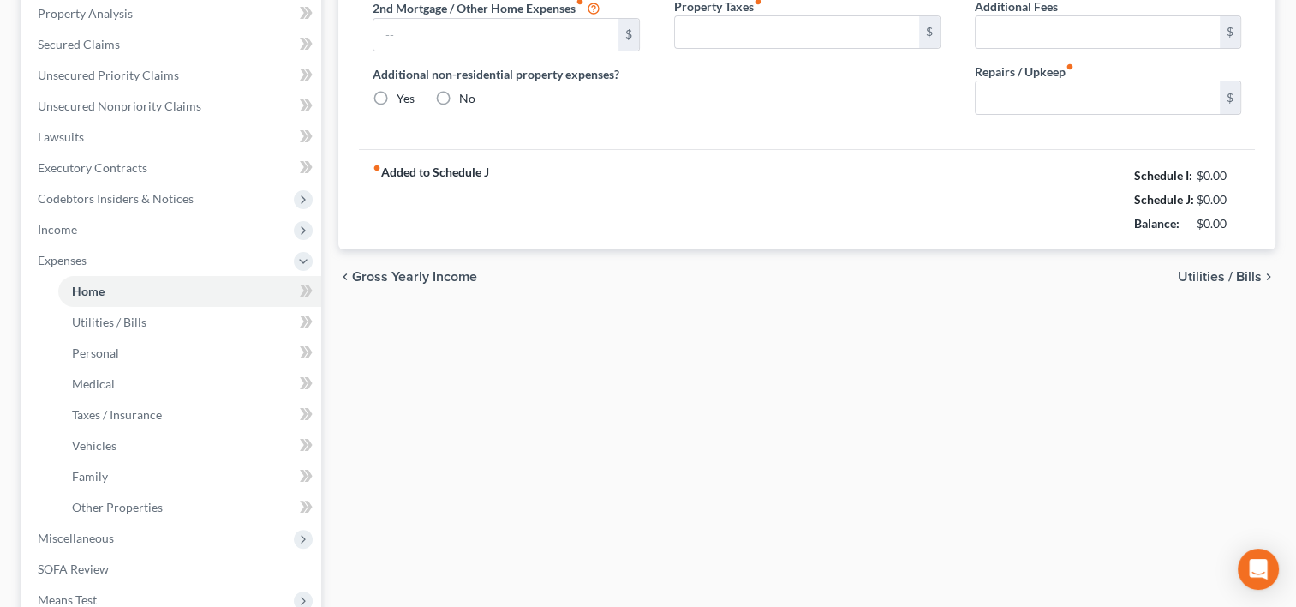
type input "0.00"
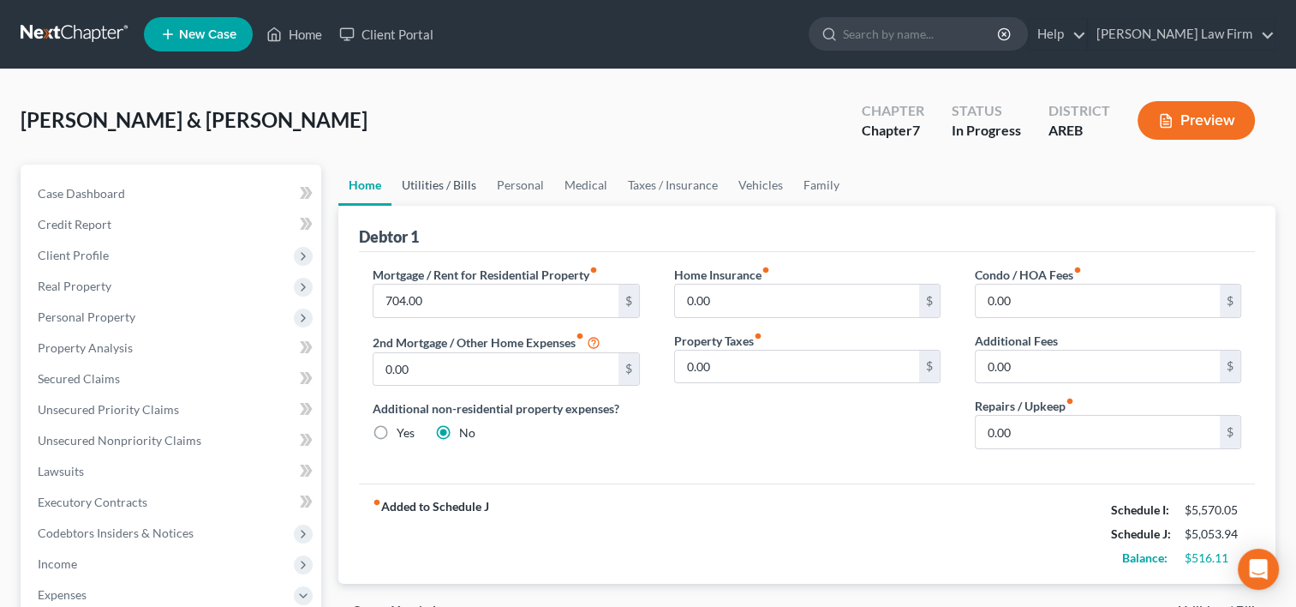
click at [438, 185] on link "Utilities / Bills" at bounding box center [439, 185] width 95 height 41
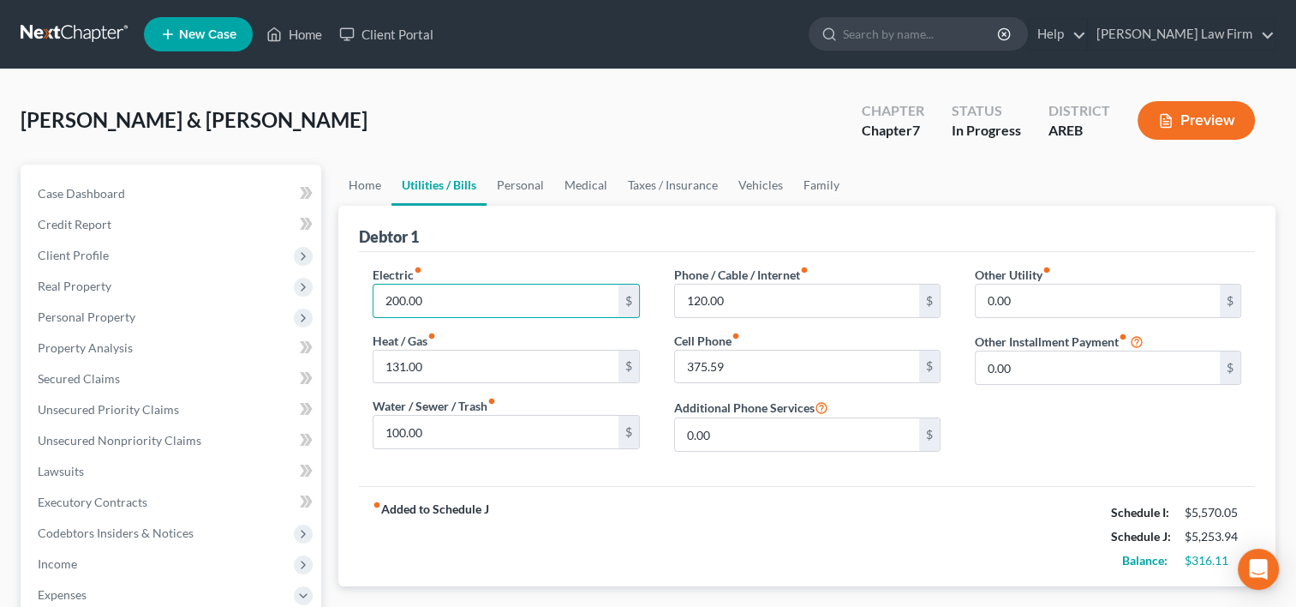
type input "200.00"
click at [522, 189] on link "Personal" at bounding box center [521, 185] width 68 height 41
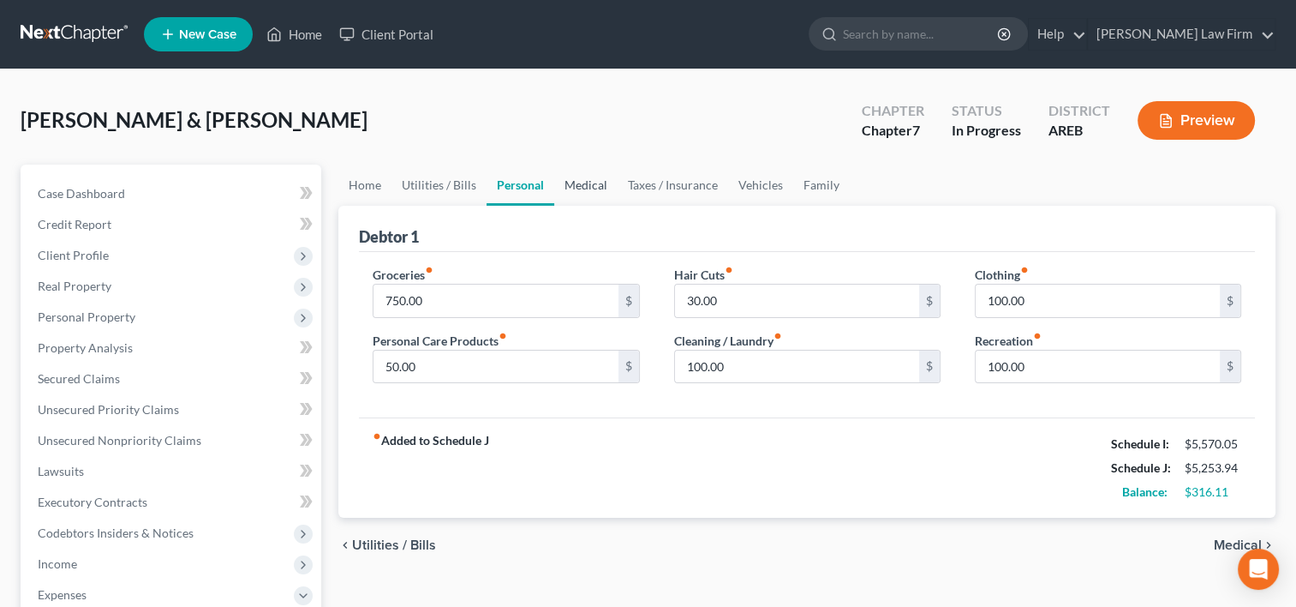
click at [582, 193] on link "Medical" at bounding box center [585, 185] width 63 height 41
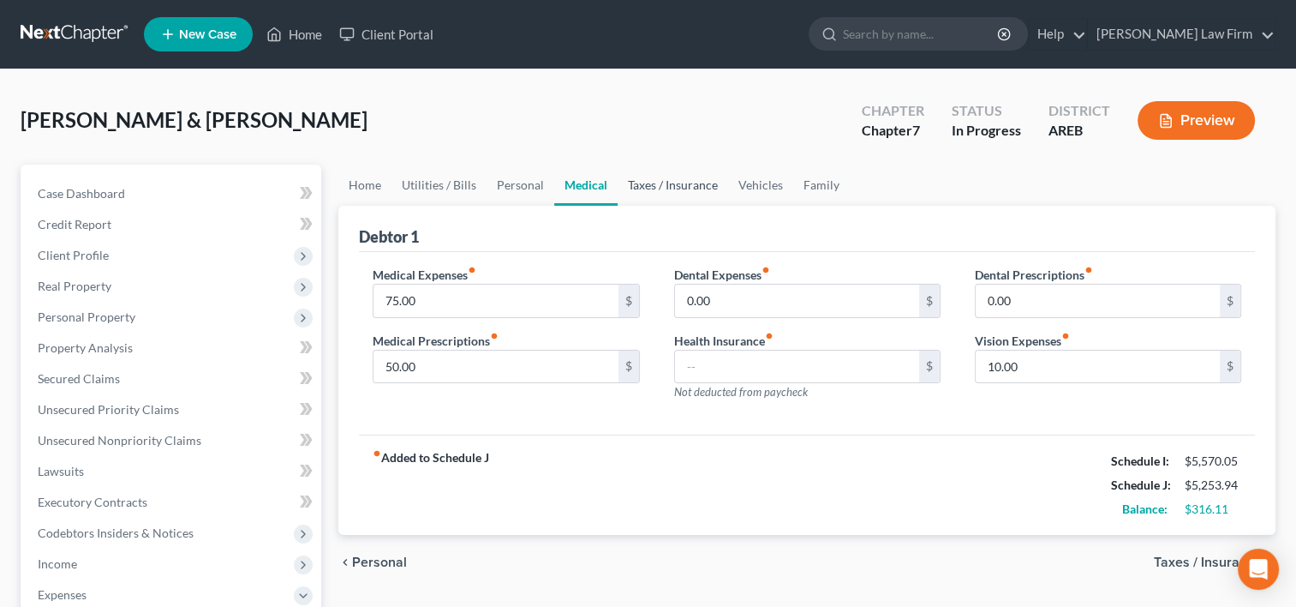
click at [645, 185] on link "Taxes / Insurance" at bounding box center [673, 185] width 111 height 41
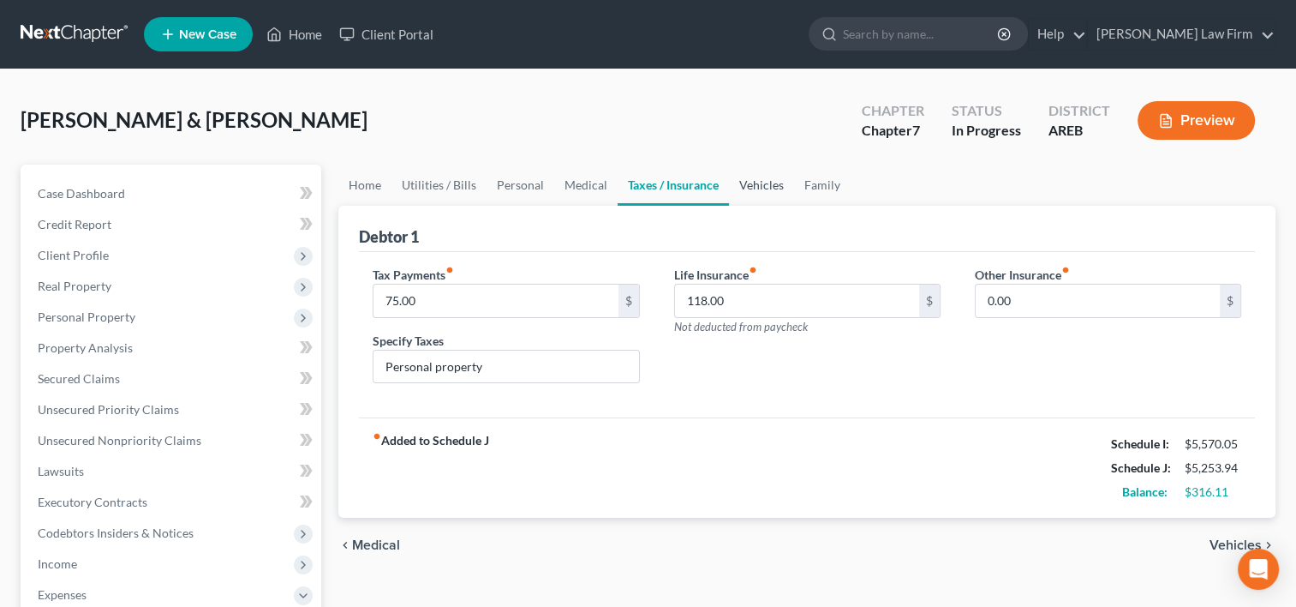
click at [781, 178] on link "Vehicles" at bounding box center [761, 185] width 65 height 41
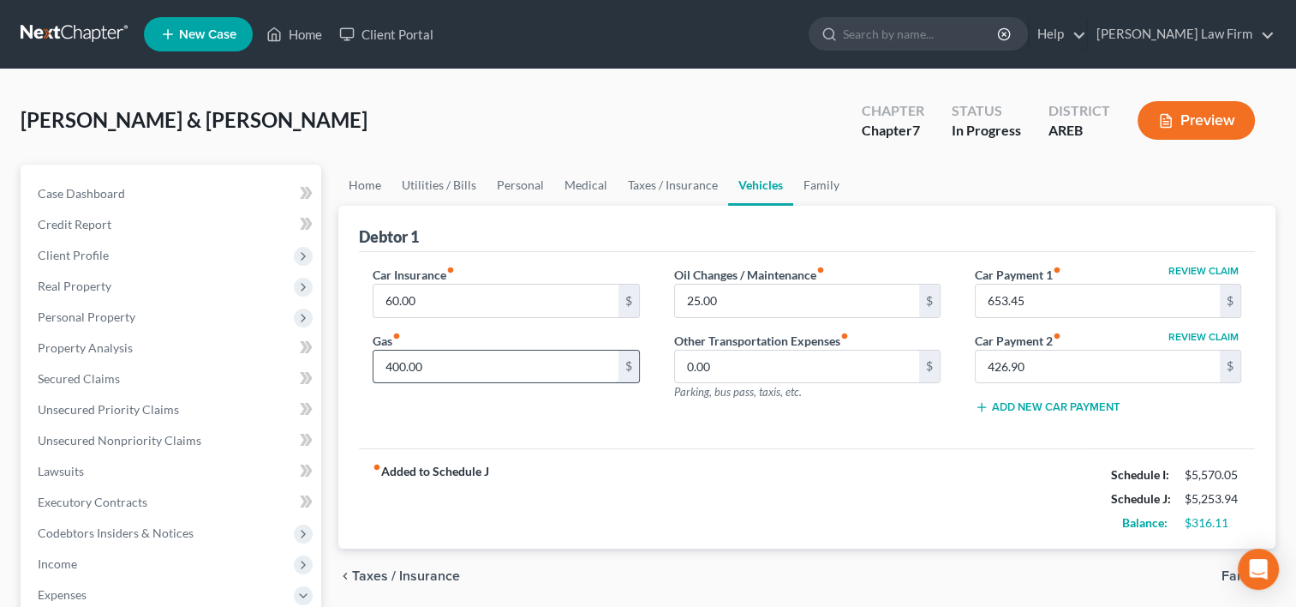
click at [427, 362] on input "400.00" at bounding box center [496, 366] width 244 height 33
type input "500.00"
click at [819, 182] on link "Family" at bounding box center [821, 185] width 57 height 41
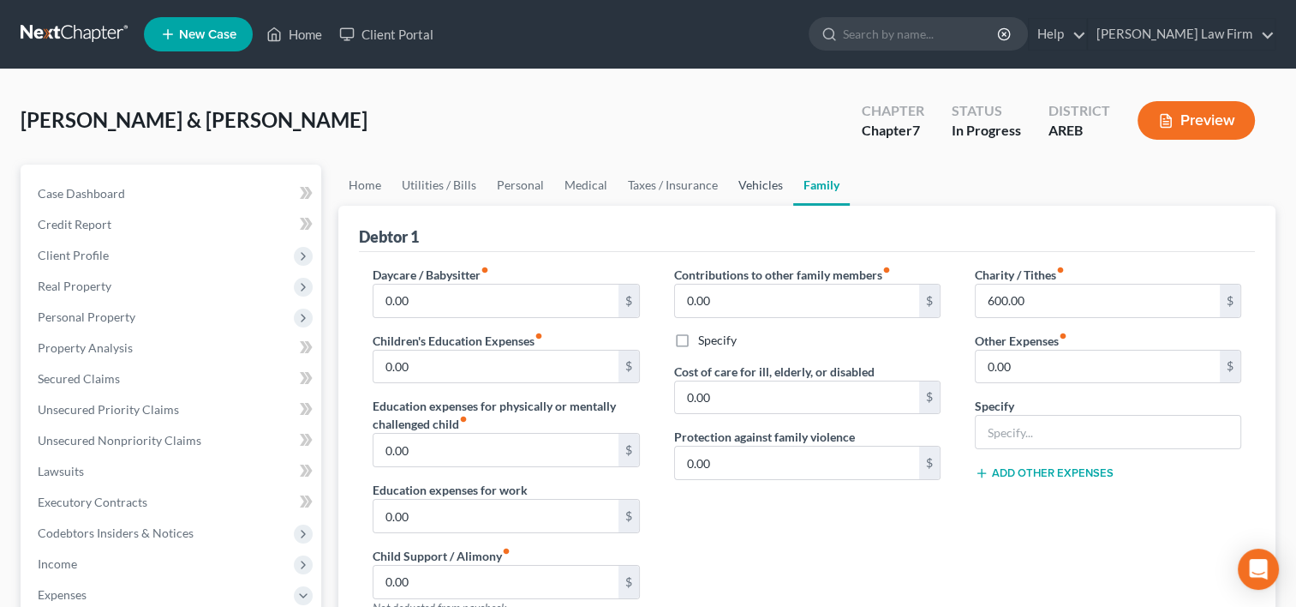
click at [749, 185] on link "Vehicles" at bounding box center [760, 185] width 65 height 41
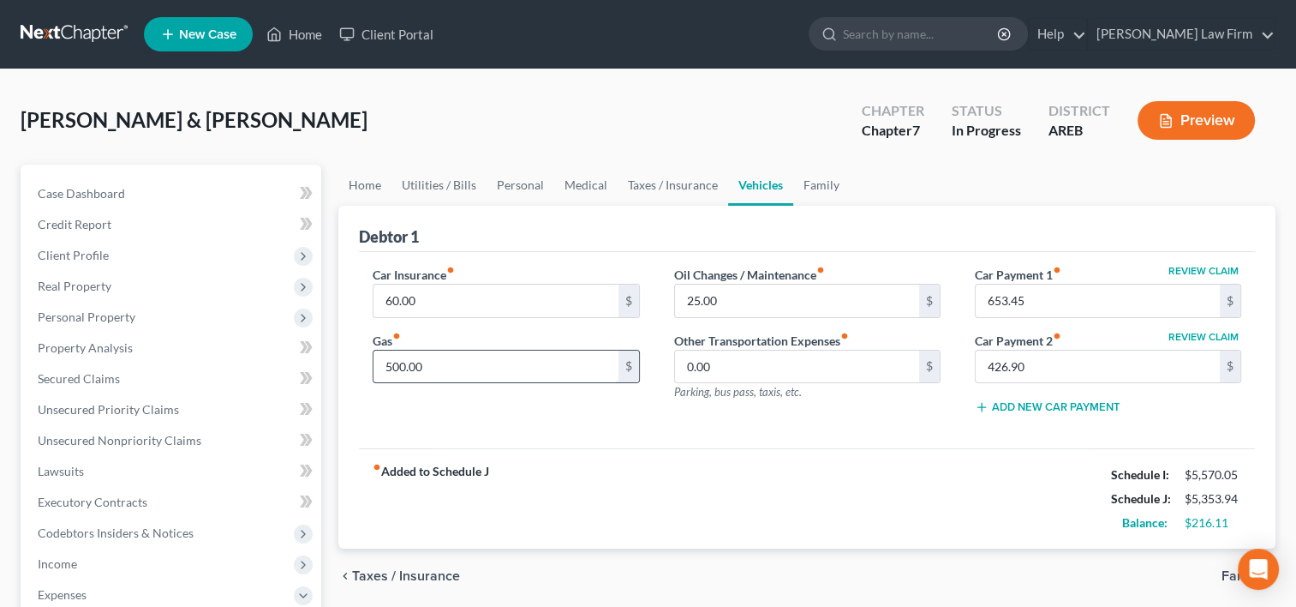
click at [439, 368] on input "500.00" at bounding box center [496, 366] width 244 height 33
click at [367, 171] on link "Home" at bounding box center [364, 185] width 53 height 41
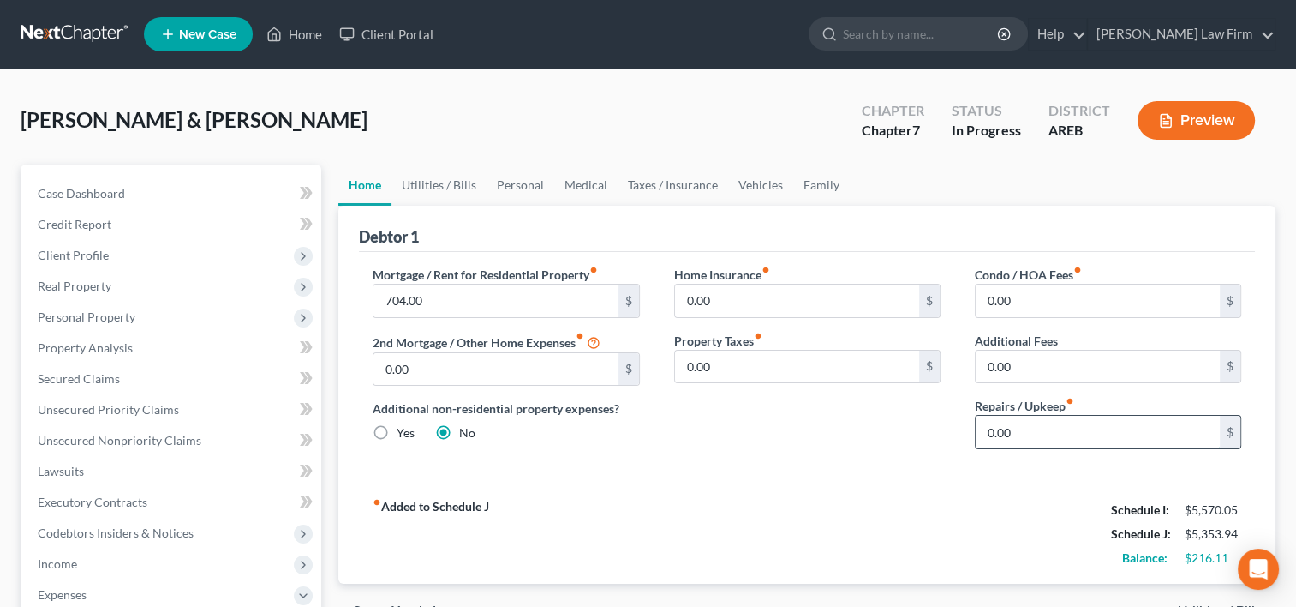
click at [1014, 429] on input "0.00" at bounding box center [1098, 432] width 244 height 33
type input "150.00"
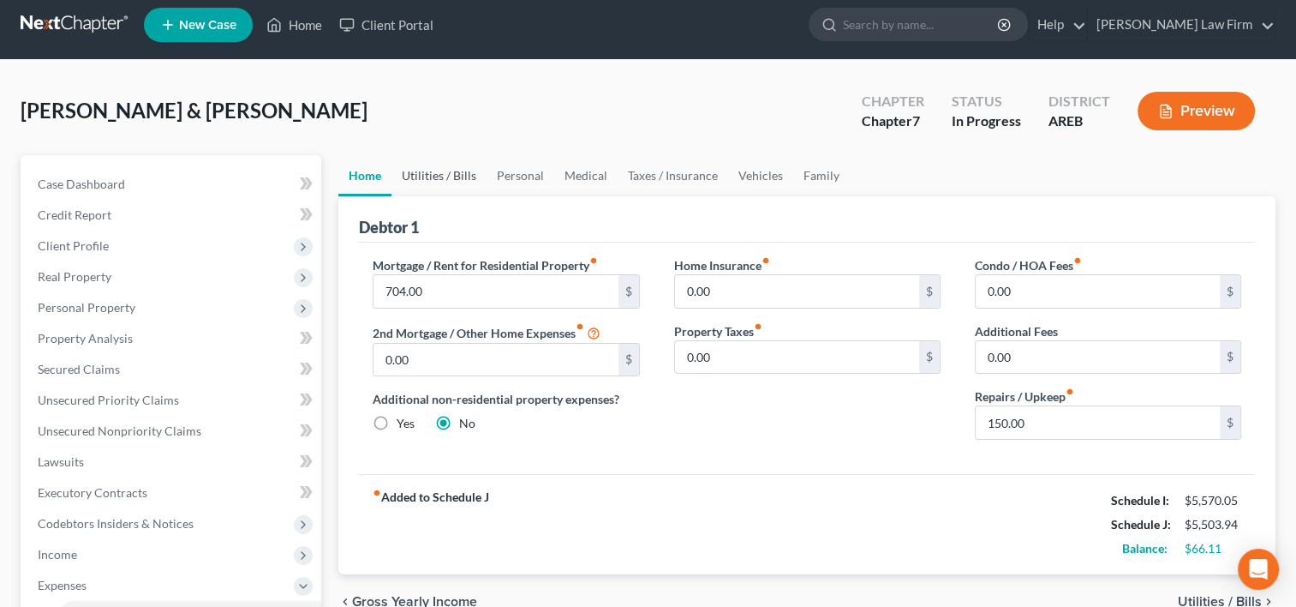
click at [452, 178] on link "Utilities / Bills" at bounding box center [439, 175] width 95 height 41
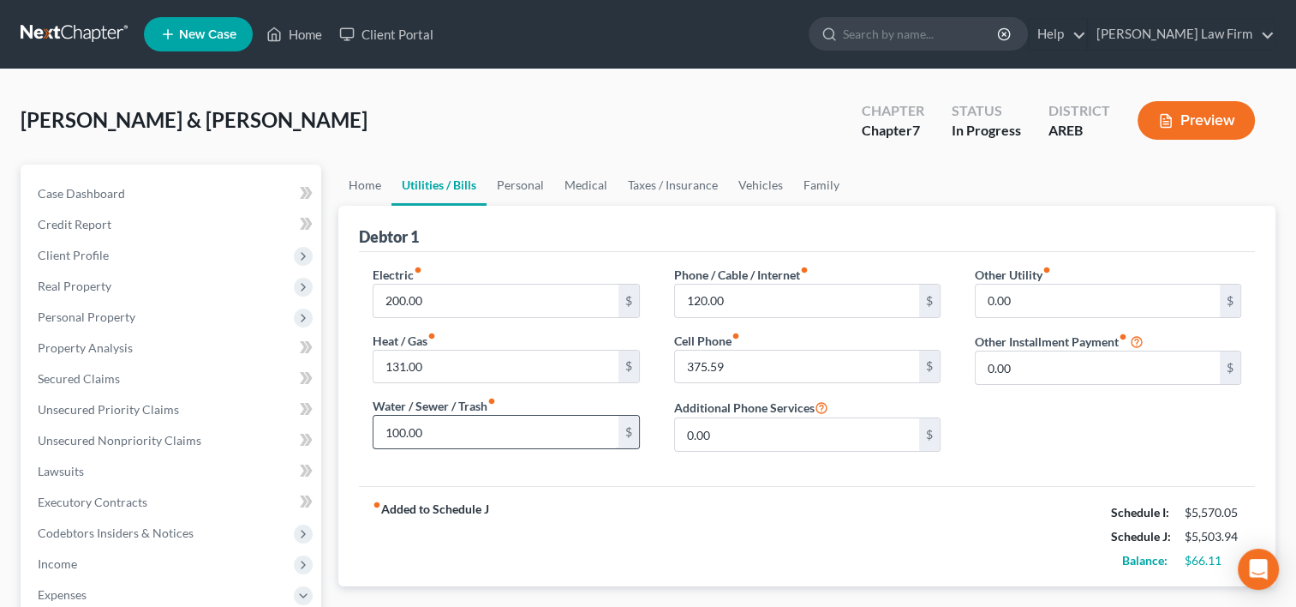
click at [432, 421] on input "100.00" at bounding box center [496, 432] width 244 height 33
type input "120.00"
click at [517, 188] on link "Personal" at bounding box center [521, 185] width 68 height 41
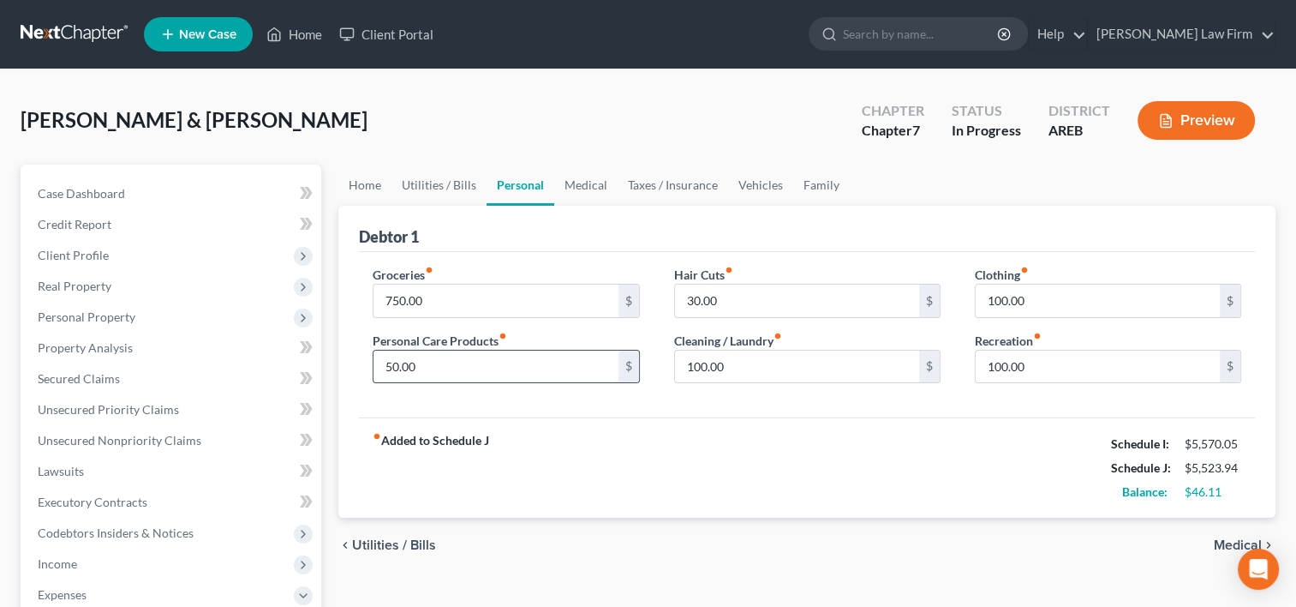
click at [422, 362] on input "50.00" at bounding box center [496, 366] width 244 height 33
type input "60.00"
click at [737, 302] on input "40.00" at bounding box center [797, 300] width 244 height 33
type input "50.00"
click at [595, 190] on link "Medical" at bounding box center [585, 185] width 63 height 41
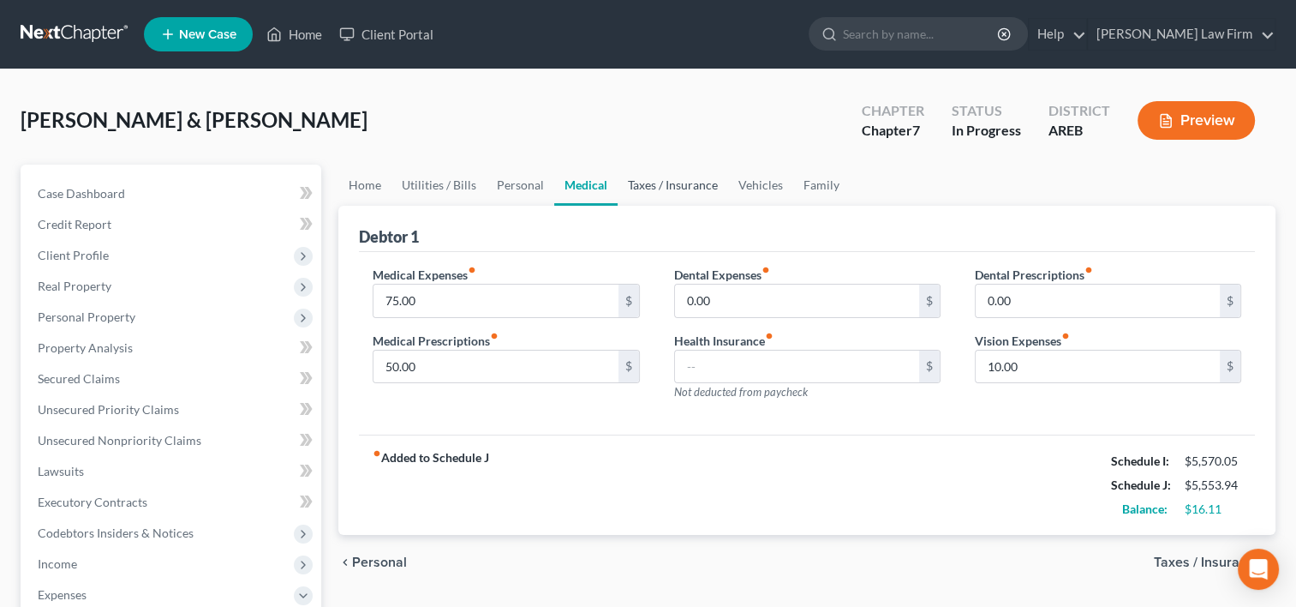
click at [634, 186] on link "Taxes / Insurance" at bounding box center [673, 185] width 111 height 41
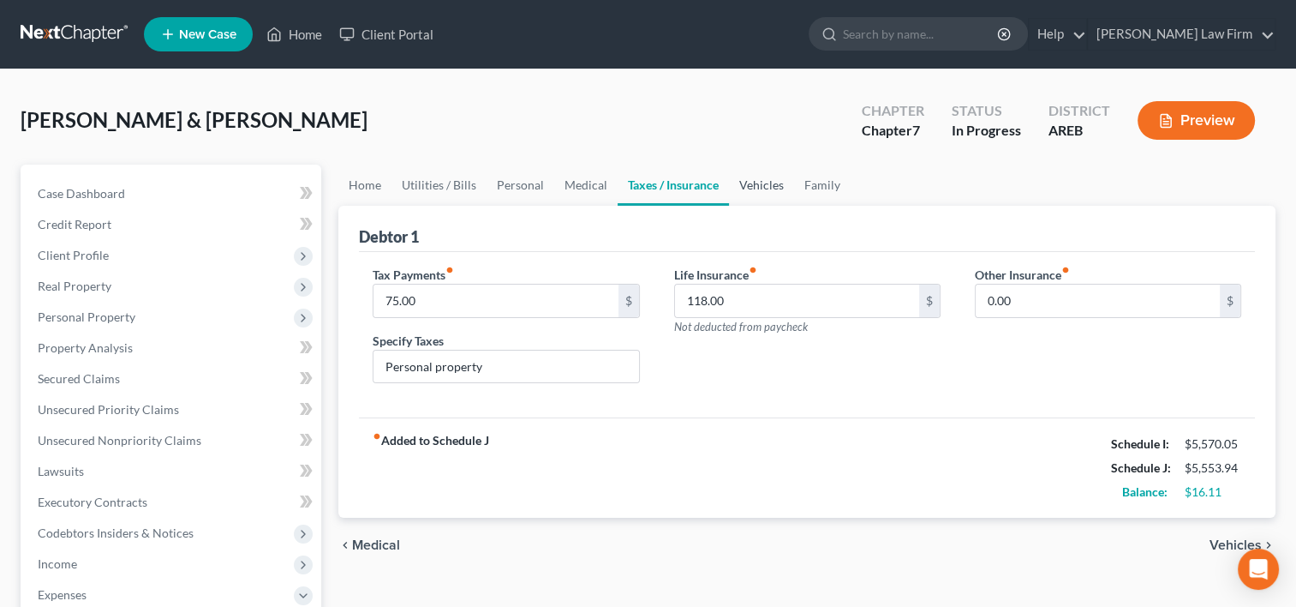
click at [772, 185] on link "Vehicles" at bounding box center [761, 185] width 65 height 41
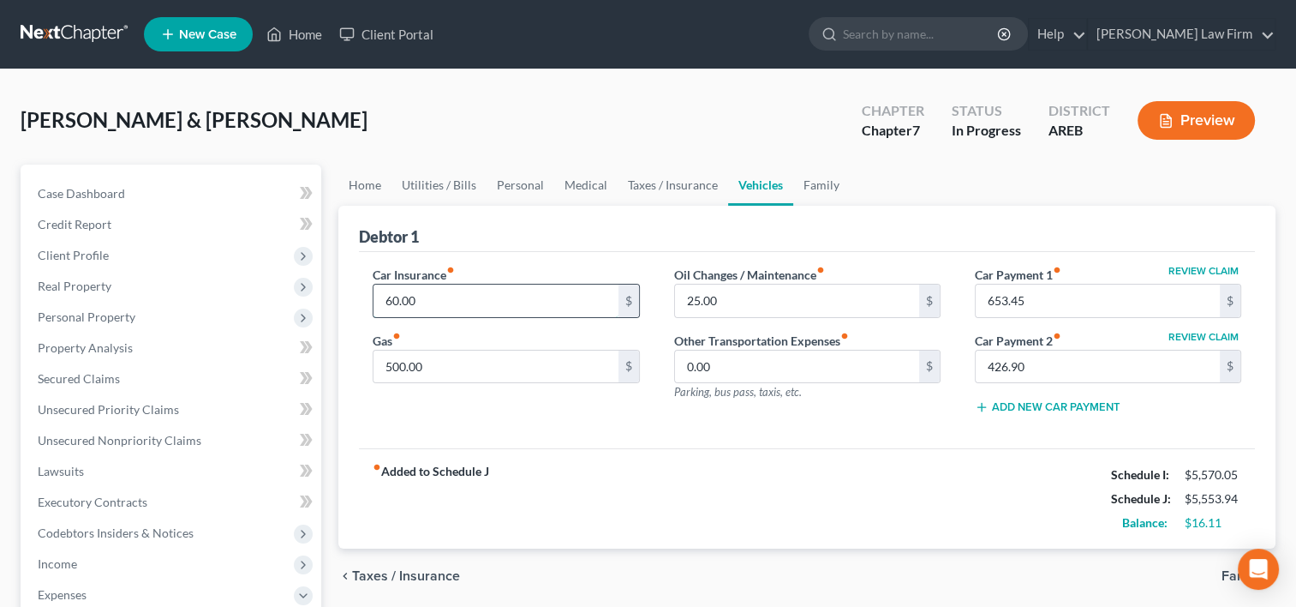
click at [418, 295] on input "60.00" at bounding box center [496, 300] width 244 height 33
type input "100.00"
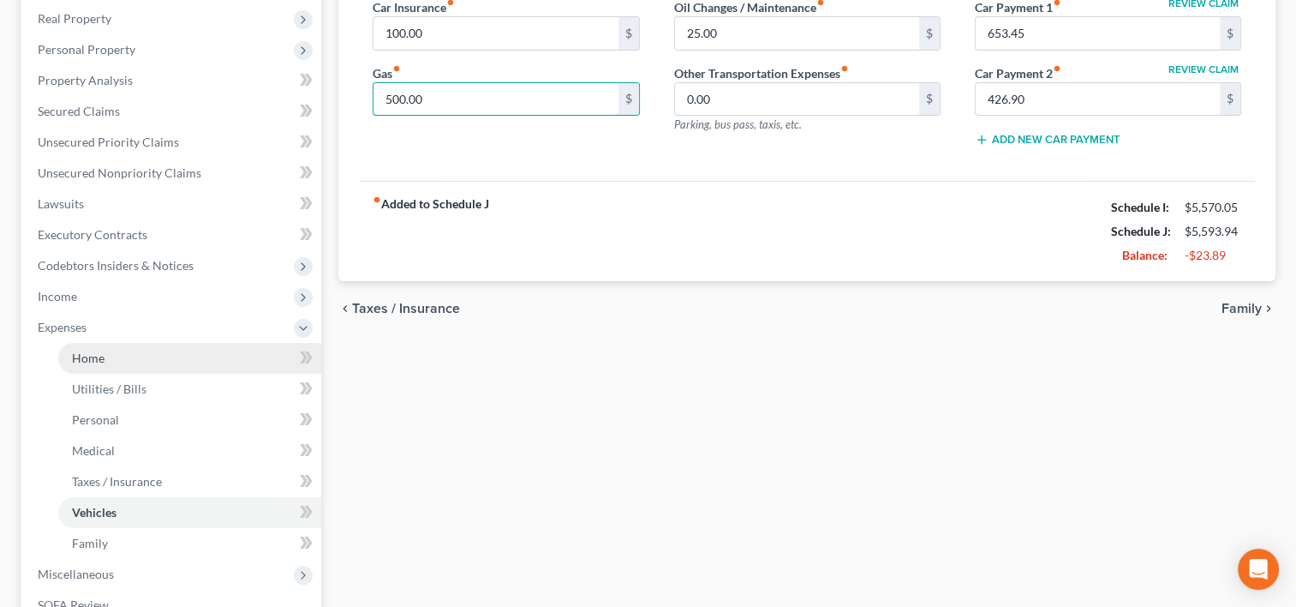
scroll to position [428, 0]
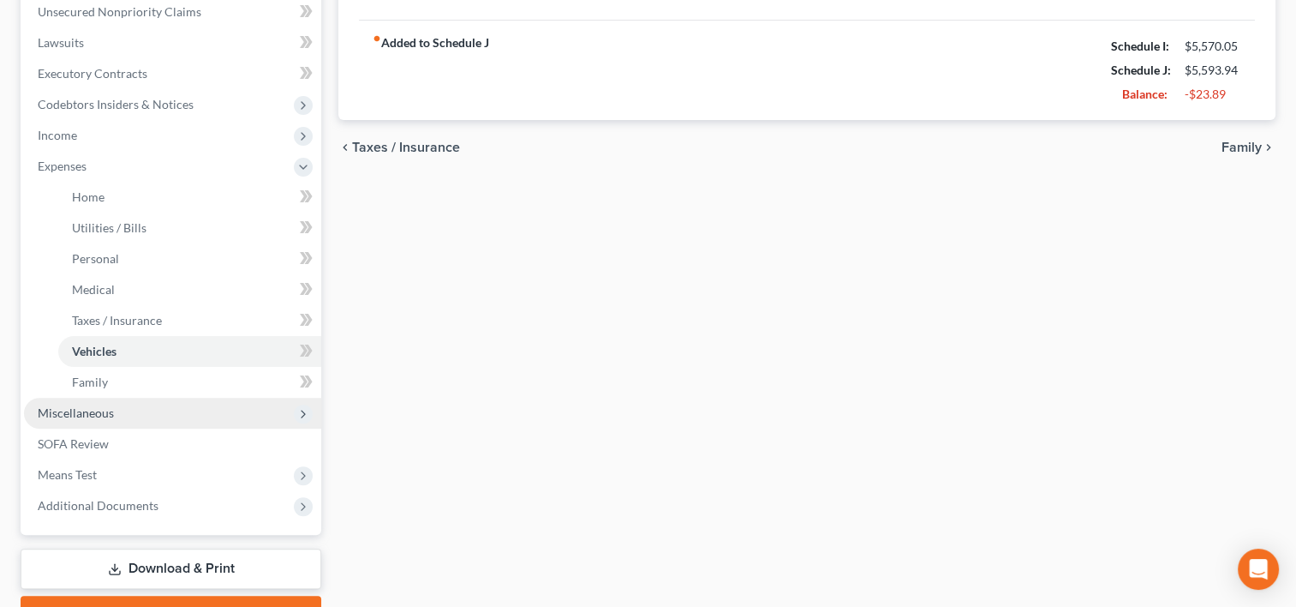
click at [128, 413] on span "Miscellaneous" at bounding box center [172, 413] width 297 height 31
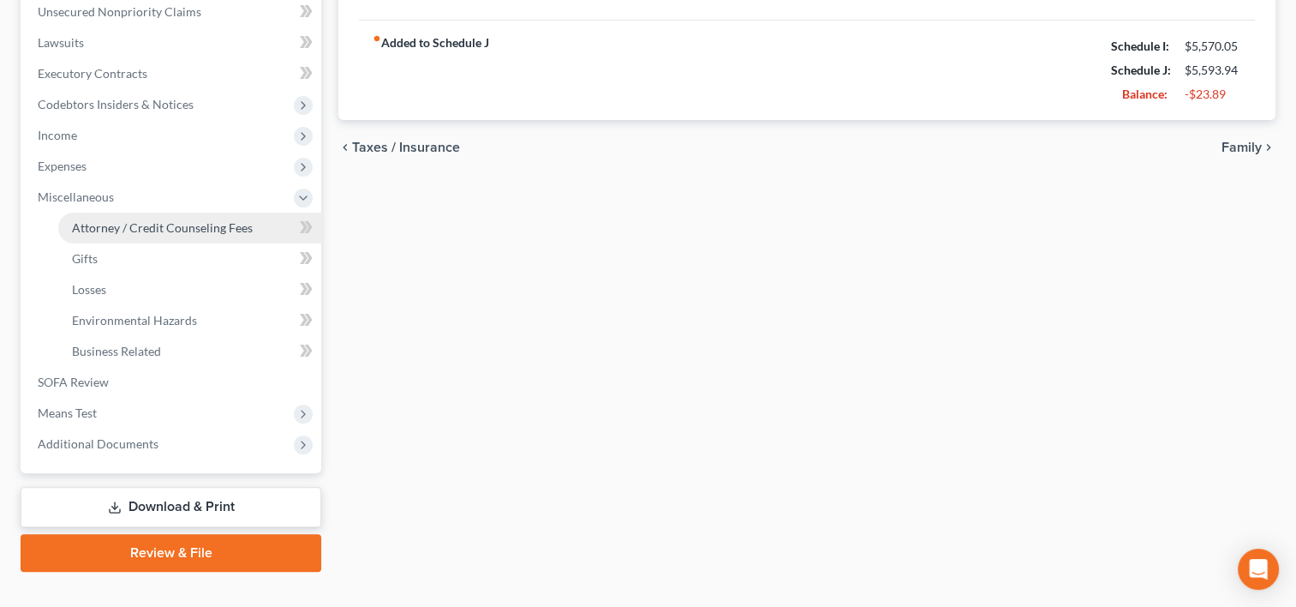
click at [121, 226] on span "Attorney / Credit Counseling Fees" at bounding box center [162, 227] width 181 height 15
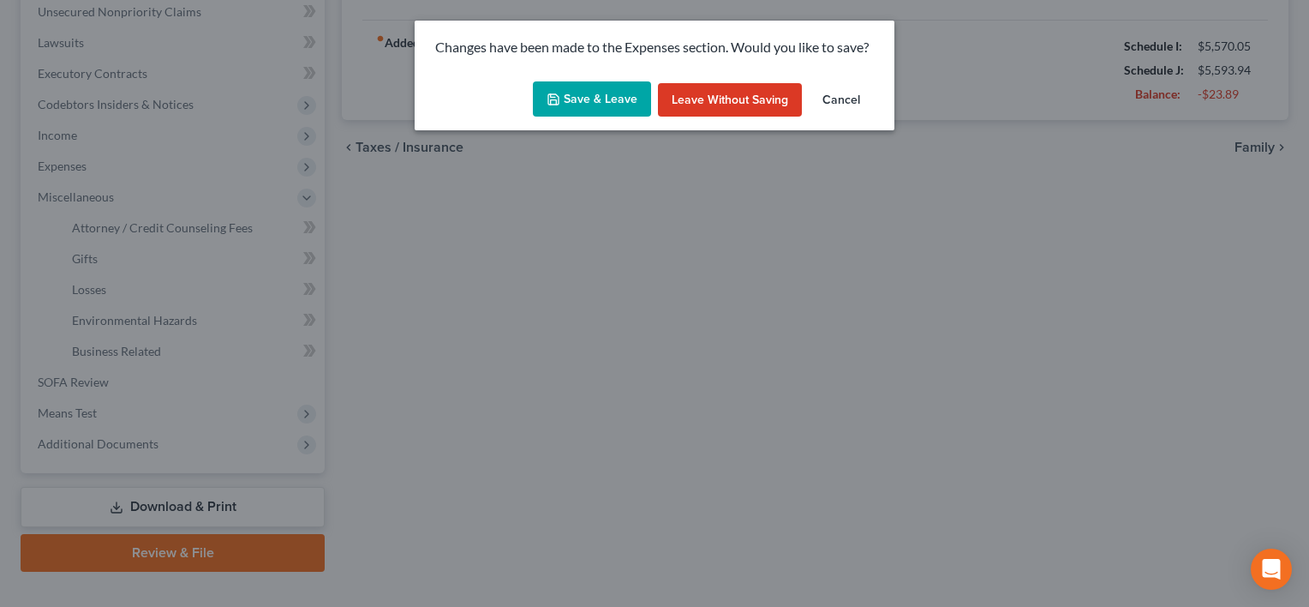
click at [584, 96] on button "Save & Leave" at bounding box center [592, 99] width 118 height 36
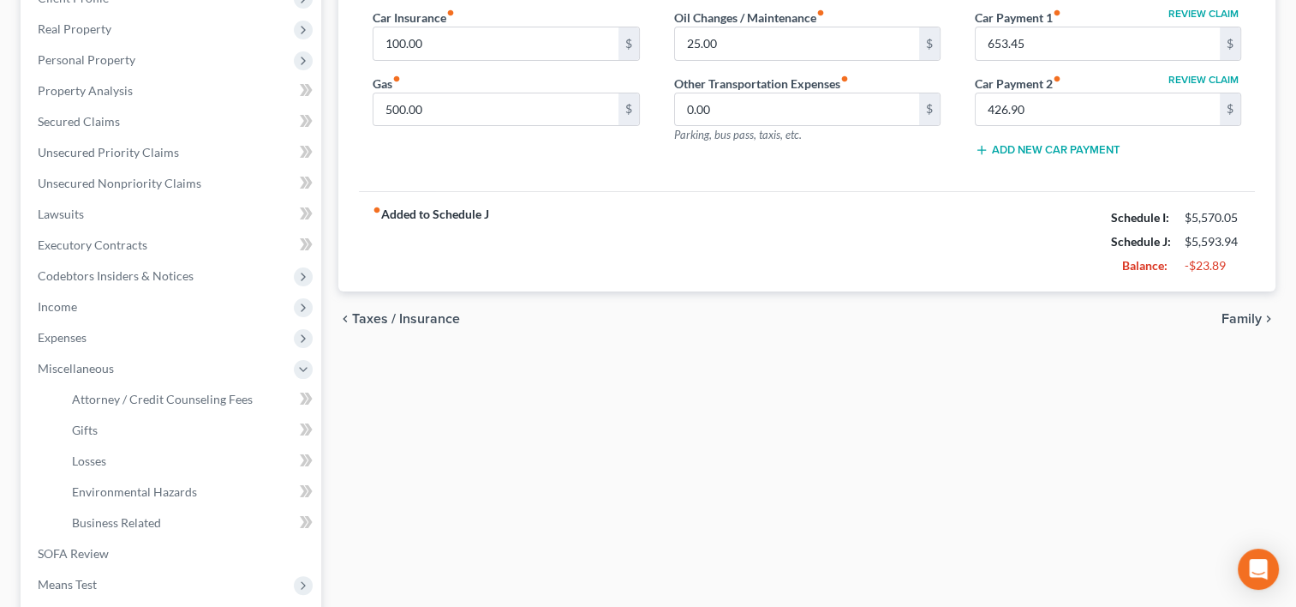
scroll to position [0, 0]
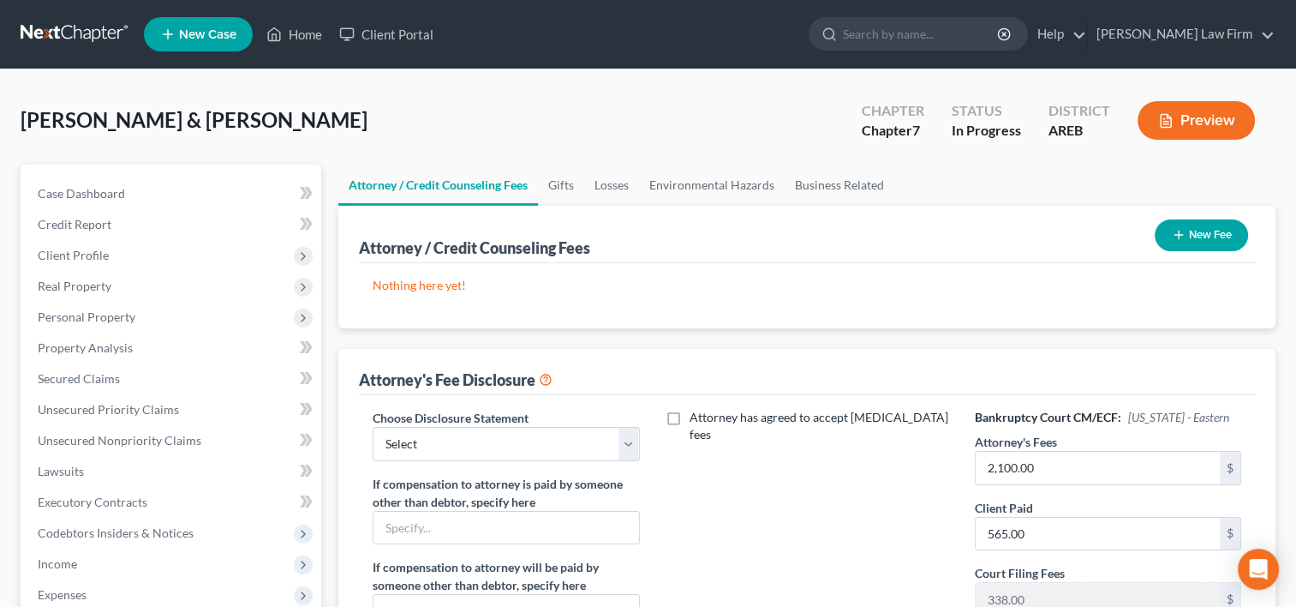
scroll to position [343, 0]
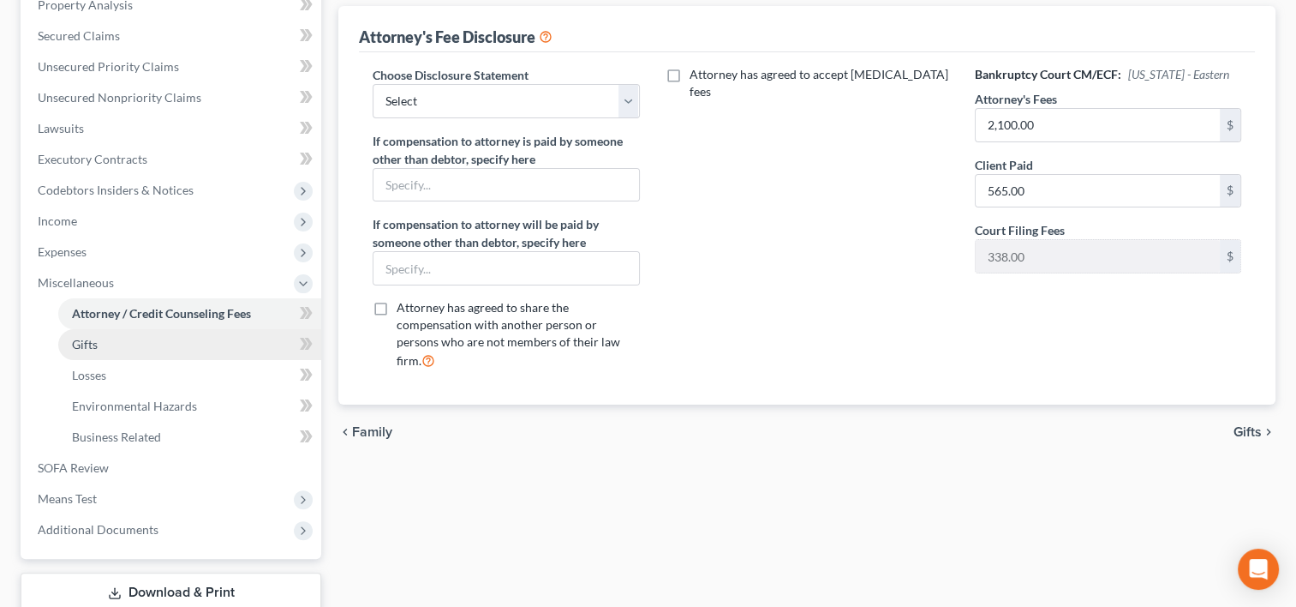
click at [99, 354] on link "Gifts" at bounding box center [189, 344] width 263 height 31
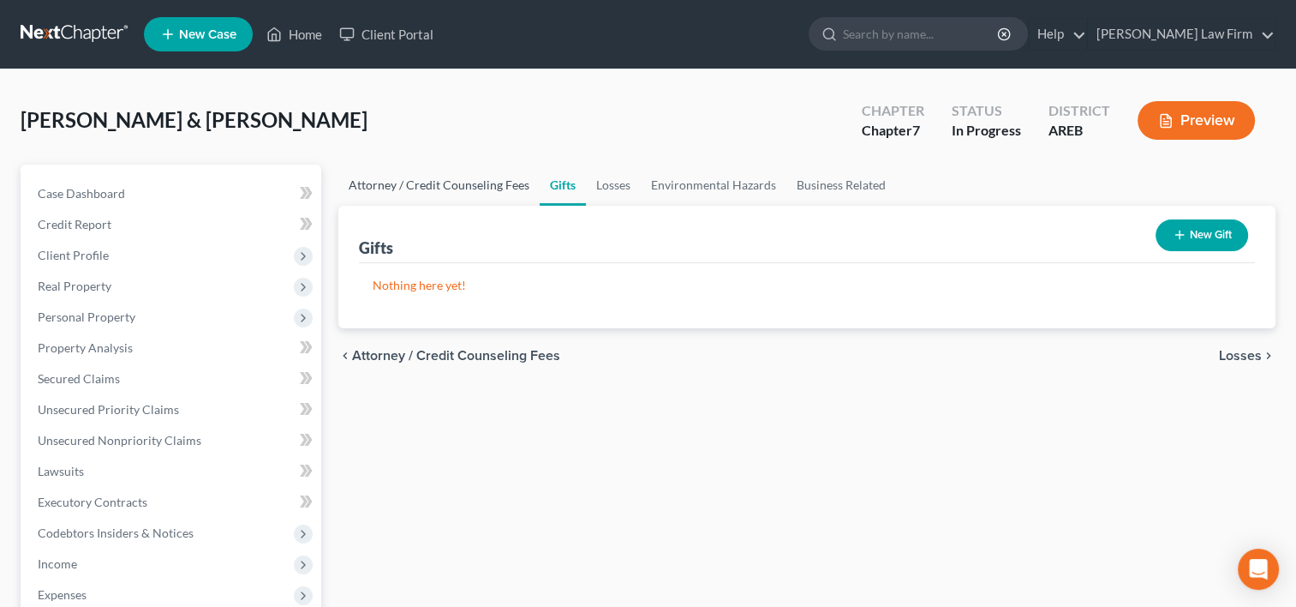
click at [508, 182] on link "Attorney / Credit Counseling Fees" at bounding box center [438, 185] width 201 height 41
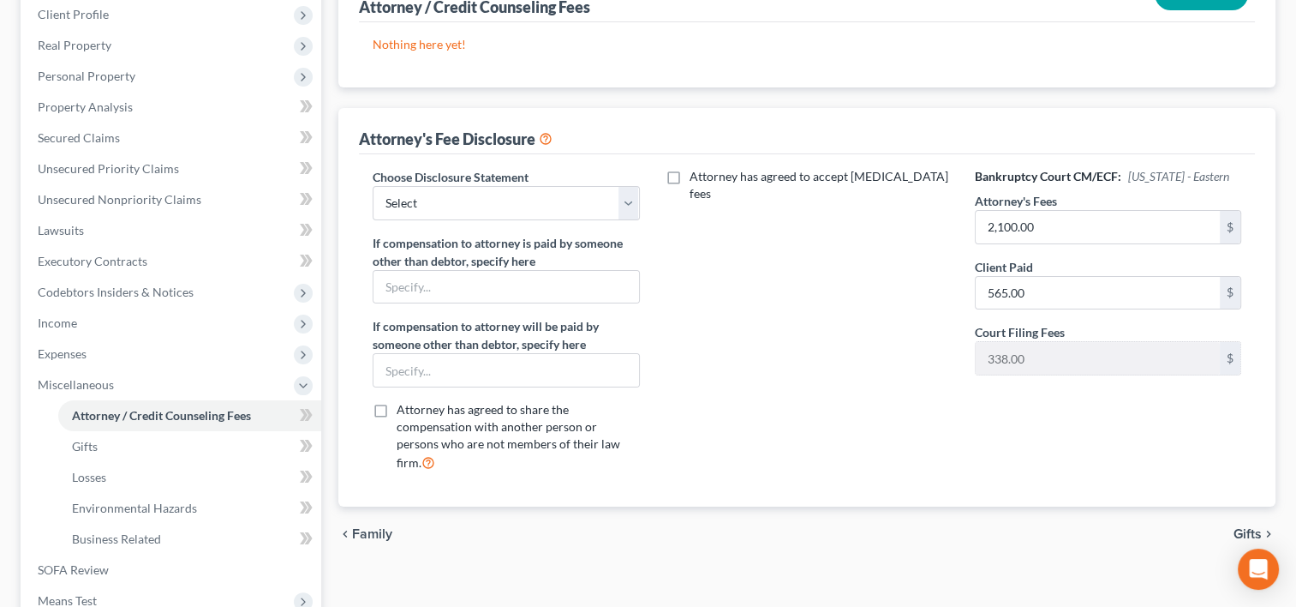
scroll to position [257, 0]
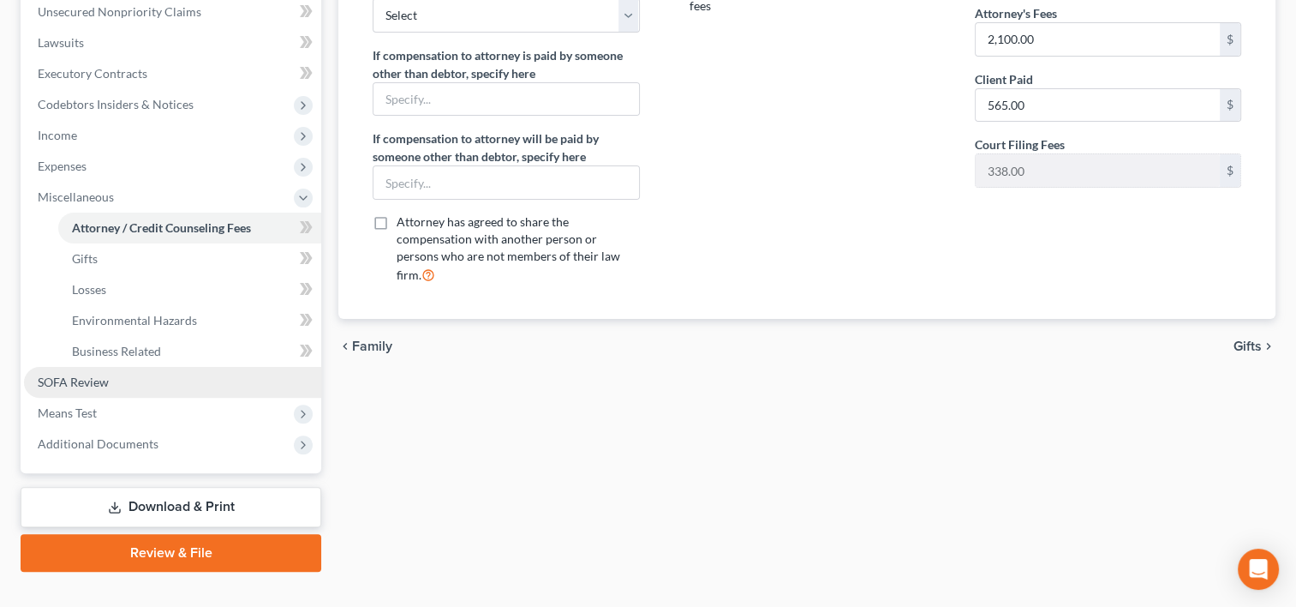
click at [129, 384] on link "SOFA Review" at bounding box center [172, 382] width 297 height 31
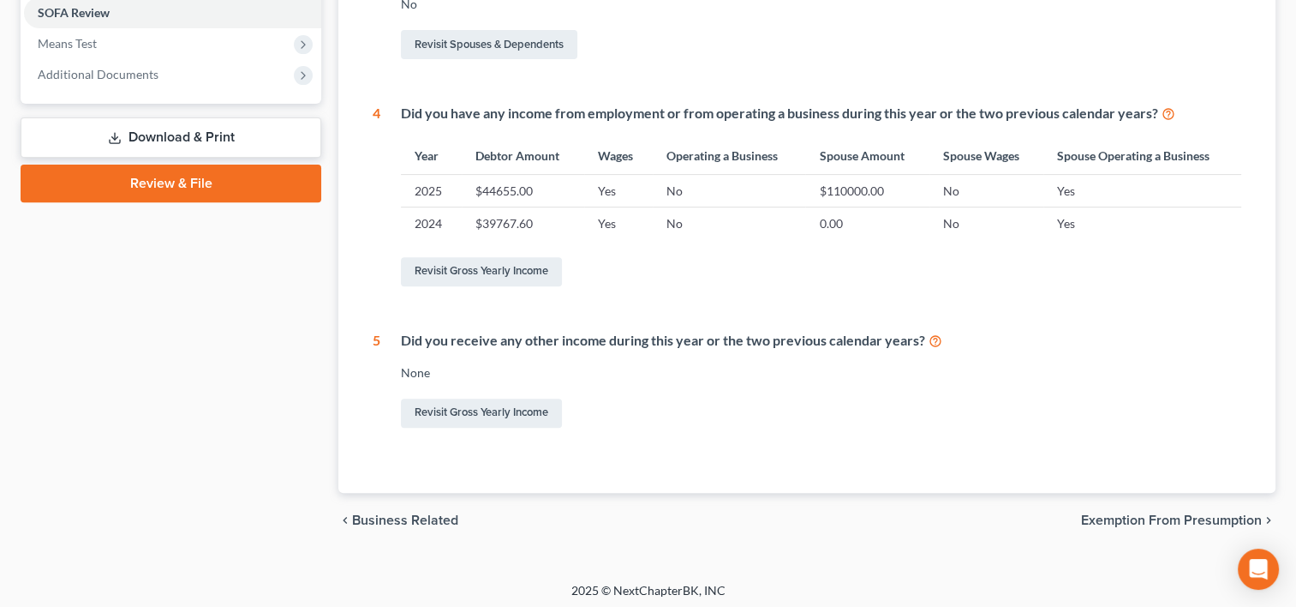
scroll to position [648, 0]
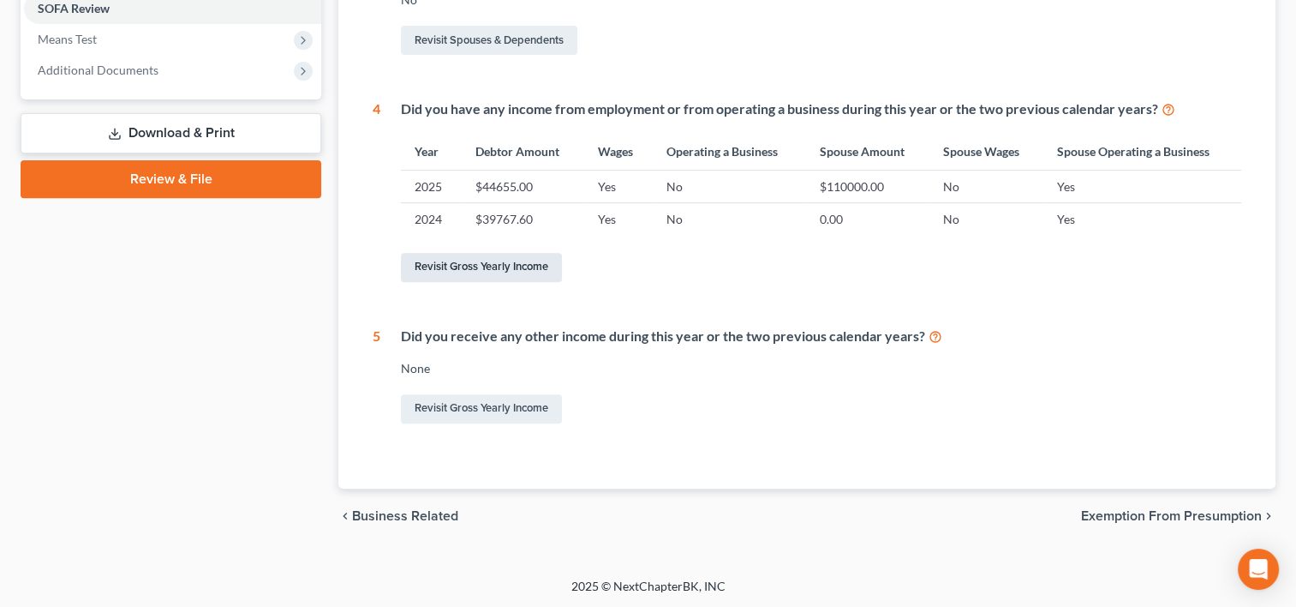
click at [511, 264] on link "Revisit Gross Yearly Income" at bounding box center [481, 267] width 161 height 29
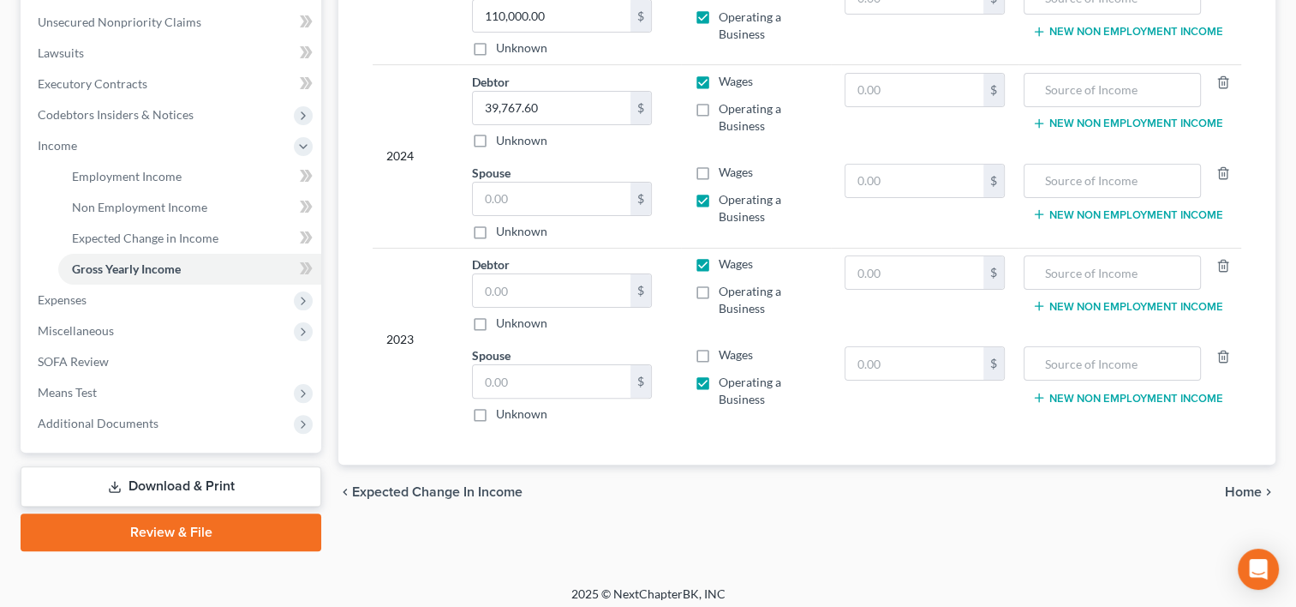
scroll to position [426, 0]
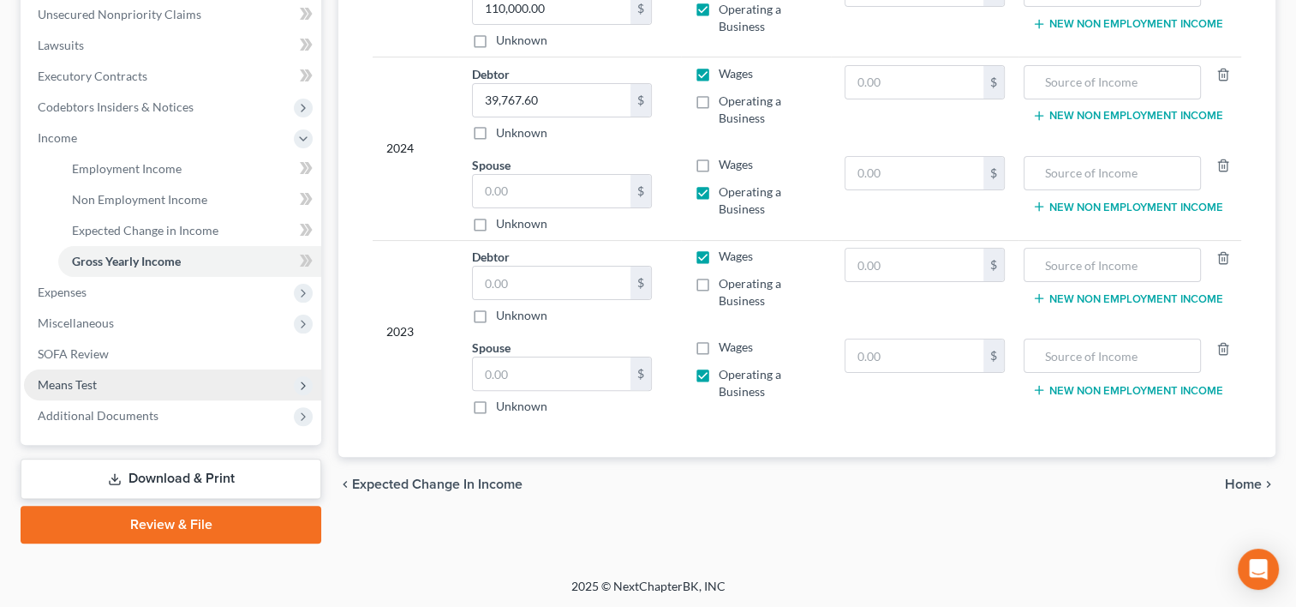
click at [103, 386] on span "Means Test" at bounding box center [172, 384] width 297 height 31
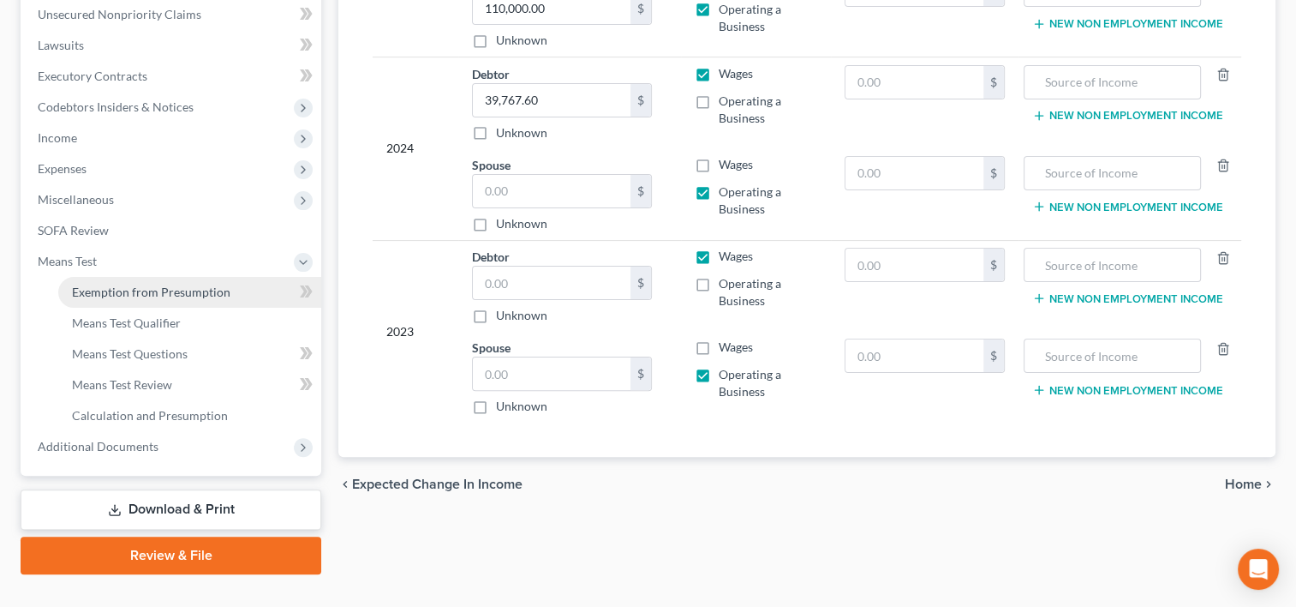
click at [127, 296] on span "Exemption from Presumption" at bounding box center [151, 291] width 159 height 15
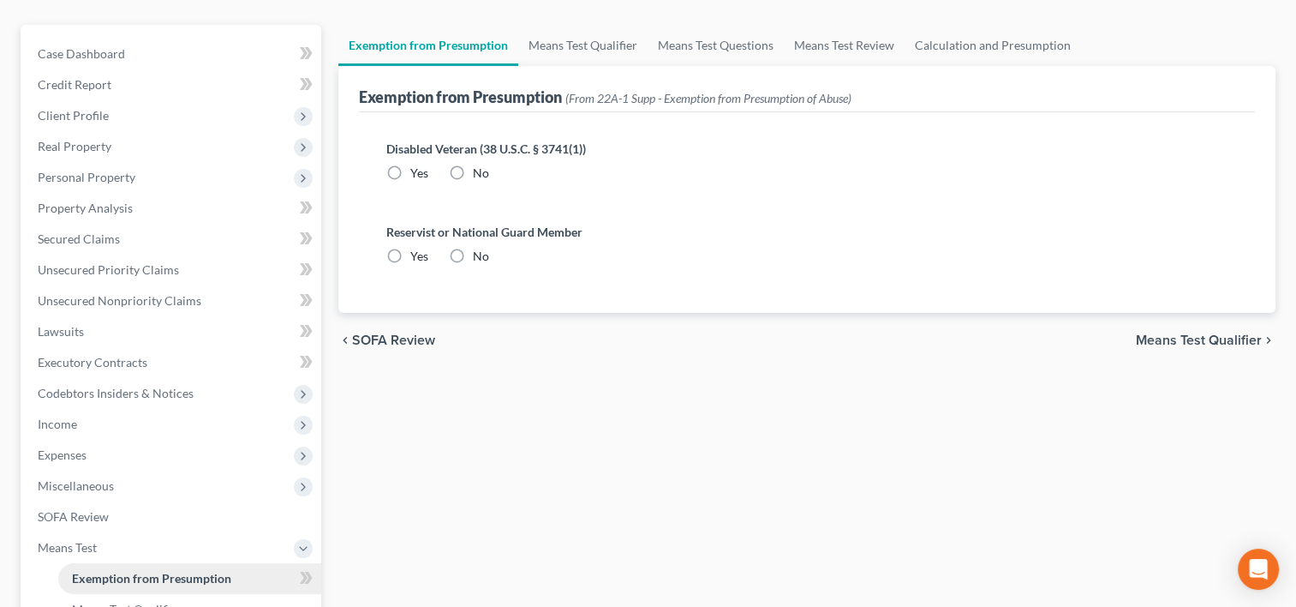
scroll to position [11, 0]
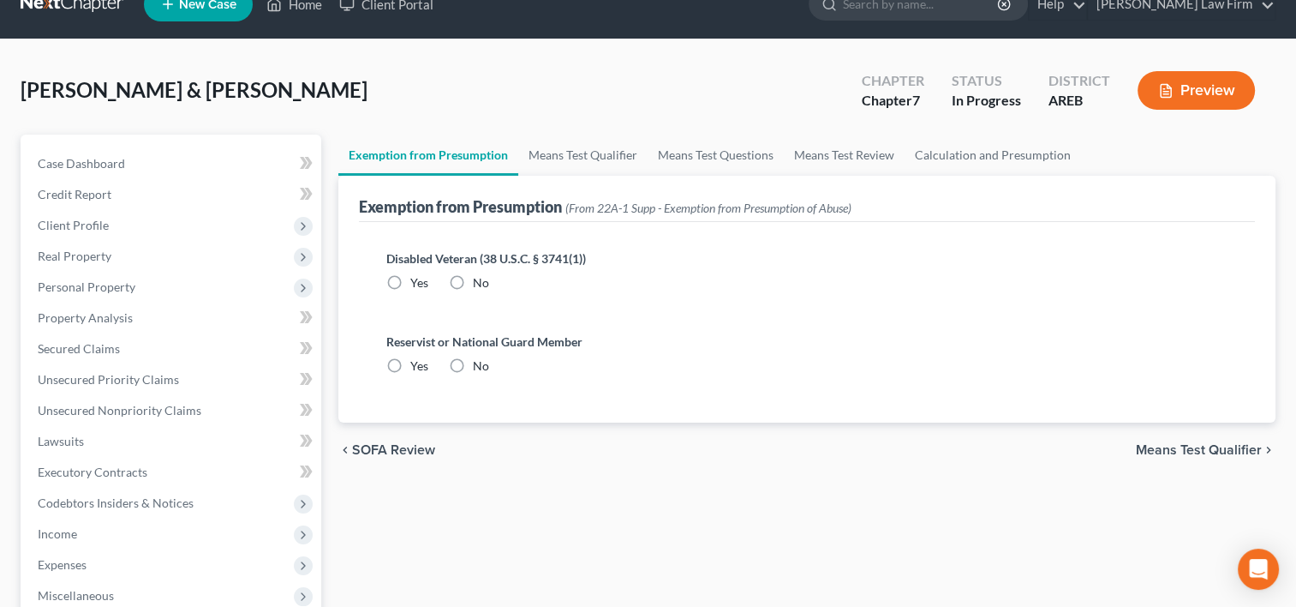
radio input "true"
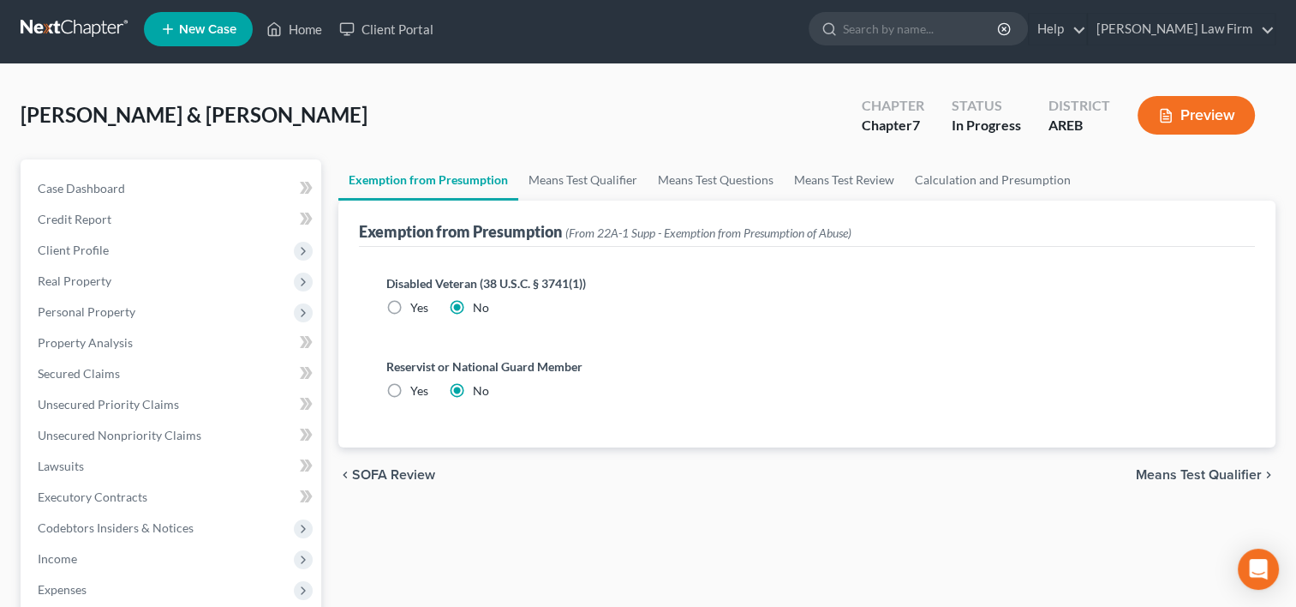
scroll to position [0, 0]
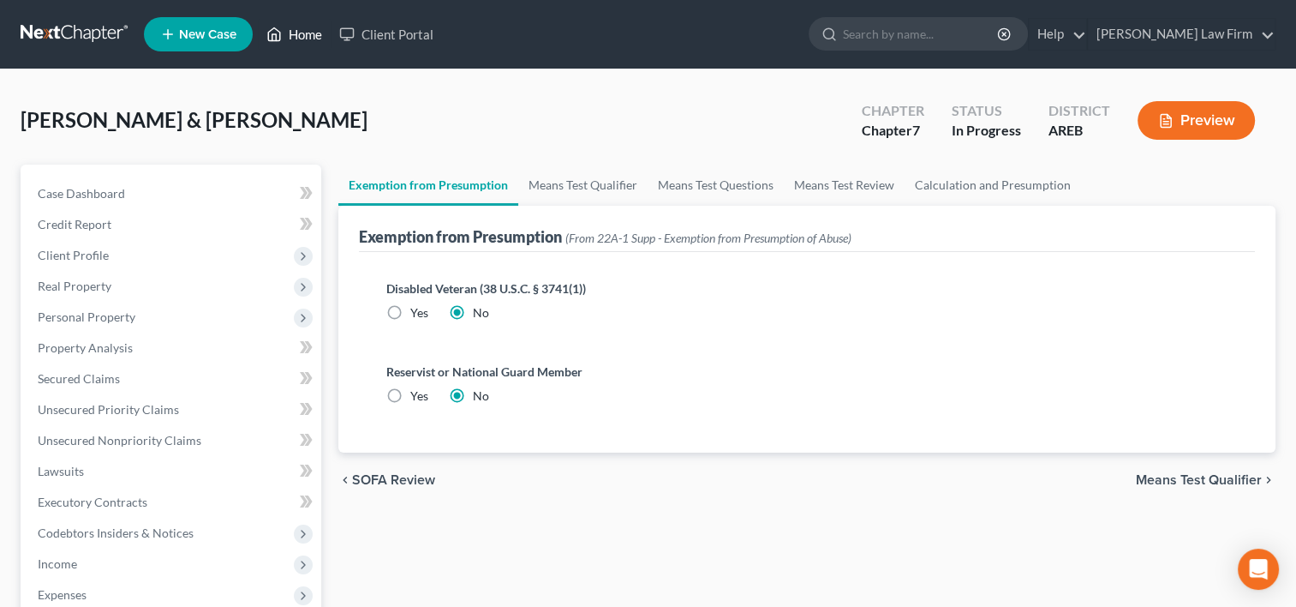
click at [304, 38] on link "Home" at bounding box center [294, 34] width 73 height 31
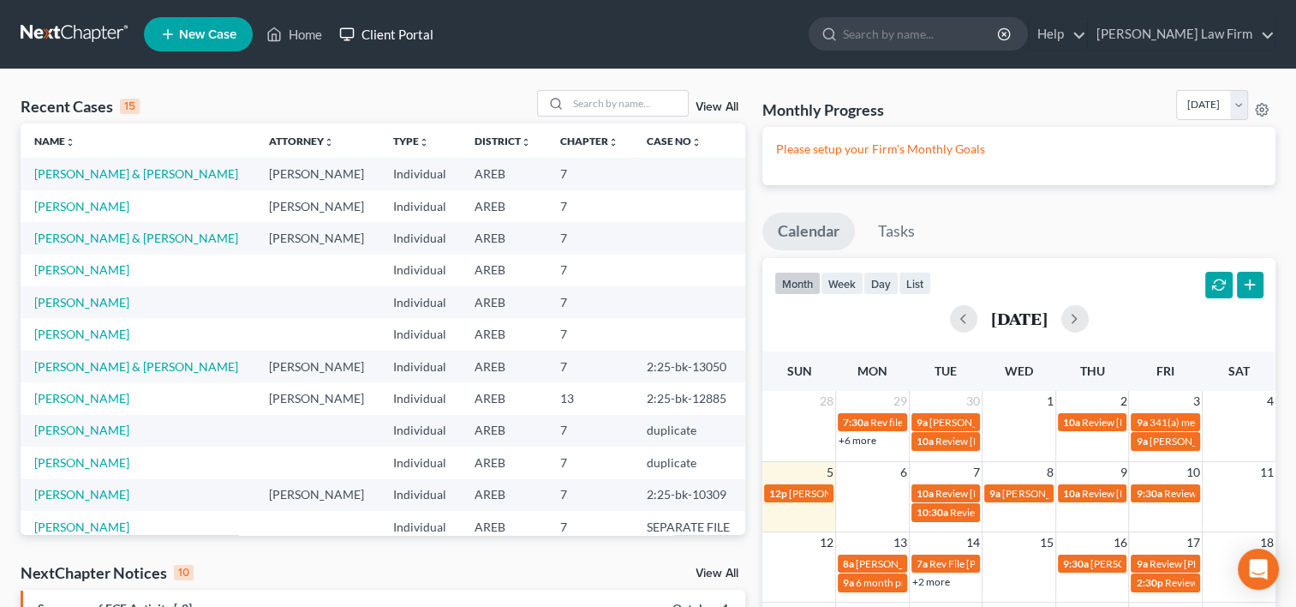
click at [410, 33] on link "Client Portal" at bounding box center [386, 34] width 111 height 31
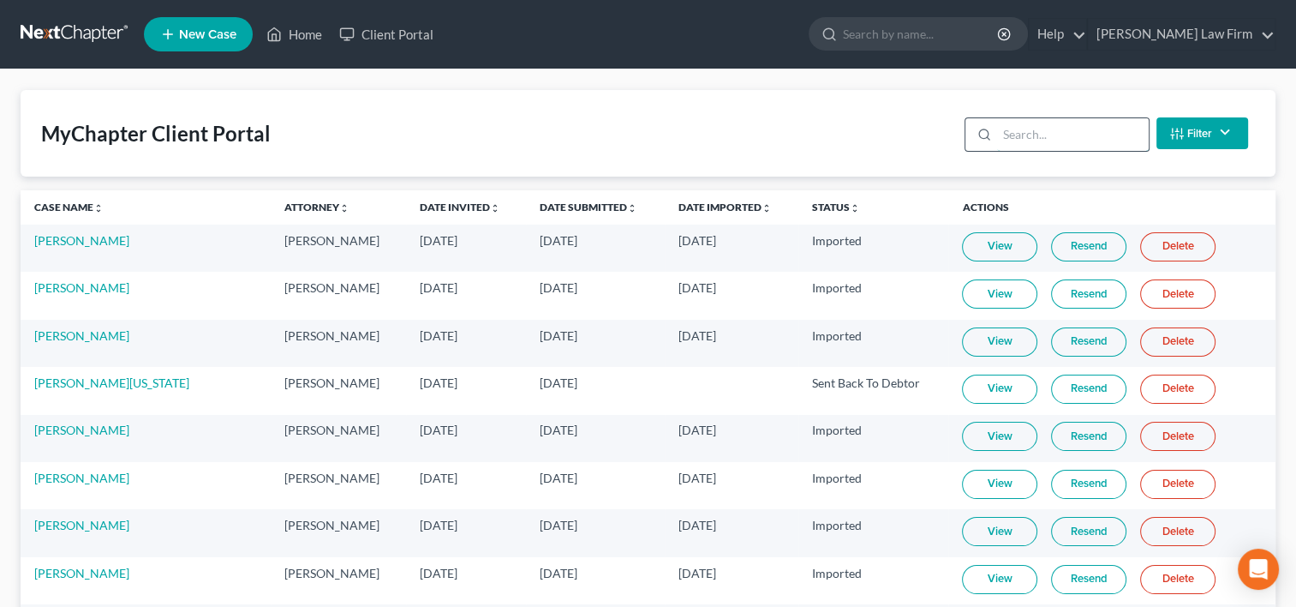
click at [1045, 129] on input "search" at bounding box center [1073, 134] width 152 height 33
click at [815, 207] on link "Status unfold_more expand_more expand_less" at bounding box center [836, 206] width 48 height 13
click at [815, 207] on link "Status unfold_more expand_more expand_less" at bounding box center [837, 206] width 50 height 13
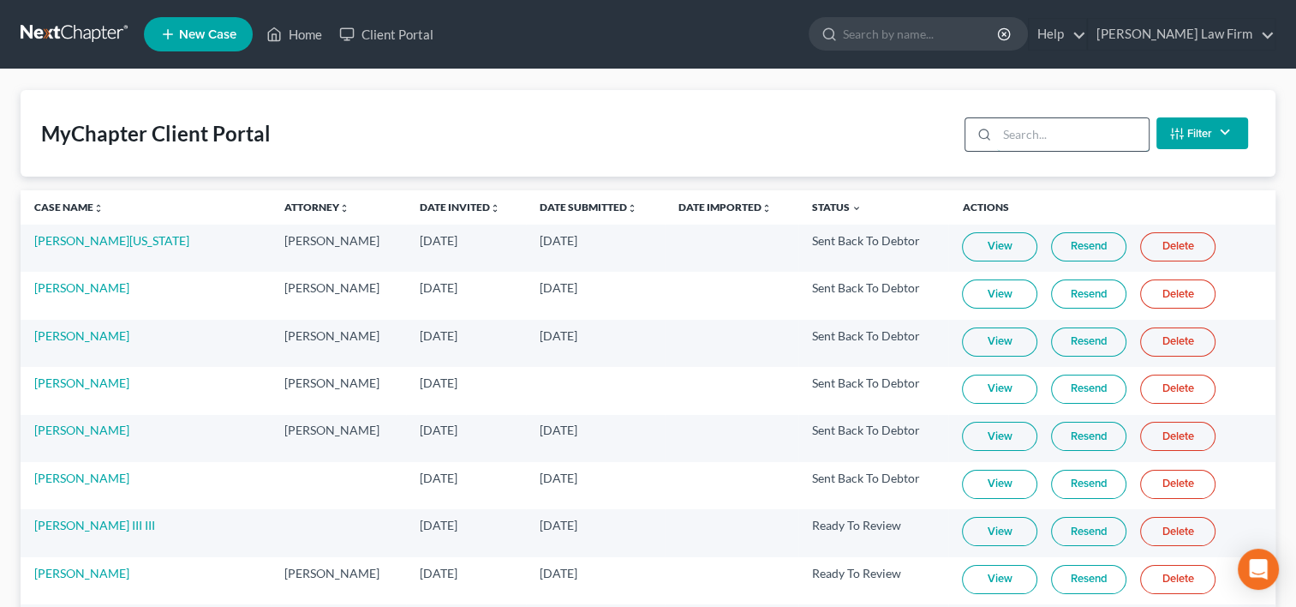
click at [1052, 135] on input "search" at bounding box center [1073, 134] width 152 height 33
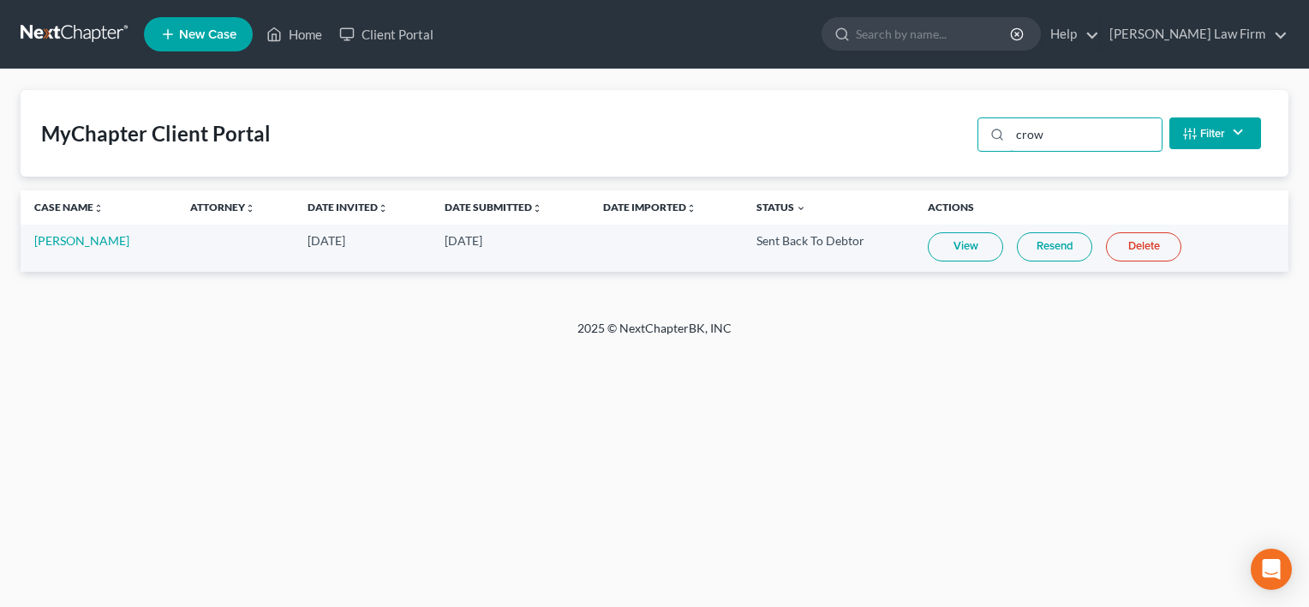
type input "crow"
click at [975, 250] on link "View" at bounding box center [965, 246] width 75 height 29
click at [99, 28] on link at bounding box center [76, 34] width 110 height 31
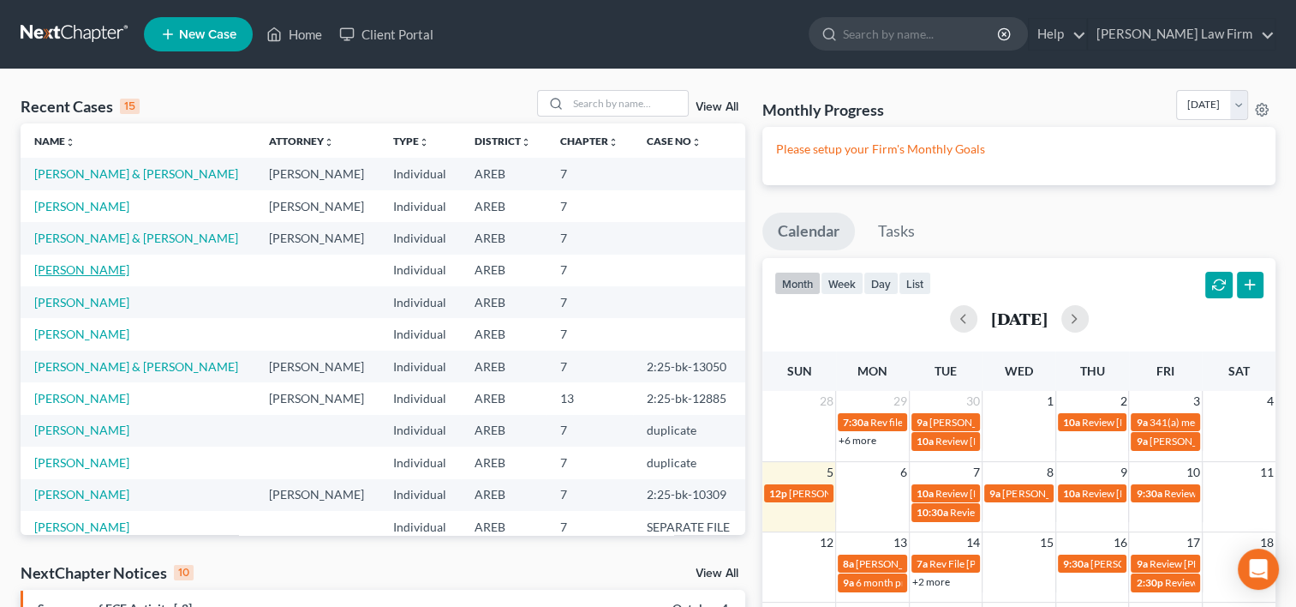
click at [83, 277] on link "[PERSON_NAME]" at bounding box center [81, 269] width 95 height 15
select select "1"
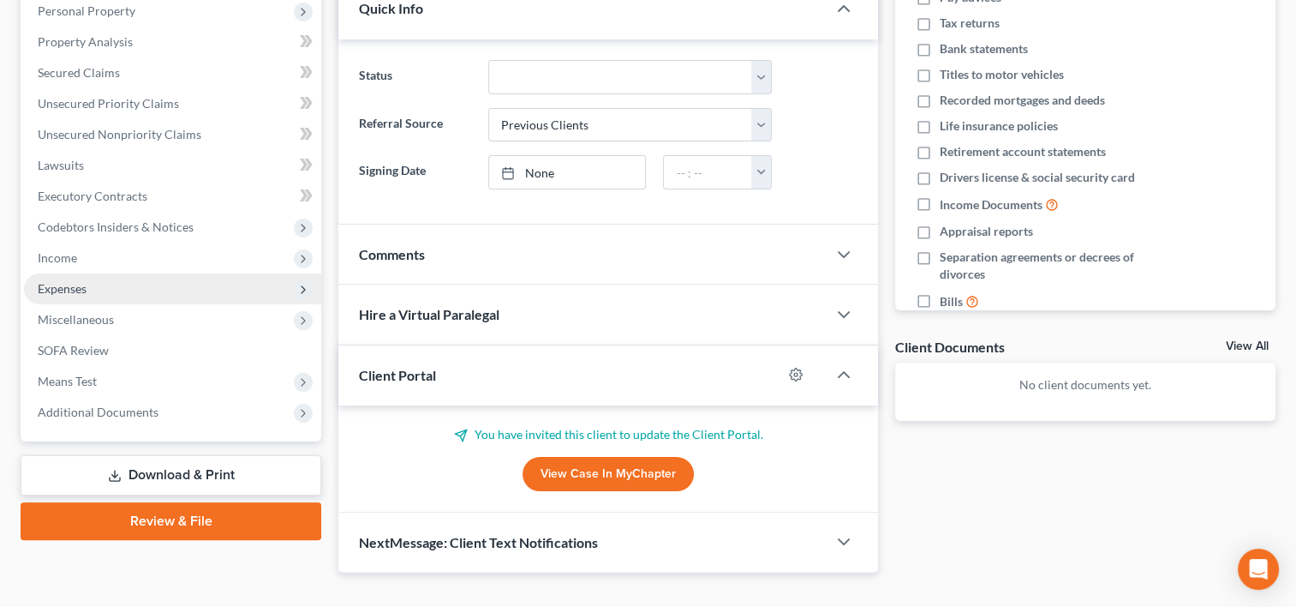
scroll to position [333, 0]
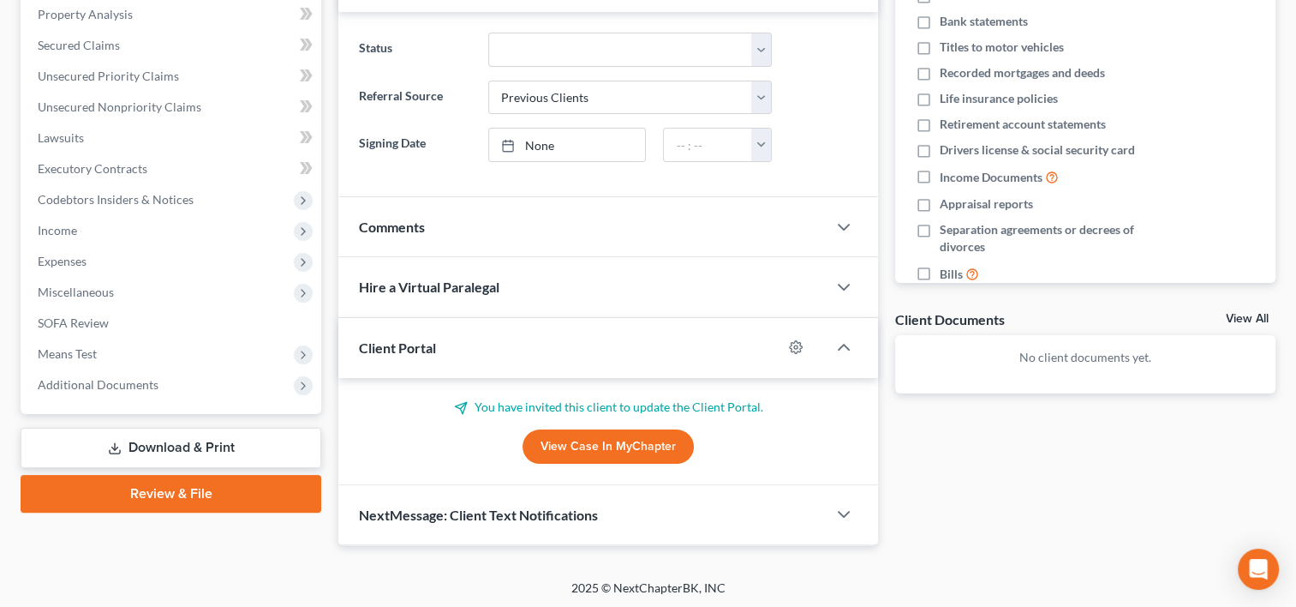
click at [404, 515] on span "NextMessage: Client Text Notifications" at bounding box center [478, 514] width 239 height 16
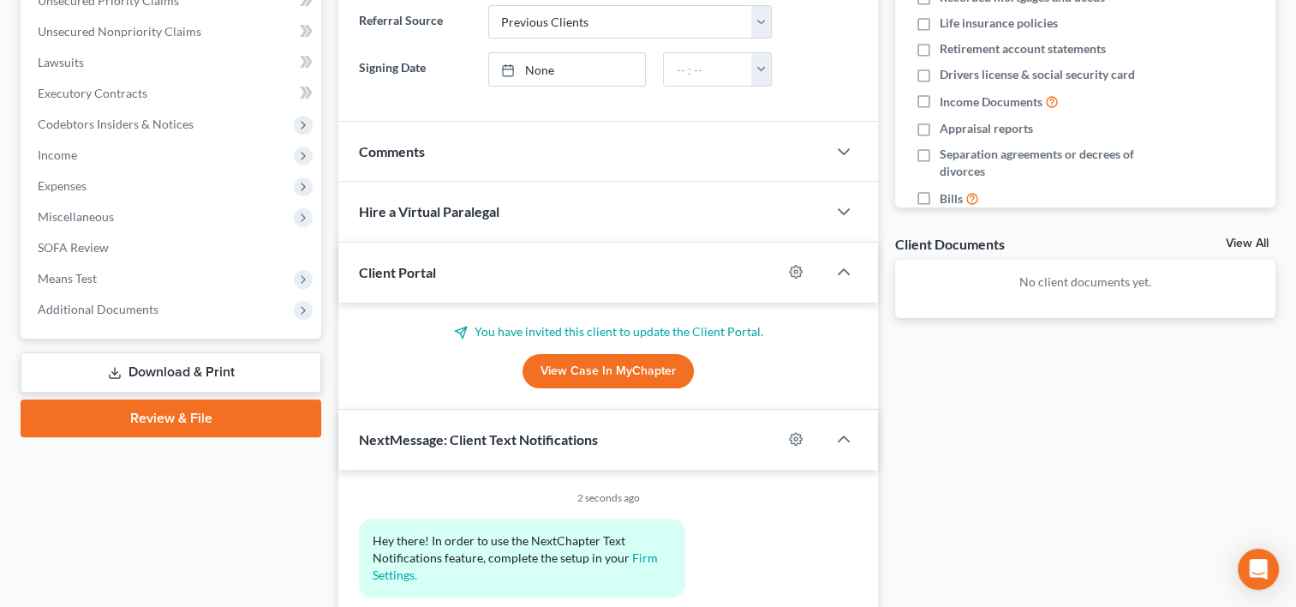
scroll to position [496, 0]
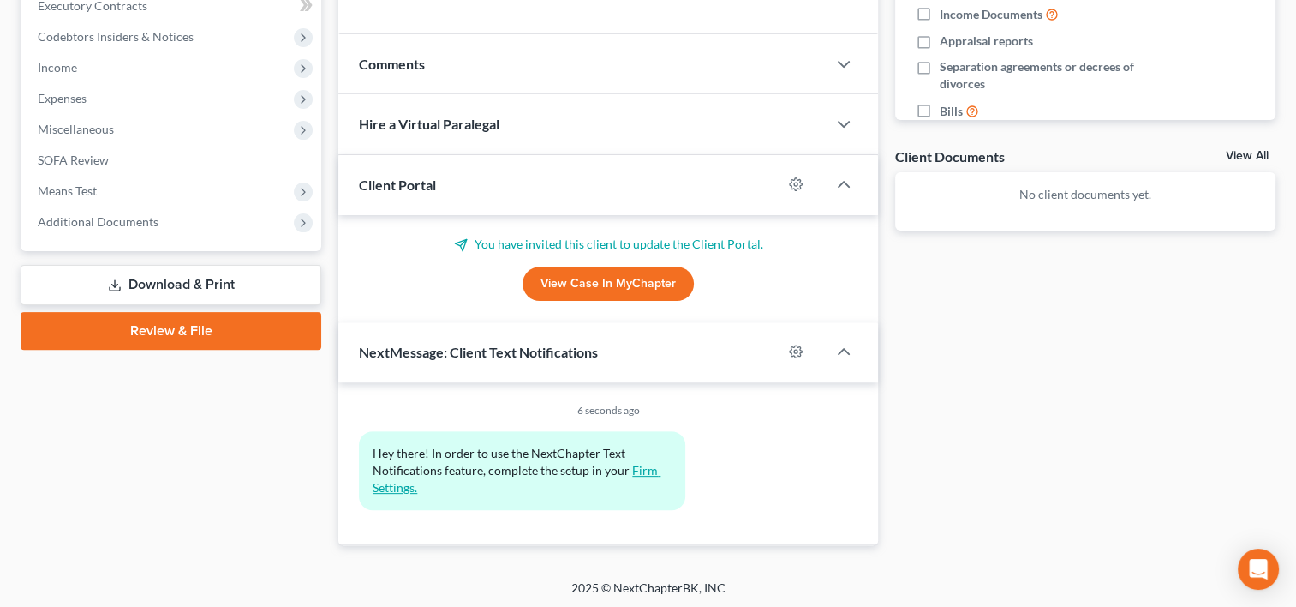
click at [394, 482] on link "Firm Settings." at bounding box center [517, 479] width 288 height 32
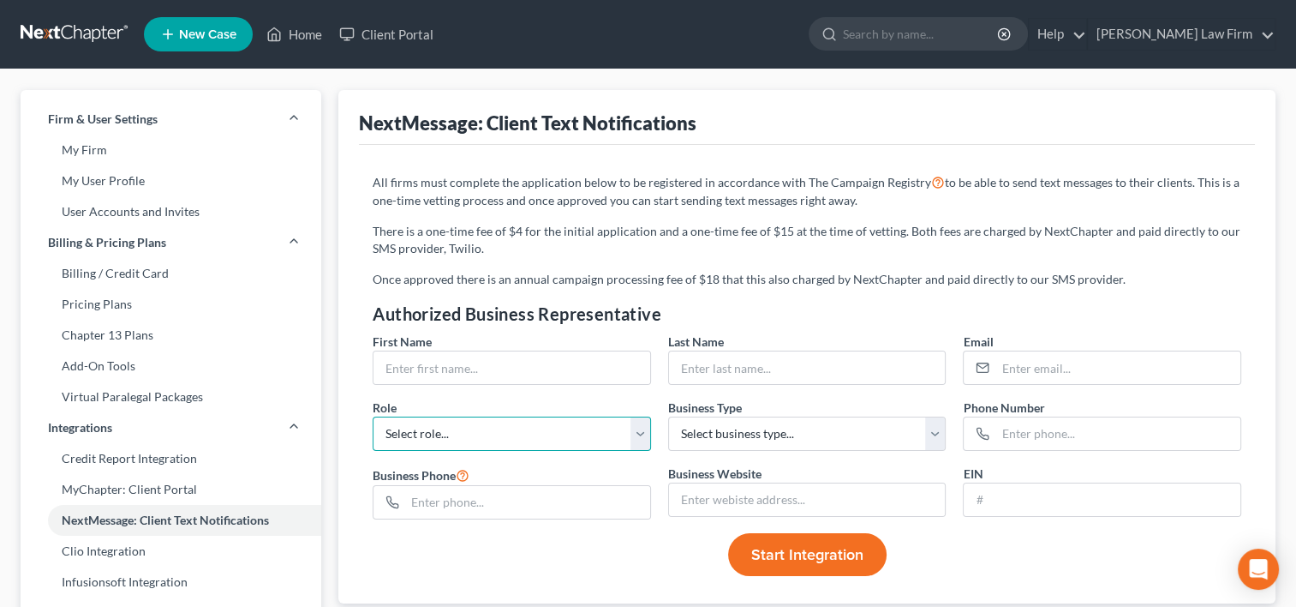
click at [405, 432] on select "Select role... Director GM VP CEO CFO General Counsel Other" at bounding box center [512, 433] width 278 height 34
select select "6"
click at [373, 416] on select "Select role... Director GM VP CEO CFO General Counsel Other" at bounding box center [512, 433] width 278 height 34
click at [746, 434] on select "Select business type... Sole Proprietorship Partnership Limited Liability Corpo…" at bounding box center [807, 433] width 278 height 34
click at [596, 568] on div "Start Integration" at bounding box center [807, 554] width 886 height 43
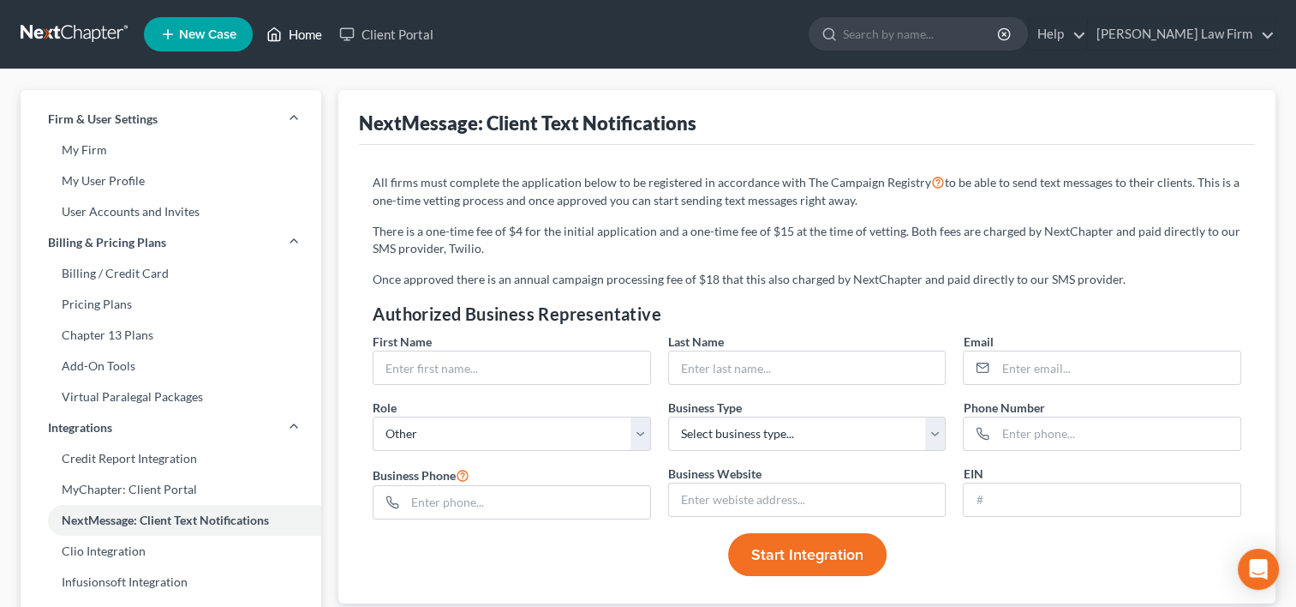
click at [298, 35] on link "Home" at bounding box center [294, 34] width 73 height 31
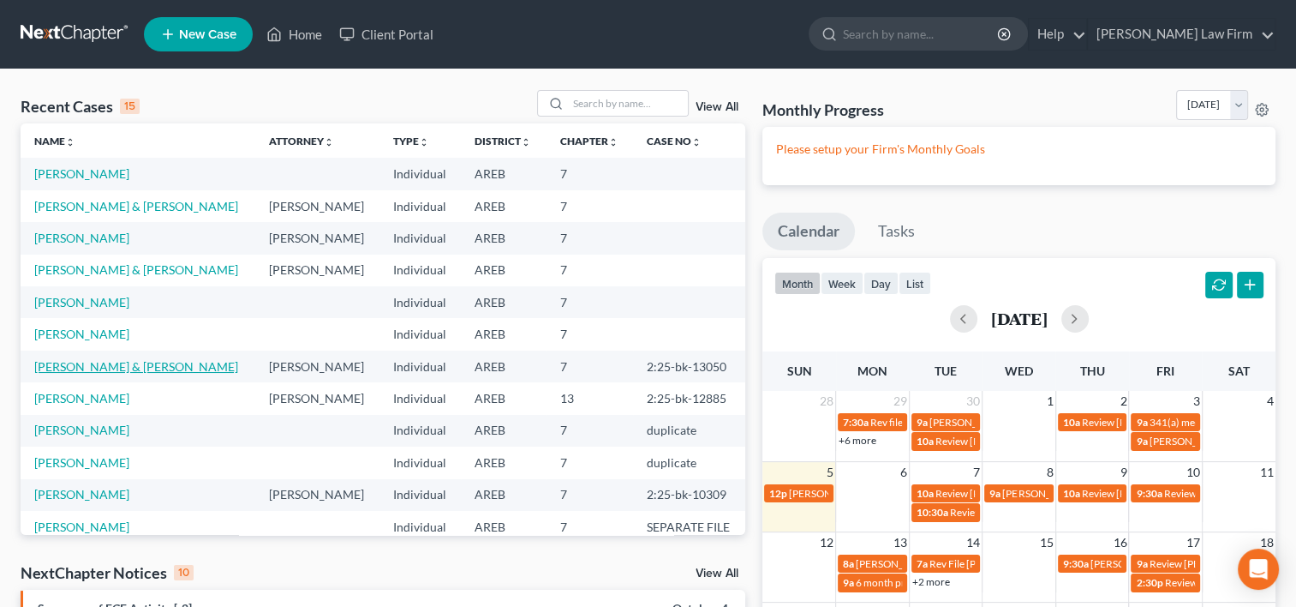
click at [63, 374] on link "[PERSON_NAME] & [PERSON_NAME]" at bounding box center [136, 366] width 204 height 15
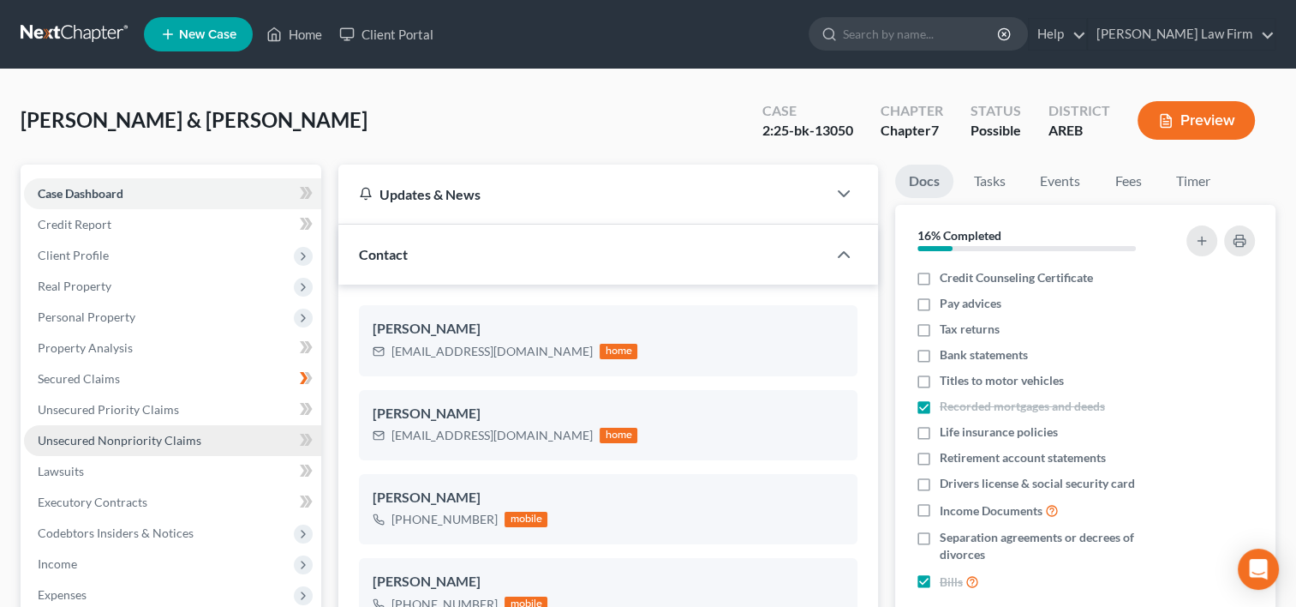
scroll to position [171, 0]
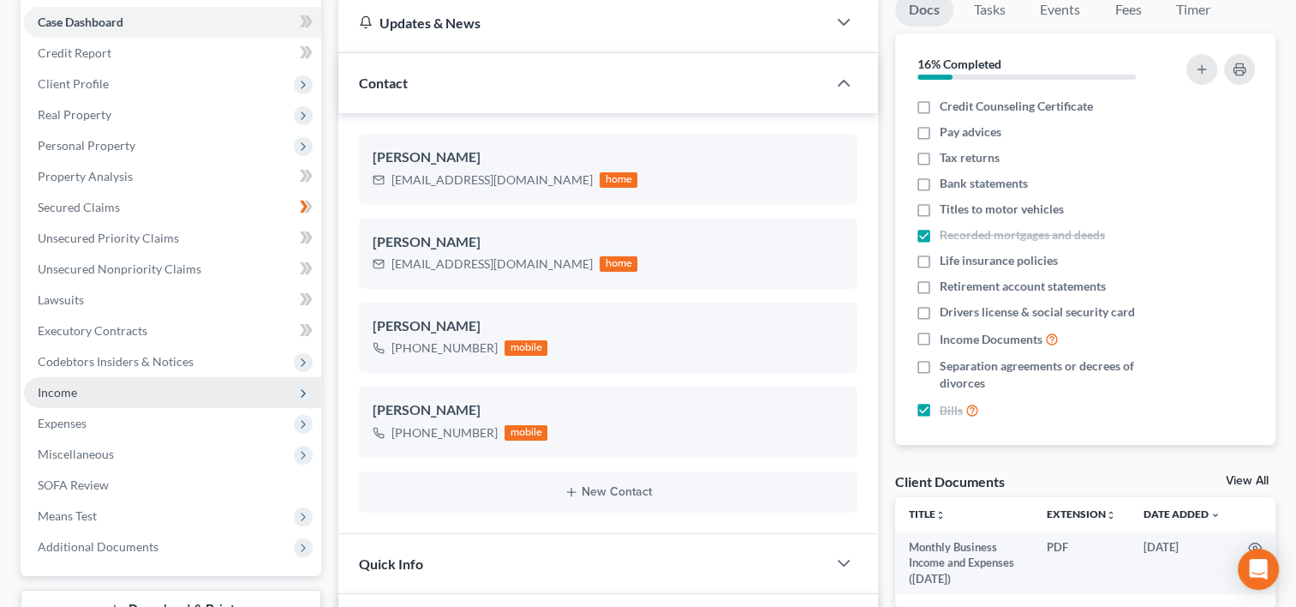
click at [65, 394] on span "Income" at bounding box center [57, 392] width 39 height 15
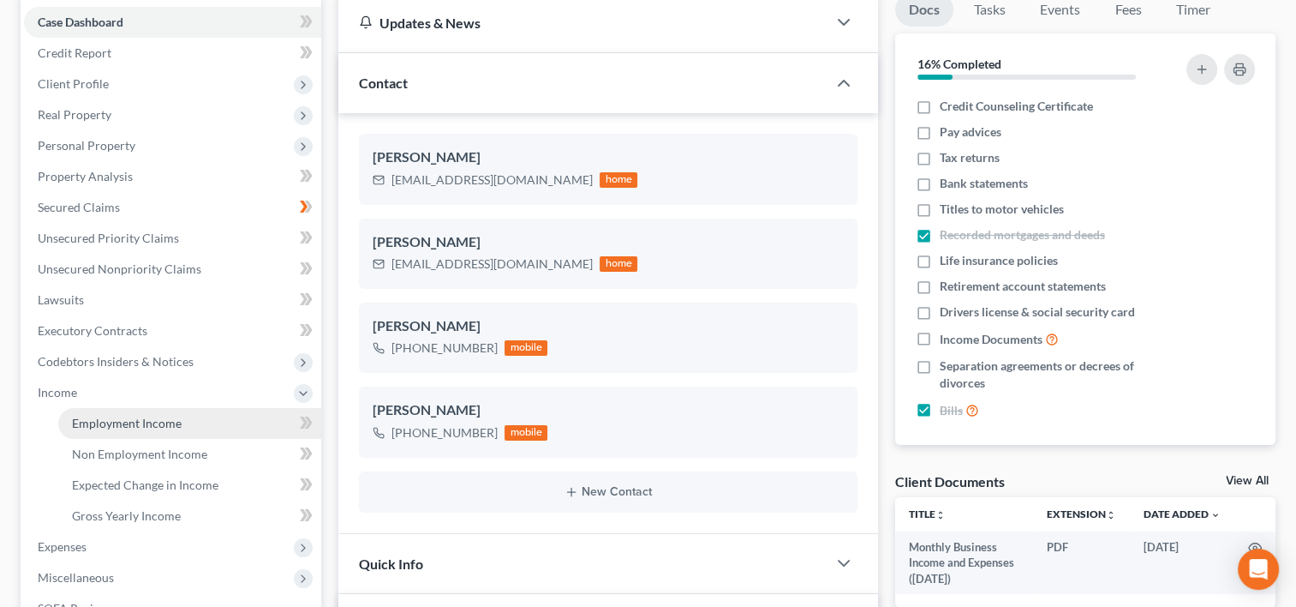
click at [81, 418] on span "Employment Income" at bounding box center [127, 423] width 110 height 15
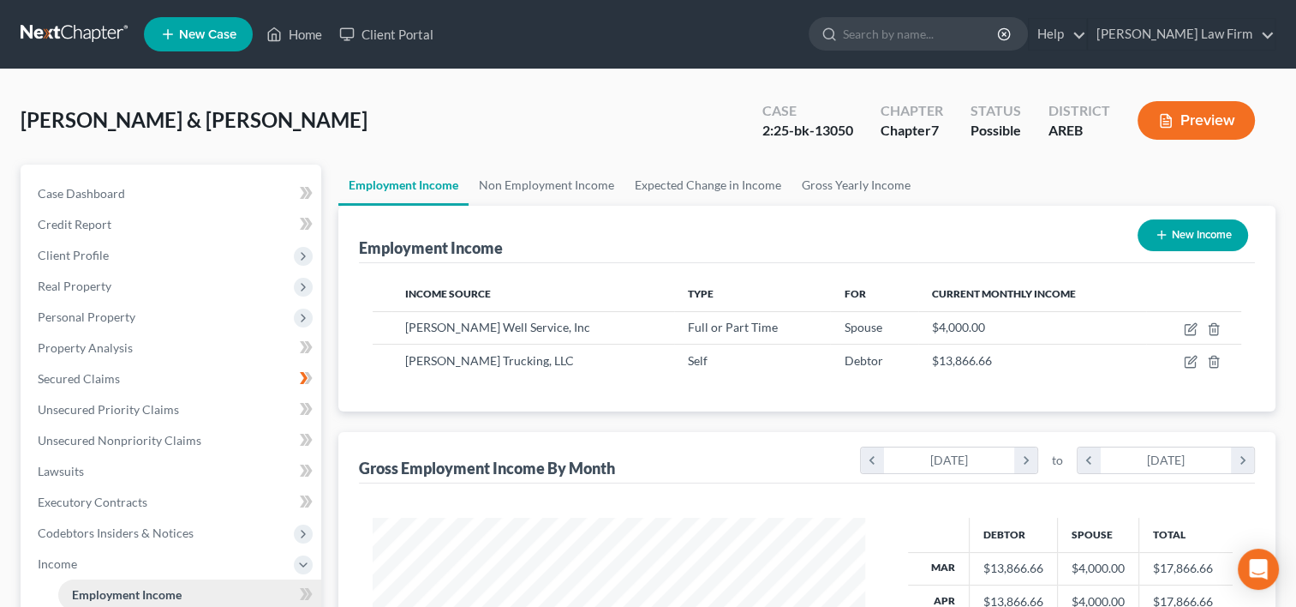
scroll to position [305, 527]
click at [306, 41] on link "Home" at bounding box center [294, 34] width 73 height 31
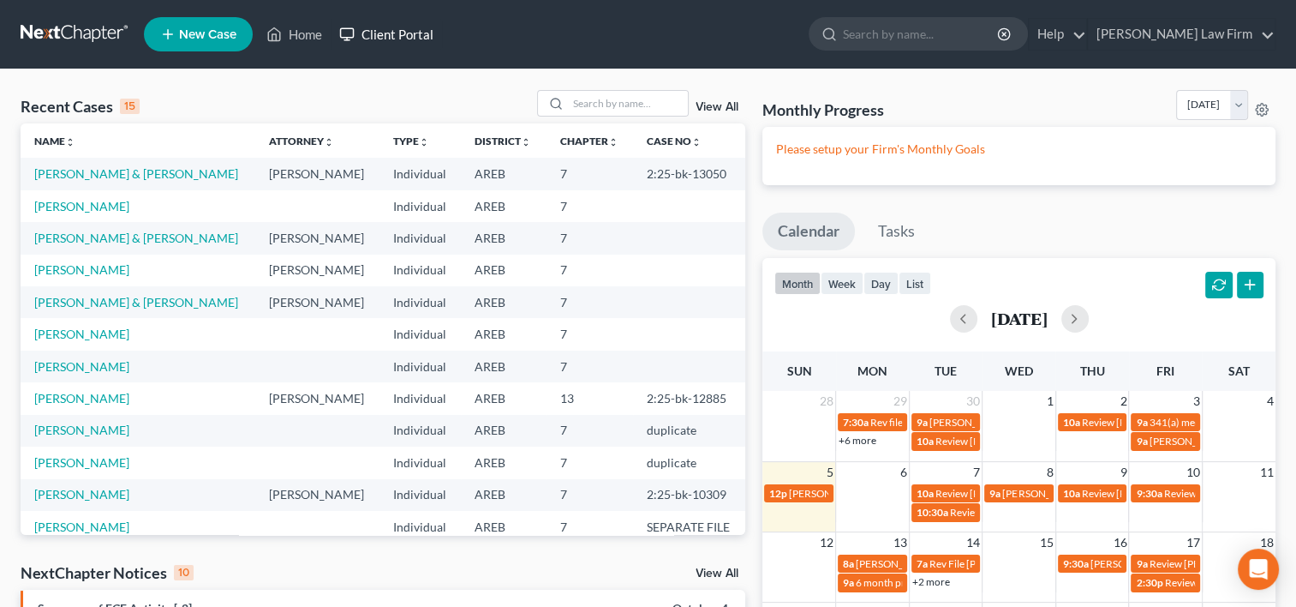
click at [377, 33] on link "Client Portal" at bounding box center [386, 34] width 111 height 31
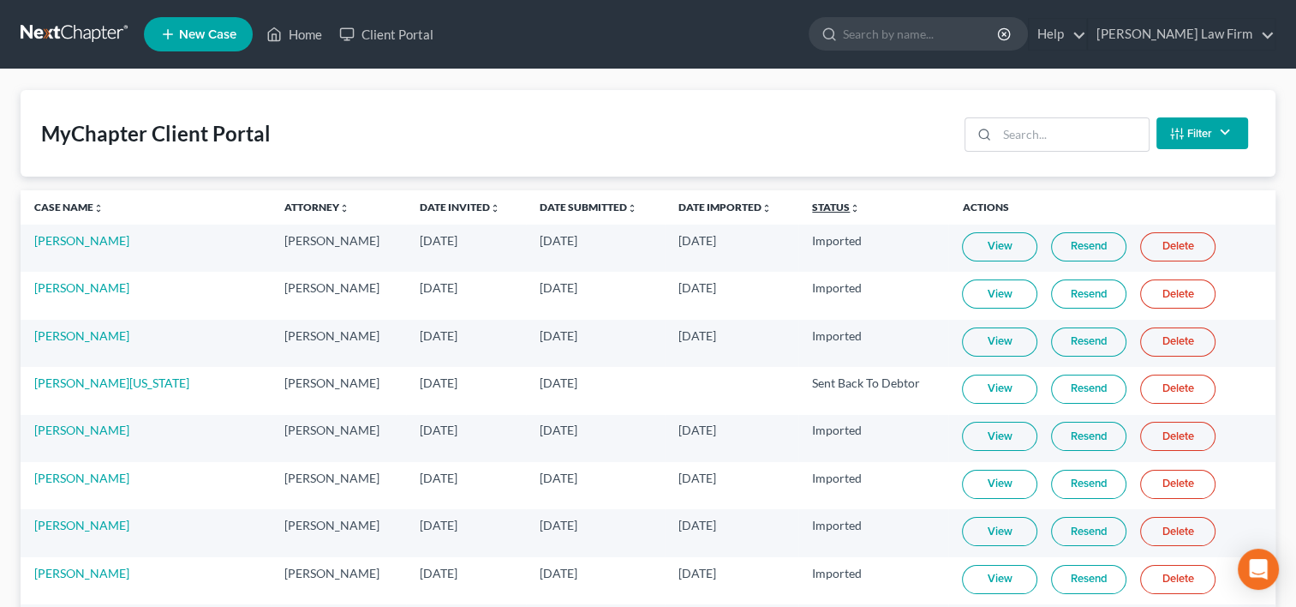
click at [812, 211] on link "Status unfold_more expand_more expand_less" at bounding box center [836, 206] width 48 height 13
click at [799, 195] on th "Status unfold_more expand_more expand_less" at bounding box center [874, 207] width 150 height 34
click at [812, 203] on link "Status unfold_more expand_more expand_less" at bounding box center [837, 206] width 50 height 13
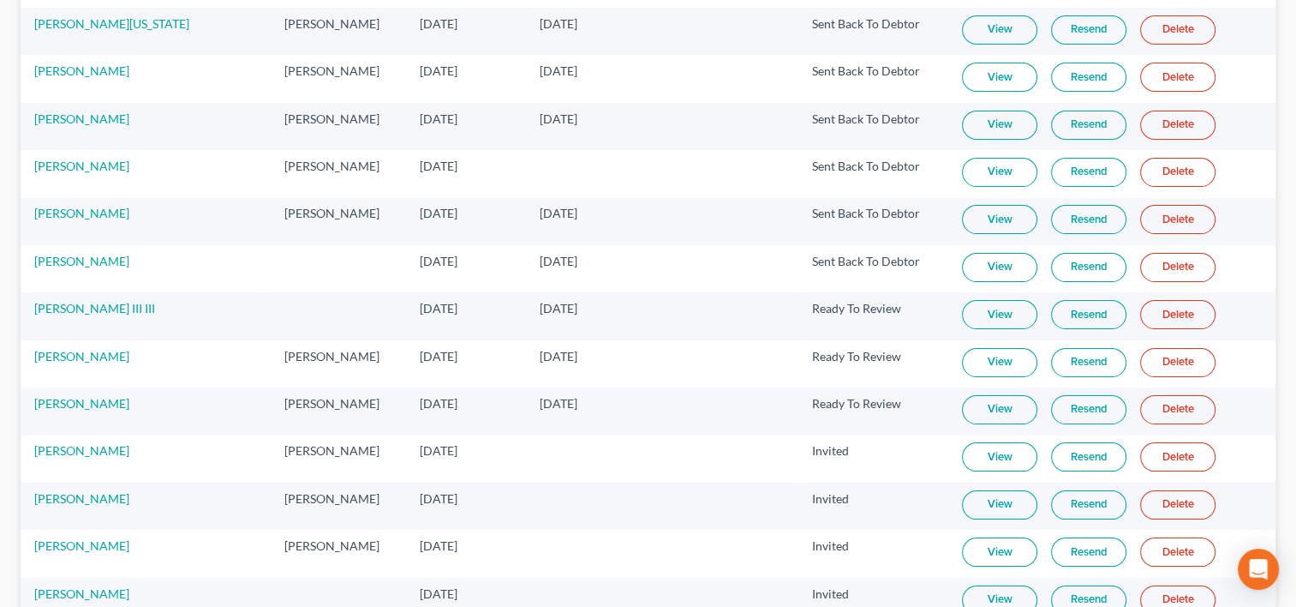
scroll to position [257, 0]
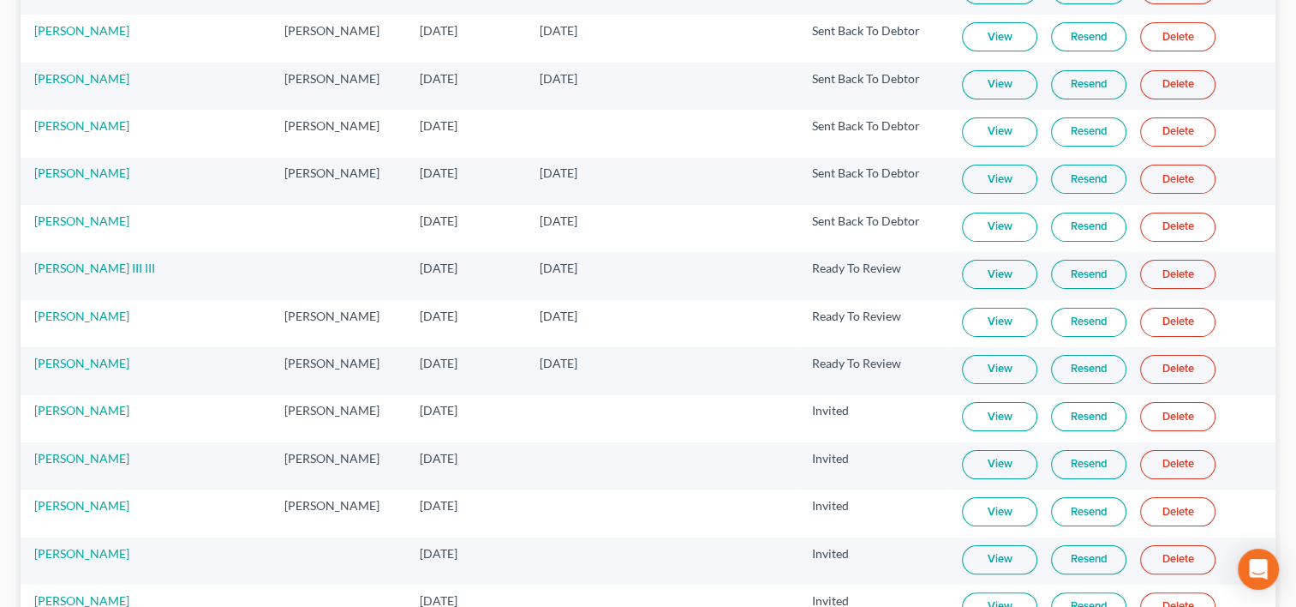
click at [990, 363] on link "View" at bounding box center [999, 369] width 75 height 29
click at [978, 323] on link "View" at bounding box center [999, 322] width 75 height 29
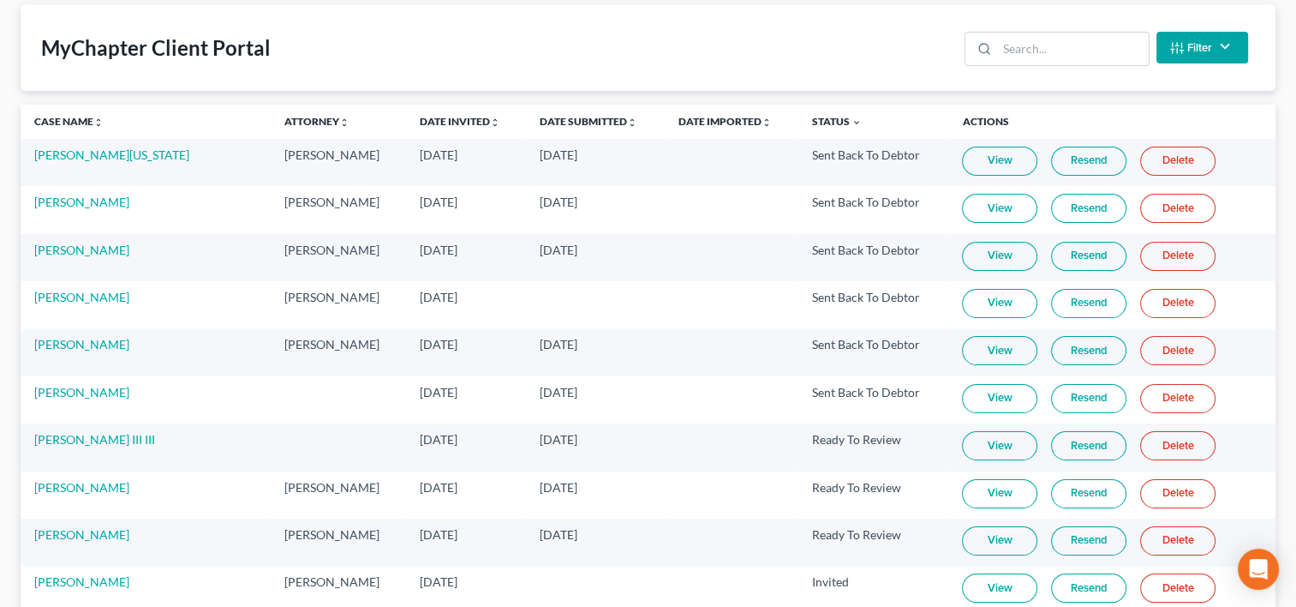
scroll to position [0, 0]
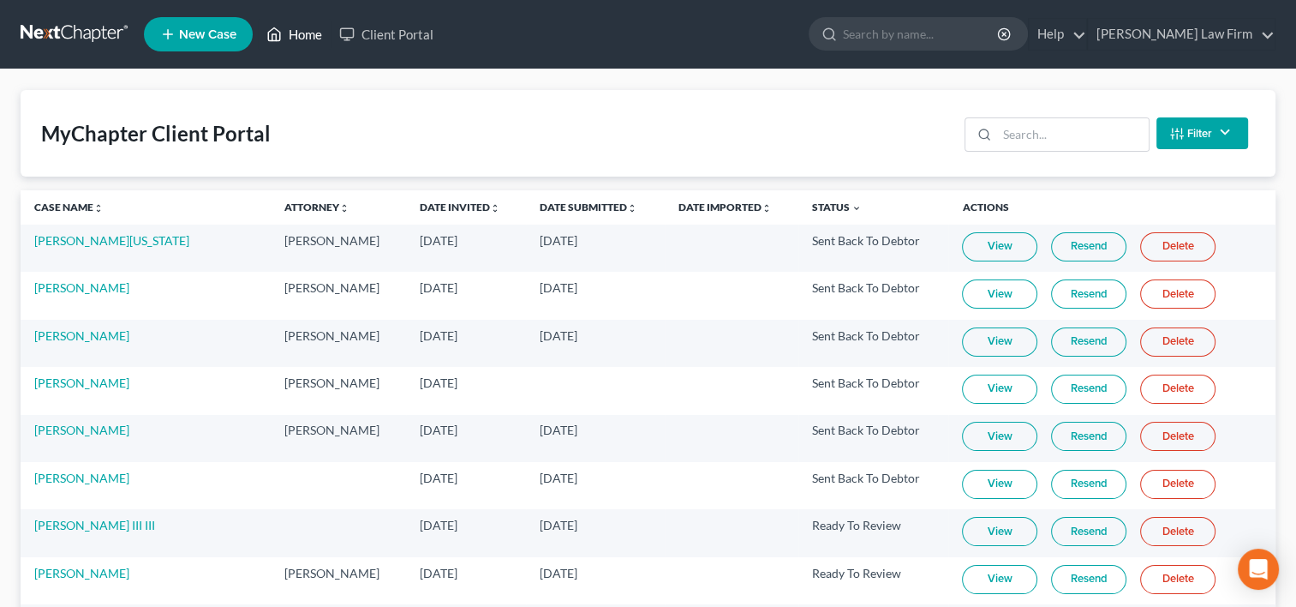
click at [305, 27] on link "Home" at bounding box center [294, 34] width 73 height 31
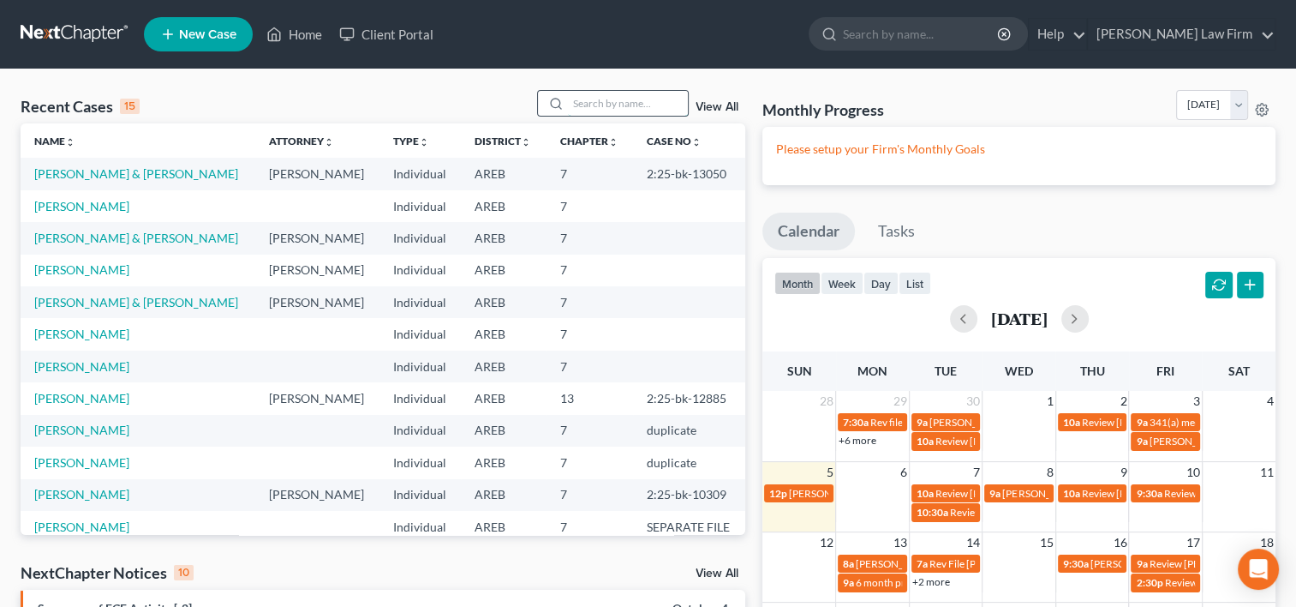
click at [583, 101] on input "search" at bounding box center [628, 103] width 120 height 25
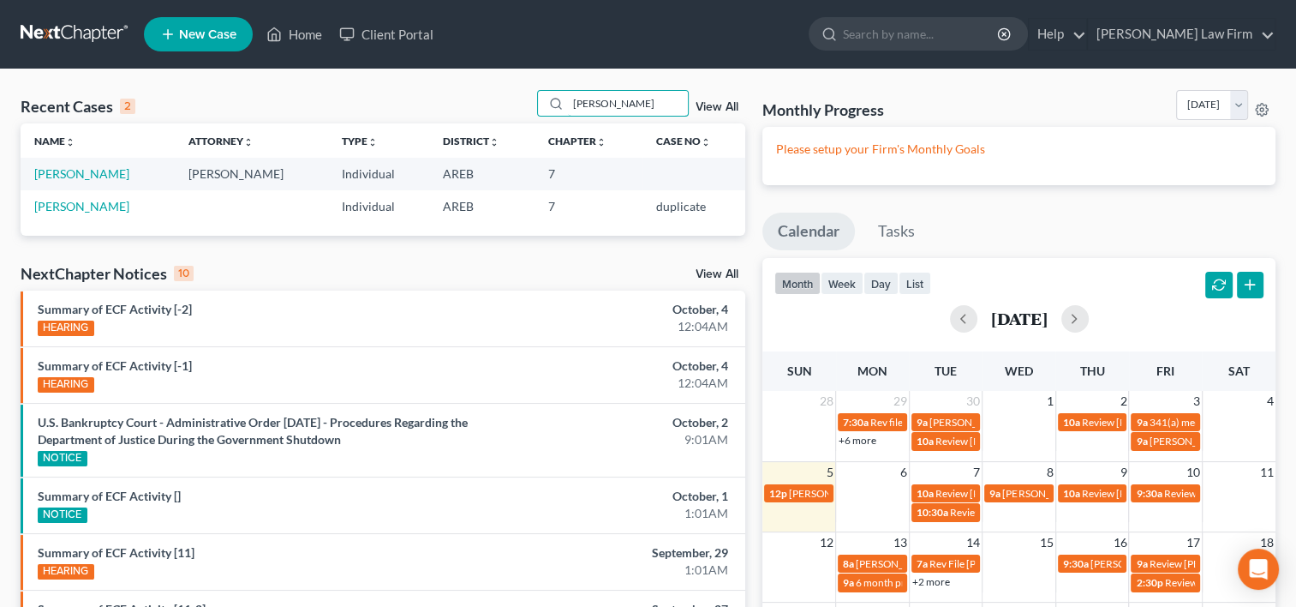
type input "northcutt"
drag, startPoint x: 439, startPoint y: 68, endPoint x: 236, endPoint y: 91, distance: 204.4
click at [236, 91] on div "Recent Cases 2 northcutt View All" at bounding box center [383, 106] width 725 height 33
click at [109, 173] on link "[PERSON_NAME]" at bounding box center [81, 173] width 95 height 15
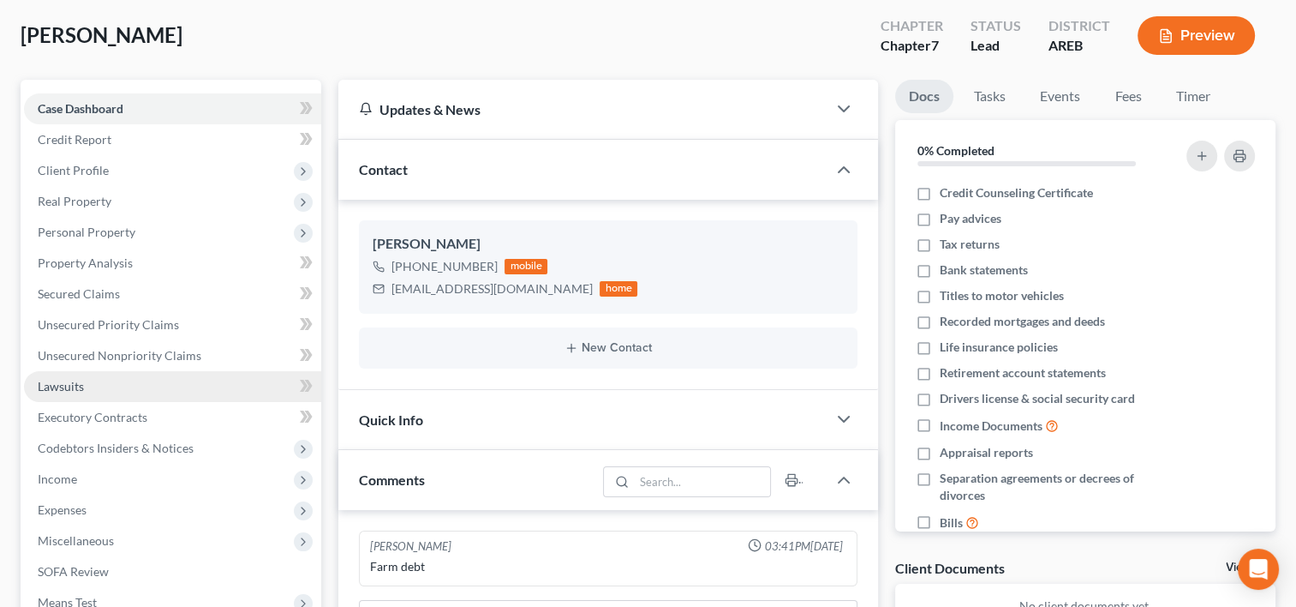
scroll to position [86, 0]
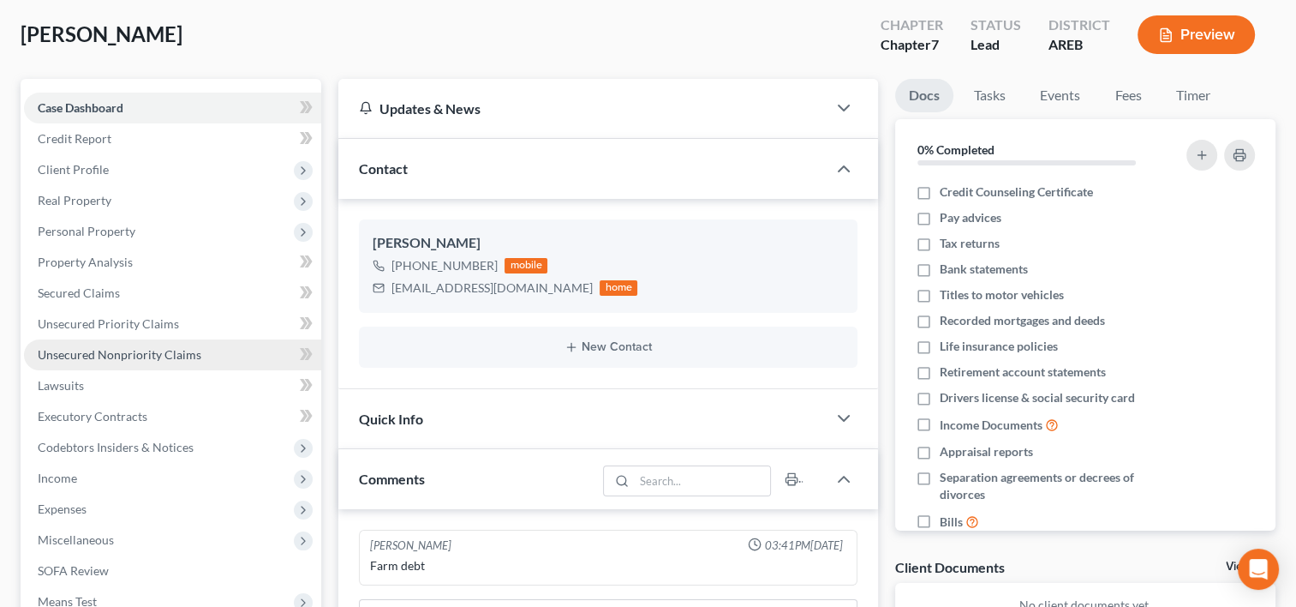
click at [96, 350] on span "Unsecured Nonpriority Claims" at bounding box center [120, 354] width 164 height 15
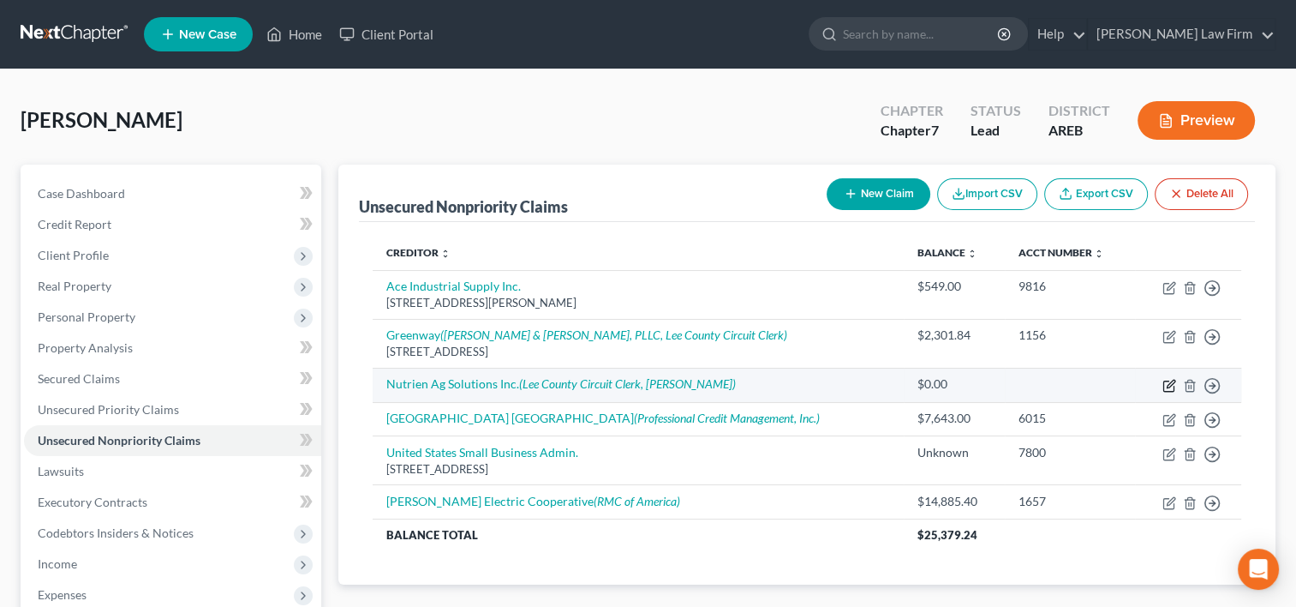
click at [1170, 381] on icon "button" at bounding box center [1171, 384] width 8 height 8
select select "18"
select select "0"
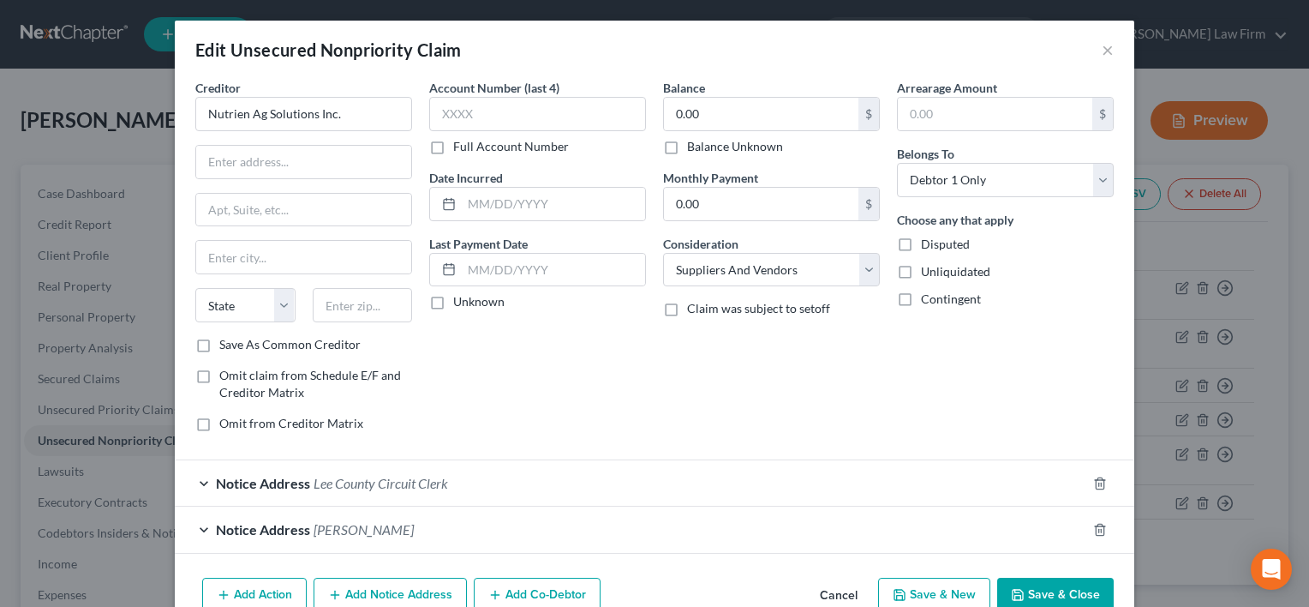
click at [248, 530] on span "Notice Address" at bounding box center [263, 529] width 94 height 16
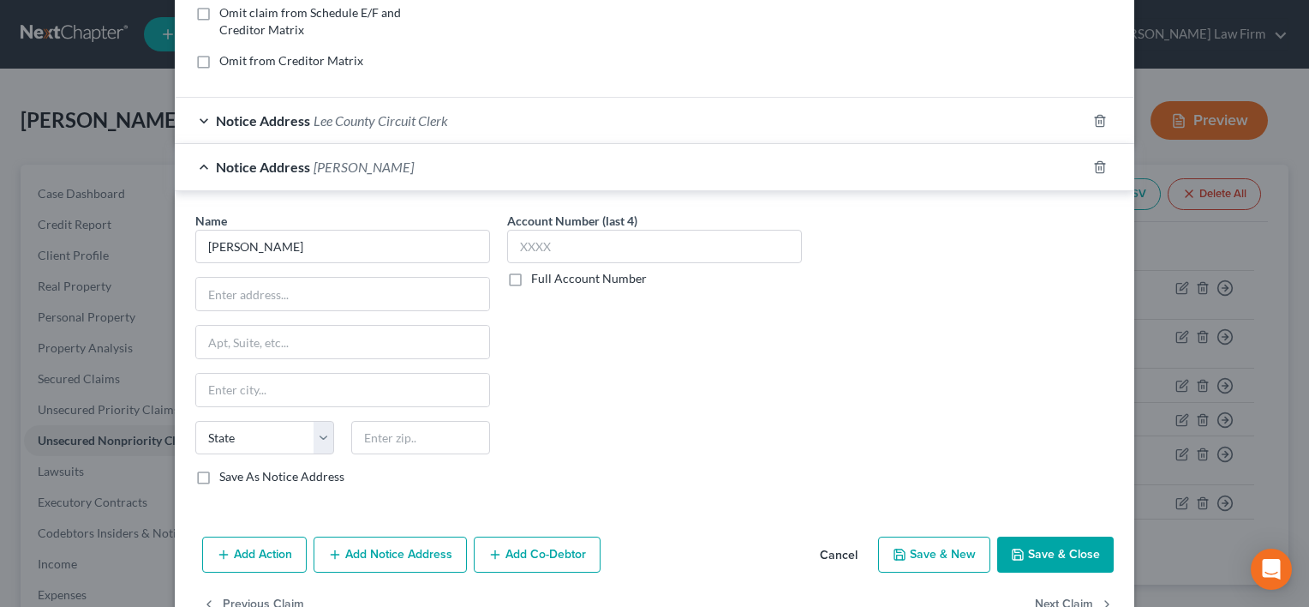
scroll to position [322, 0]
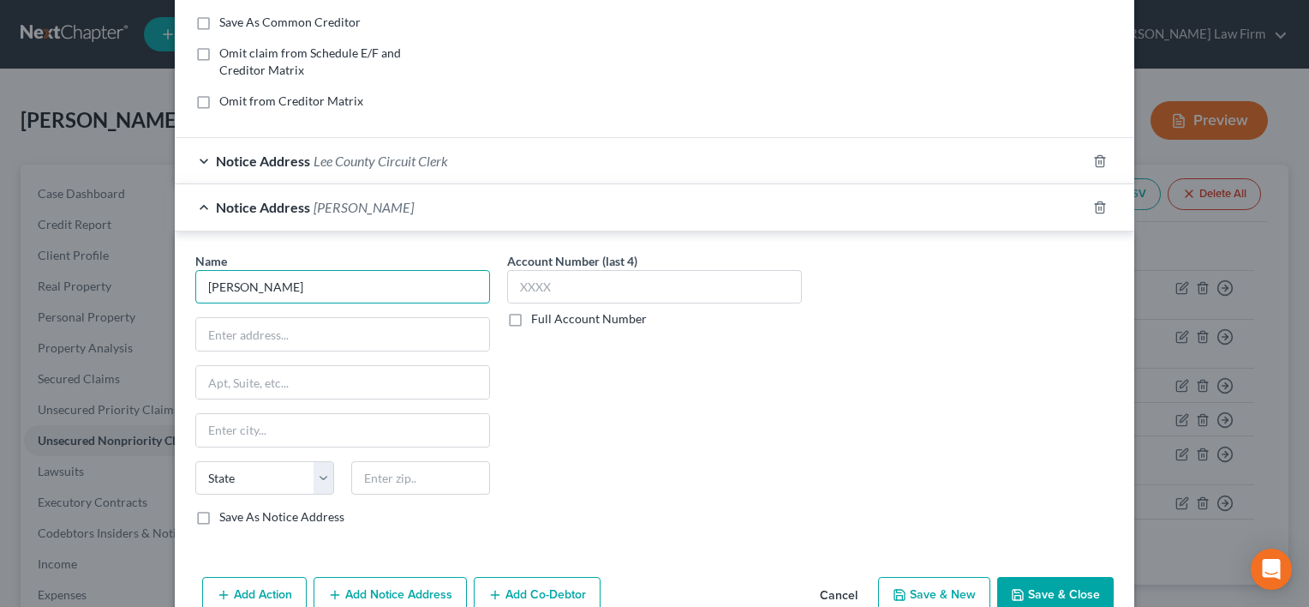
drag, startPoint x: 305, startPoint y: 287, endPoint x: 130, endPoint y: 290, distance: 174.8
click at [130, 290] on div "Edit Unsecured Nonpriority Claim × Creditor * Nutrien Ag Solutions Inc. State A…" at bounding box center [654, 303] width 1309 height 607
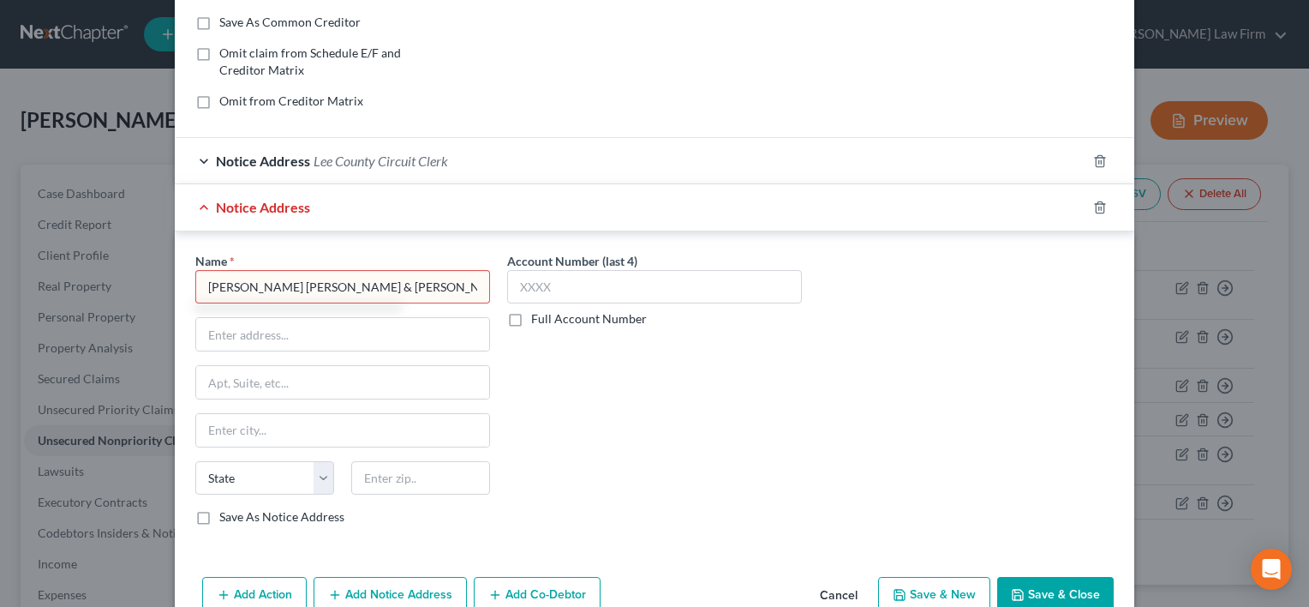
type input "Puyear Mayfield & McNeil"
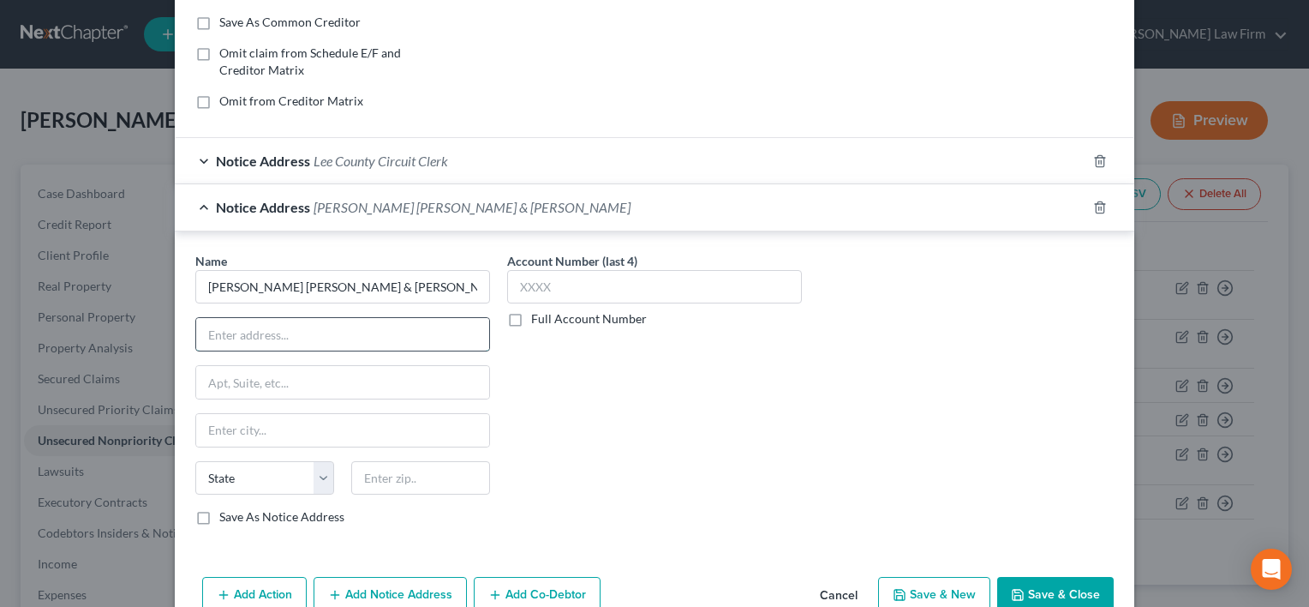
click at [240, 334] on input "text" at bounding box center [342, 334] width 293 height 33
type input "3000 Browns Lane"
type input "Jonesboro"
select select "2"
type input "72401"
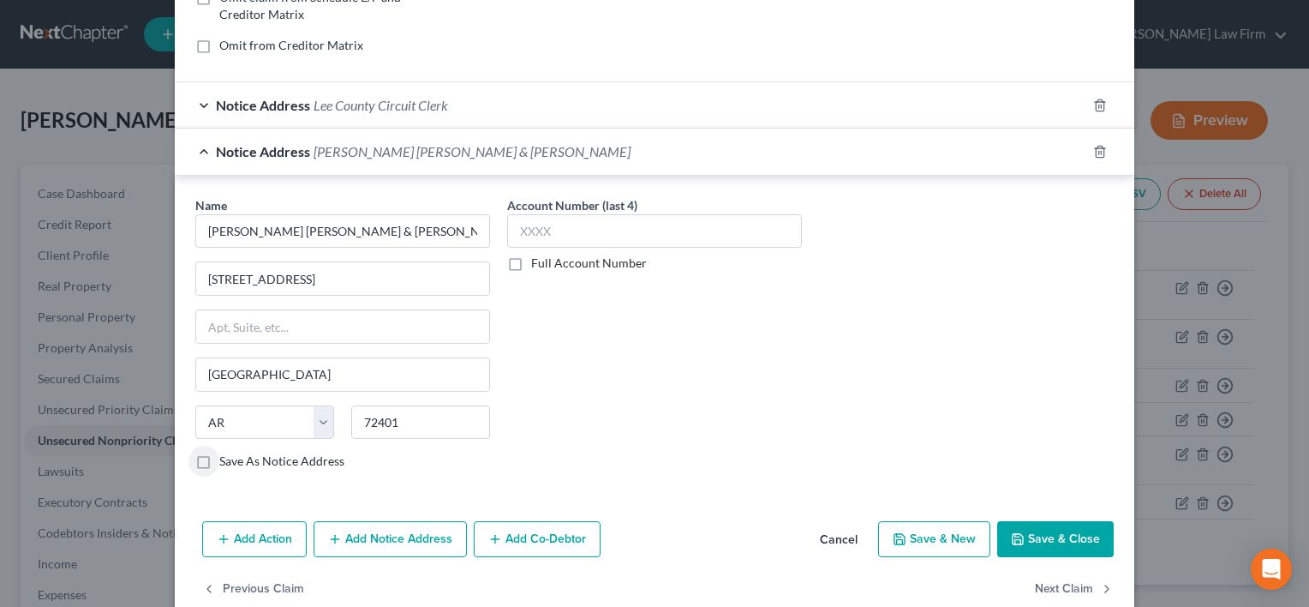
scroll to position [408, 0]
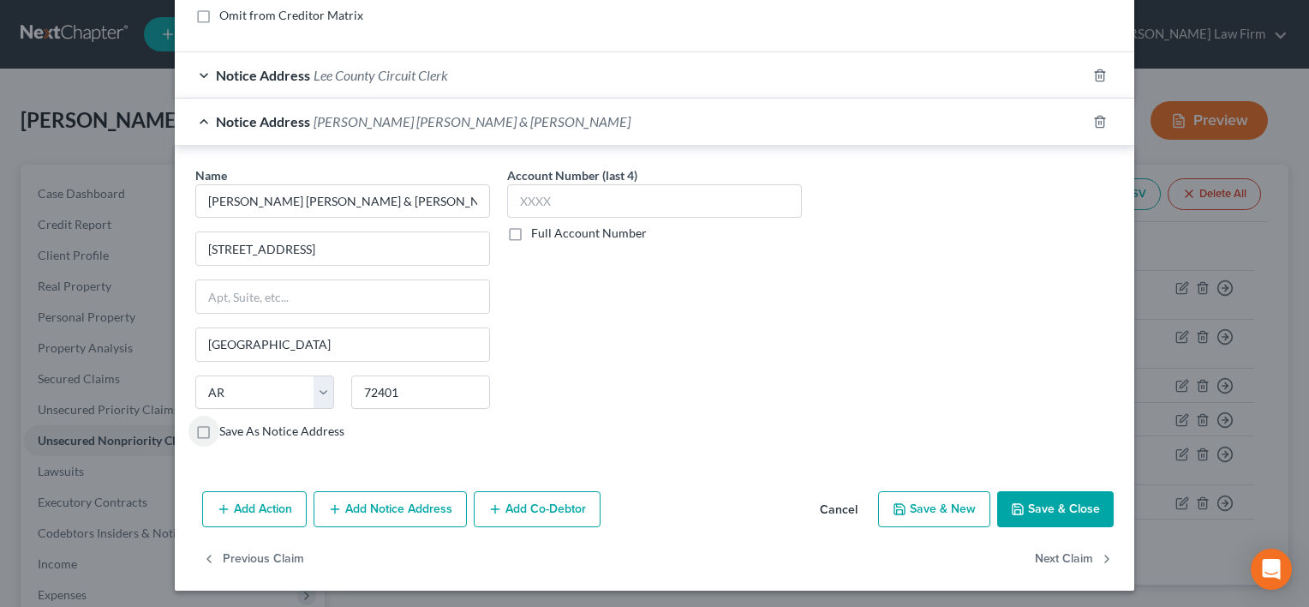
click at [1045, 503] on button "Save & Close" at bounding box center [1055, 509] width 117 height 36
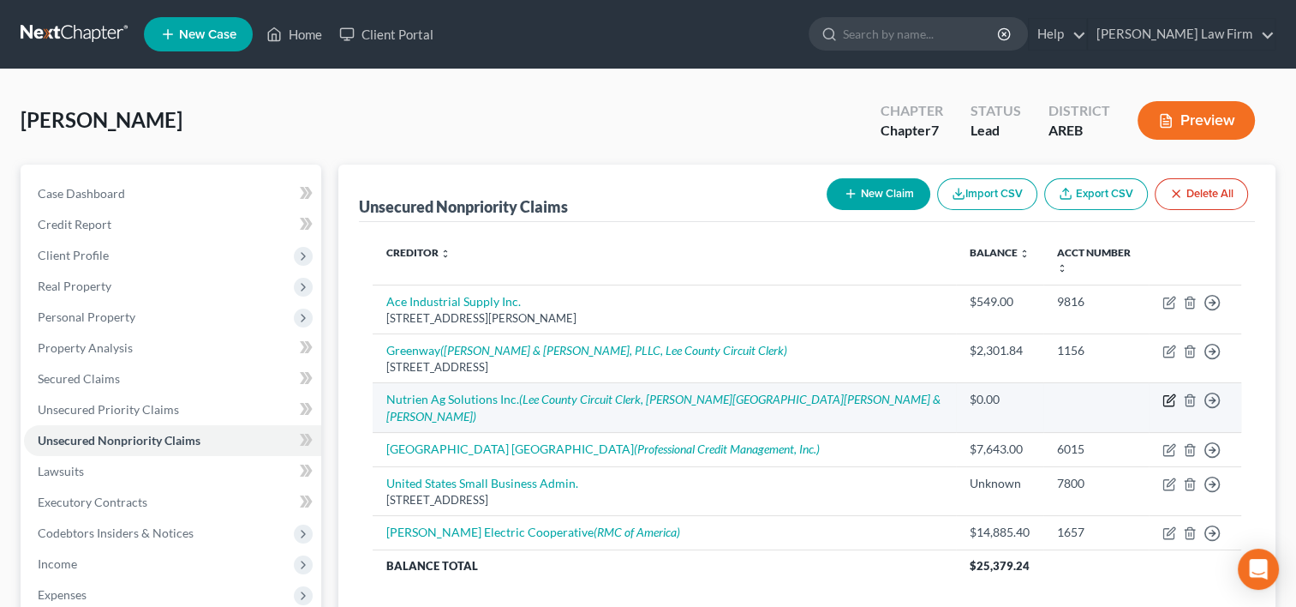
click at [1166, 393] on icon "button" at bounding box center [1170, 400] width 14 height 14
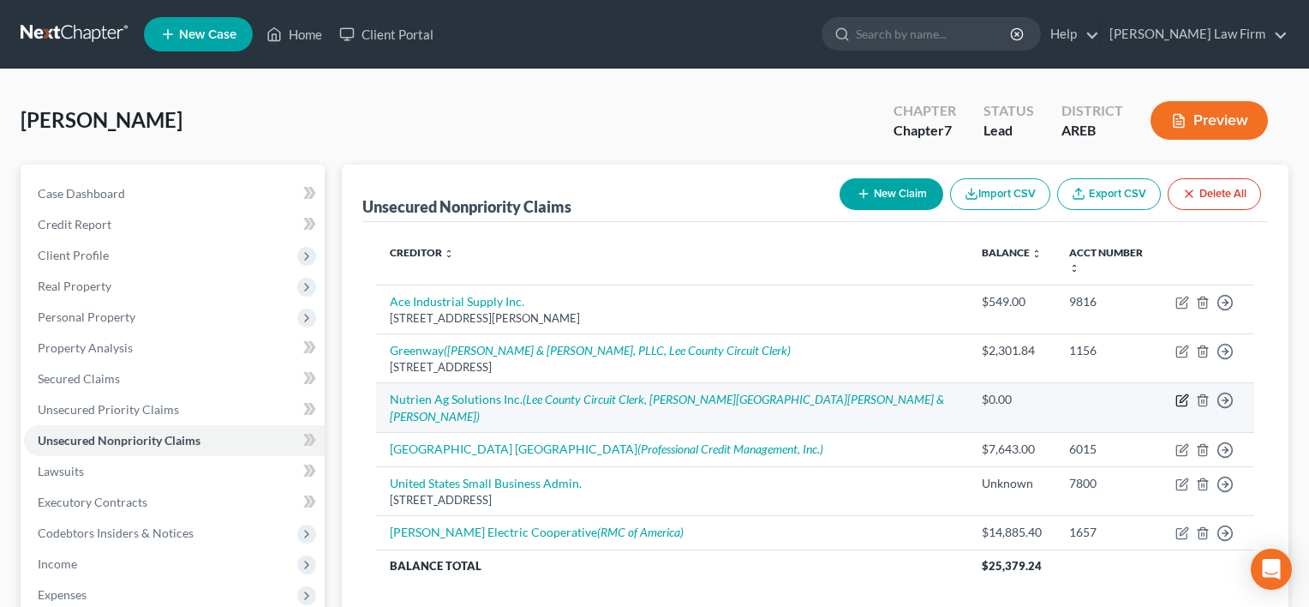
select select "18"
select select "0"
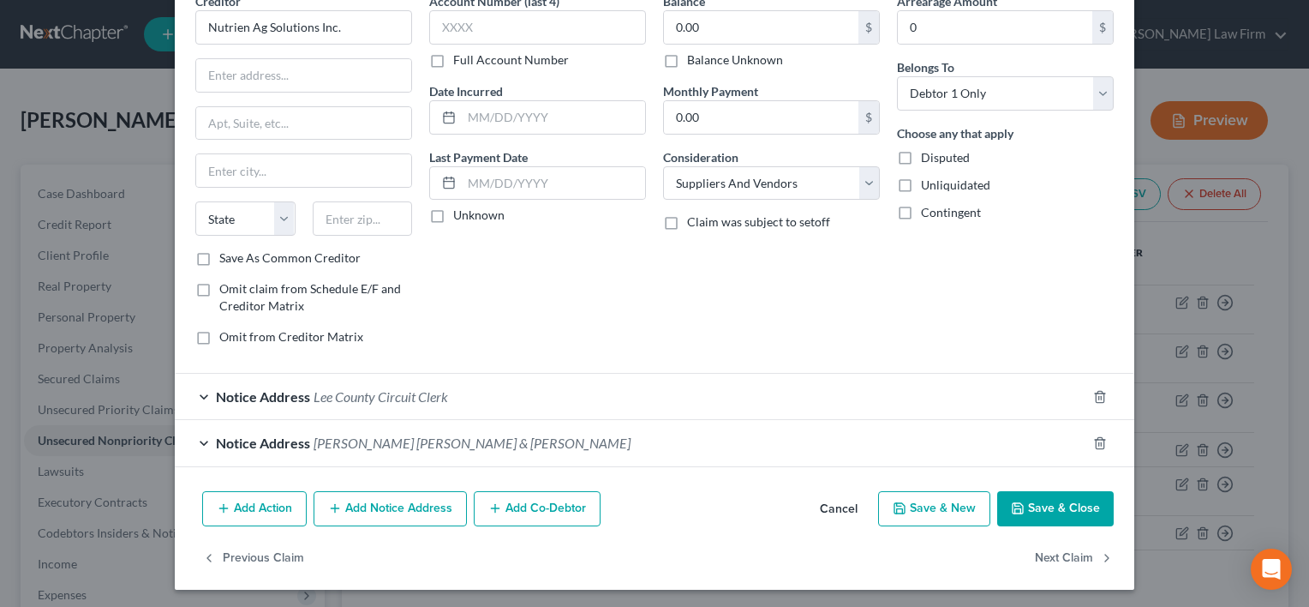
scroll to position [87, 0]
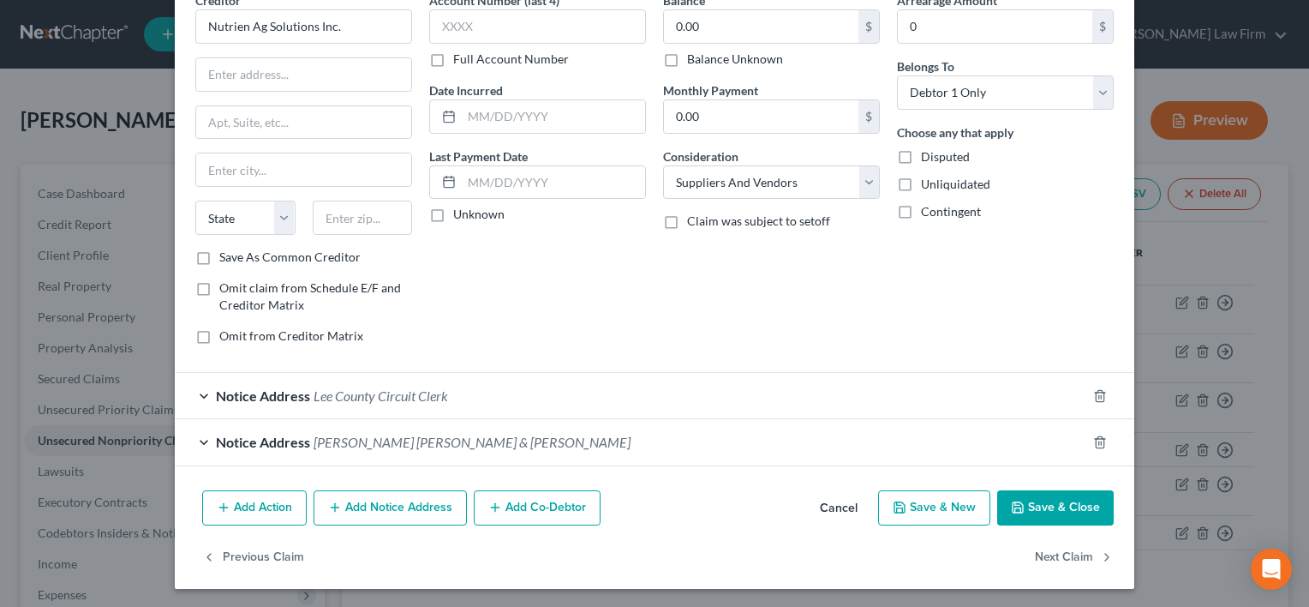
click at [261, 502] on button "Add Action" at bounding box center [254, 508] width 105 height 36
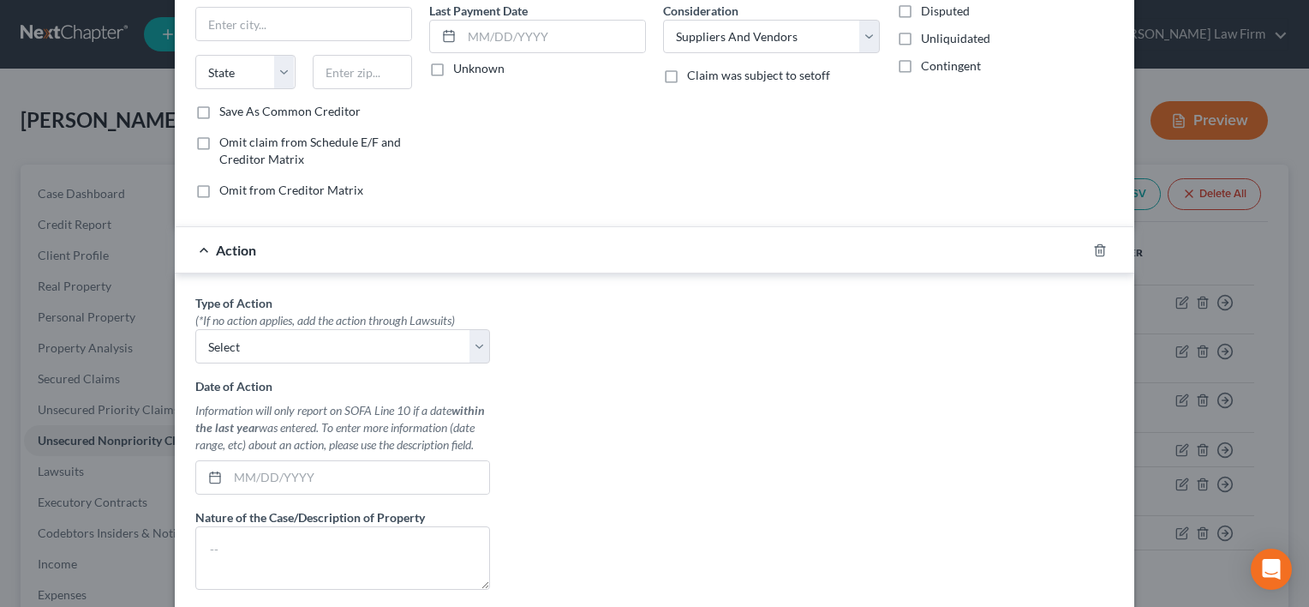
scroll to position [344, 0]
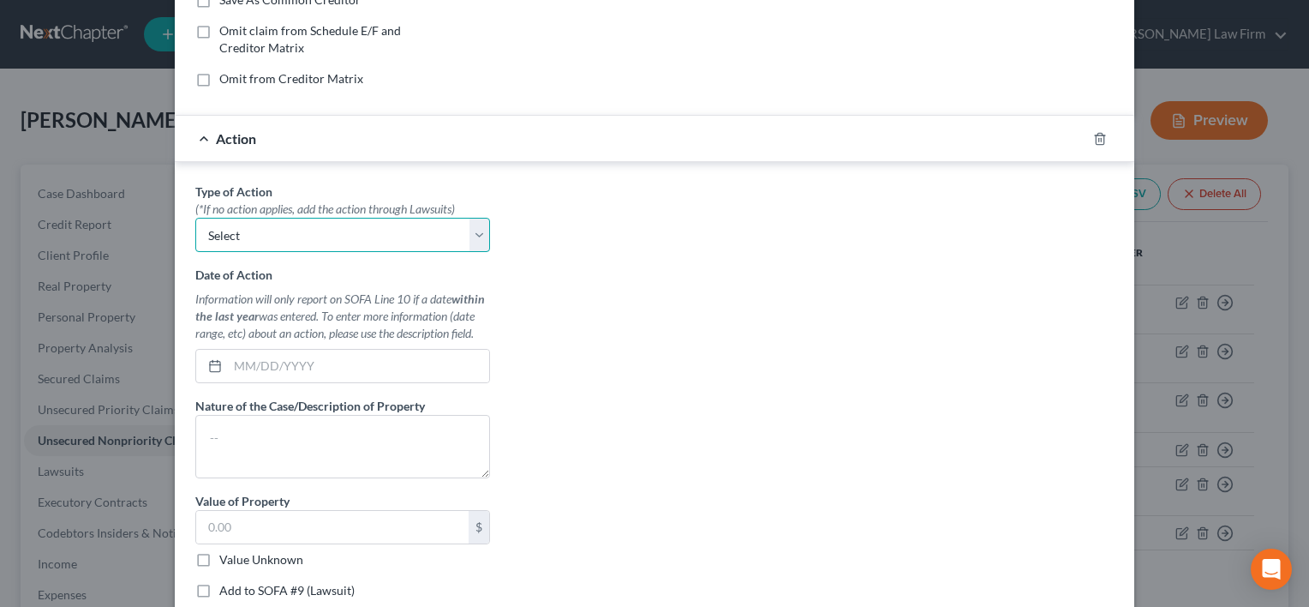
click at [471, 233] on select "Select Repossession Garnishment Foreclosure Personal Injury Attached, Seized, O…" at bounding box center [342, 235] width 295 height 34
click at [497, 299] on div "Type of Action * (*If no action applies, add the action through Lawsuits) Selec…" at bounding box center [655, 396] width 936 height 429
click at [1093, 135] on icon "button" at bounding box center [1100, 139] width 14 height 14
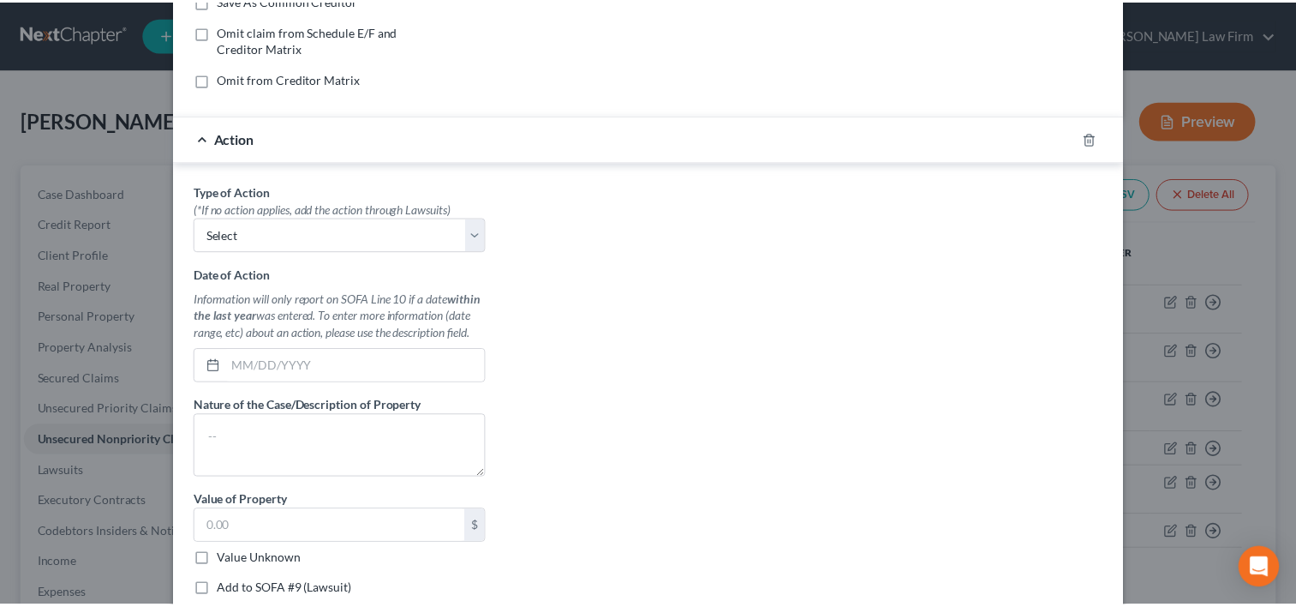
scroll to position [87, 0]
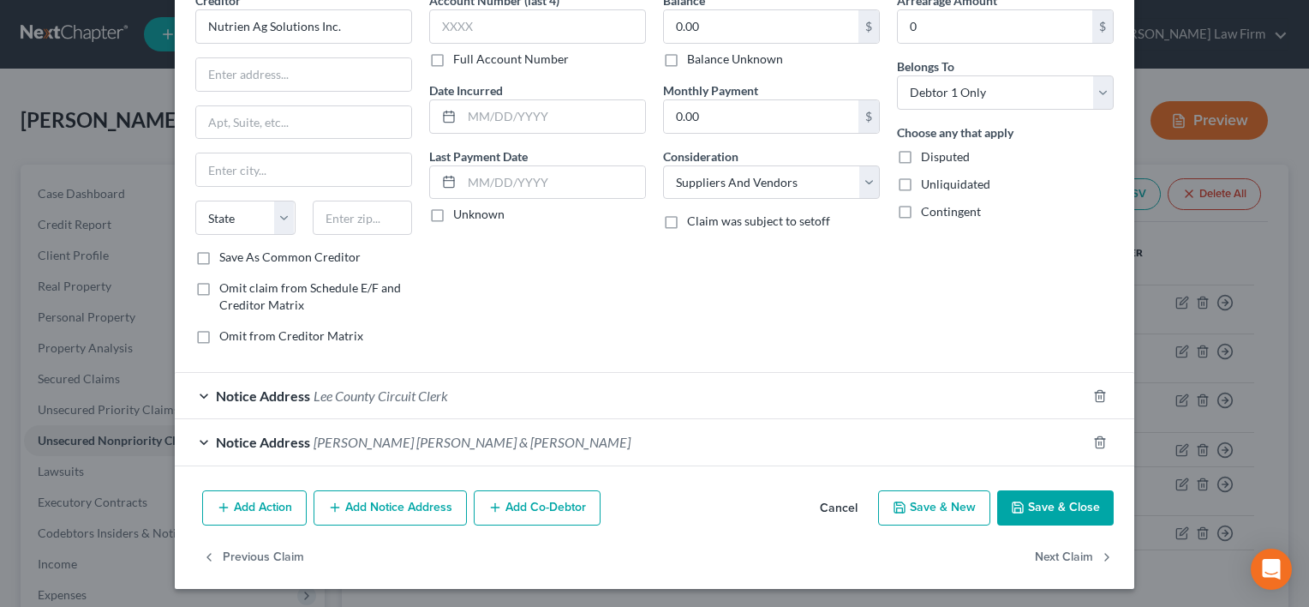
click at [1060, 497] on button "Save & Close" at bounding box center [1055, 508] width 117 height 36
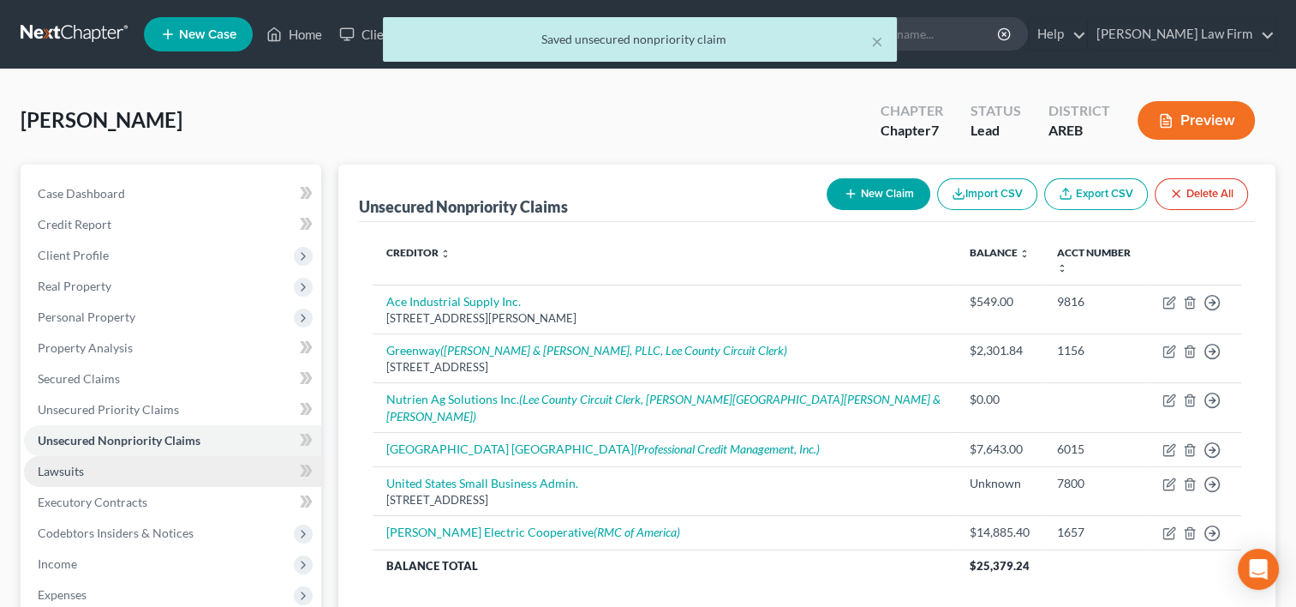
click at [139, 466] on link "Lawsuits" at bounding box center [172, 471] width 297 height 31
